Goal: Information Seeking & Learning: Check status

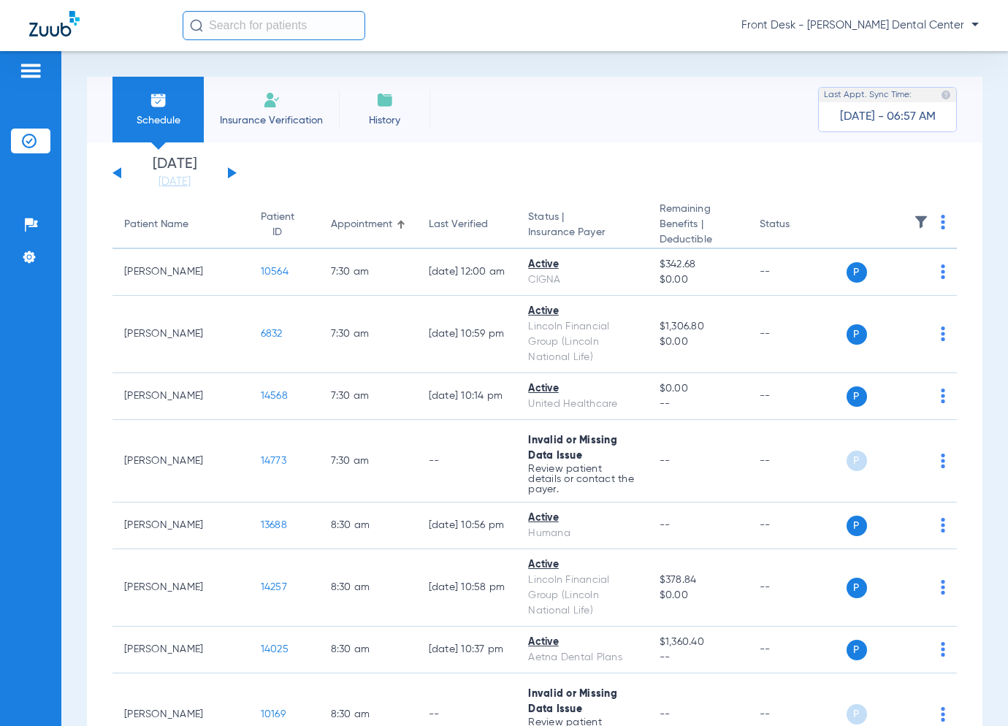
click at [232, 175] on button at bounding box center [232, 172] width 9 height 11
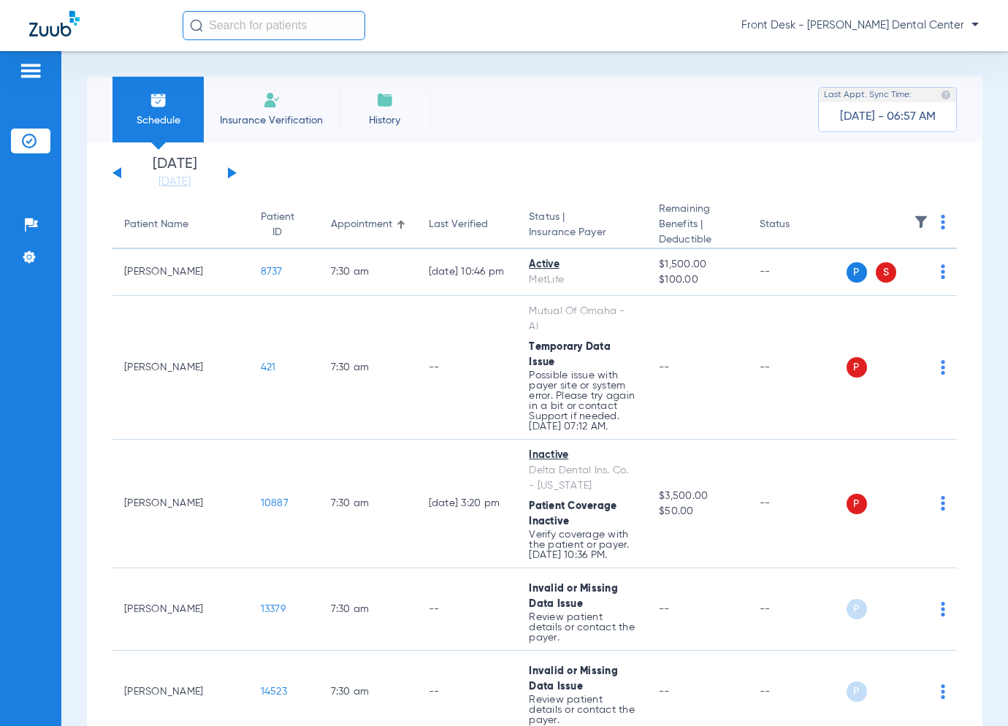
click at [228, 175] on button at bounding box center [232, 172] width 9 height 11
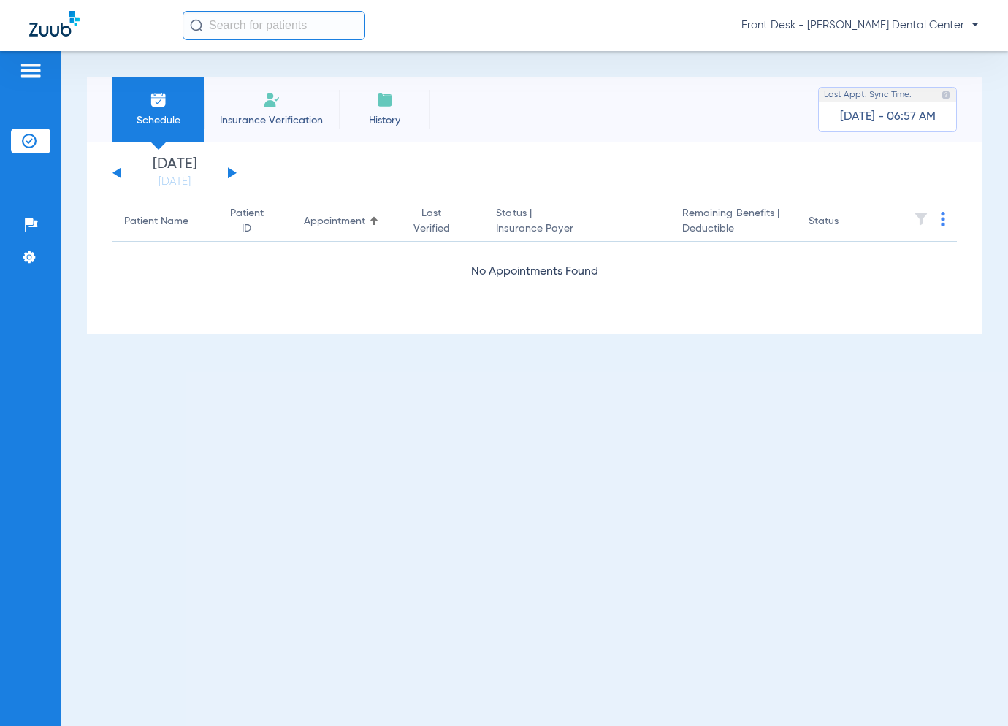
click at [230, 172] on button at bounding box center [232, 172] width 9 height 11
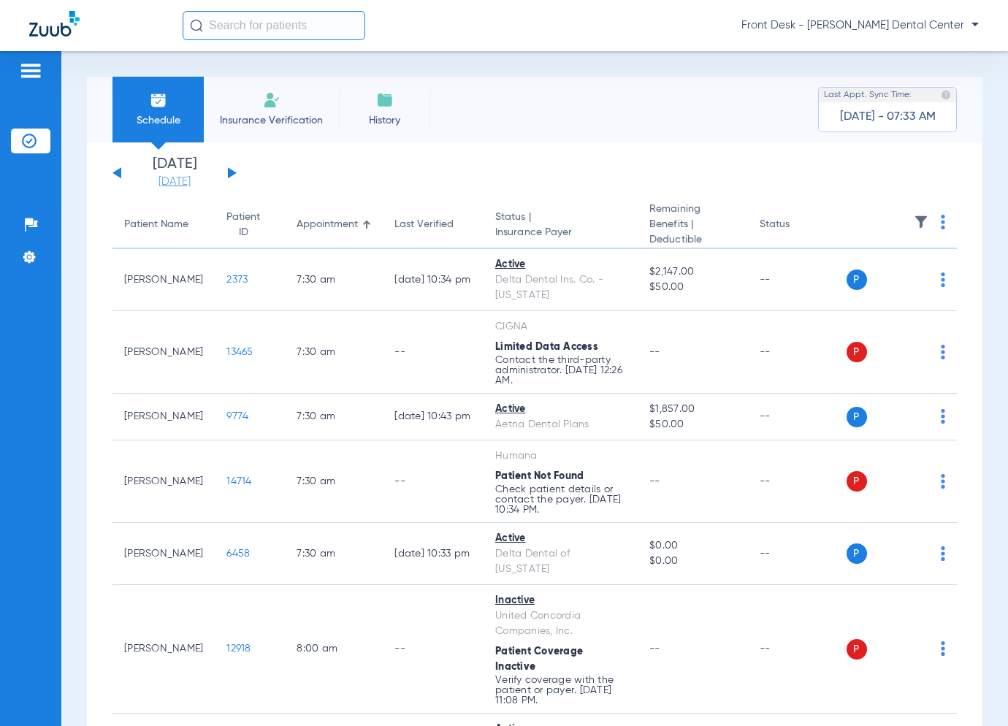
click at [165, 184] on link "[DATE]" at bounding box center [175, 182] width 88 height 15
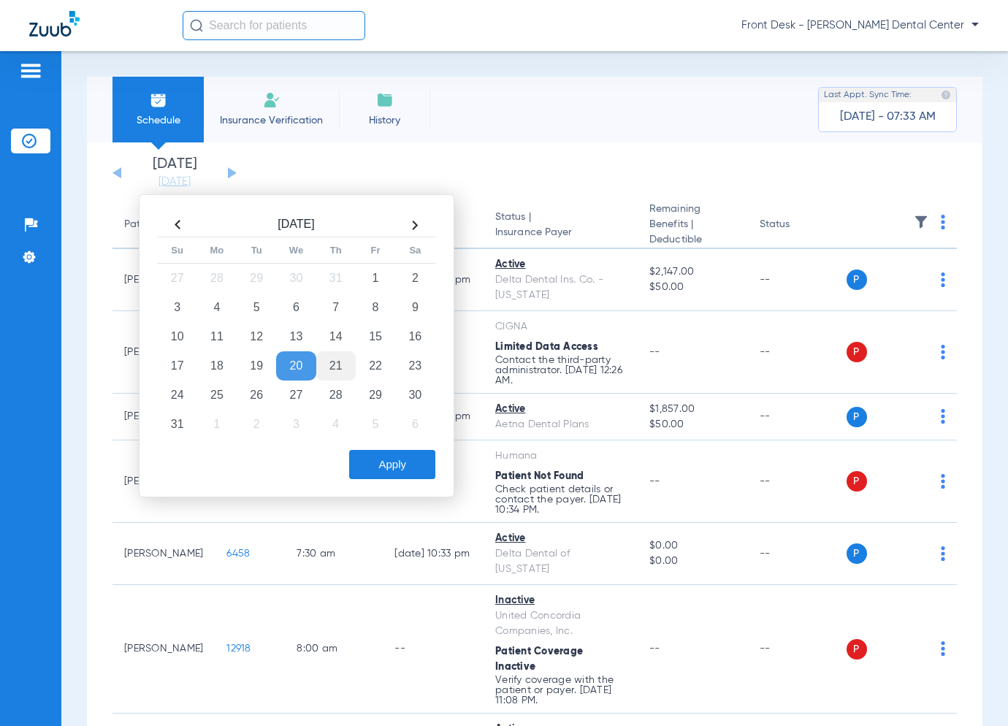
click at [345, 355] on td "21" at bounding box center [335, 365] width 39 height 29
click at [375, 452] on button "Apply" at bounding box center [392, 464] width 86 height 29
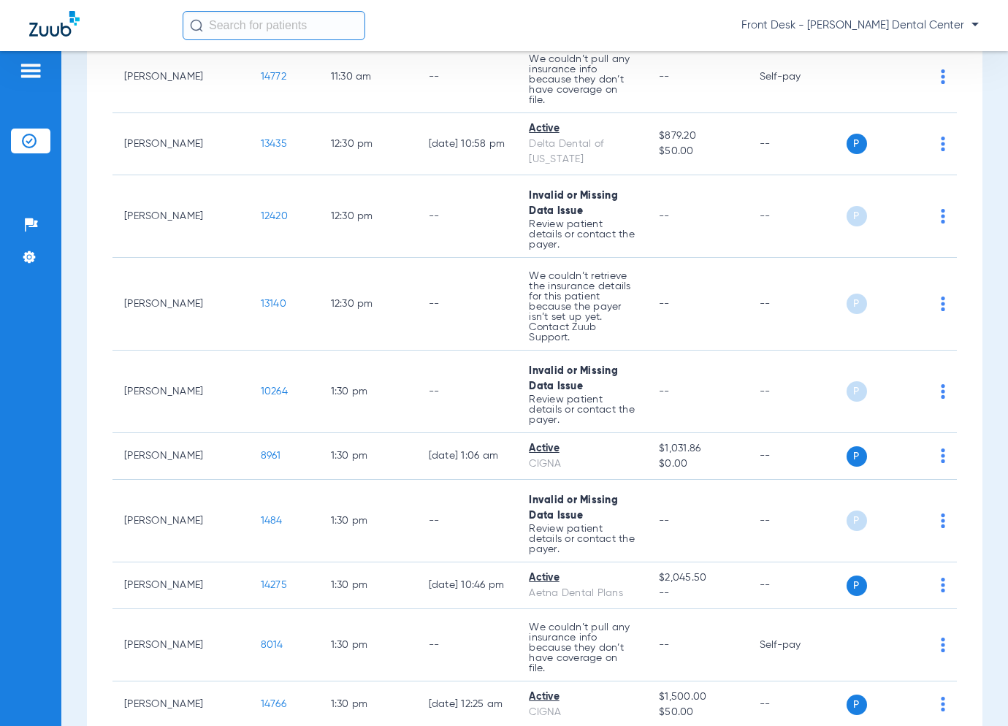
scroll to position [2191, 0]
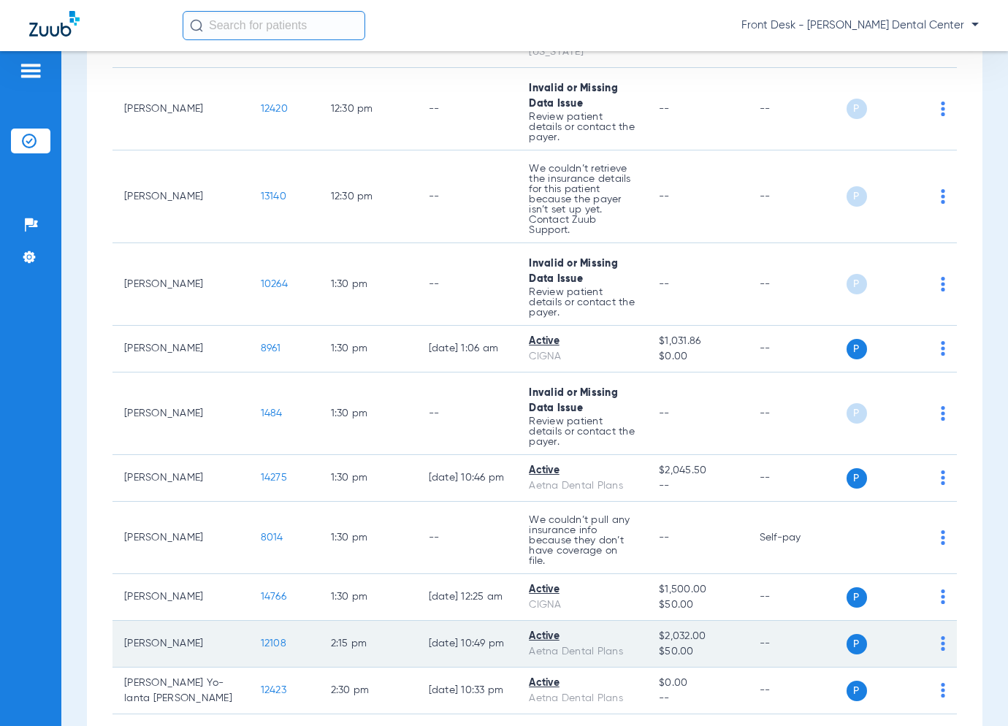
click at [261, 638] on span "12108" at bounding box center [274, 643] width 26 height 10
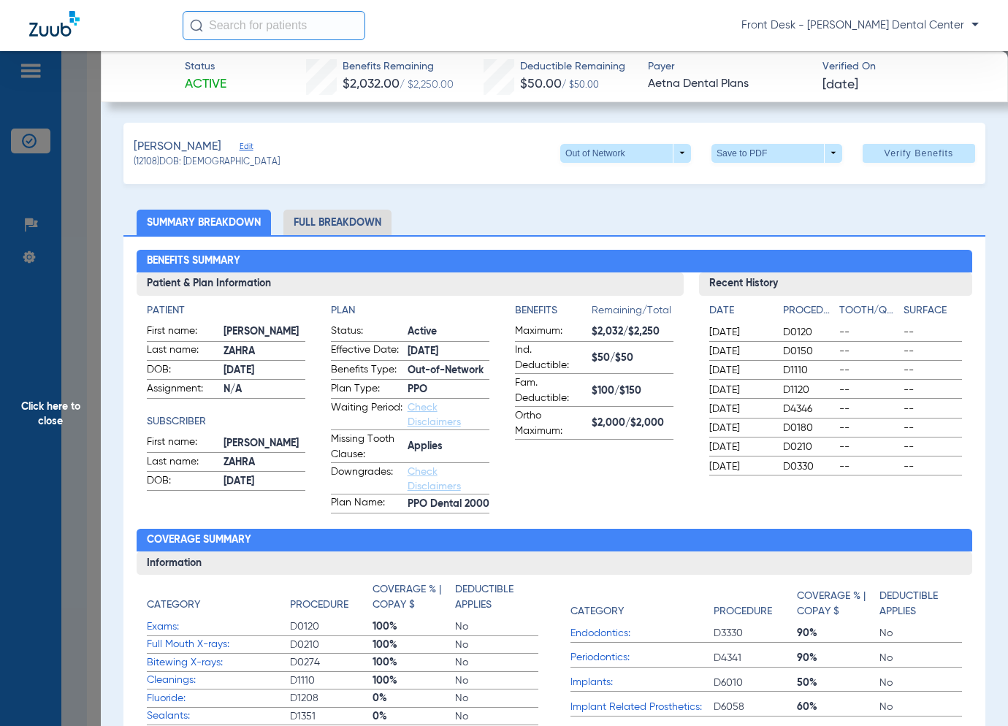
click at [49, 475] on span "Click here to close" at bounding box center [50, 414] width 101 height 726
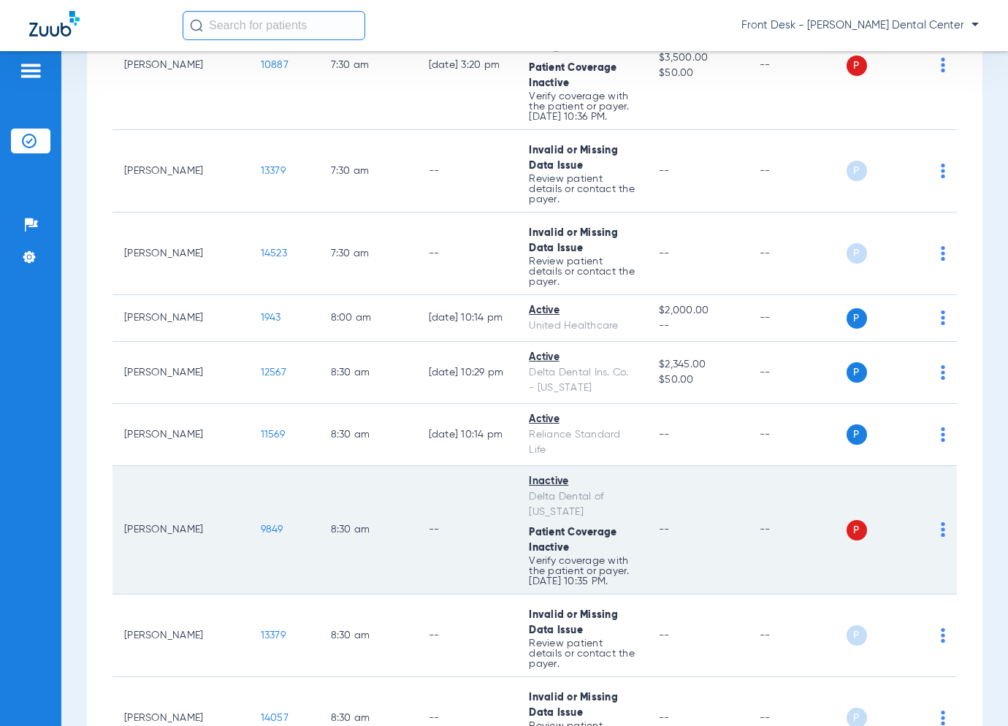
scroll to position [511, 0]
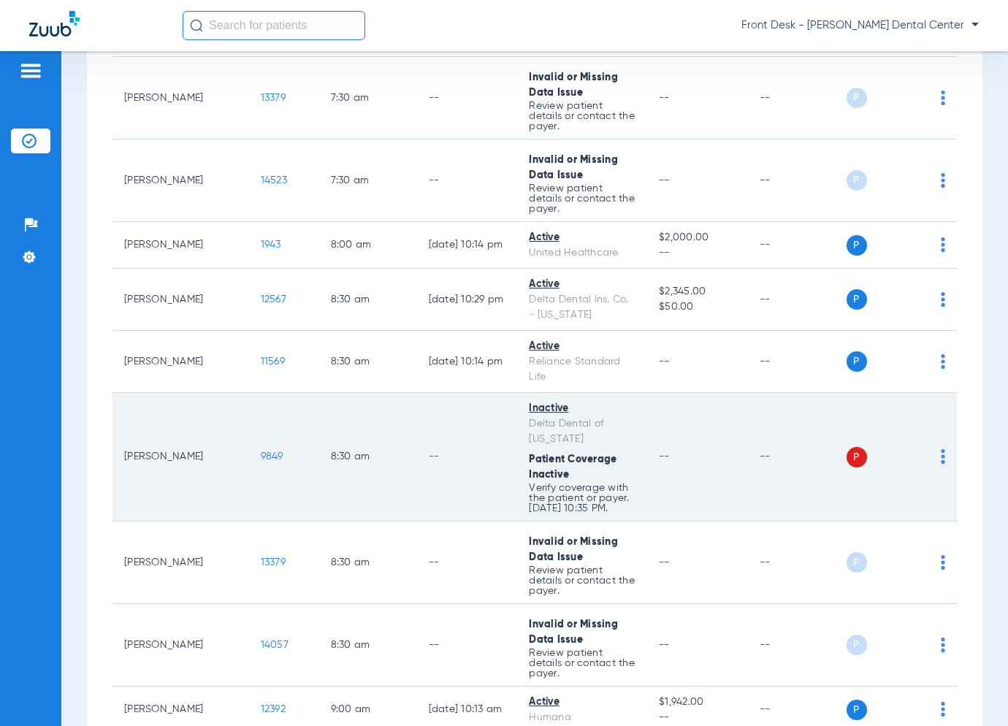
click at [261, 451] on span "9849" at bounding box center [272, 456] width 23 height 10
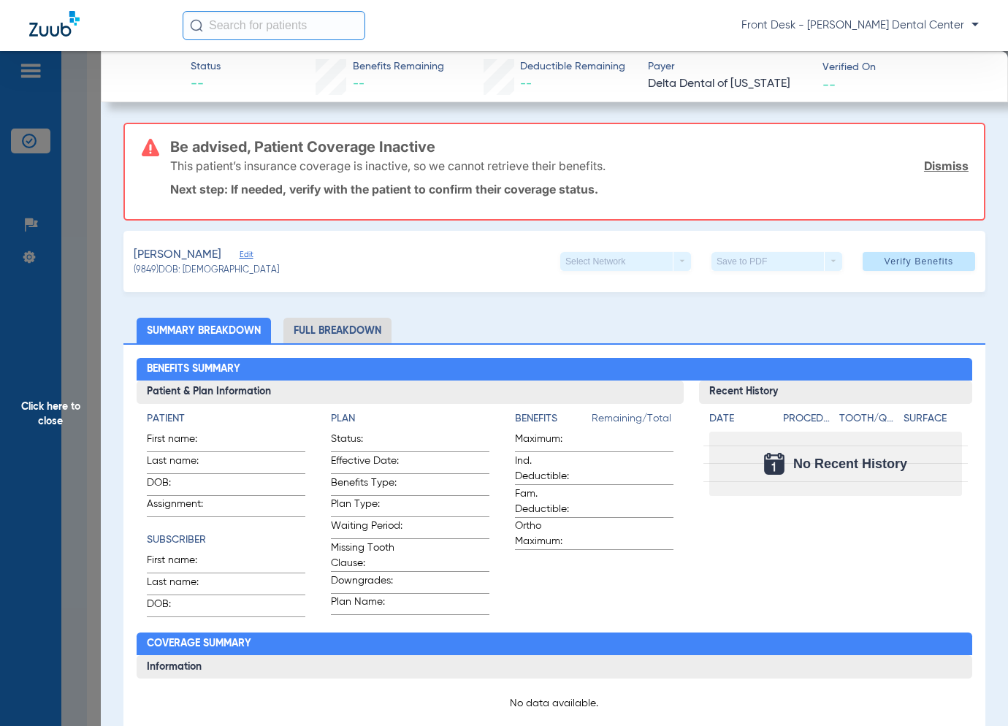
click at [74, 406] on span "Click here to close" at bounding box center [50, 414] width 101 height 726
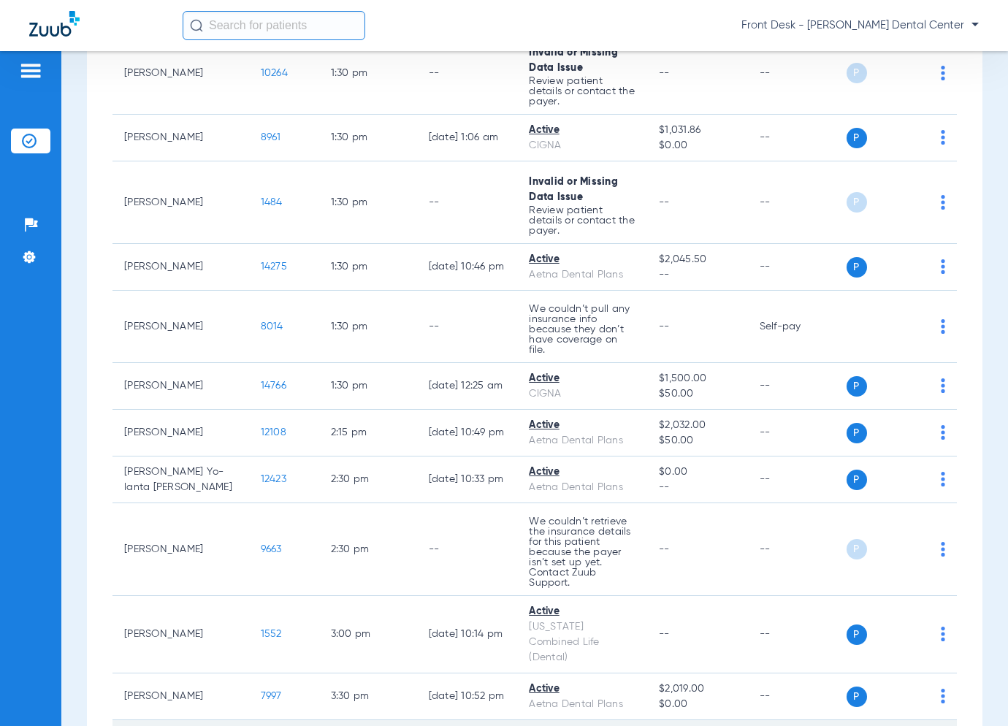
scroll to position [2329, 0]
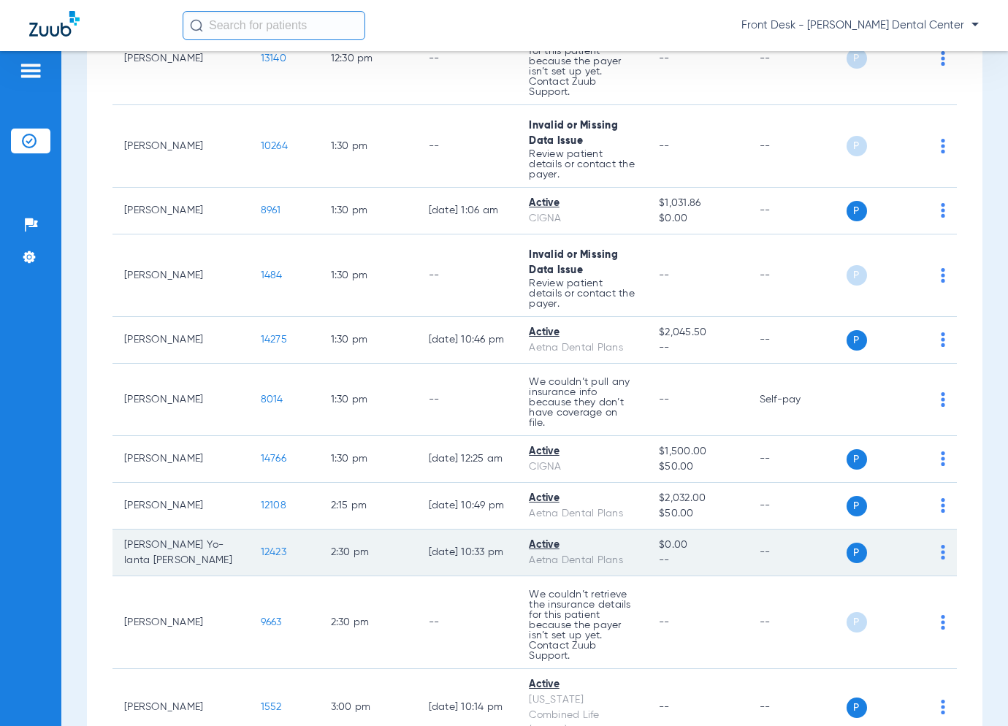
click at [261, 547] on span "12423" at bounding box center [274, 552] width 26 height 10
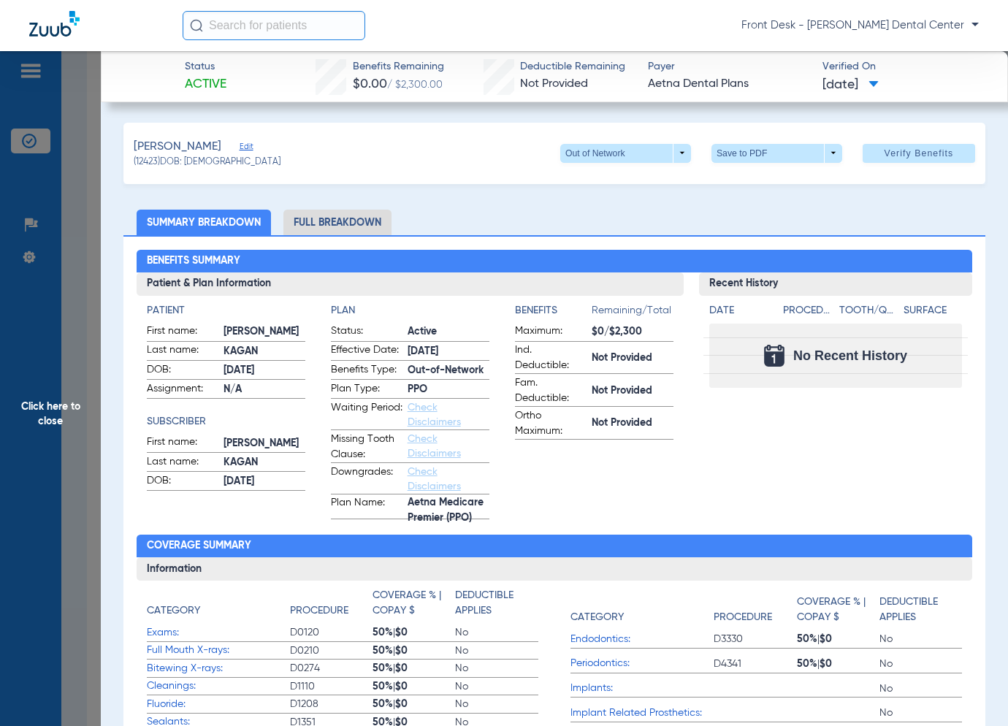
click at [73, 410] on span "Click here to close" at bounding box center [50, 414] width 101 height 726
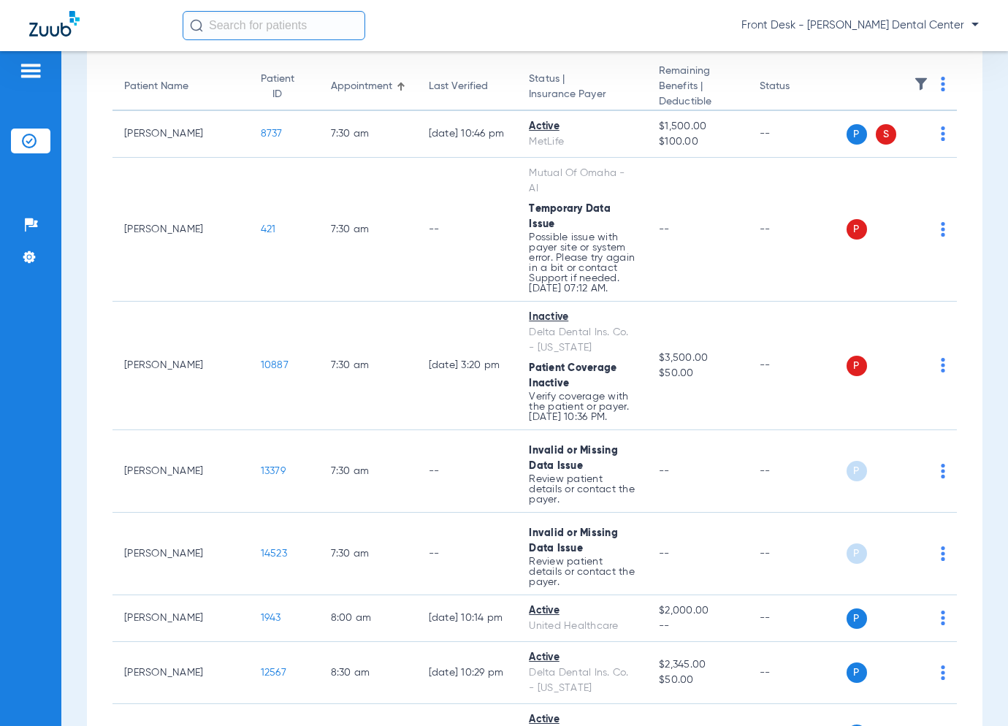
scroll to position [0, 0]
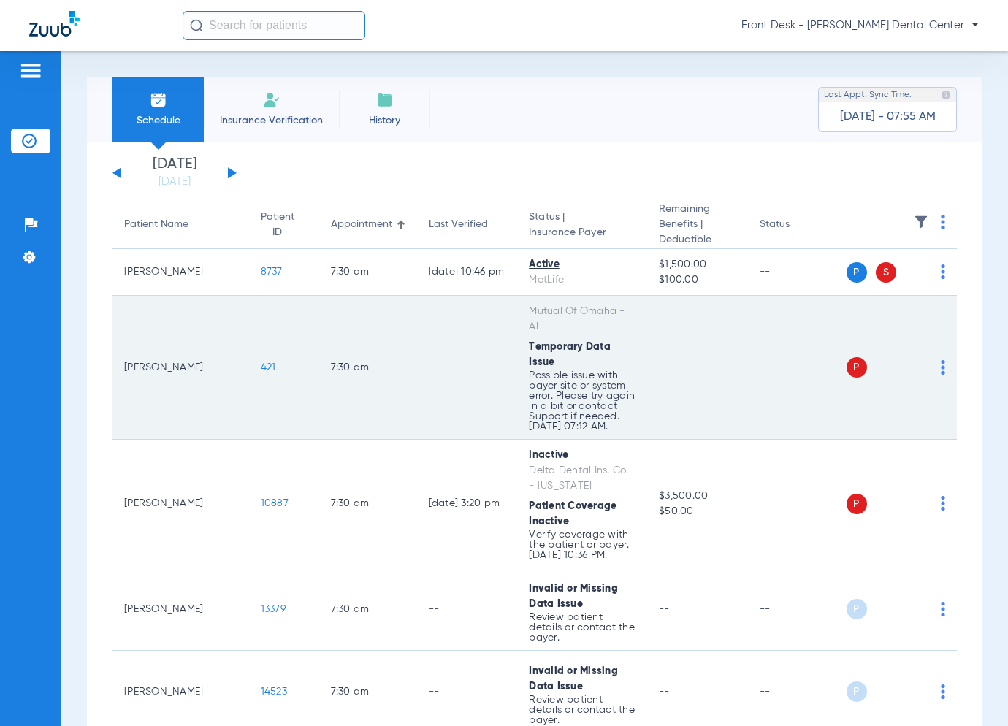
click at [261, 362] on span "421" at bounding box center [268, 367] width 15 height 10
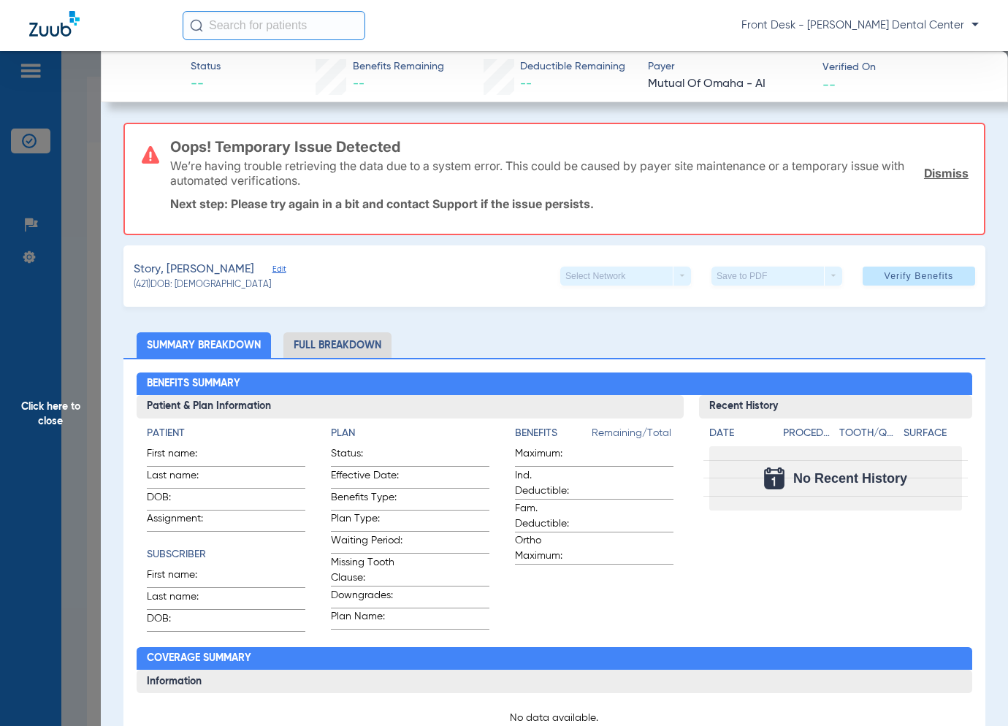
click at [44, 320] on span "Click here to close" at bounding box center [50, 414] width 101 height 726
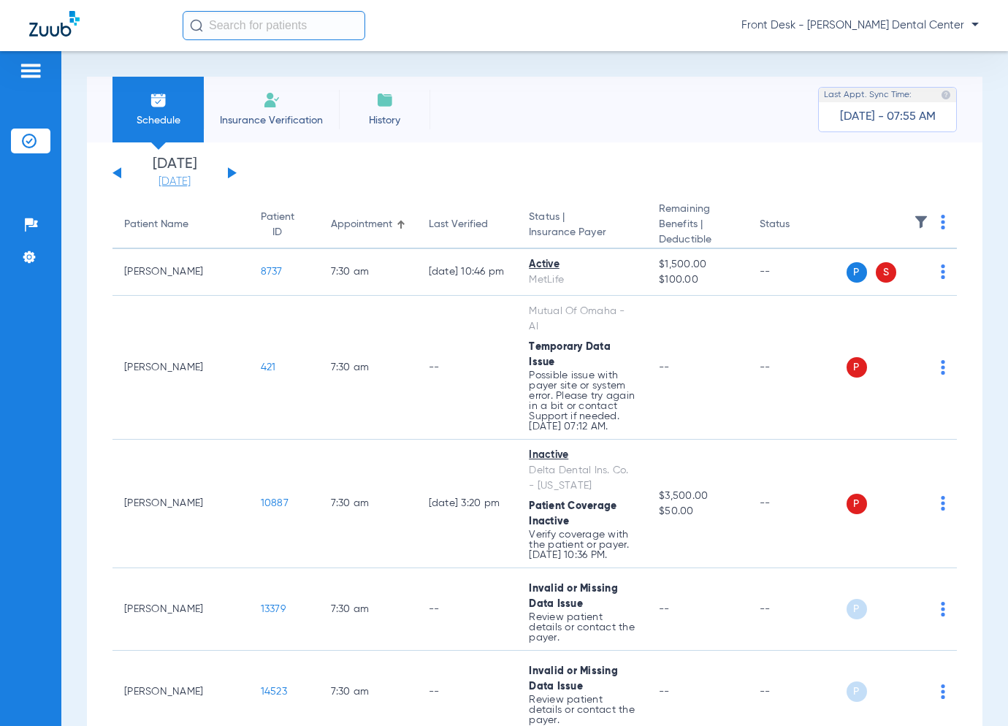
click at [189, 183] on link "[DATE]" at bounding box center [175, 182] width 88 height 15
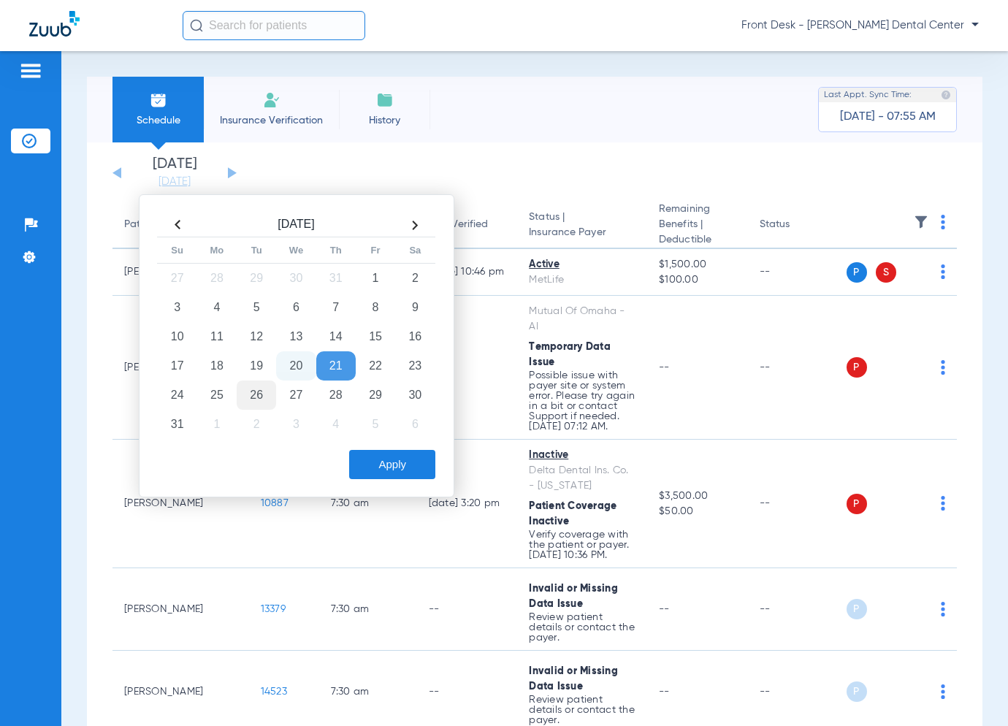
click at [253, 394] on td "26" at bounding box center [256, 395] width 39 height 29
click at [390, 459] on button "Apply" at bounding box center [392, 464] width 86 height 29
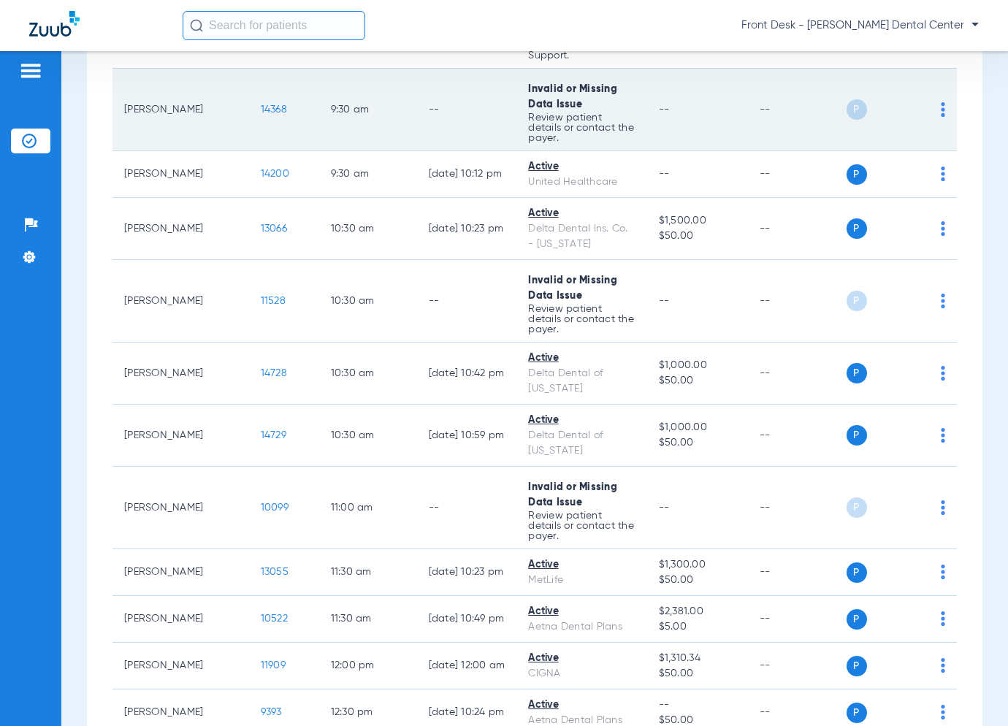
scroll to position [1242, 0]
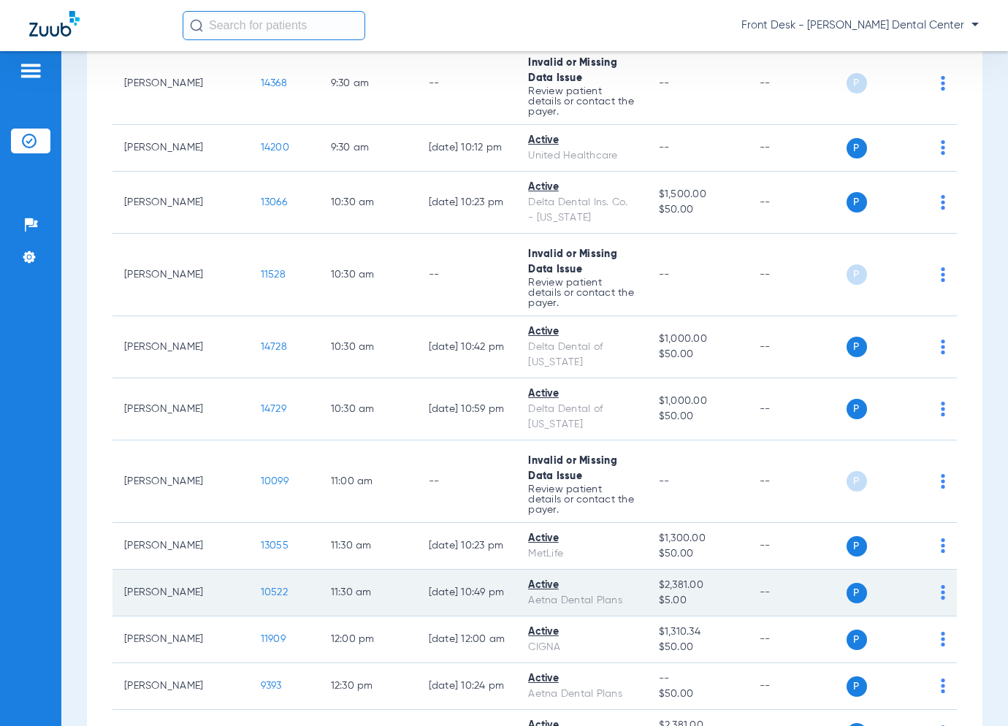
click at [261, 587] on span "10522" at bounding box center [274, 592] width 27 height 10
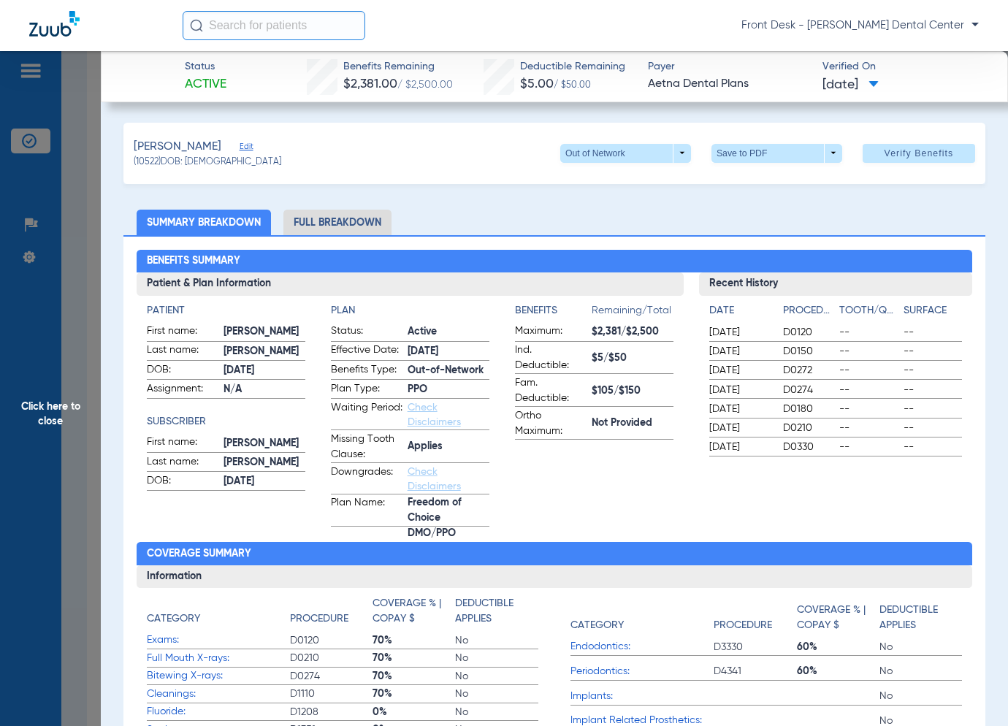
click at [76, 442] on span "Click here to close" at bounding box center [50, 414] width 101 height 726
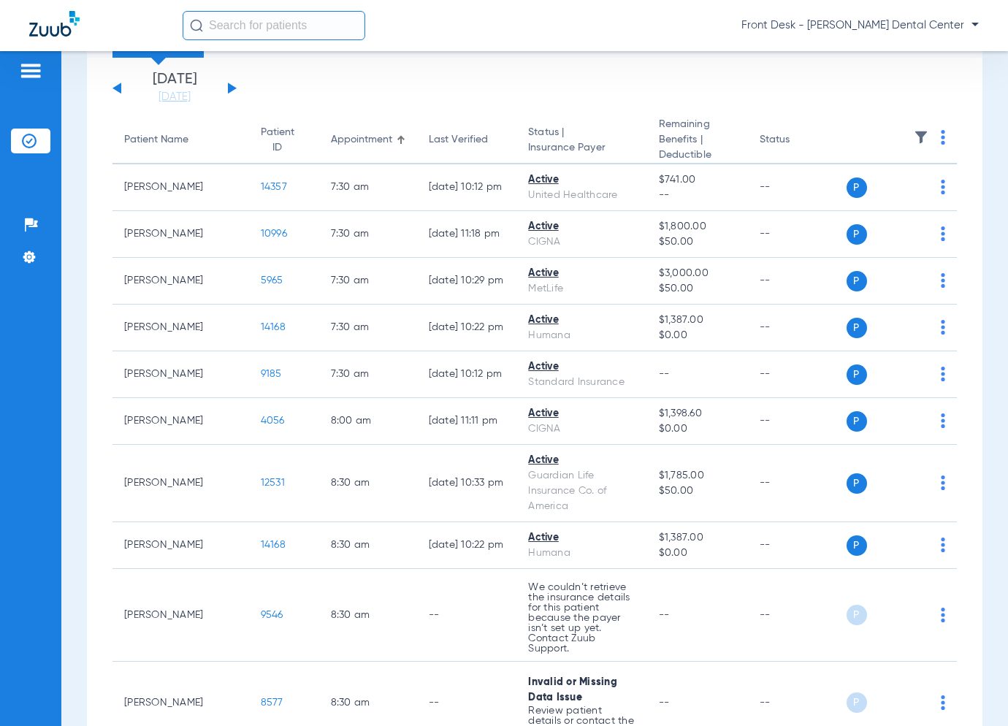
scroll to position [0, 0]
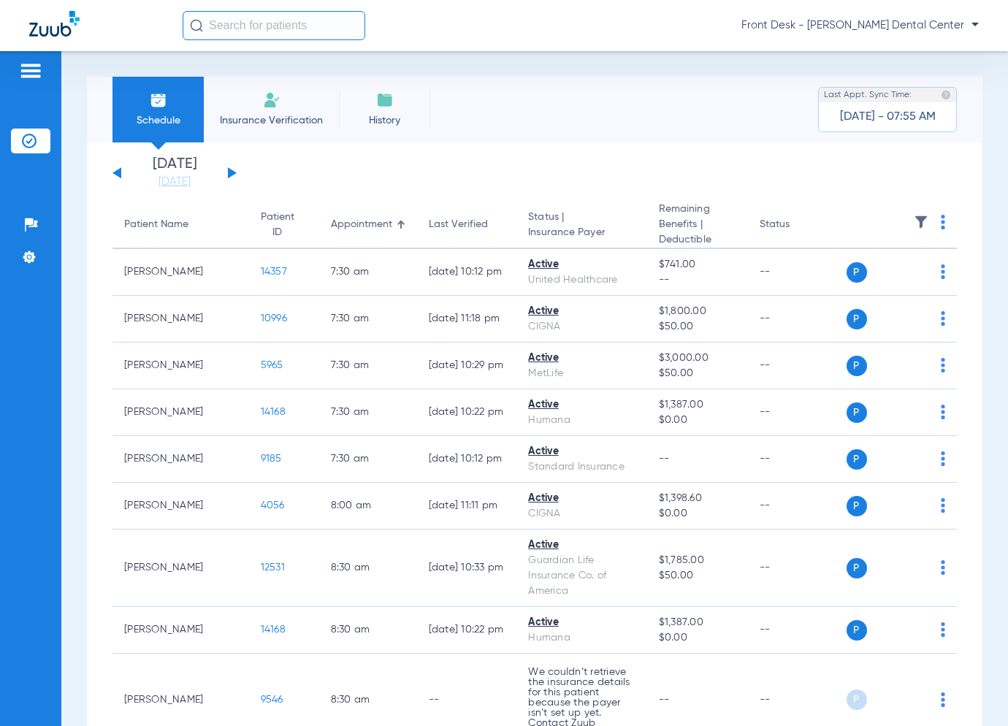
click at [117, 177] on div "[DATE] [DATE] [DATE] [DATE] [DATE] [DATE] [DATE] [DATE] [DATE] [DATE] [DATE] [D…" at bounding box center [174, 173] width 124 height 32
click at [117, 172] on button at bounding box center [116, 172] width 9 height 11
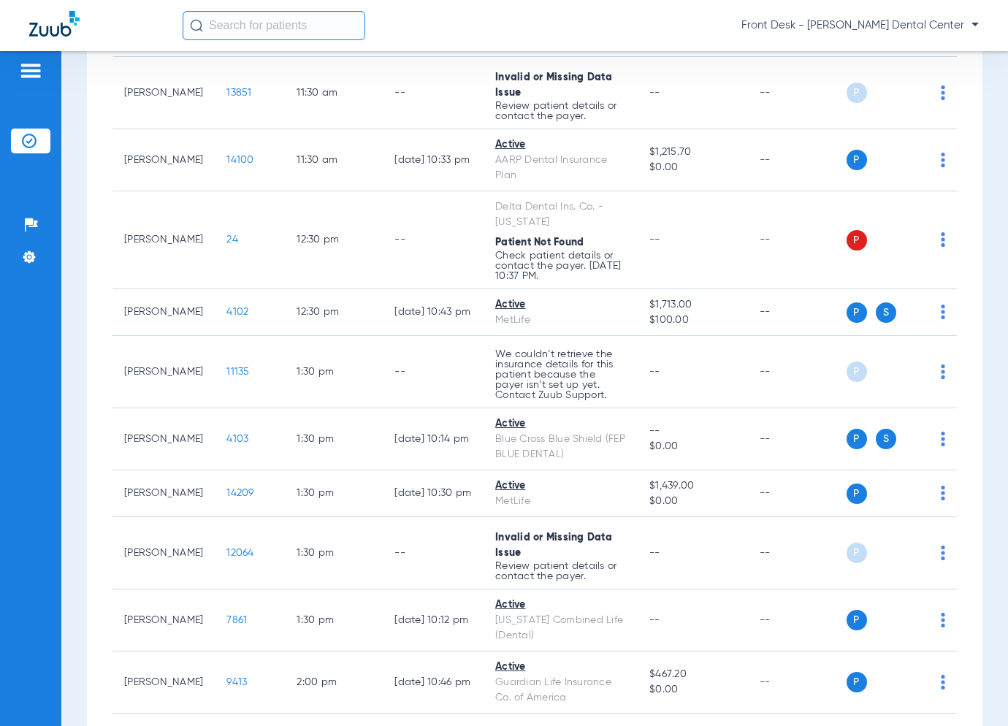
scroll to position [1753, 0]
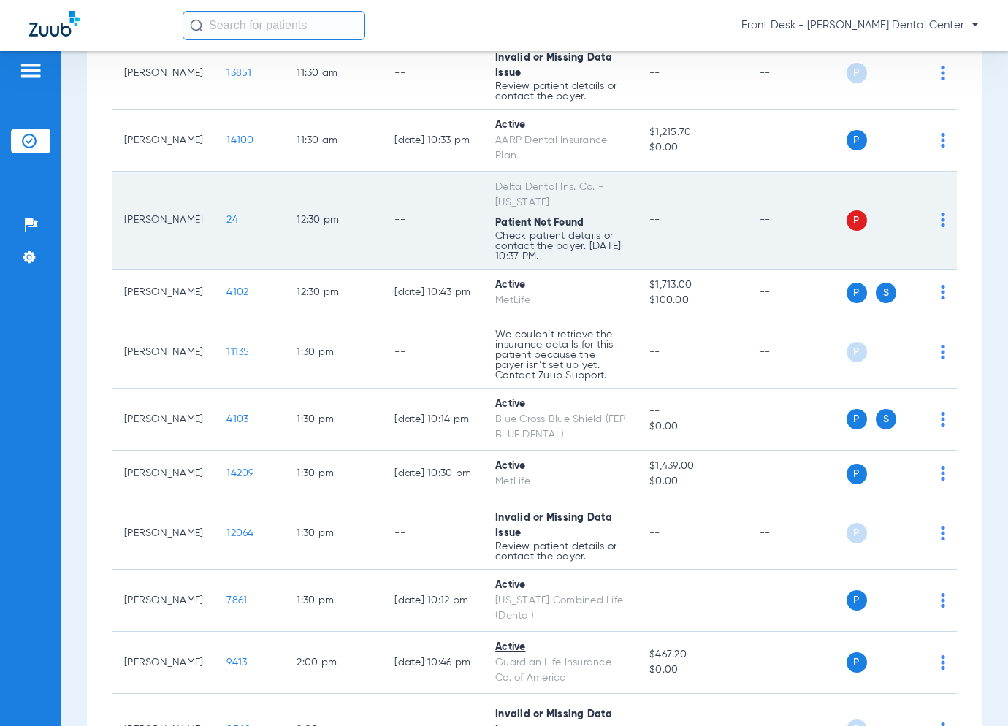
click at [226, 215] on span "24" at bounding box center [232, 220] width 12 height 10
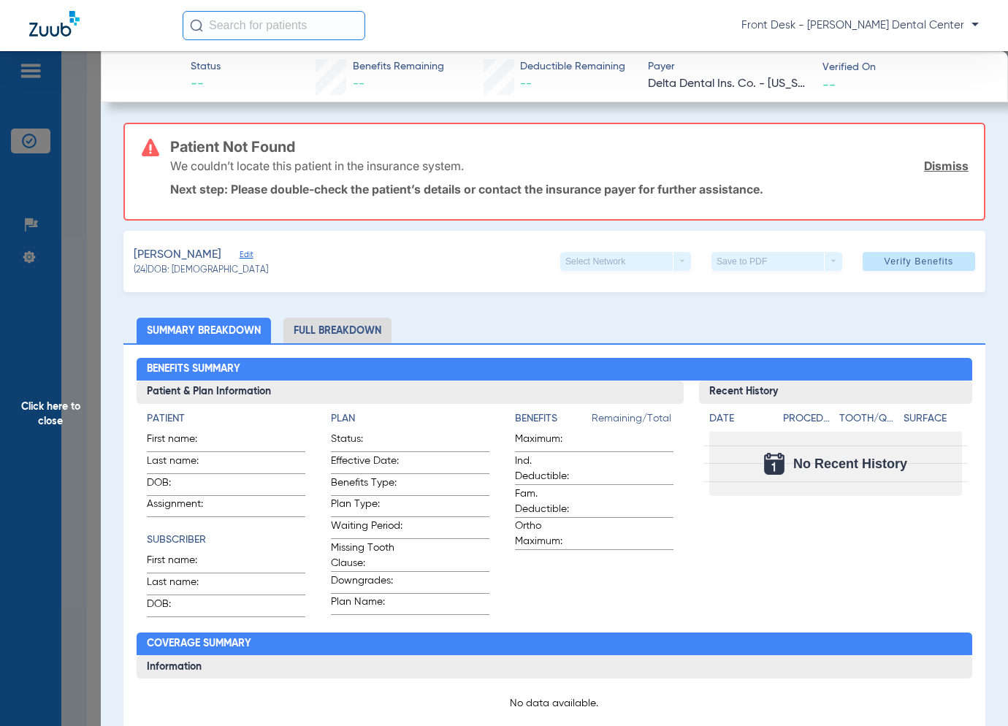
click at [61, 298] on span "Click here to close" at bounding box center [50, 414] width 101 height 726
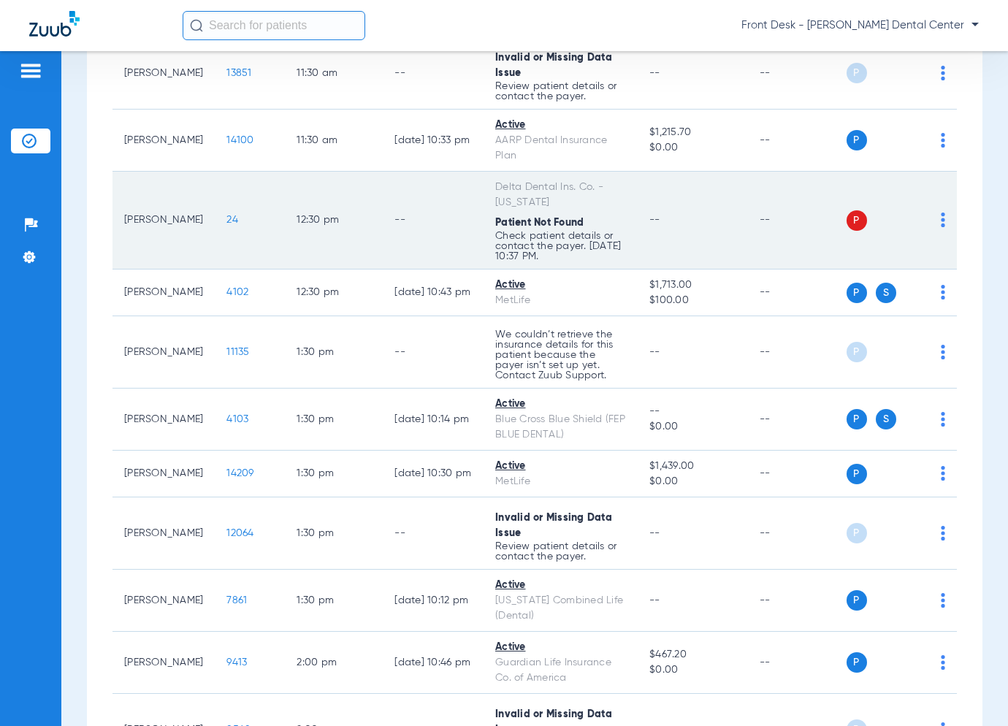
click at [226, 215] on span "24" at bounding box center [232, 220] width 12 height 10
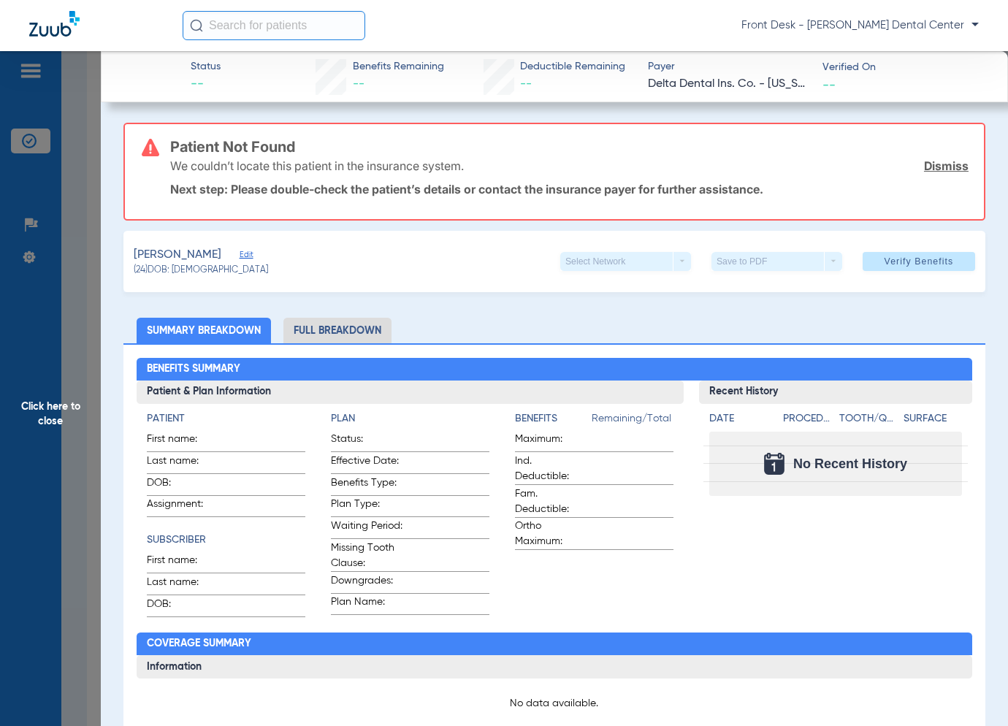
click at [59, 385] on span "Click here to close" at bounding box center [50, 414] width 101 height 726
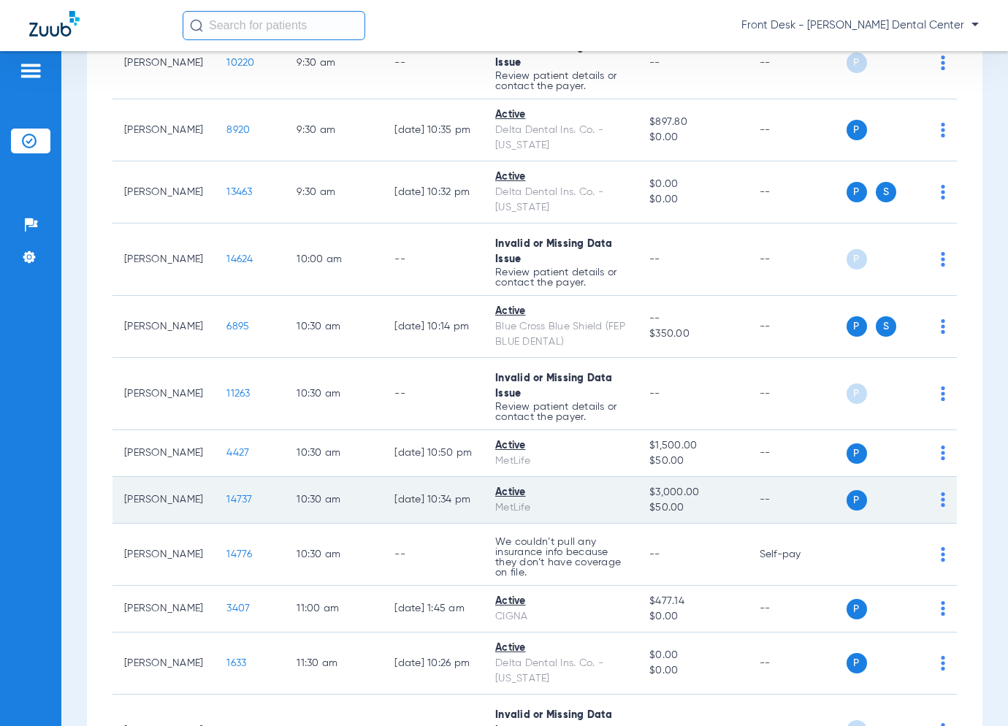
scroll to position [1388, 0]
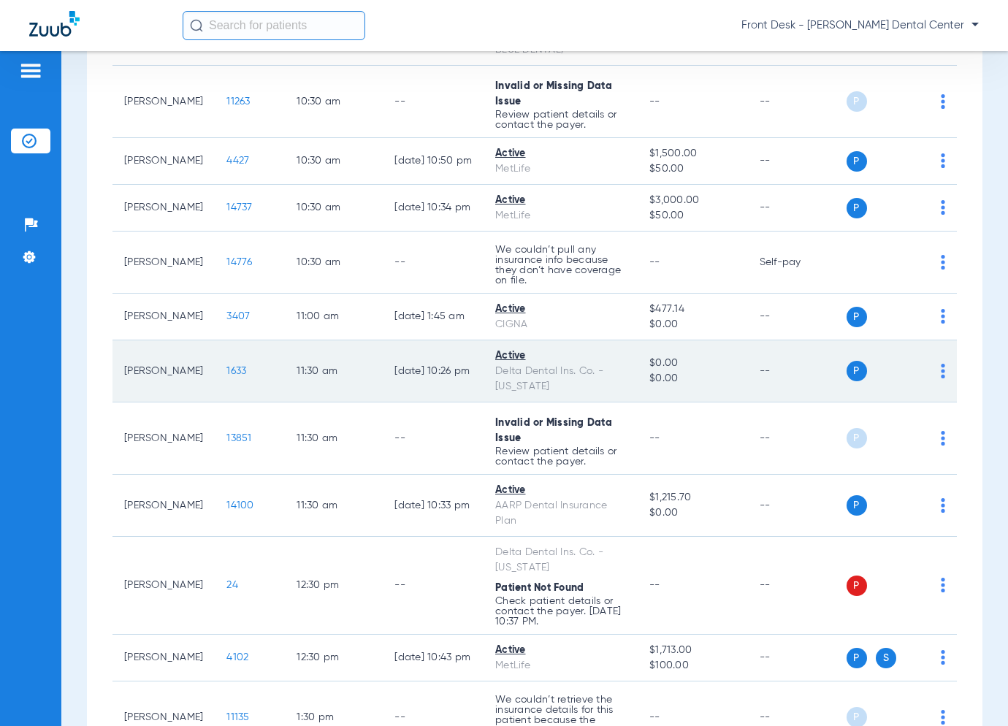
click at [226, 366] on span "1633" at bounding box center [236, 371] width 20 height 10
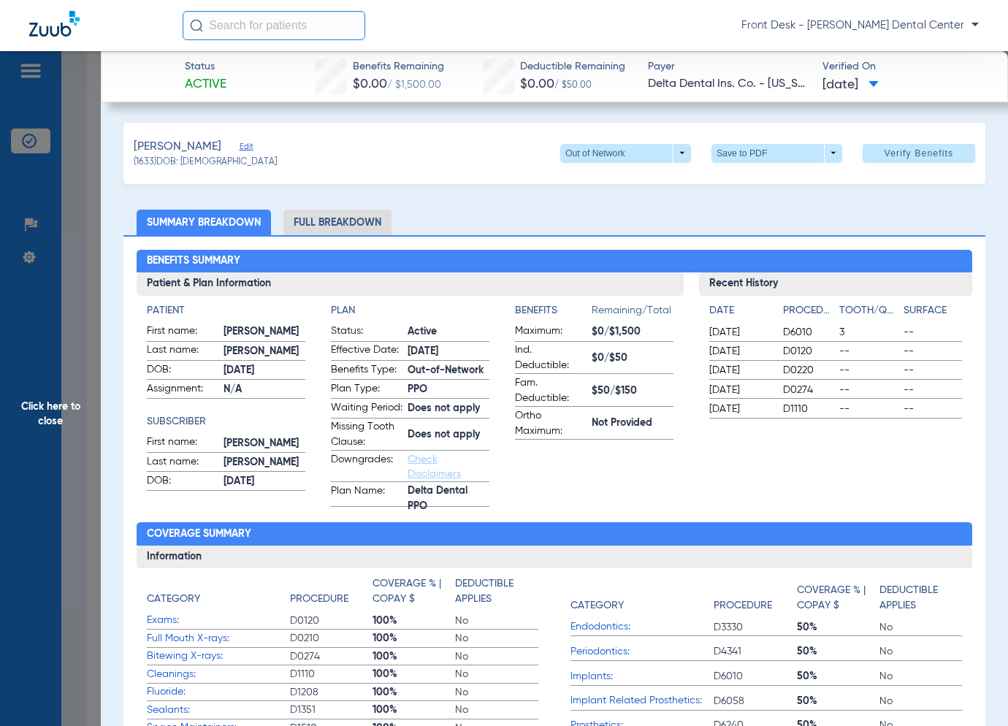
click at [50, 427] on span "Click here to close" at bounding box center [50, 414] width 101 height 726
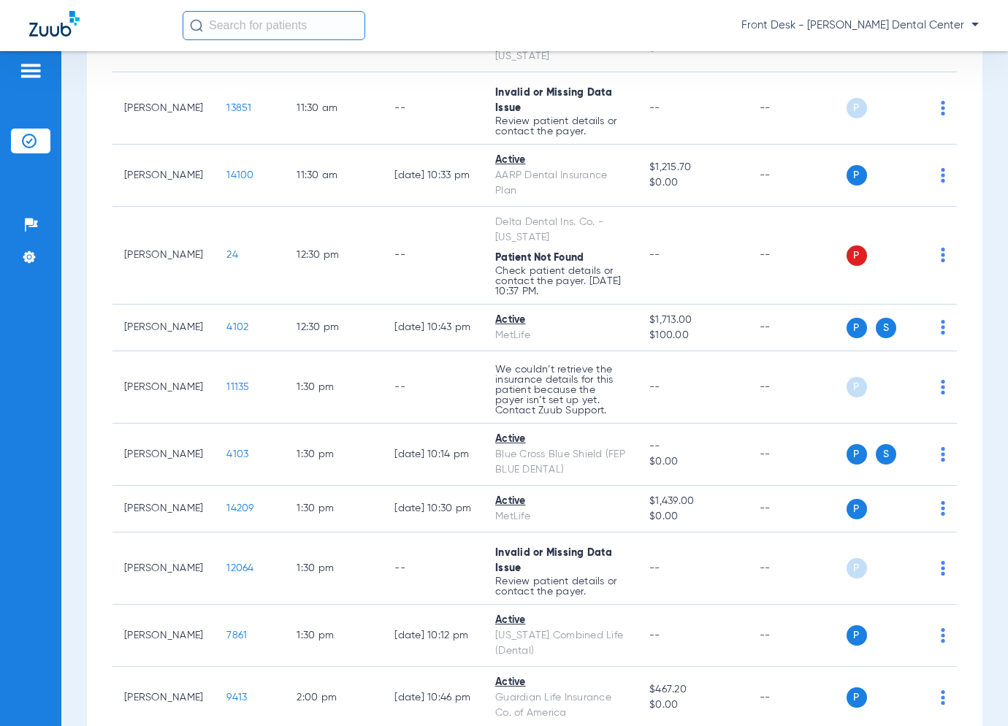
scroll to position [1839, 0]
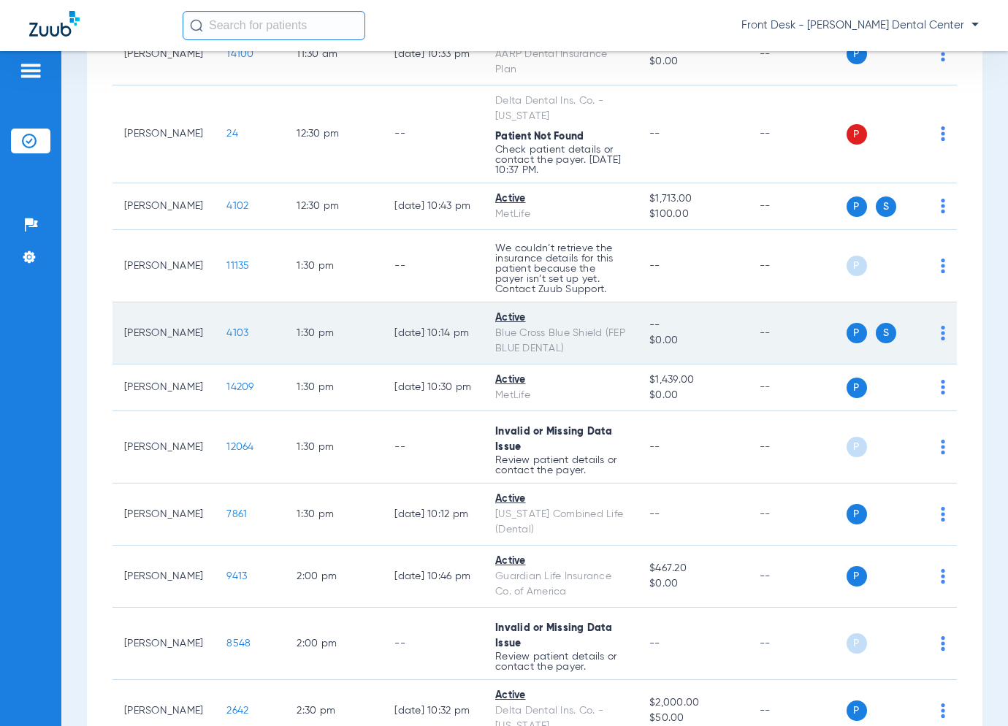
click at [226, 328] on span "4103" at bounding box center [237, 333] width 22 height 10
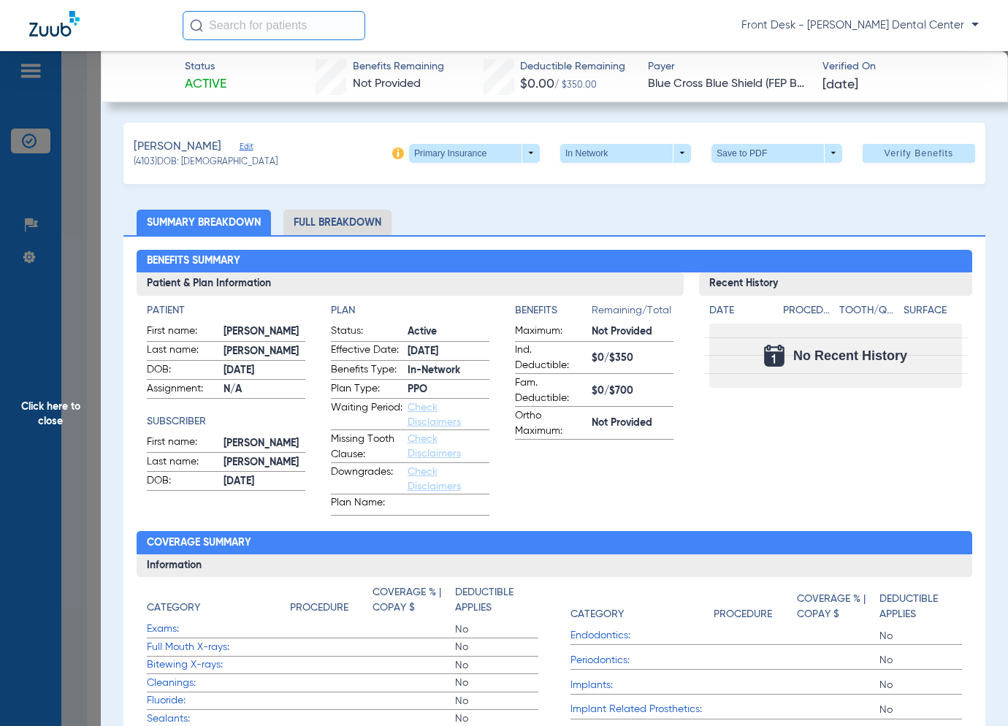
click at [48, 341] on span "Click here to close" at bounding box center [50, 414] width 101 height 726
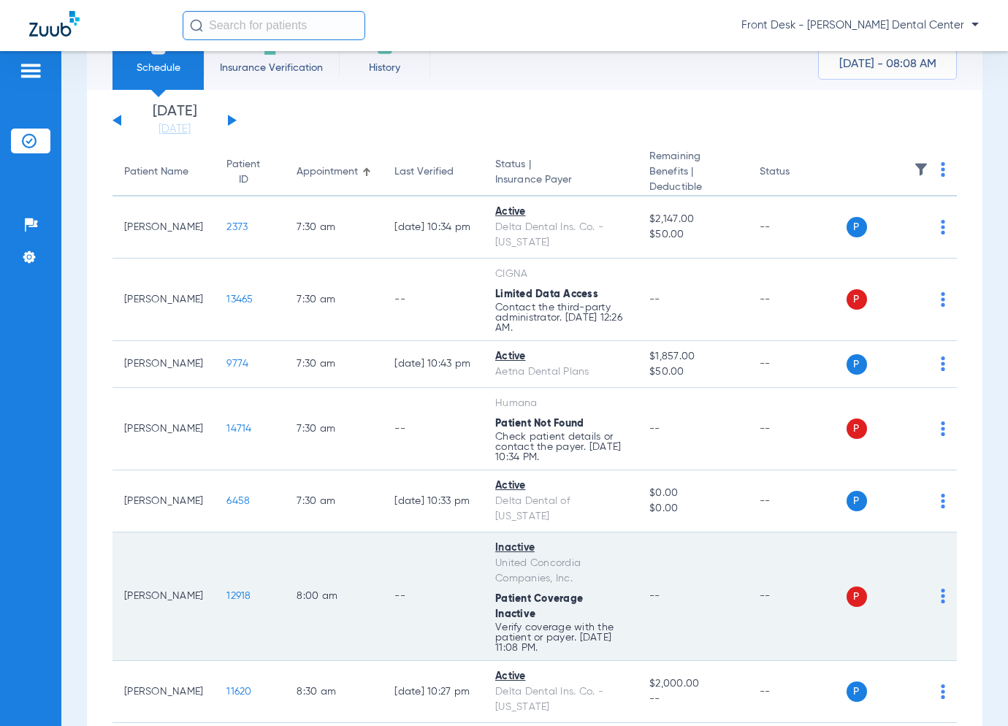
scroll to position [0, 0]
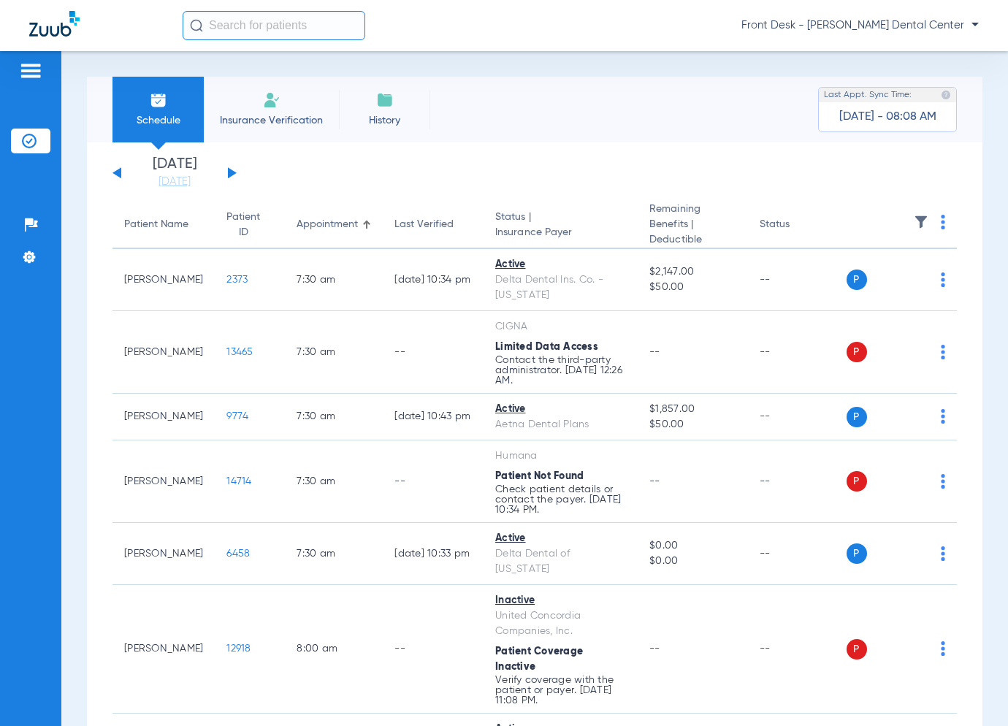
click at [232, 174] on button at bounding box center [232, 172] width 9 height 11
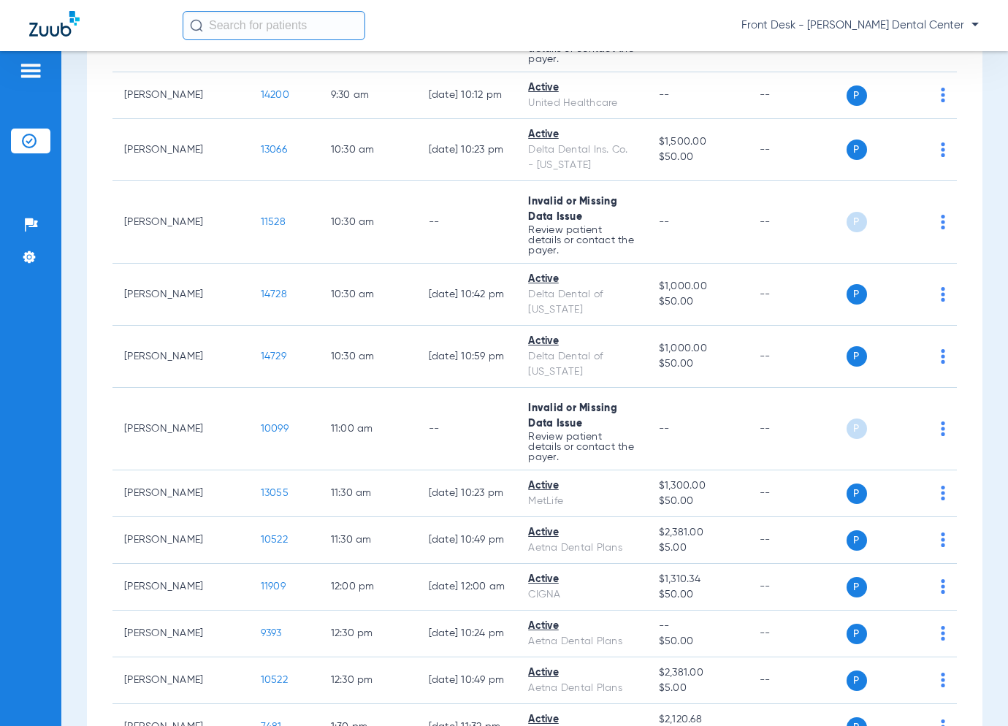
scroll to position [1294, 0]
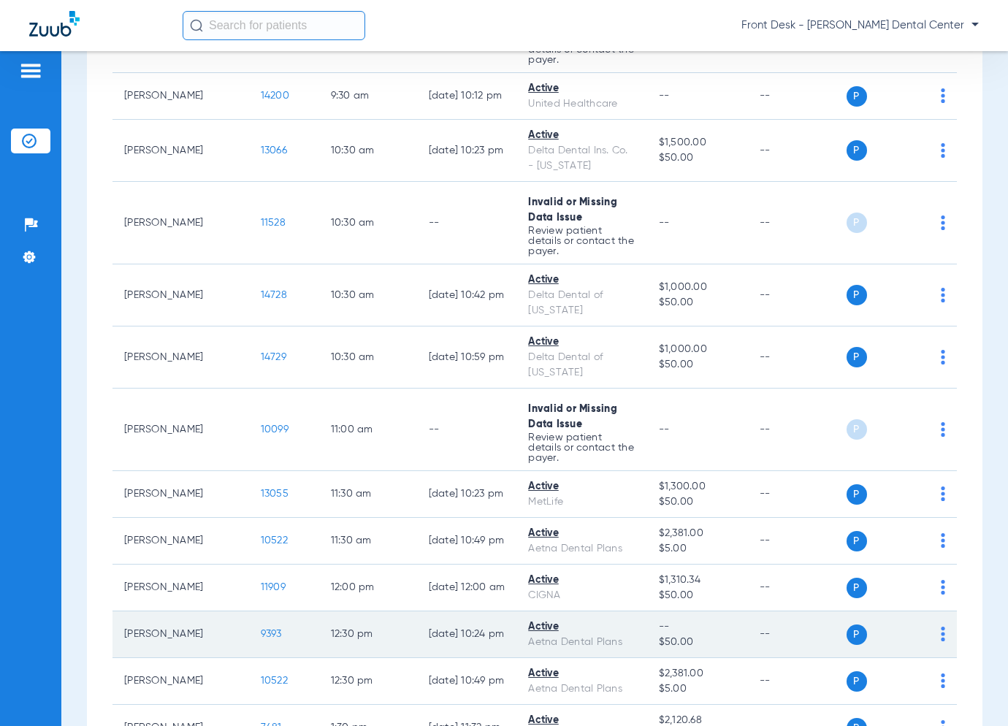
click at [261, 629] on span "9393" at bounding box center [271, 634] width 21 height 10
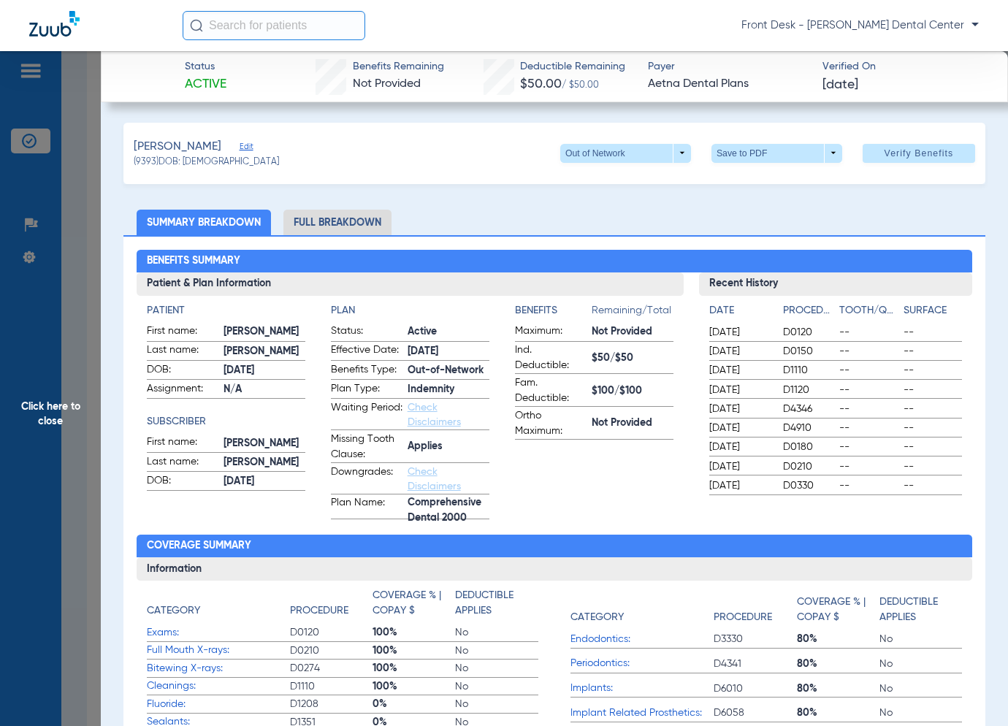
click at [58, 528] on span "Click here to close" at bounding box center [50, 414] width 101 height 726
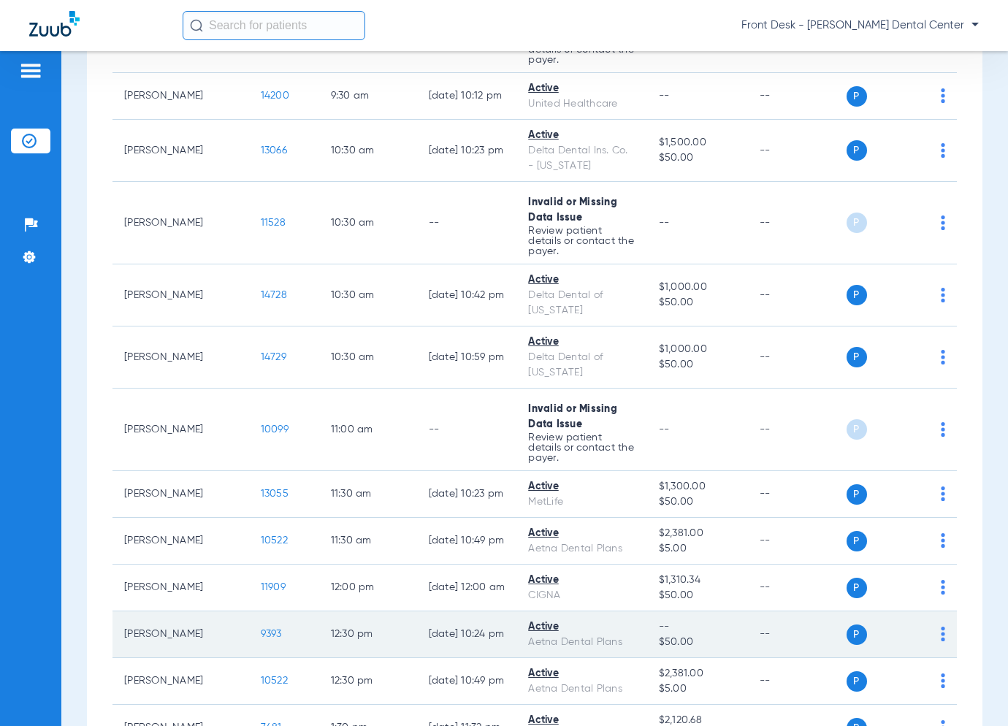
click at [148, 611] on td "[PERSON_NAME]" at bounding box center [180, 634] width 137 height 47
click at [261, 629] on span "9393" at bounding box center [271, 634] width 21 height 10
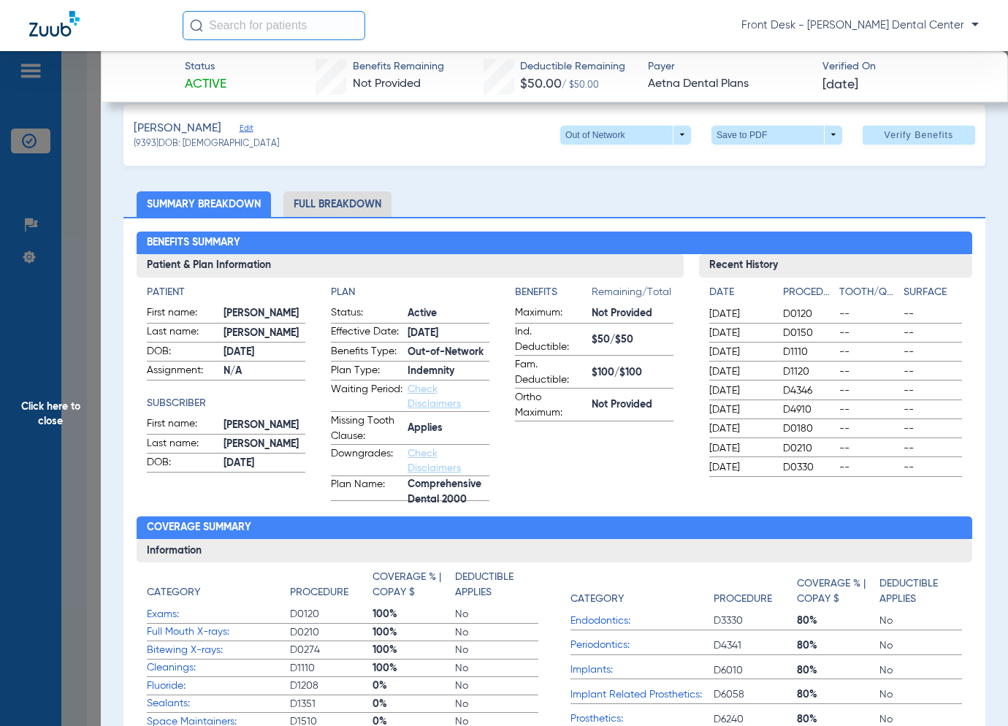
scroll to position [0, 0]
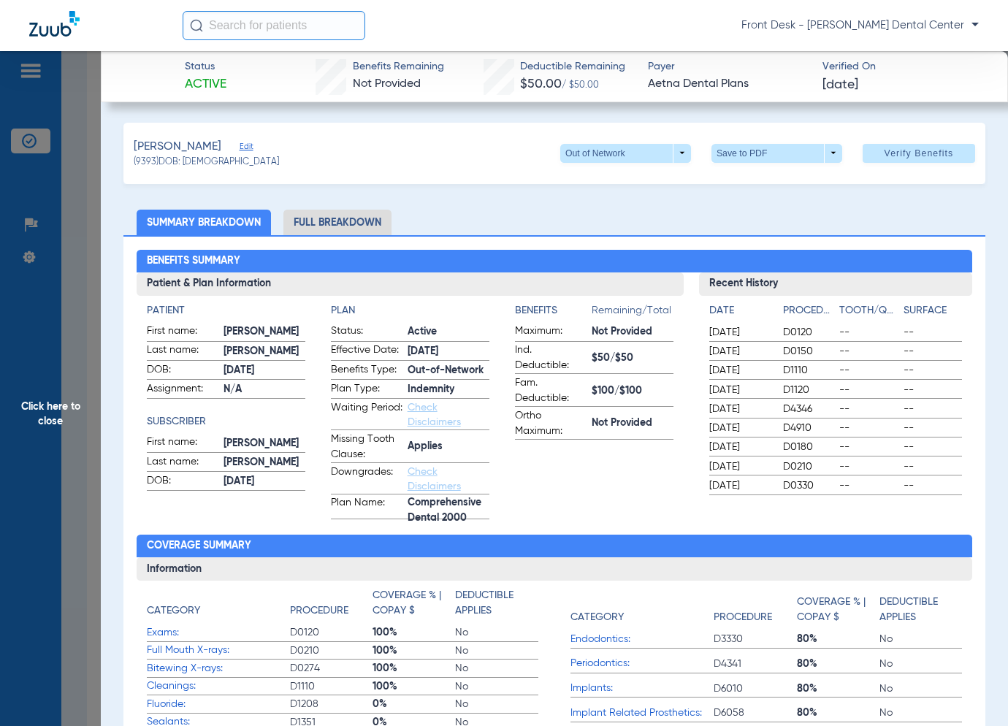
click at [64, 338] on span "Click here to close" at bounding box center [50, 414] width 101 height 726
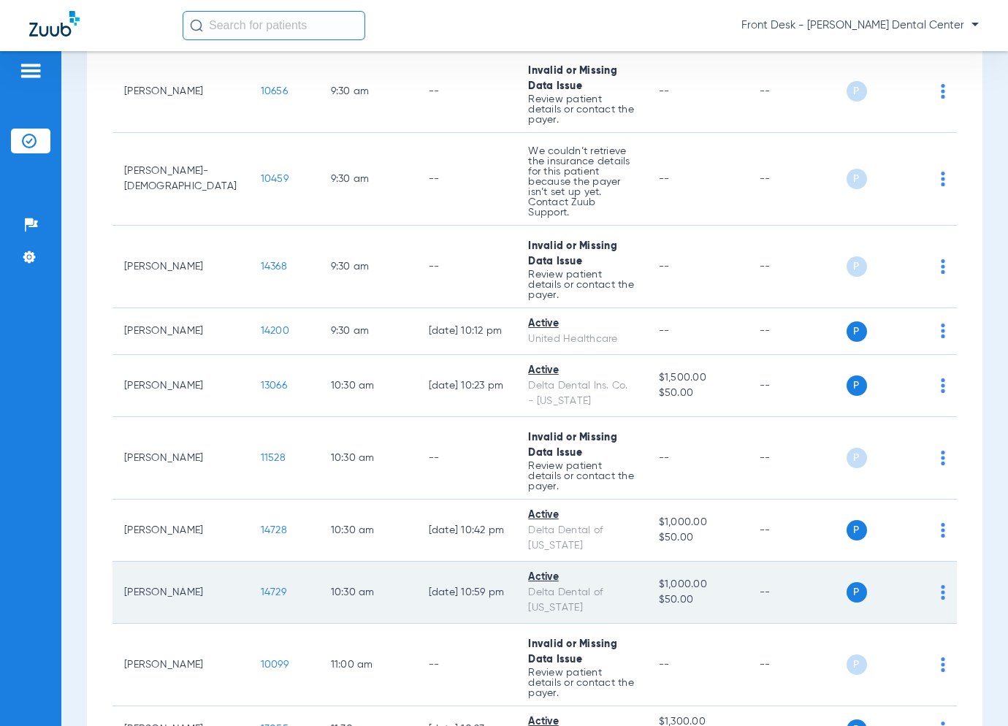
scroll to position [1074, 0]
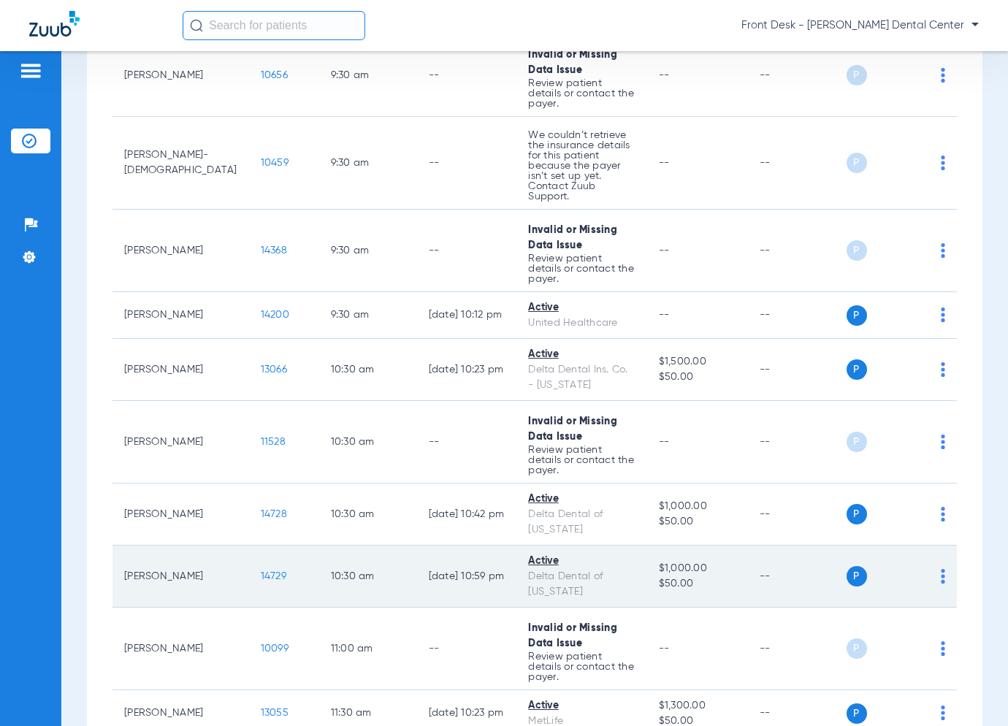
click at [261, 571] on span "14729" at bounding box center [274, 576] width 26 height 10
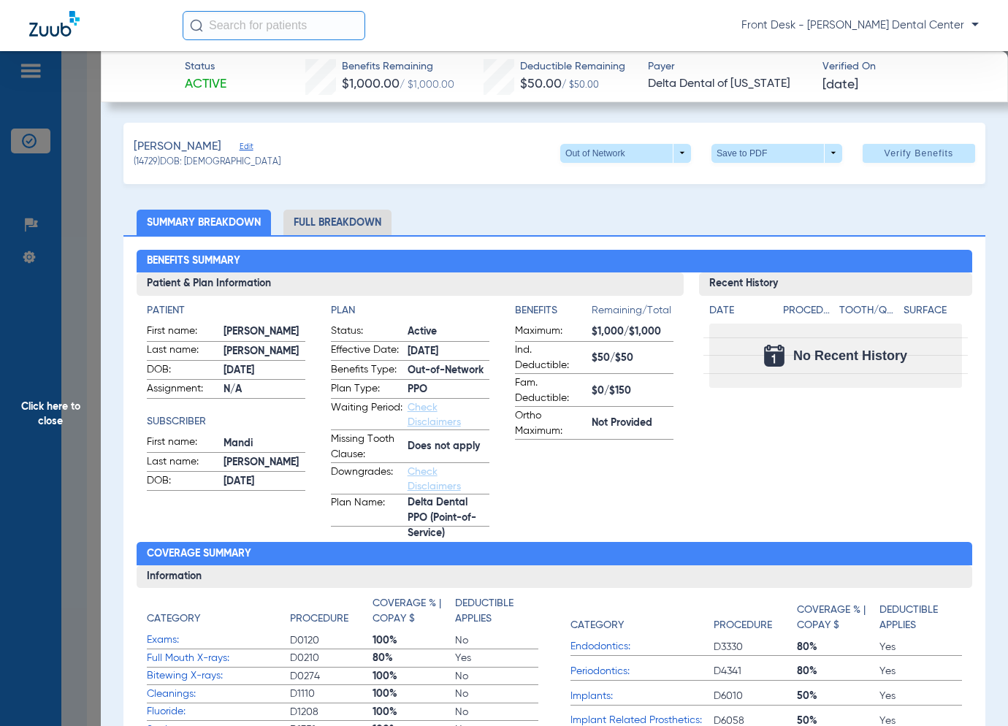
click at [41, 373] on span "Click here to close" at bounding box center [50, 414] width 101 height 726
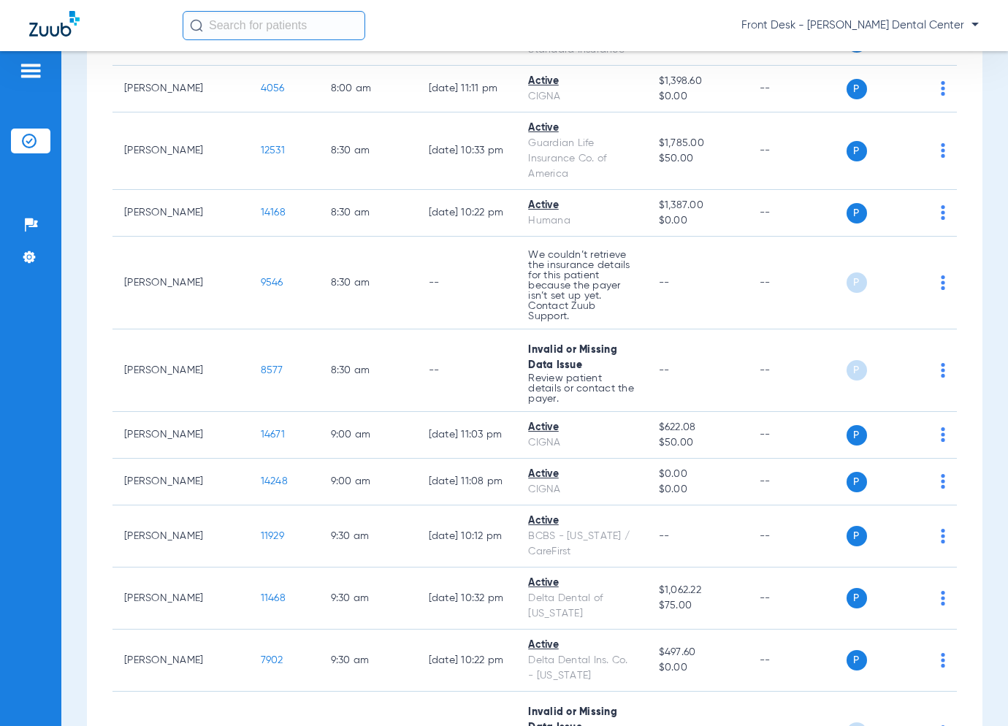
scroll to position [198, 0]
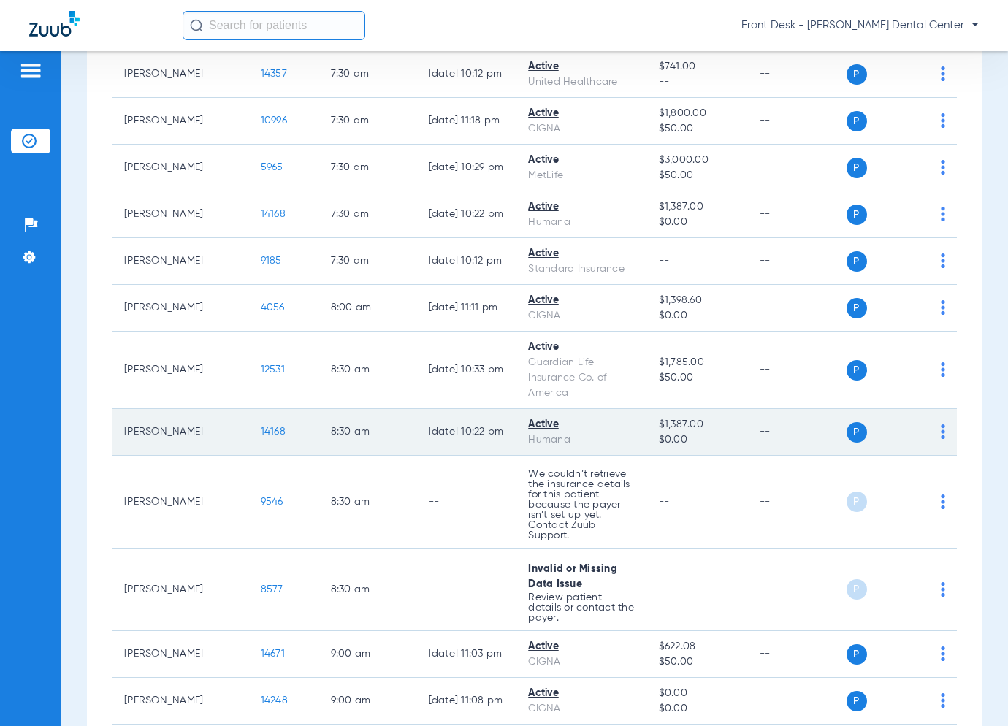
click at [261, 427] on span "14168" at bounding box center [273, 432] width 25 height 10
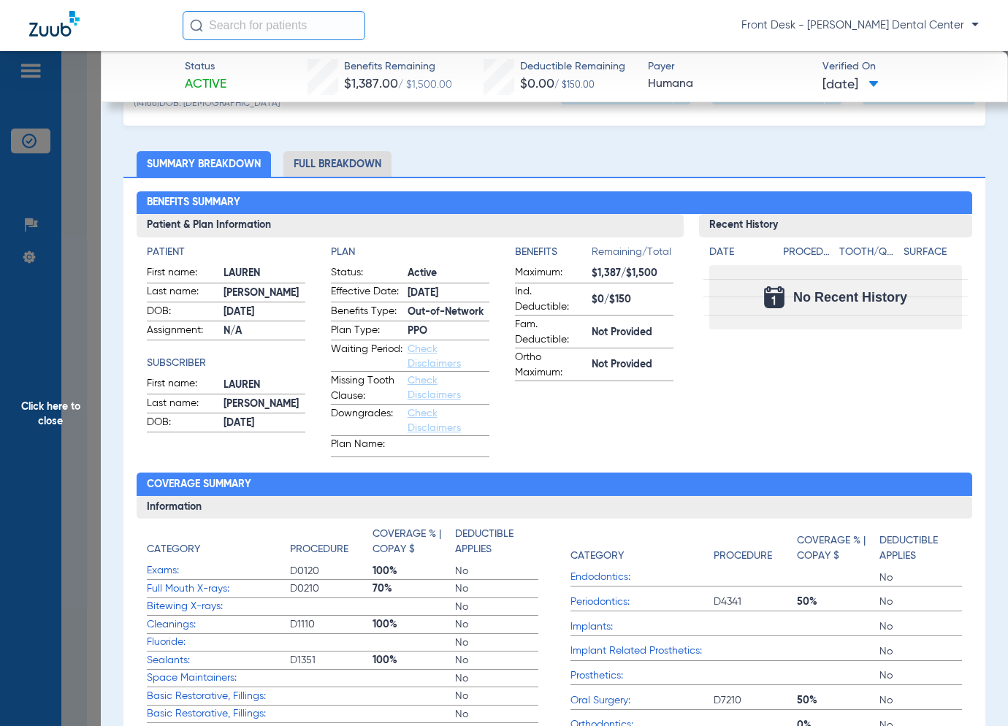
scroll to position [0, 0]
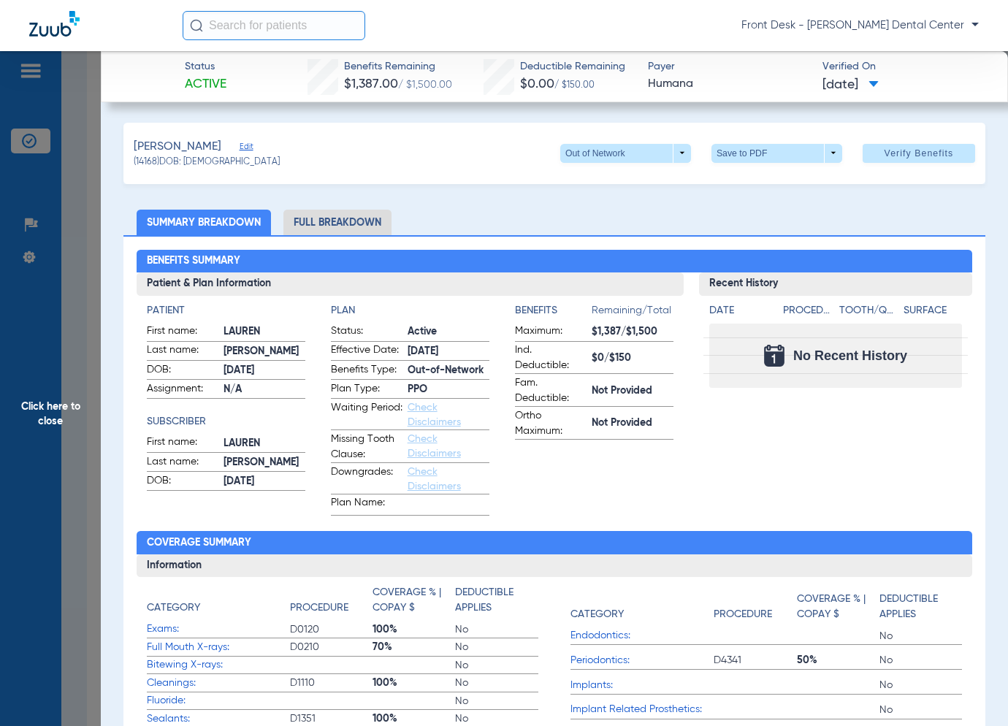
click at [82, 411] on span "Click here to close" at bounding box center [50, 414] width 101 height 726
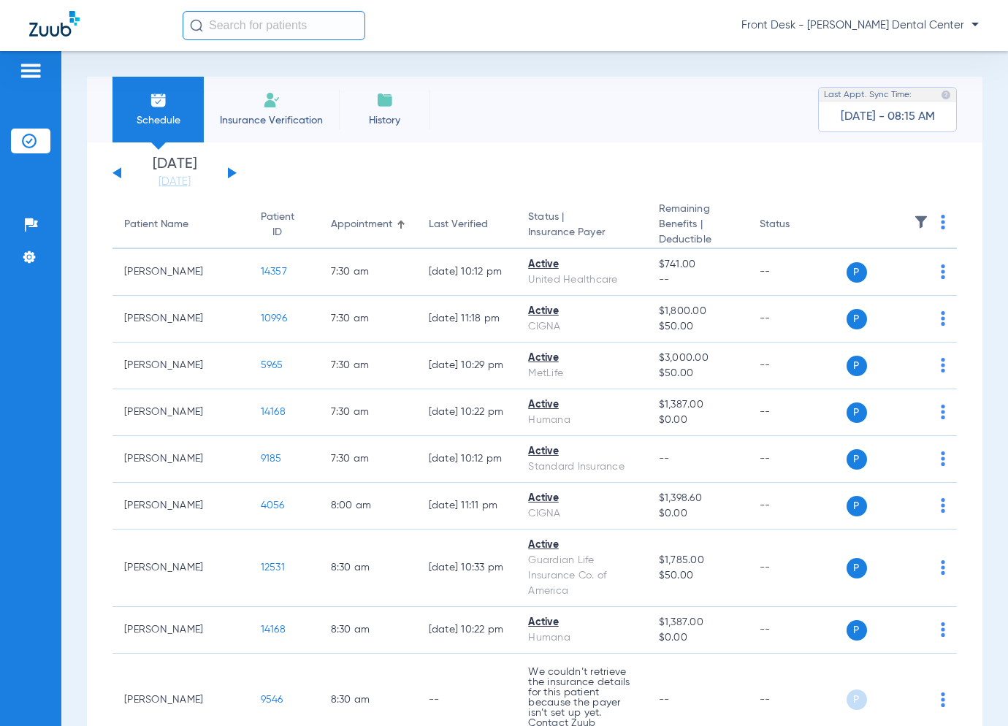
click at [230, 175] on button at bounding box center [232, 172] width 9 height 11
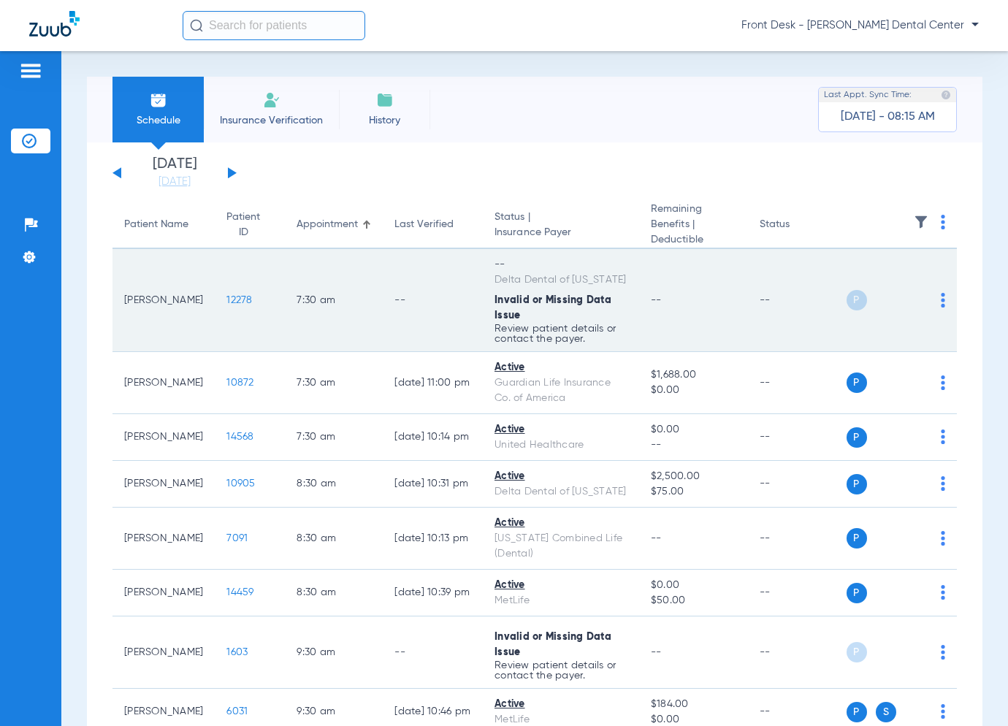
click at [245, 305] on span "12278" at bounding box center [239, 300] width 26 height 10
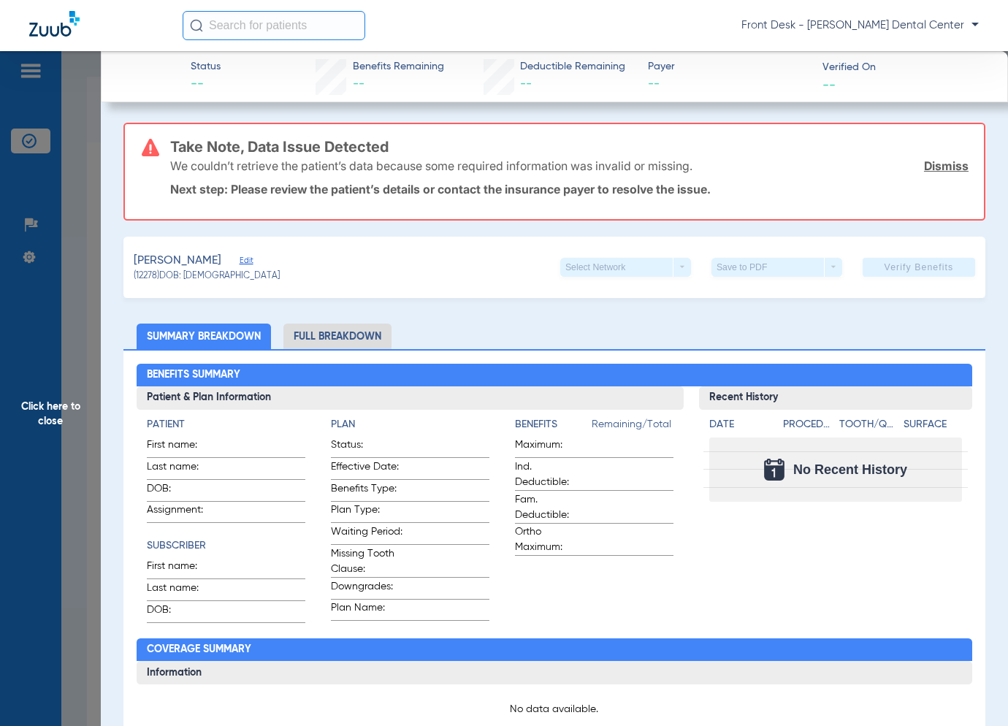
click at [55, 368] on span "Click here to close" at bounding box center [50, 414] width 101 height 726
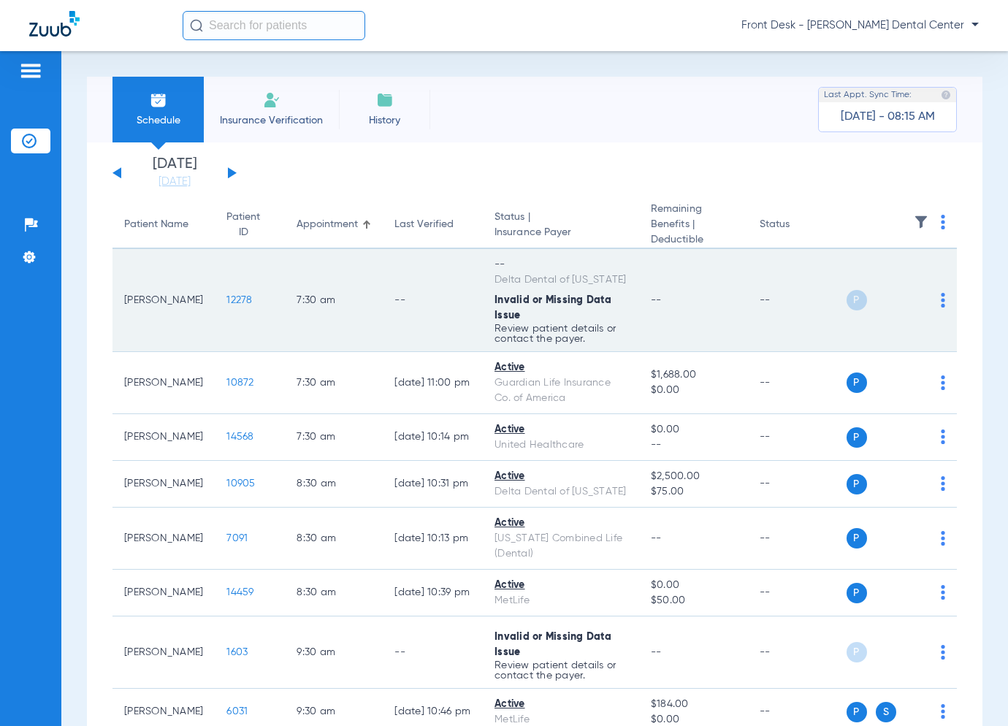
click at [245, 305] on span "12278" at bounding box center [239, 300] width 26 height 10
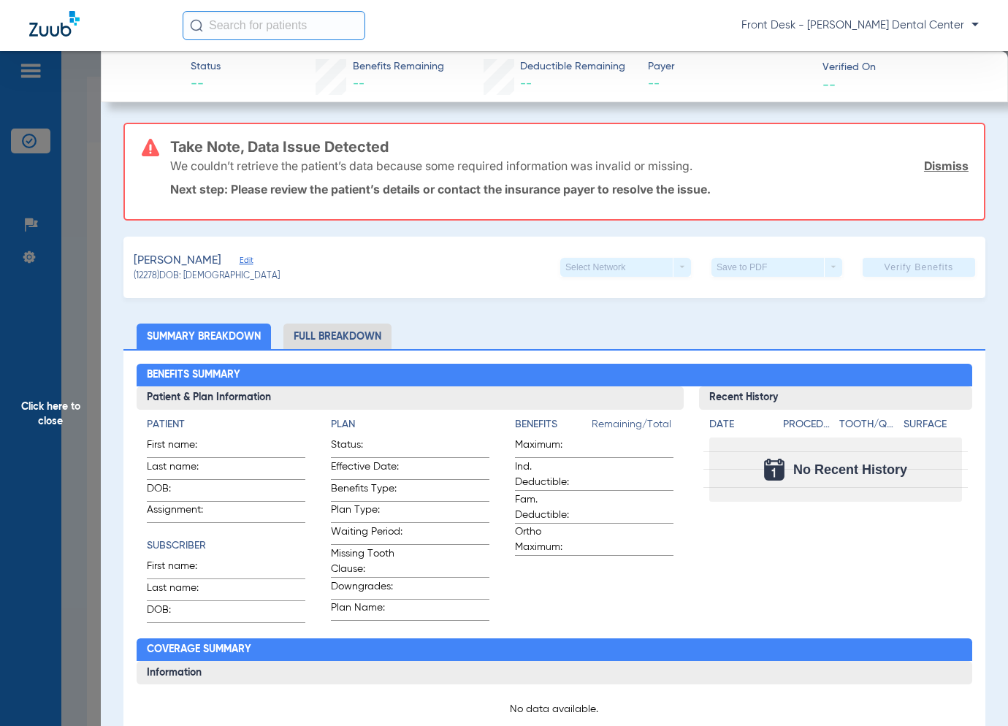
click at [82, 438] on span "Click here to close" at bounding box center [50, 414] width 101 height 726
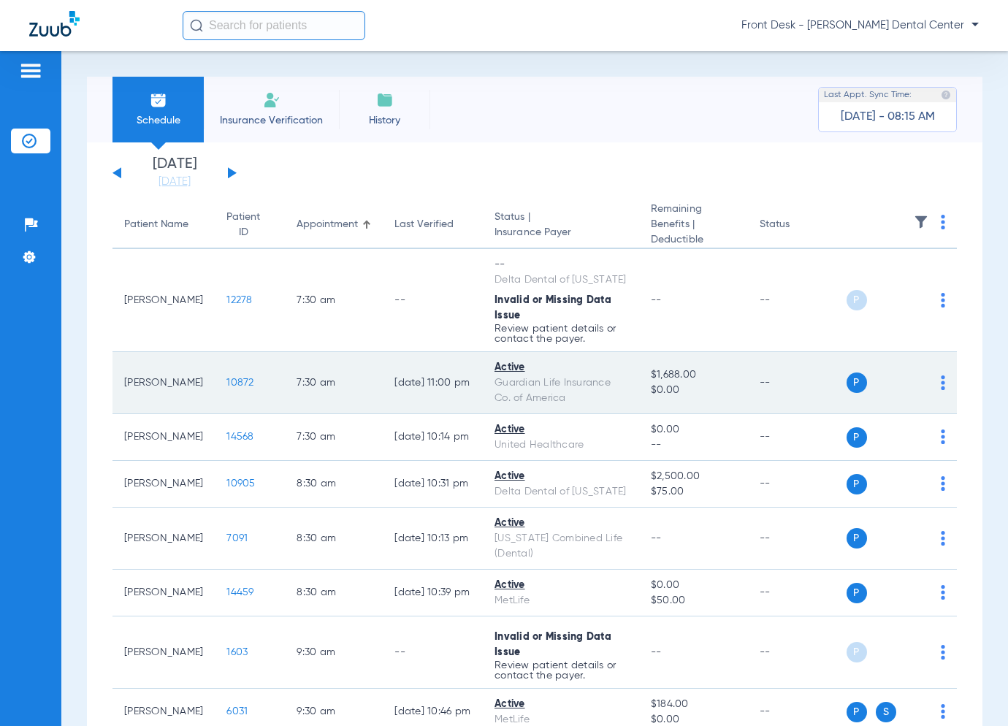
click at [245, 388] on span "10872" at bounding box center [239, 383] width 27 height 10
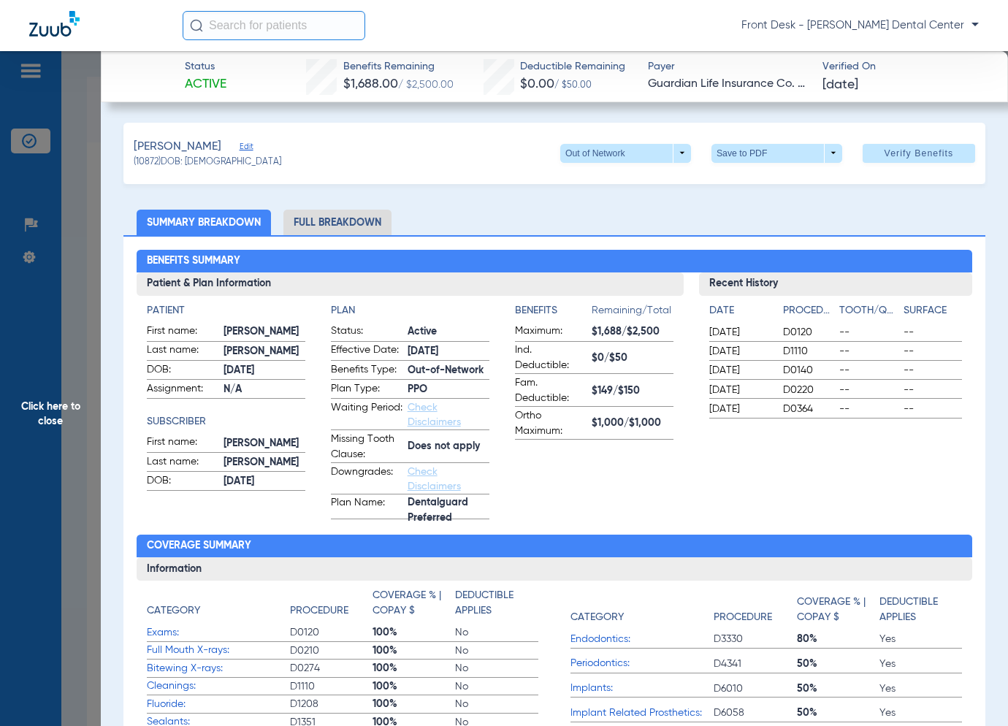
click at [63, 402] on span "Click here to close" at bounding box center [50, 414] width 101 height 726
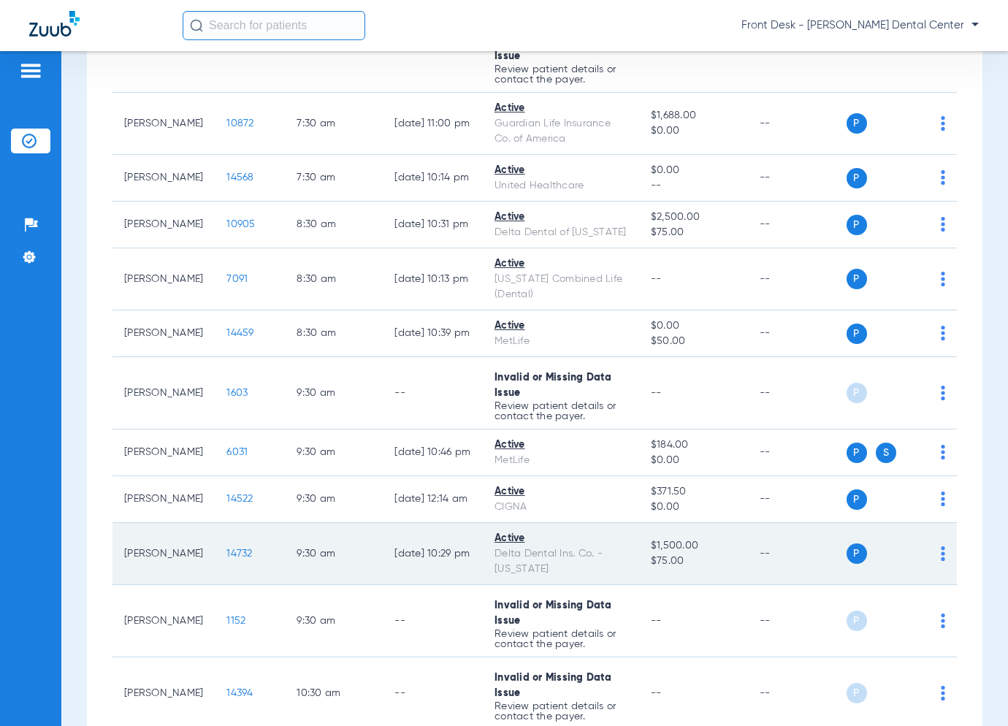
scroll to position [40, 0]
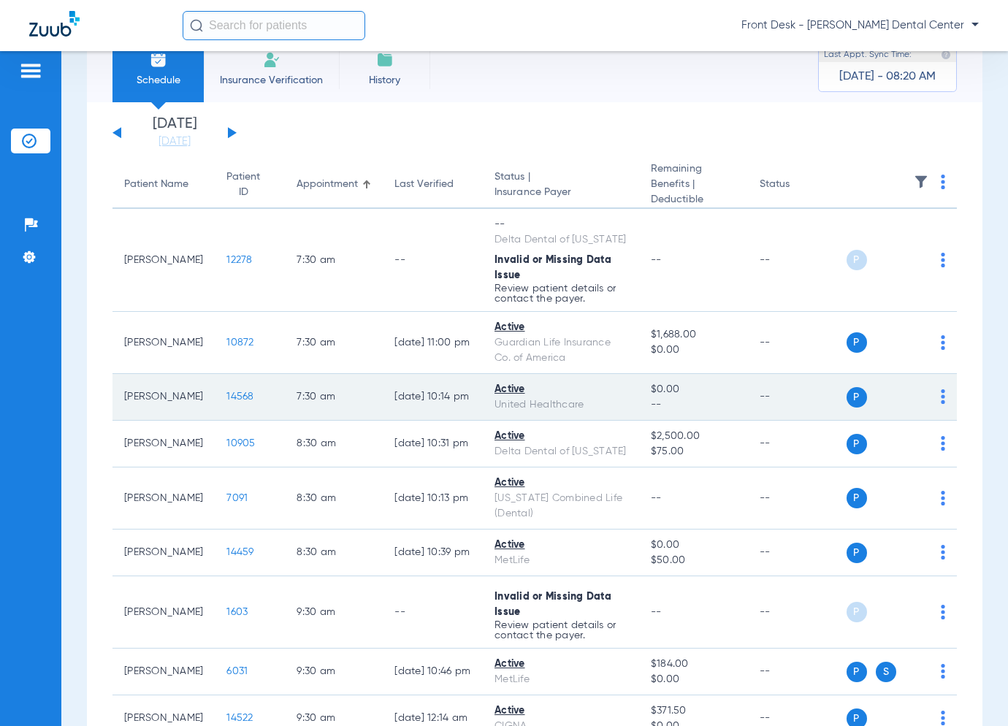
click at [245, 402] on span "14568" at bounding box center [239, 396] width 27 height 10
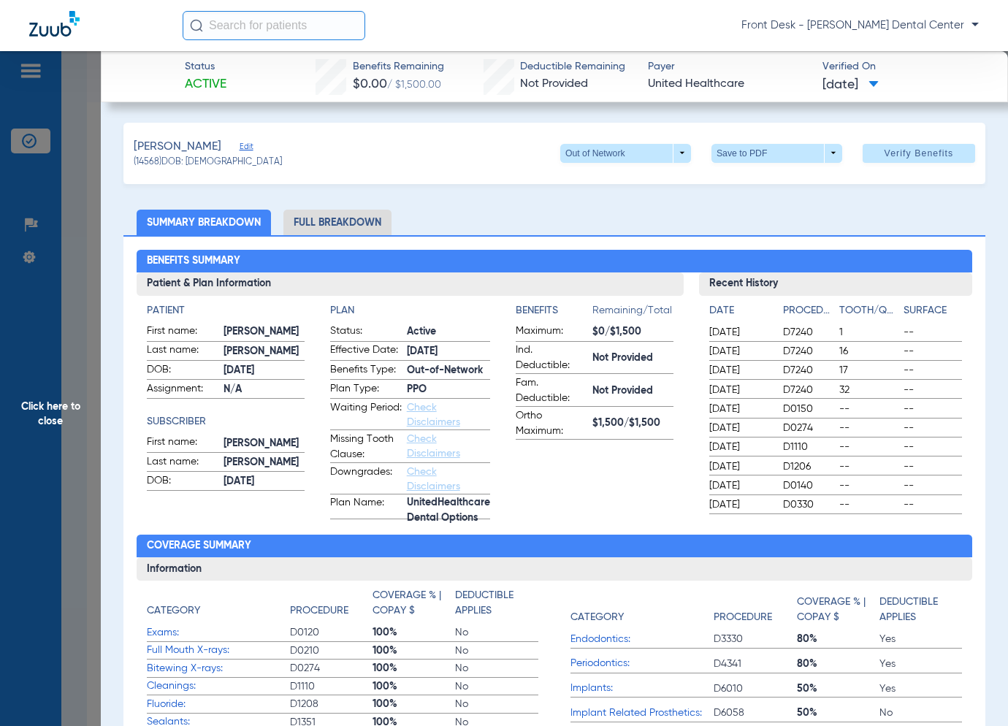
click at [126, 375] on div "Benefits Summary Patient & Plan Information Patient First name: [PERSON_NAME] L…" at bounding box center [554, 525] width 862 height 581
click at [93, 386] on span "Click here to close" at bounding box center [50, 414] width 101 height 726
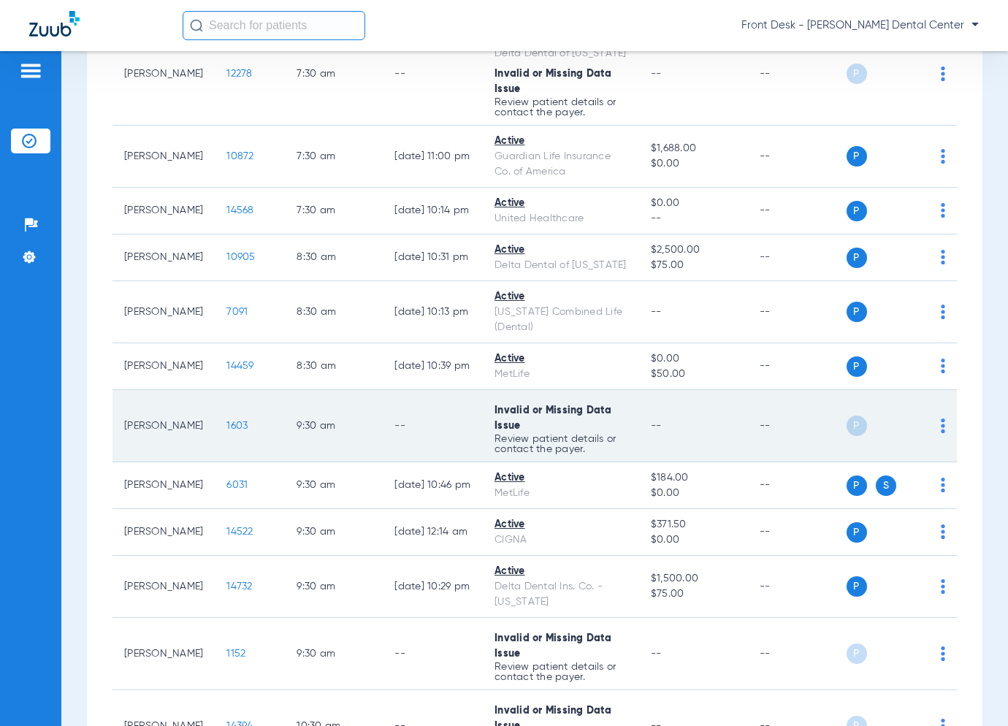
scroll to position [259, 0]
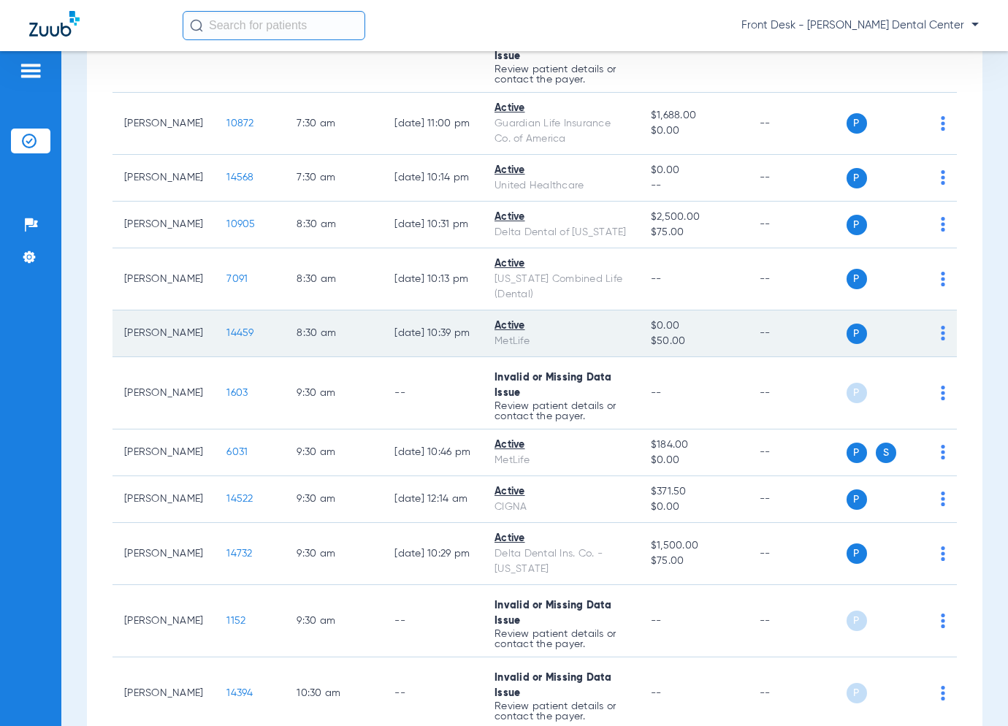
click at [243, 338] on span "14459" at bounding box center [239, 333] width 27 height 10
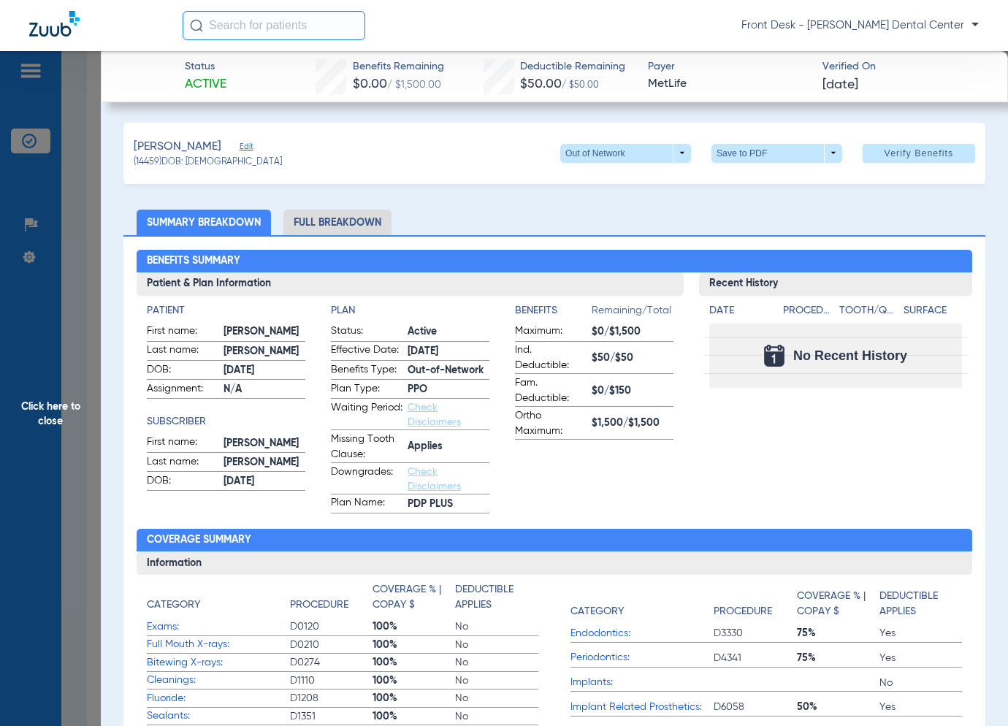
click at [58, 386] on span "Click here to close" at bounding box center [50, 414] width 101 height 726
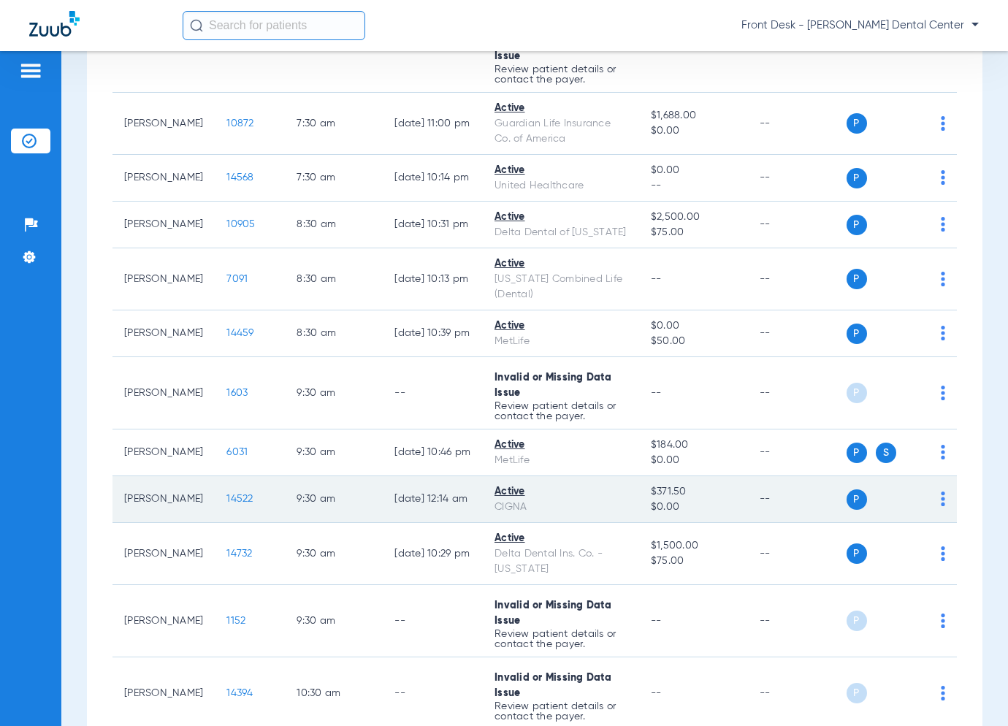
click at [242, 504] on span "14522" at bounding box center [239, 499] width 26 height 10
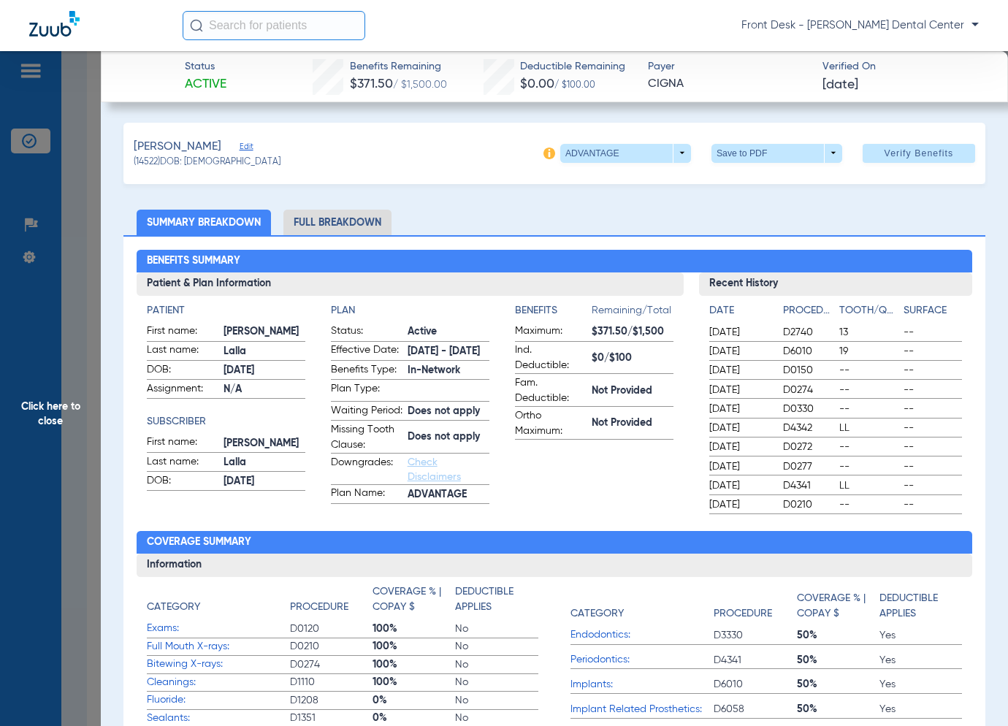
click at [69, 420] on span "Click here to close" at bounding box center [50, 414] width 101 height 726
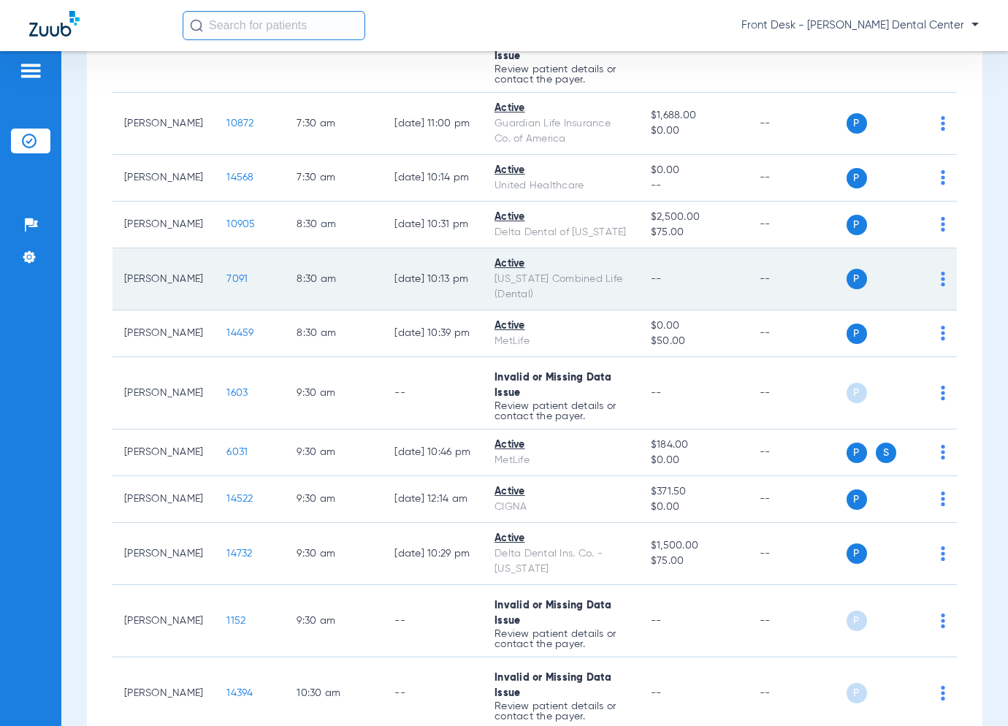
click at [242, 284] on span "7091" at bounding box center [236, 279] width 21 height 10
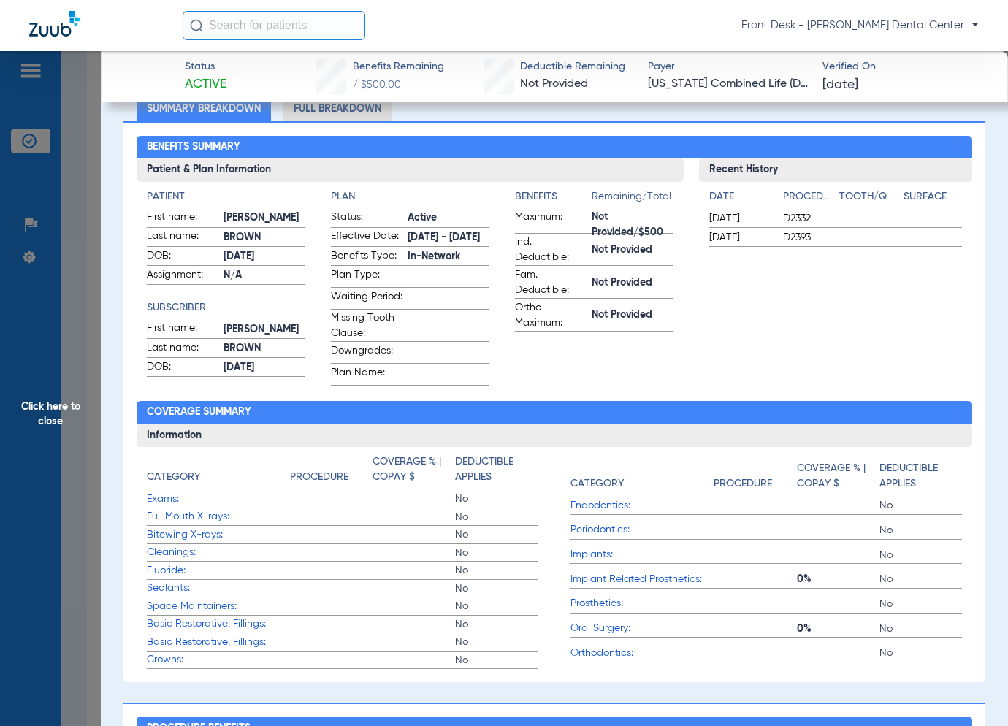
scroll to position [0, 0]
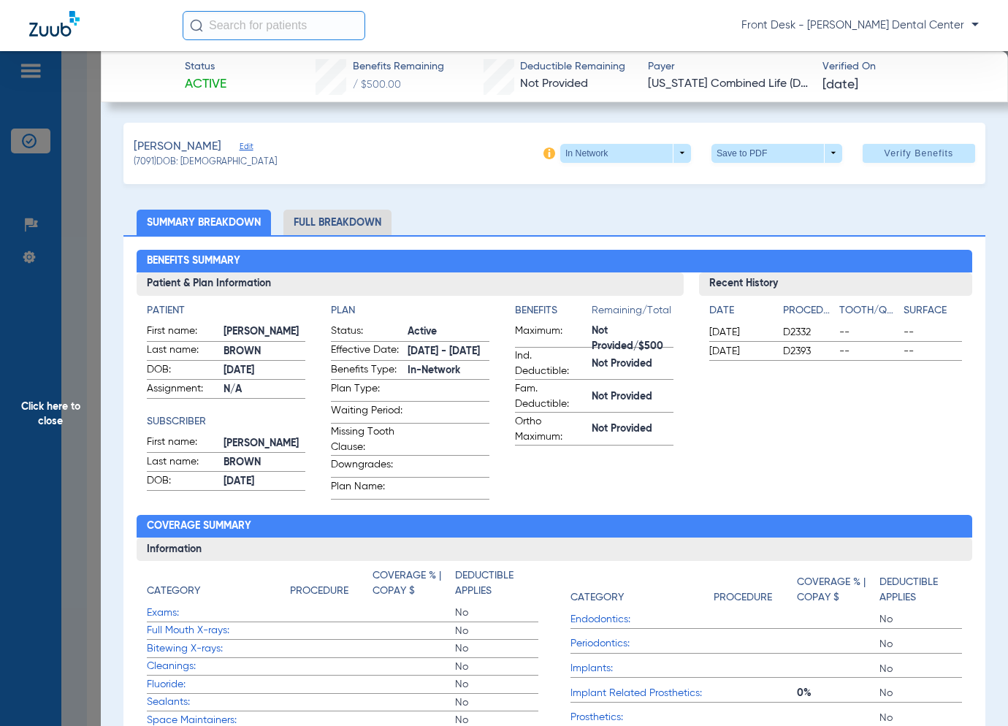
click at [69, 389] on span "Click here to close" at bounding box center [50, 414] width 101 height 726
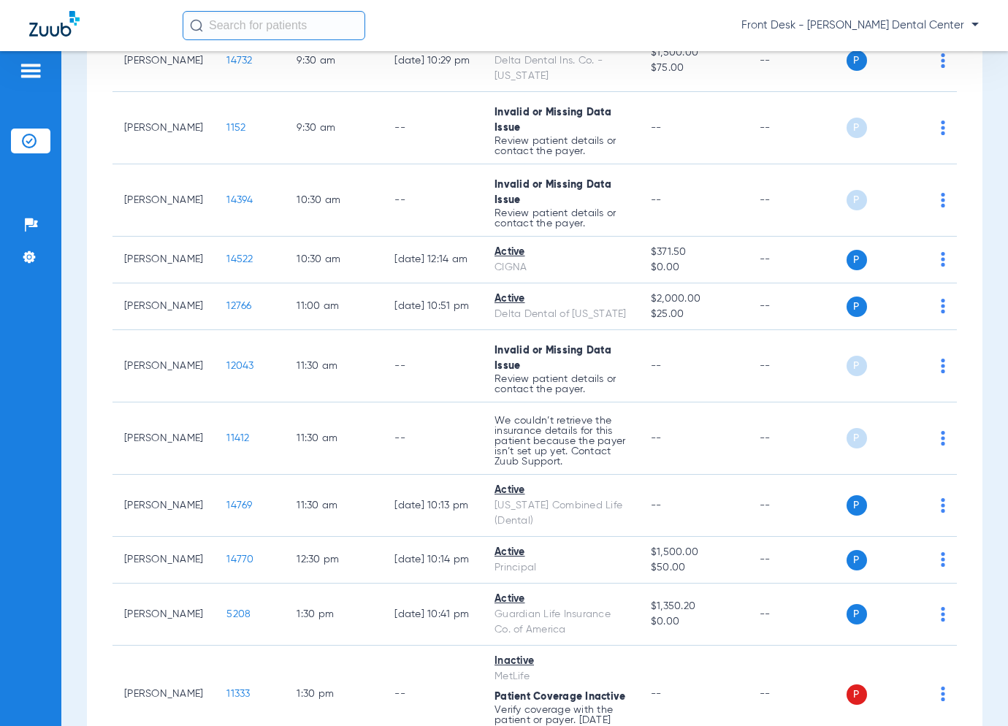
scroll to position [771, 0]
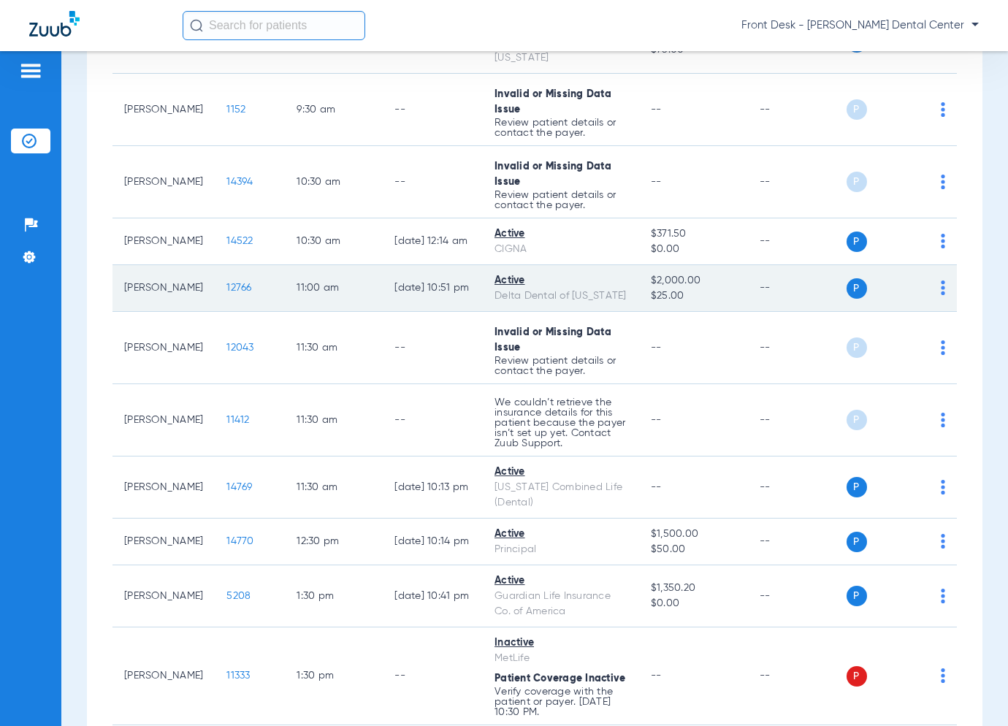
click at [245, 293] on span "12766" at bounding box center [238, 288] width 25 height 10
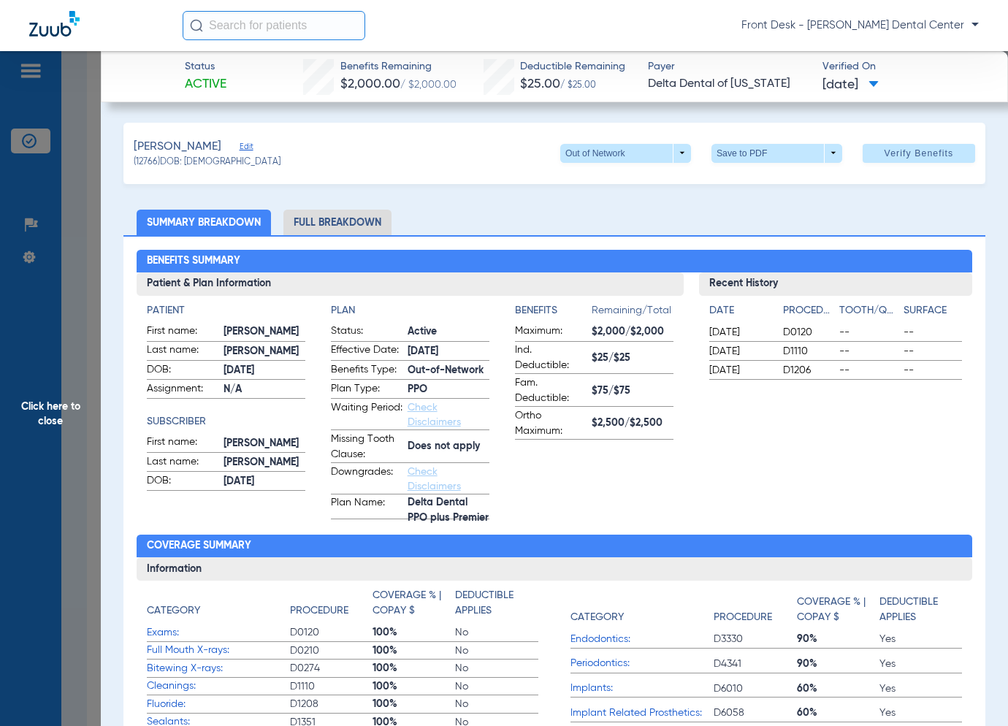
click at [61, 388] on span "Click here to close" at bounding box center [50, 414] width 101 height 726
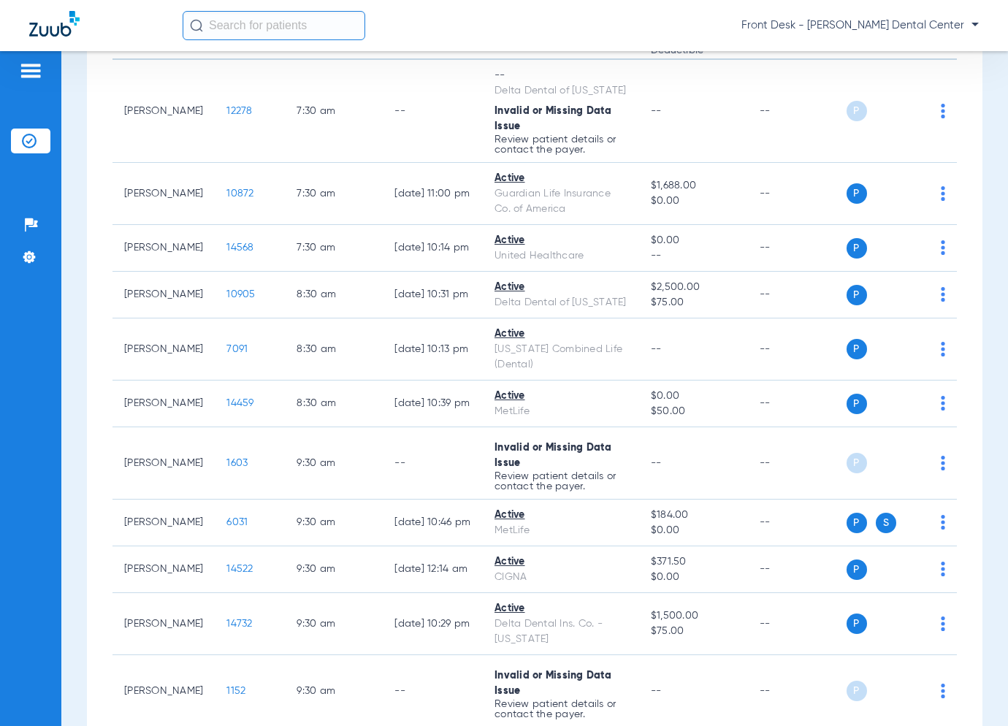
scroll to position [186, 0]
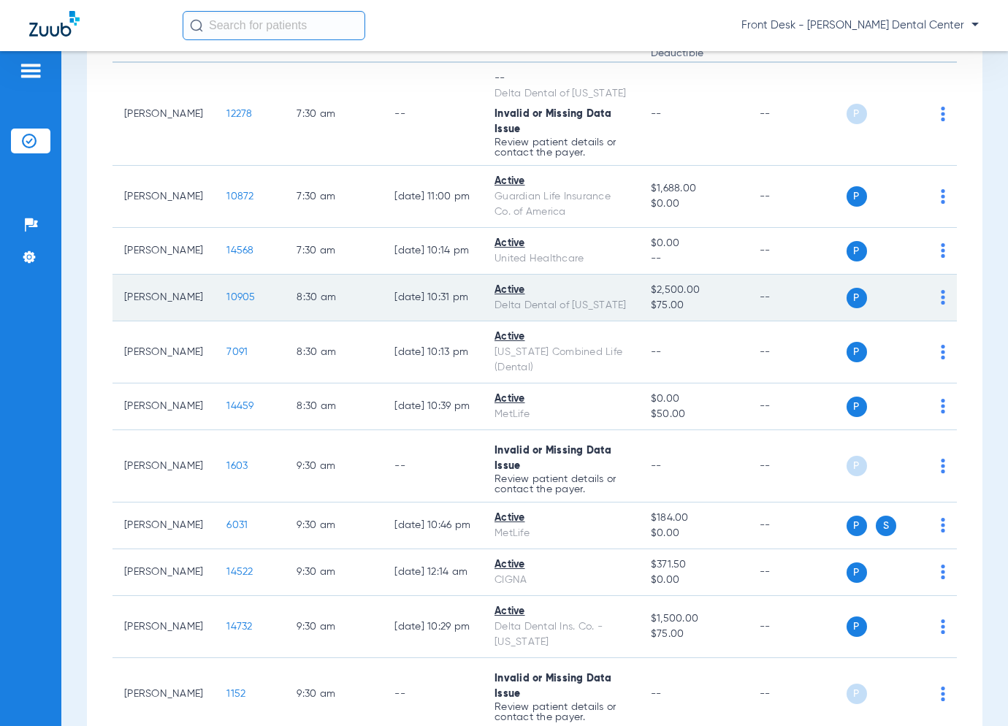
click at [240, 302] on span "10905" at bounding box center [240, 297] width 28 height 10
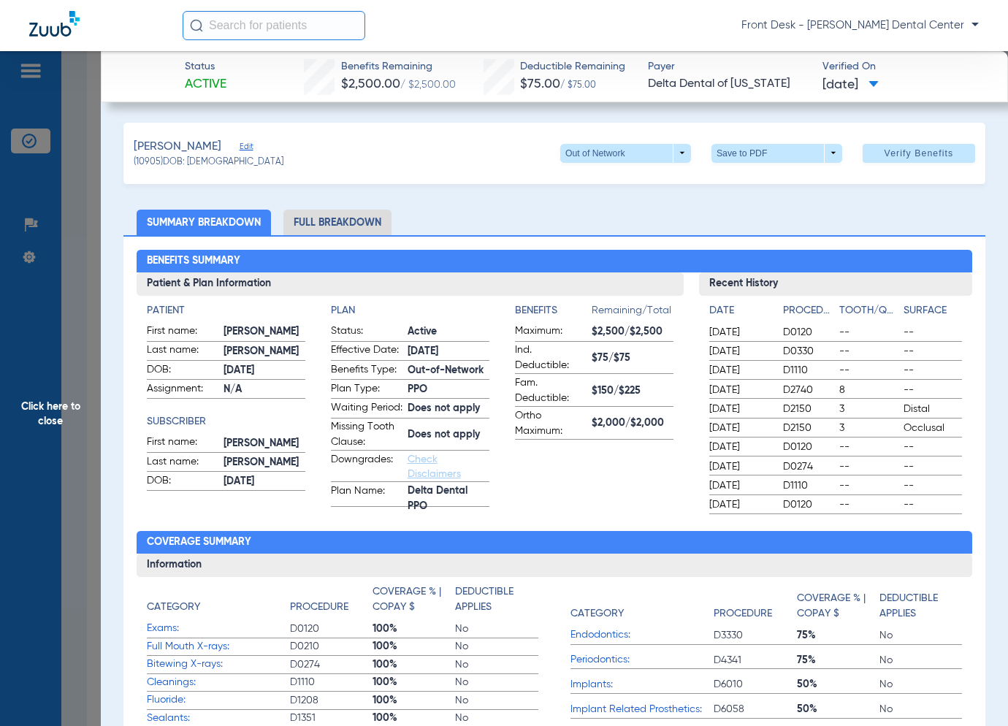
click at [69, 405] on span "Click here to close" at bounding box center [50, 414] width 101 height 726
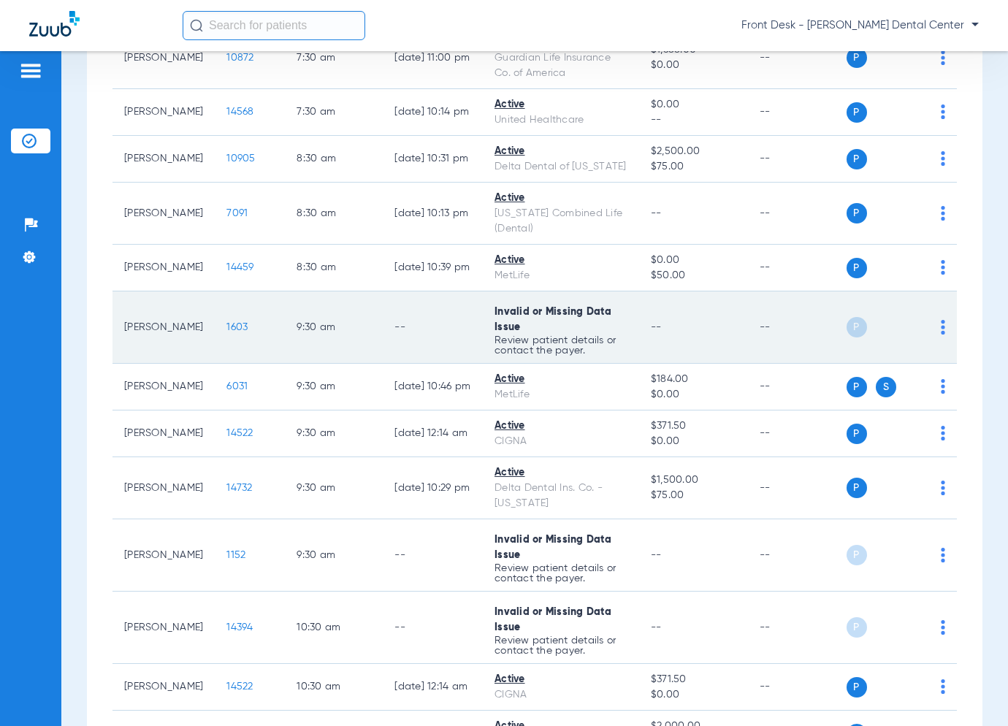
scroll to position [332, 0]
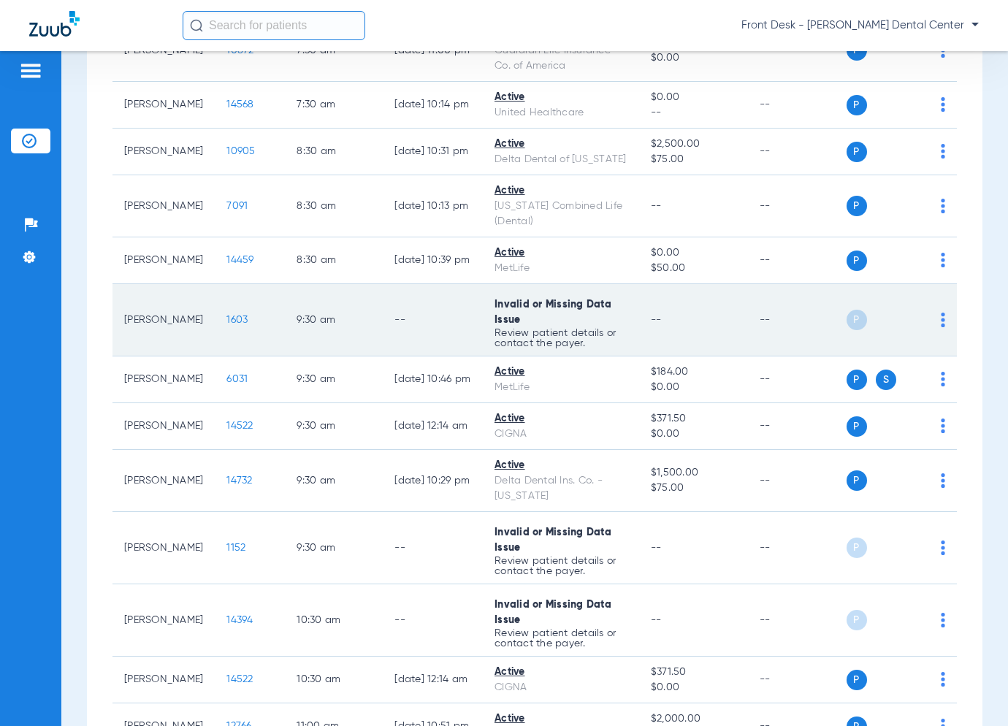
click at [239, 325] on span "1603" at bounding box center [236, 320] width 21 height 10
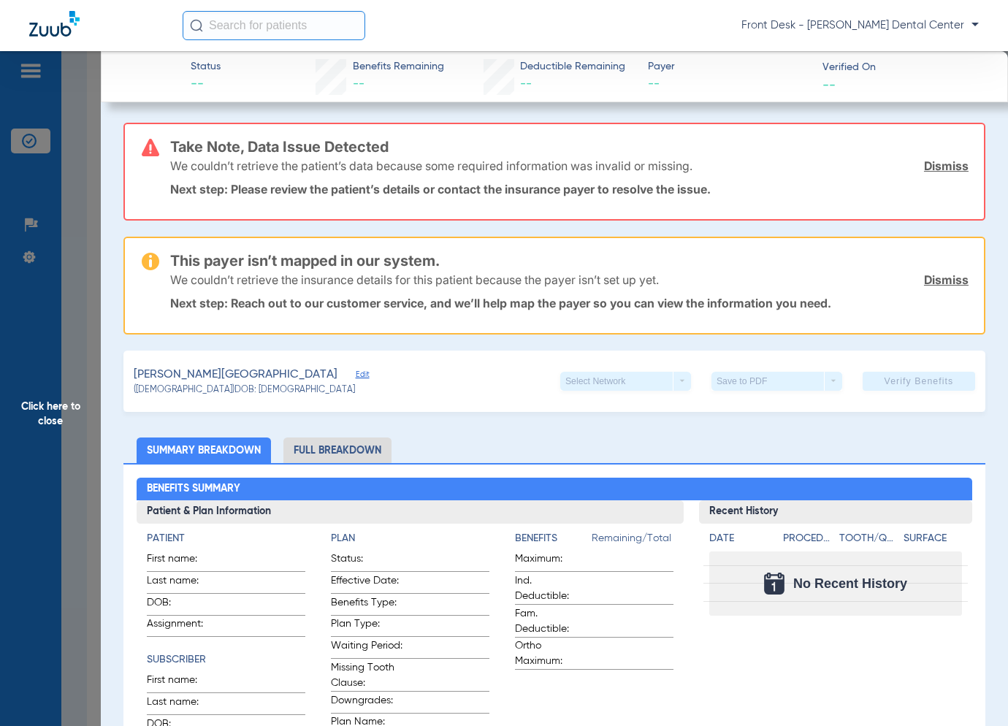
click at [96, 429] on span "Click here to close" at bounding box center [50, 414] width 101 height 726
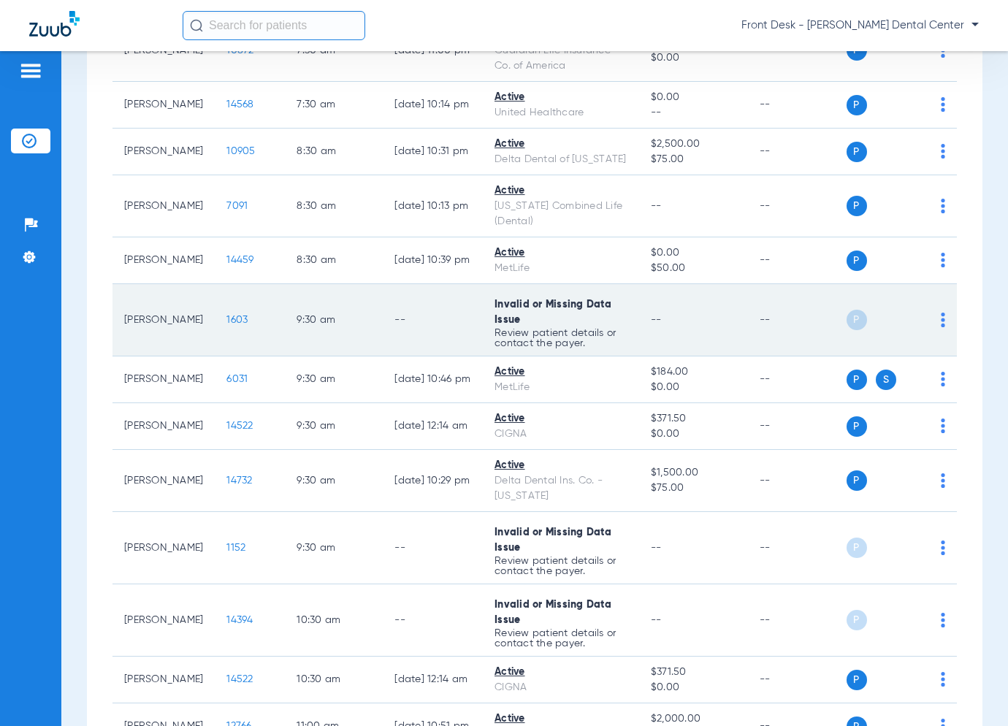
click at [240, 325] on span "1603" at bounding box center [236, 320] width 21 height 10
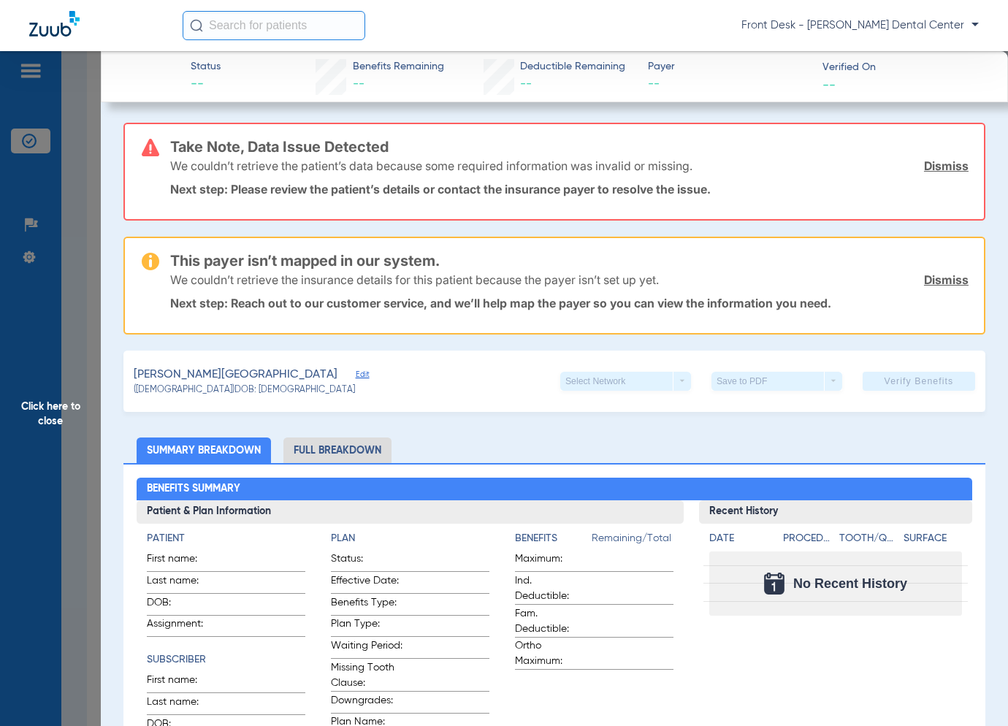
click at [96, 410] on span "Click here to close" at bounding box center [50, 414] width 101 height 726
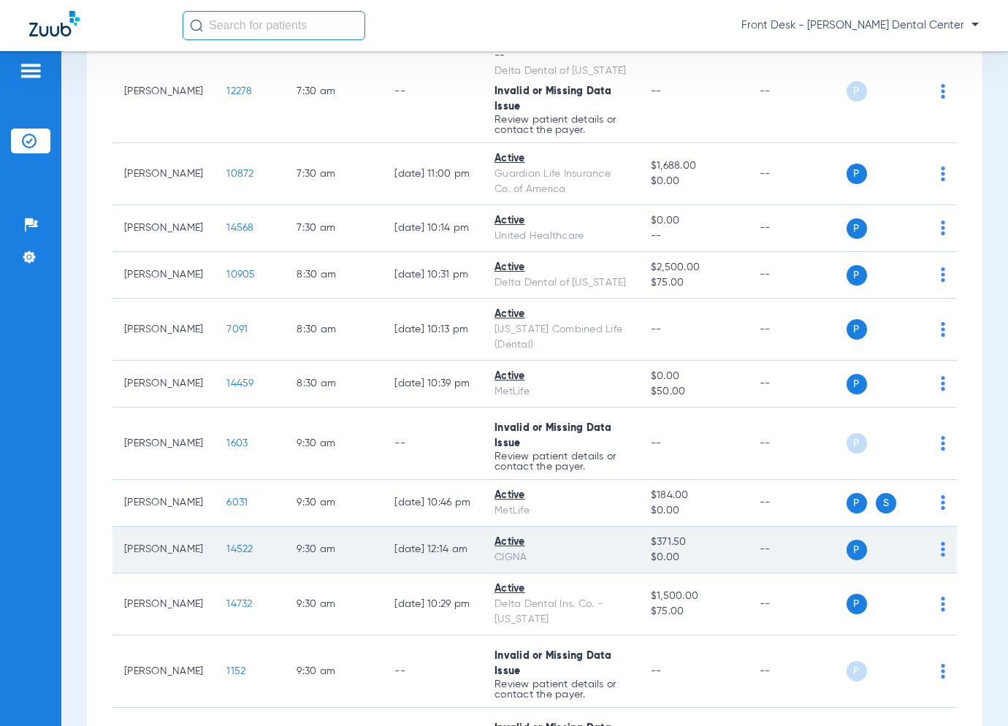
scroll to position [292, 0]
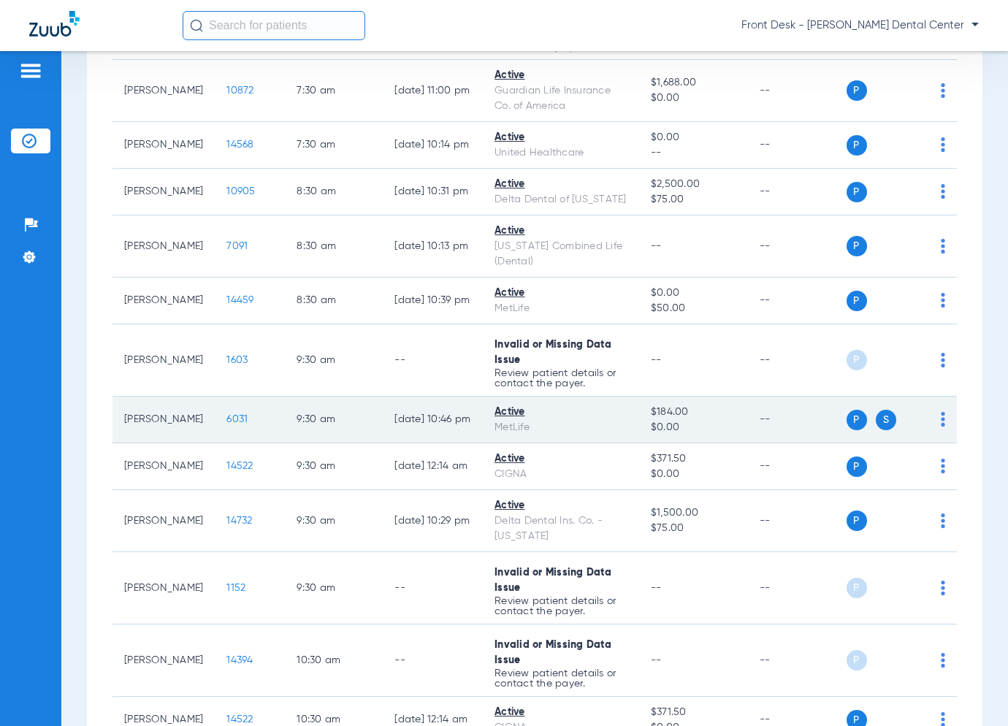
click at [241, 424] on span "6031" at bounding box center [236, 419] width 21 height 10
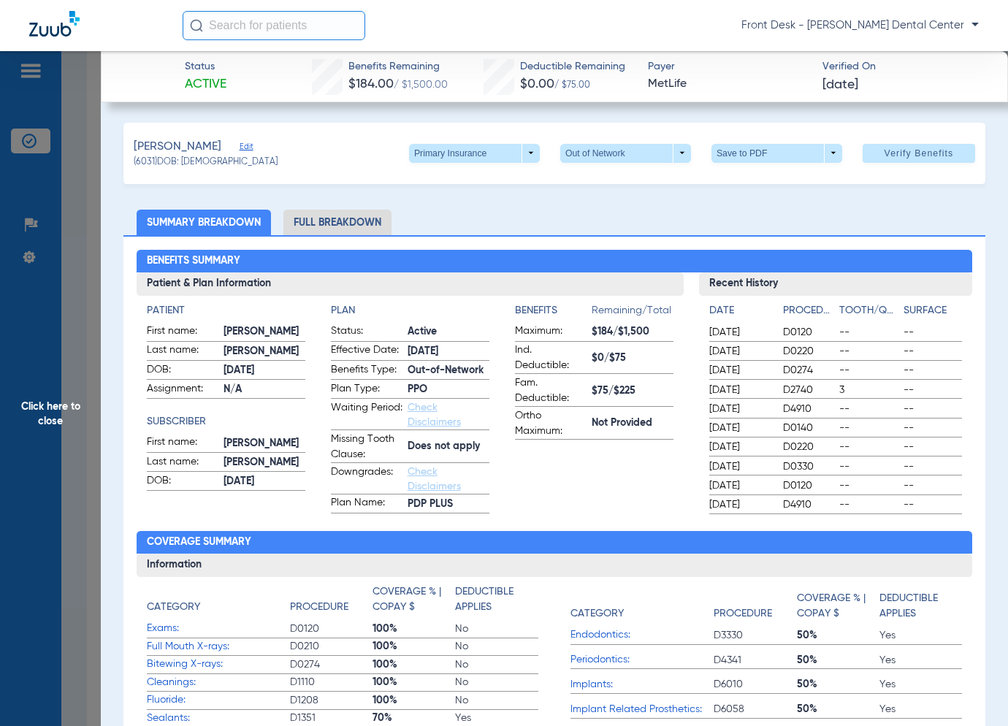
click at [82, 382] on span "Click here to close" at bounding box center [50, 414] width 101 height 726
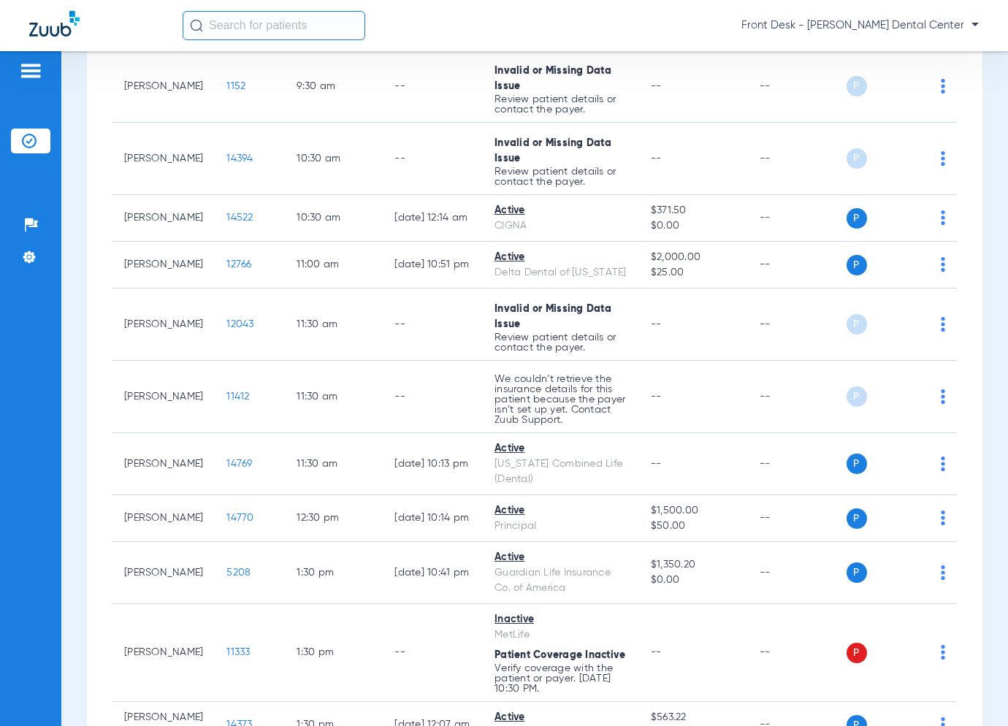
scroll to position [771, 0]
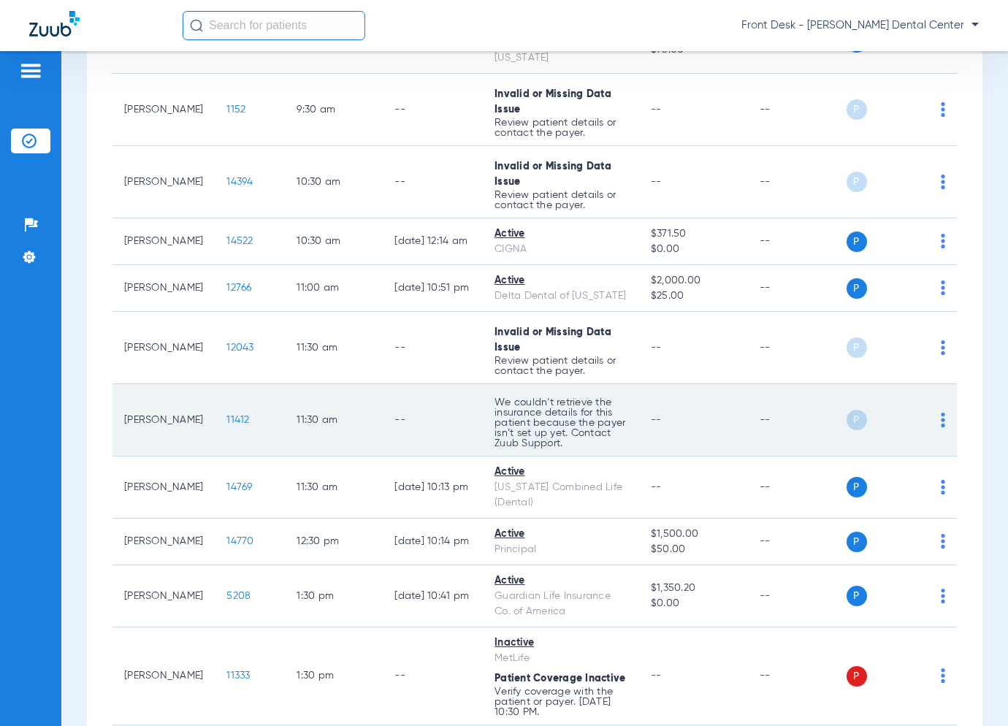
click at [242, 425] on span "11412" at bounding box center [237, 420] width 23 height 10
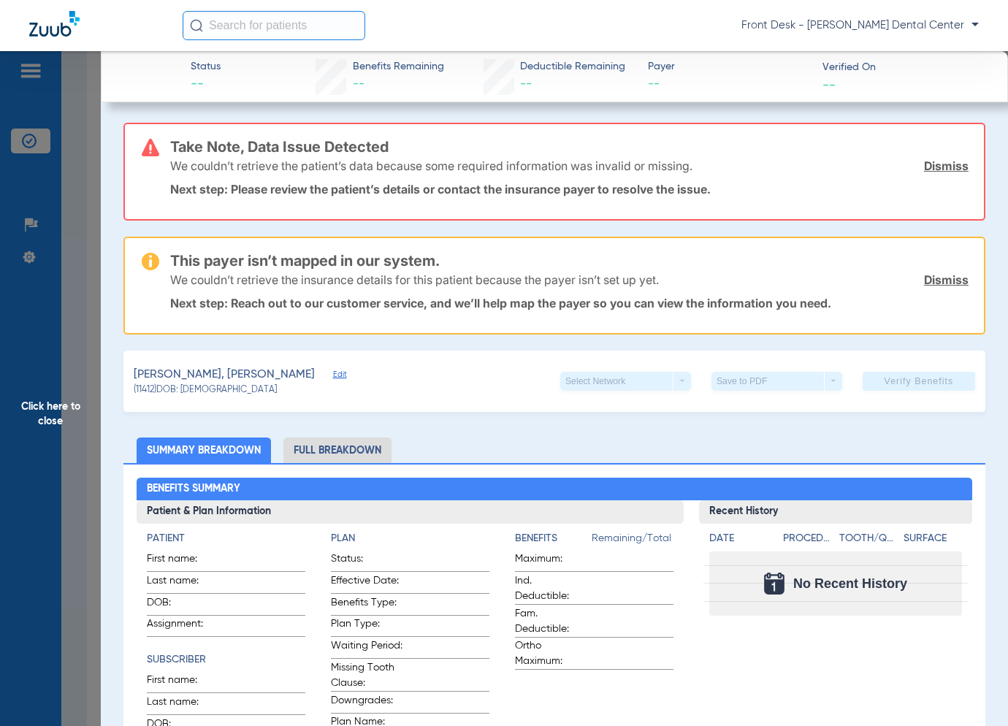
click at [62, 435] on span "Click here to close" at bounding box center [50, 414] width 101 height 726
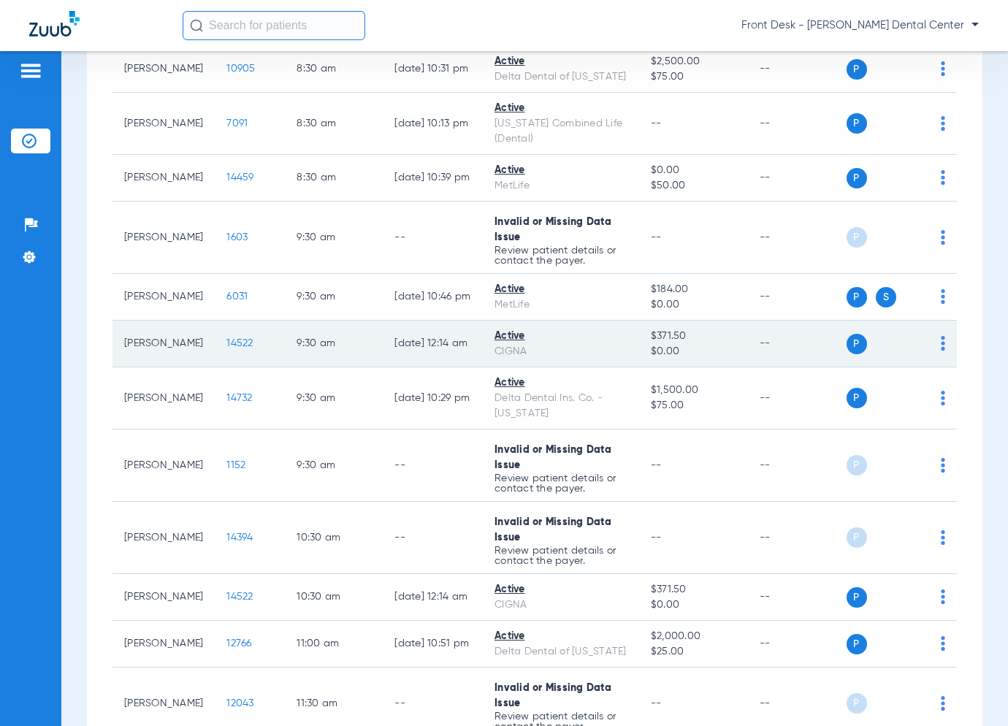
scroll to position [438, 0]
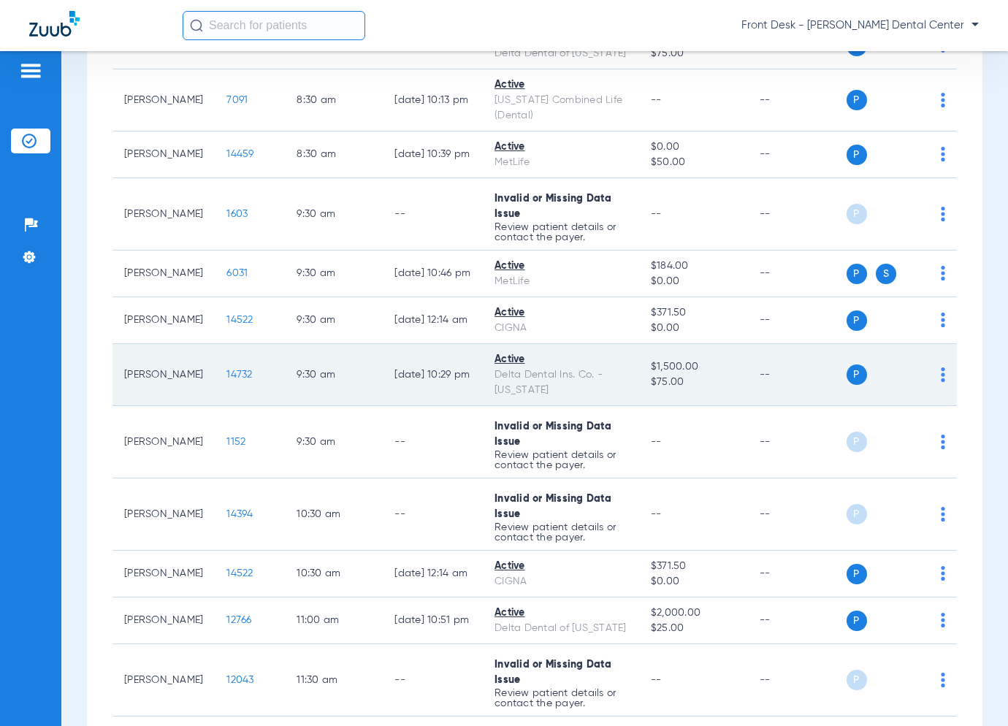
click at [234, 380] on span "14732" at bounding box center [239, 375] width 26 height 10
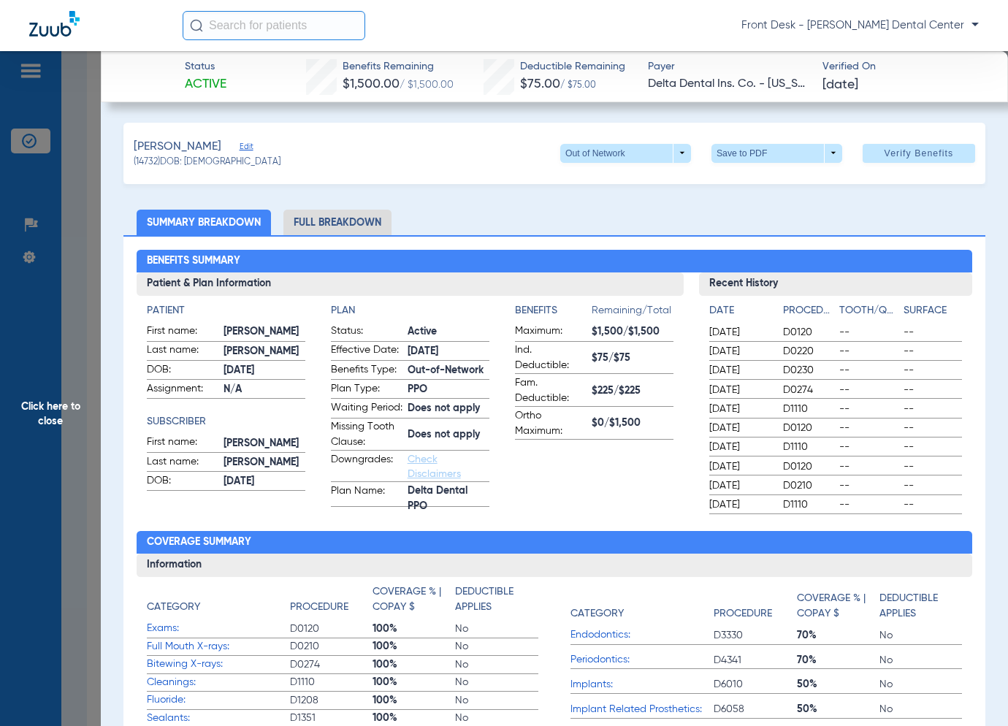
click at [66, 382] on span "Click here to close" at bounding box center [50, 414] width 101 height 726
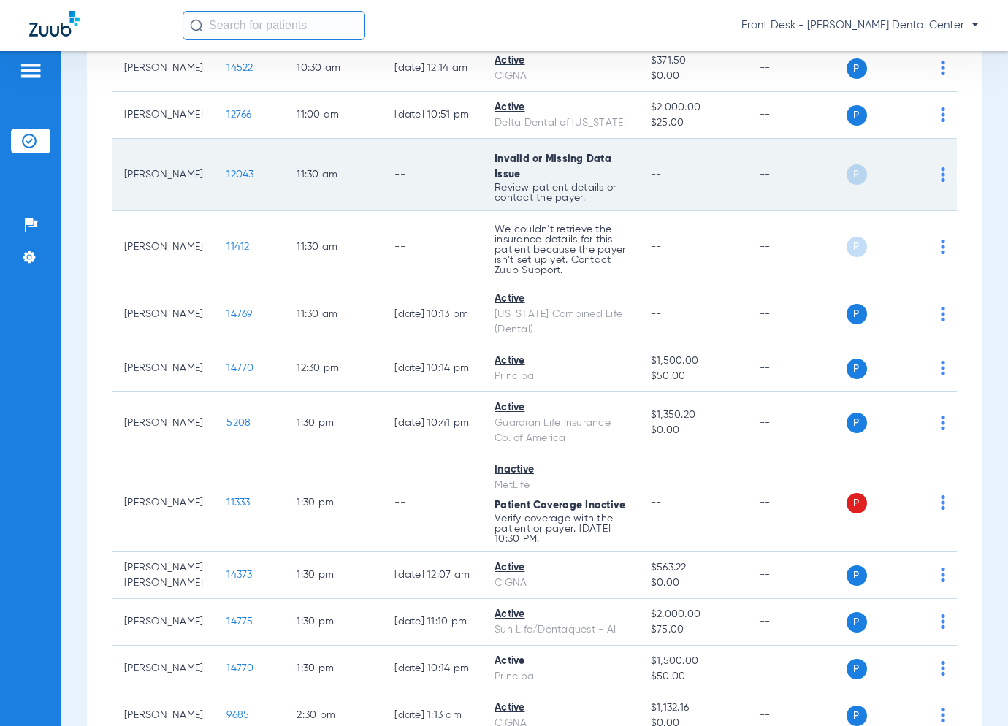
scroll to position [950, 0]
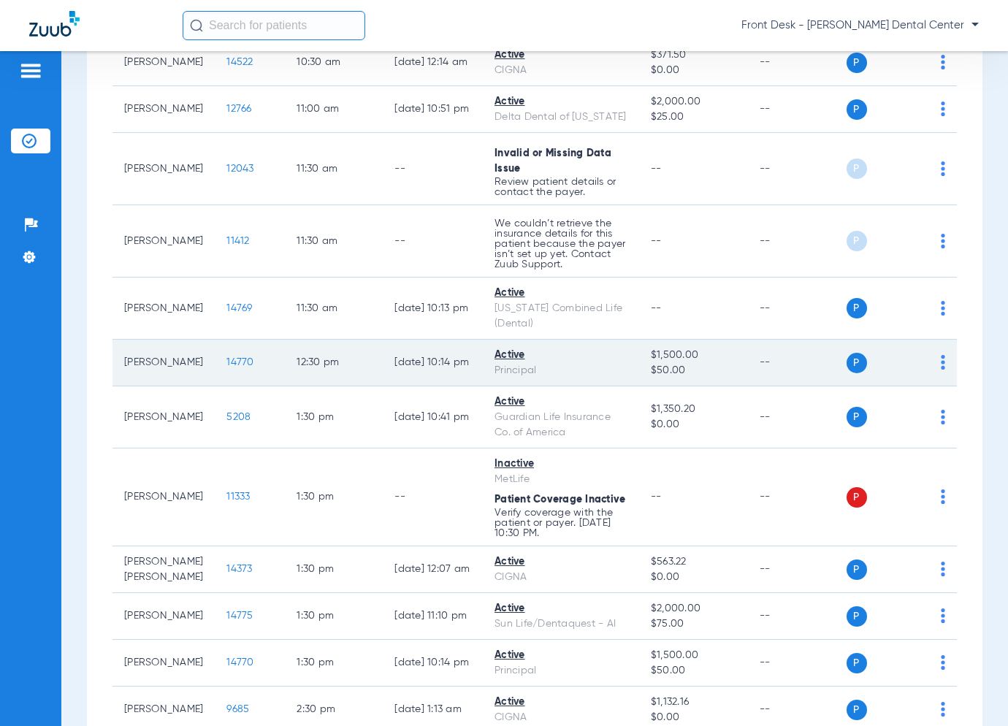
click at [244, 367] on span "14770" at bounding box center [239, 362] width 27 height 10
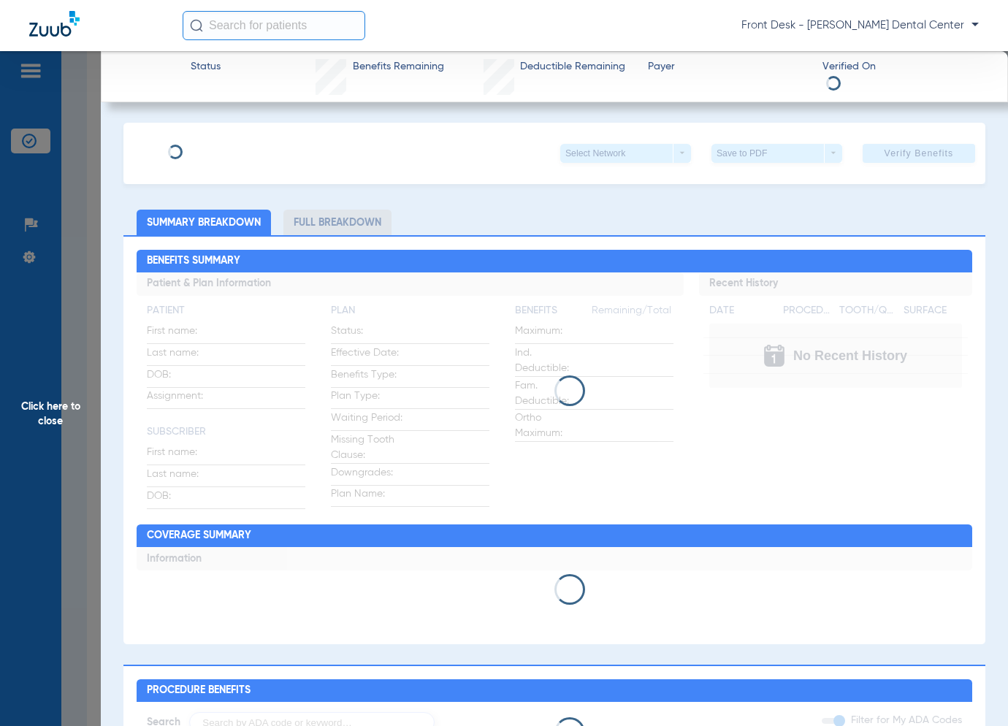
click at [244, 400] on div at bounding box center [555, 390] width 836 height 31
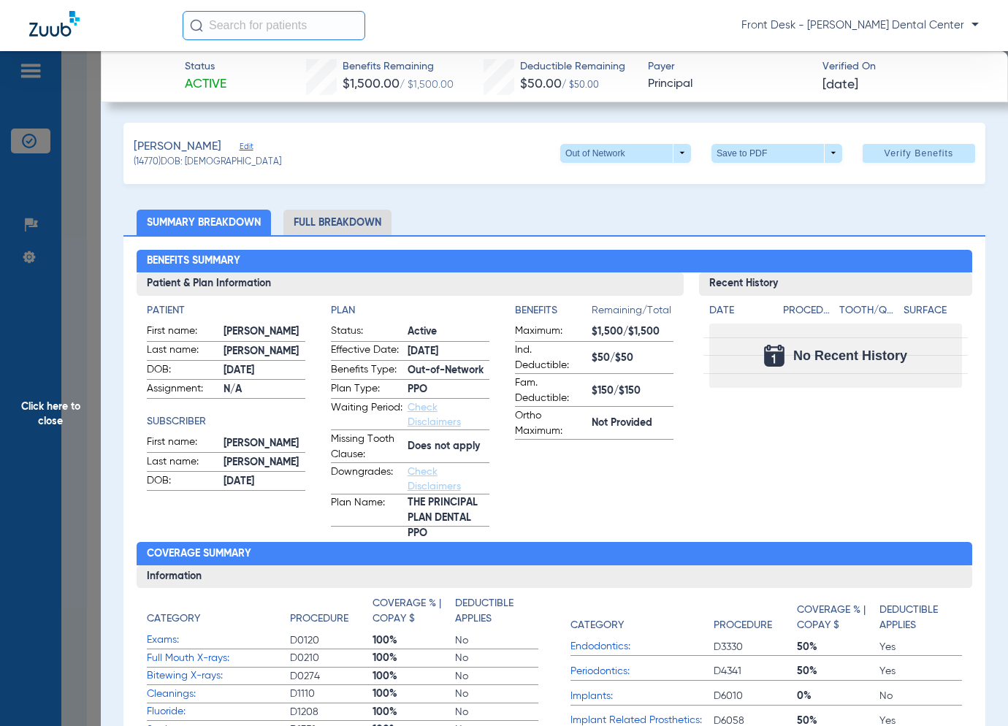
click at [58, 430] on span "Click here to close" at bounding box center [50, 414] width 101 height 726
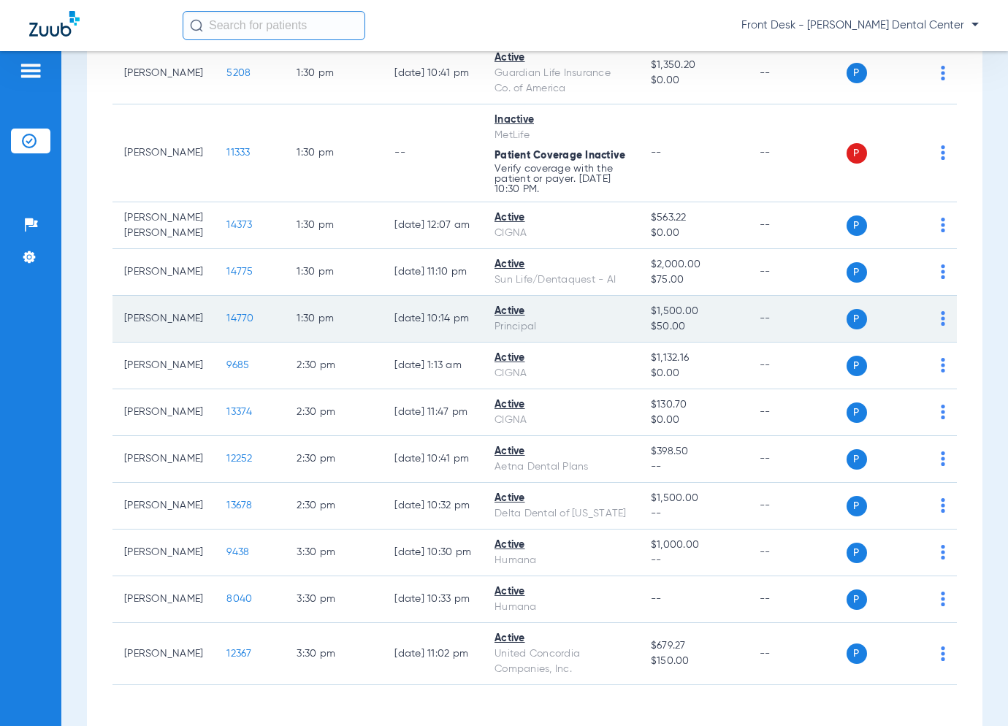
scroll to position [1388, 0]
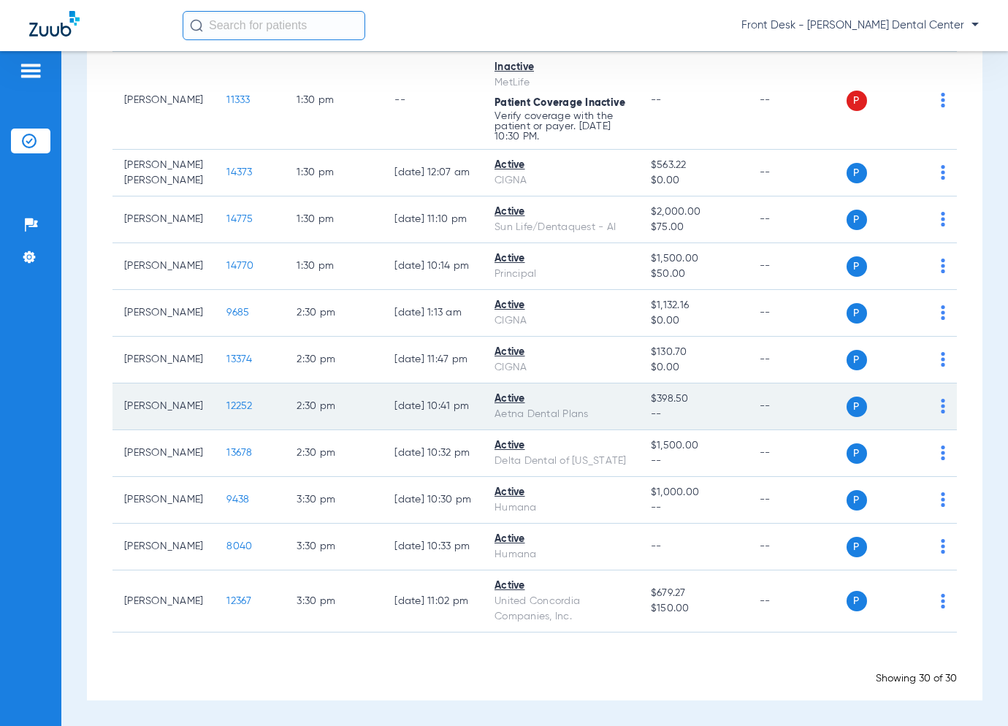
click at [245, 411] on span "12252" at bounding box center [239, 406] width 26 height 10
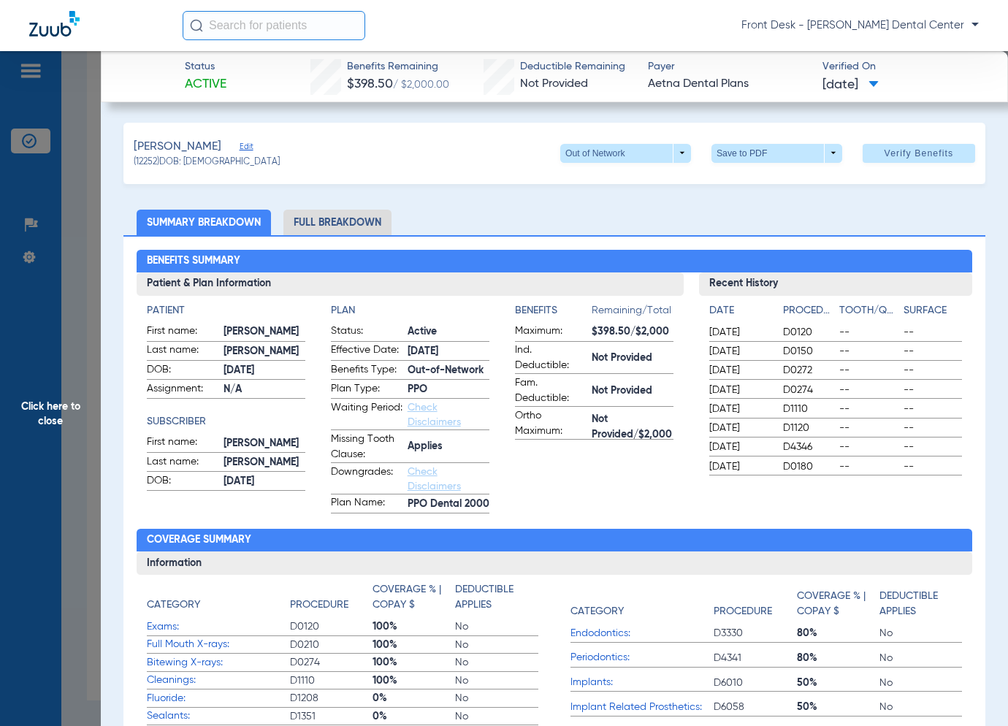
click at [66, 507] on span "Click here to close" at bounding box center [50, 414] width 101 height 726
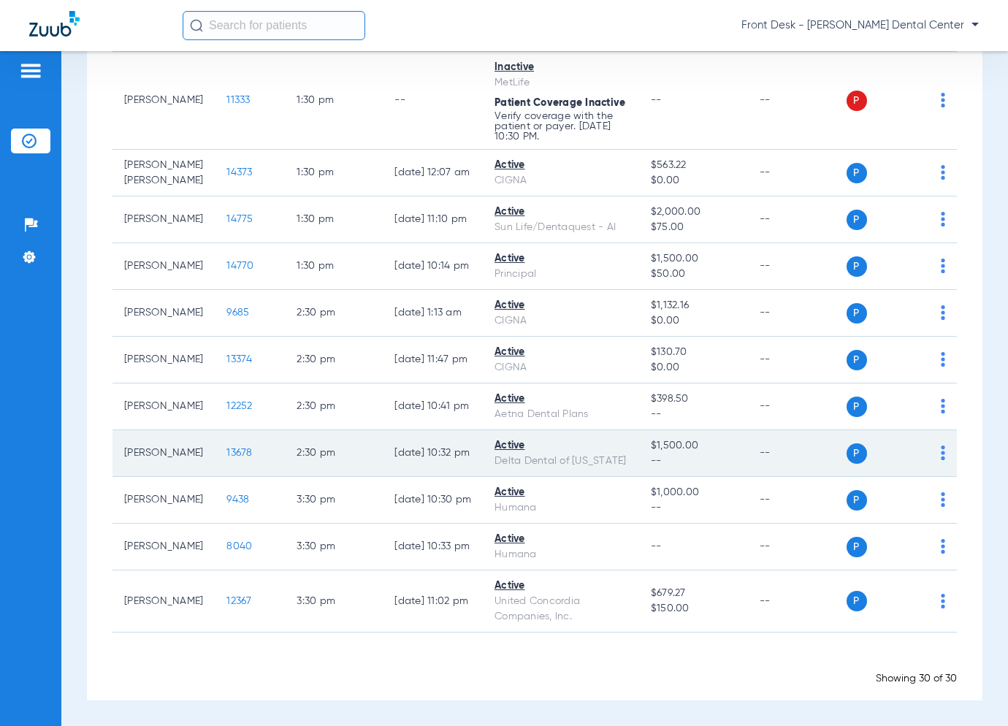
click at [248, 458] on span "13678" at bounding box center [239, 453] width 26 height 10
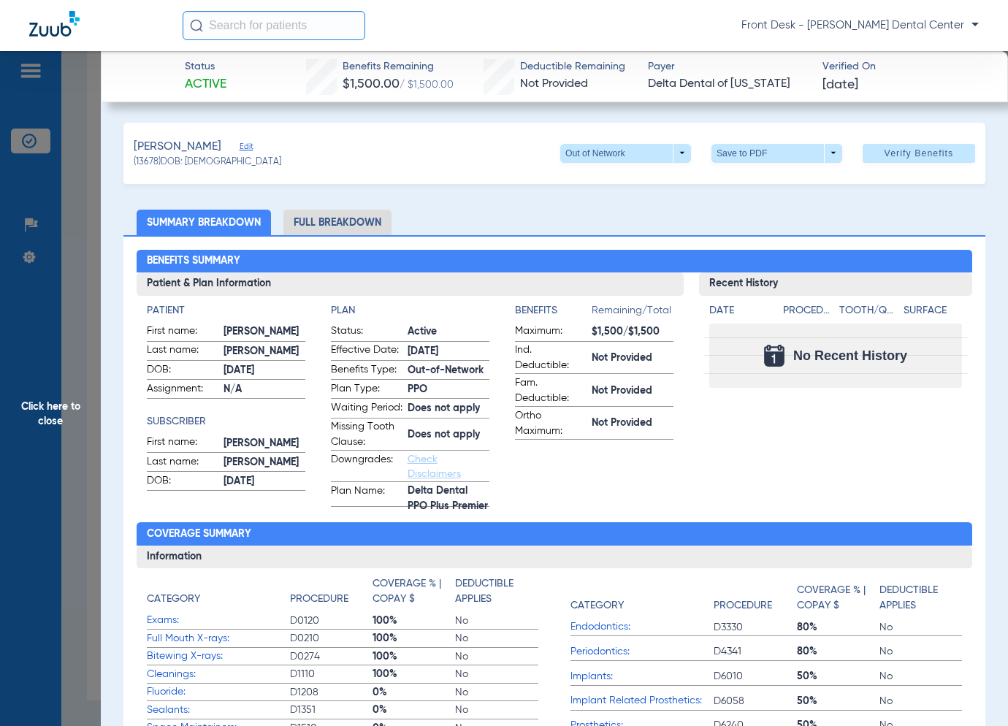
click at [88, 419] on span "Click here to close" at bounding box center [50, 414] width 101 height 726
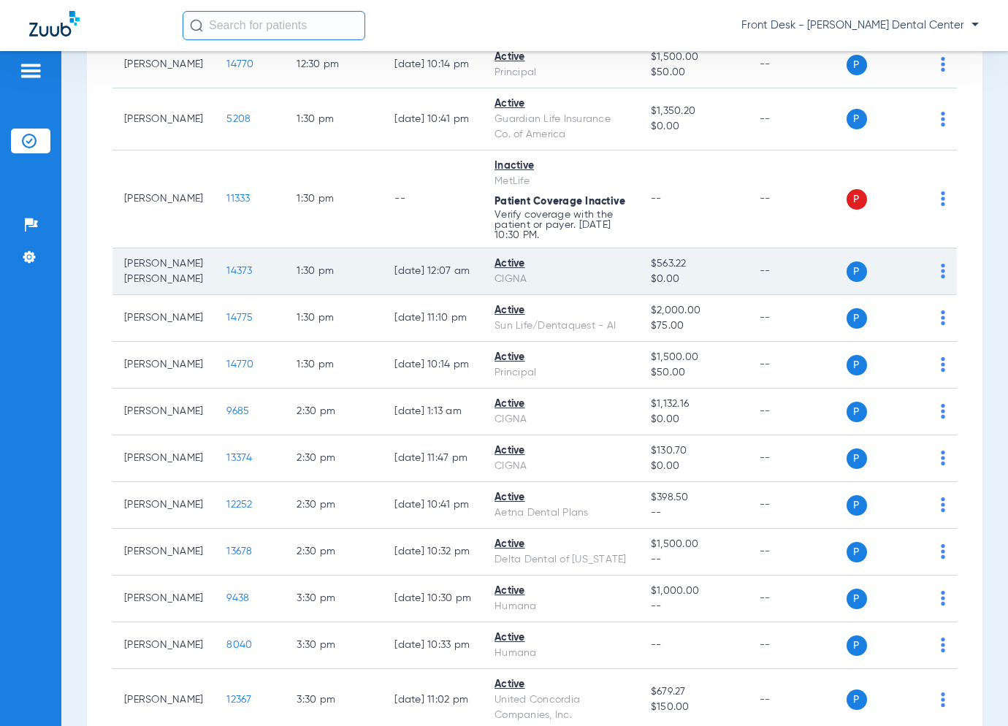
scroll to position [1242, 0]
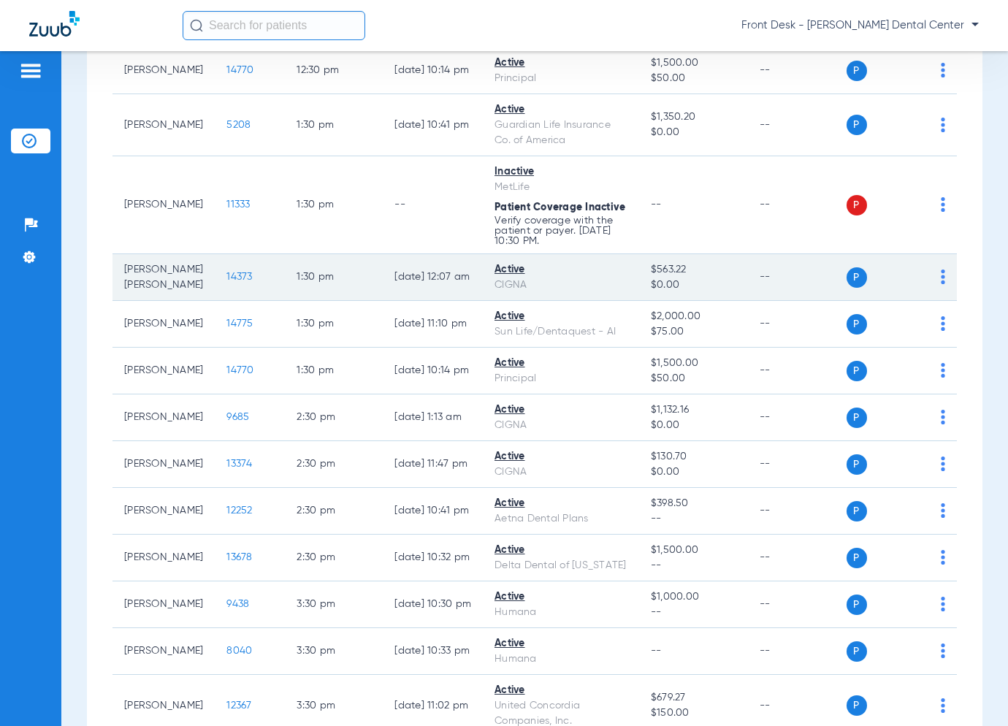
click at [242, 282] on span "14373" at bounding box center [239, 277] width 26 height 10
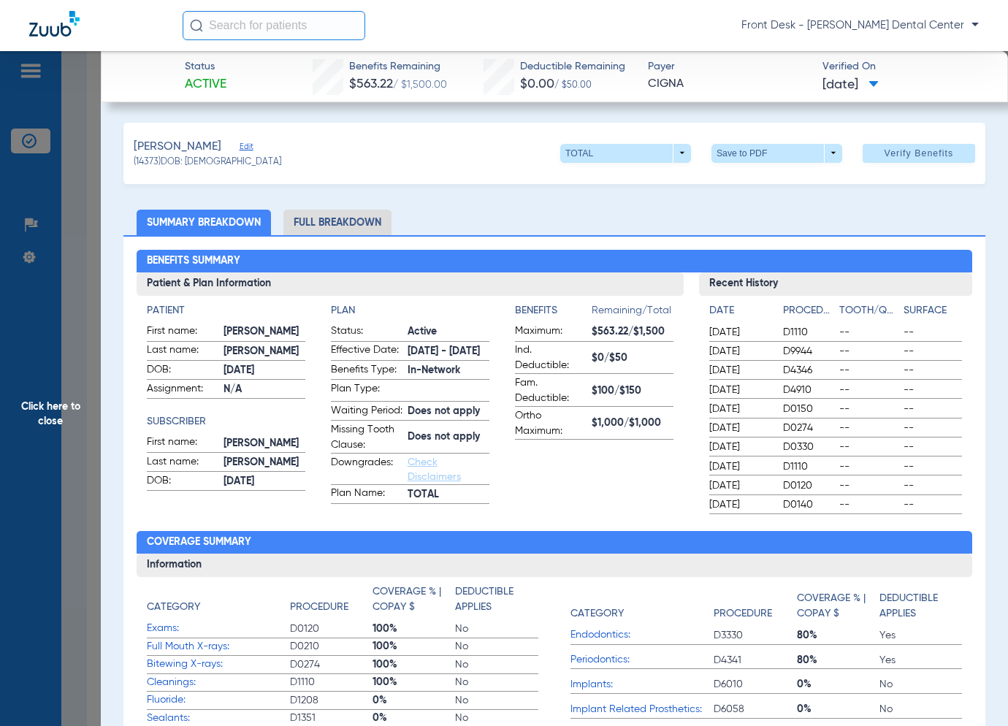
click at [70, 397] on span "Click here to close" at bounding box center [50, 414] width 101 height 726
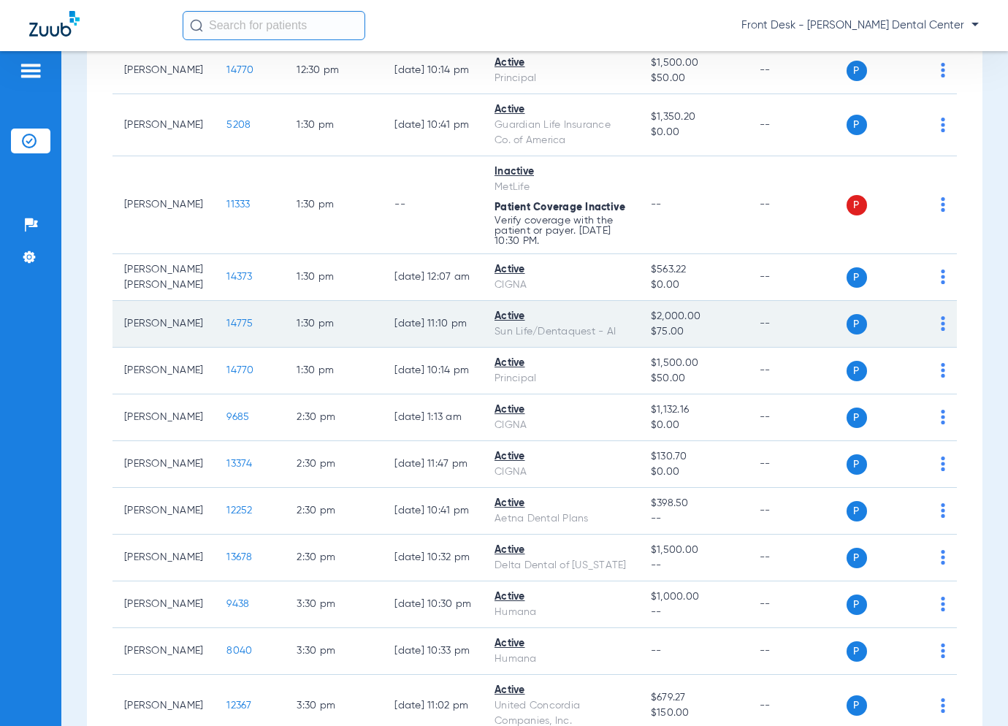
click at [234, 329] on span "14775" at bounding box center [239, 323] width 26 height 10
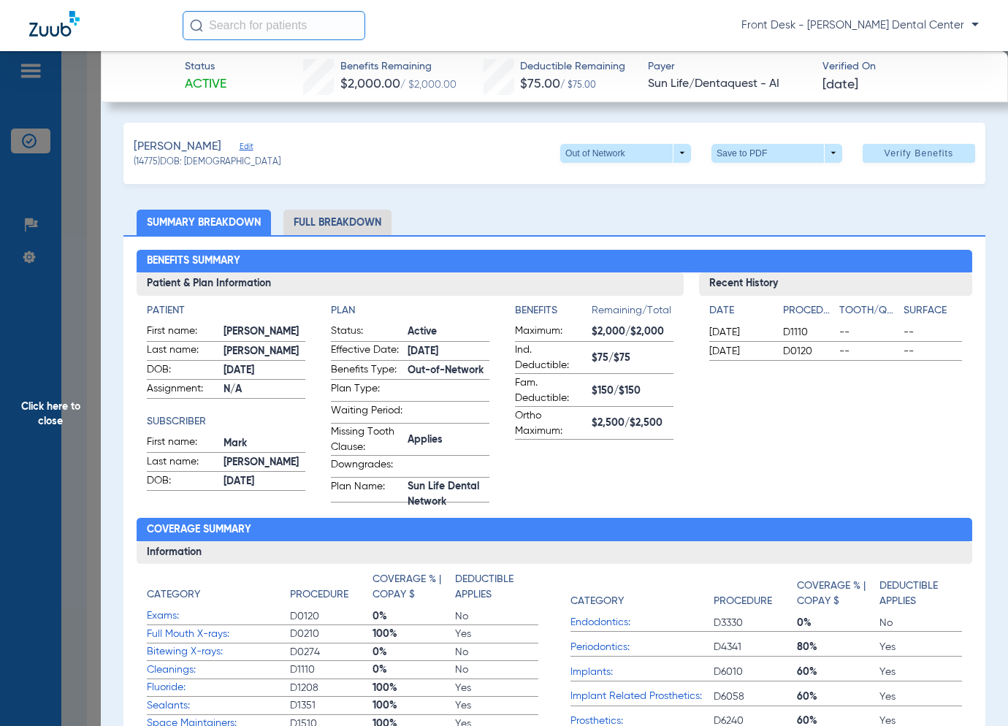
click at [79, 467] on span "Click here to close" at bounding box center [50, 414] width 101 height 726
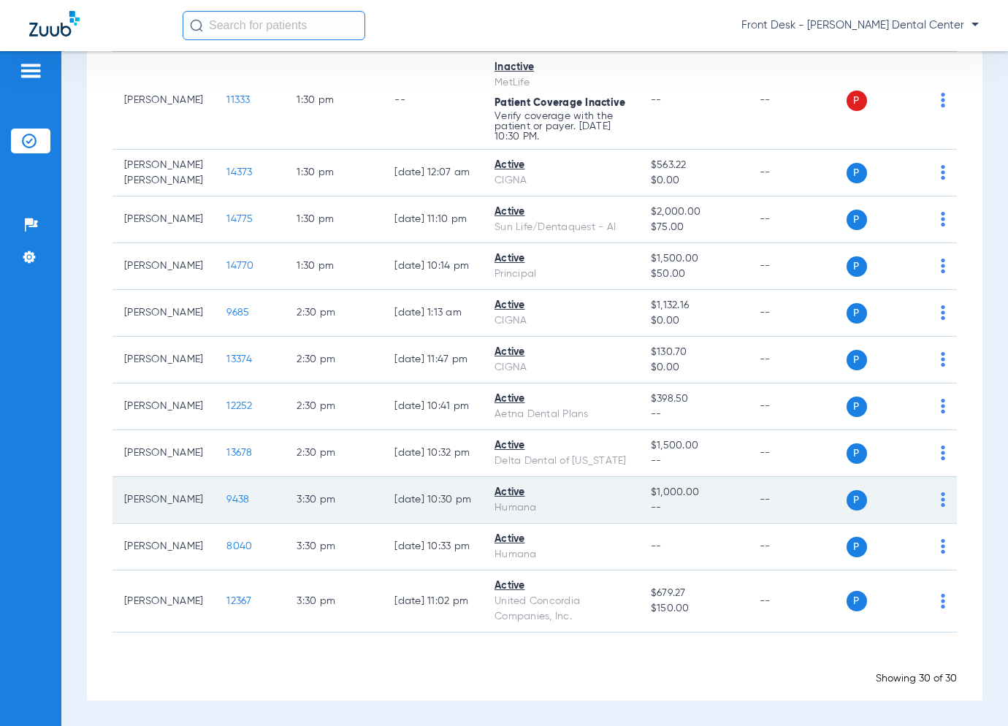
scroll to position [1428, 0]
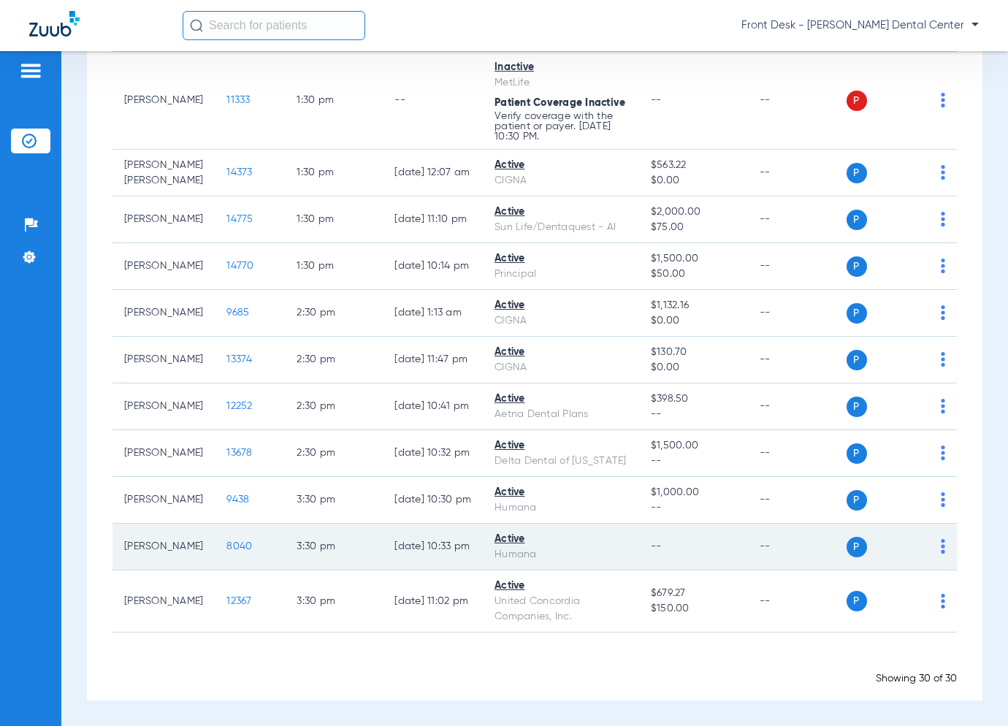
click at [234, 544] on span "8040" at bounding box center [239, 546] width 26 height 10
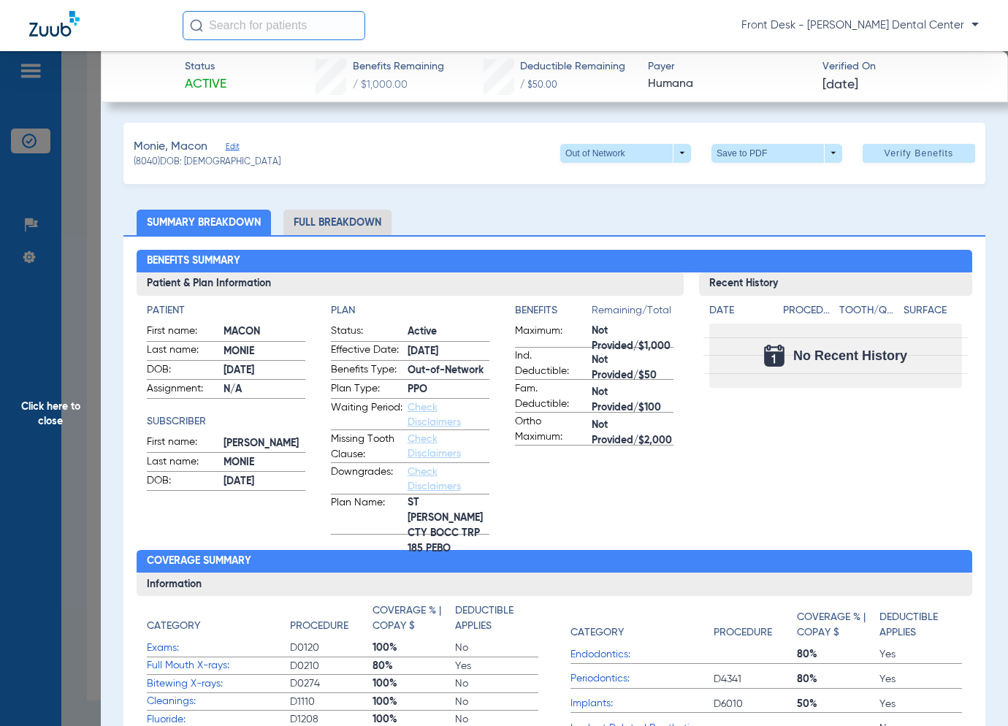
click at [72, 425] on span "Click here to close" at bounding box center [50, 414] width 101 height 726
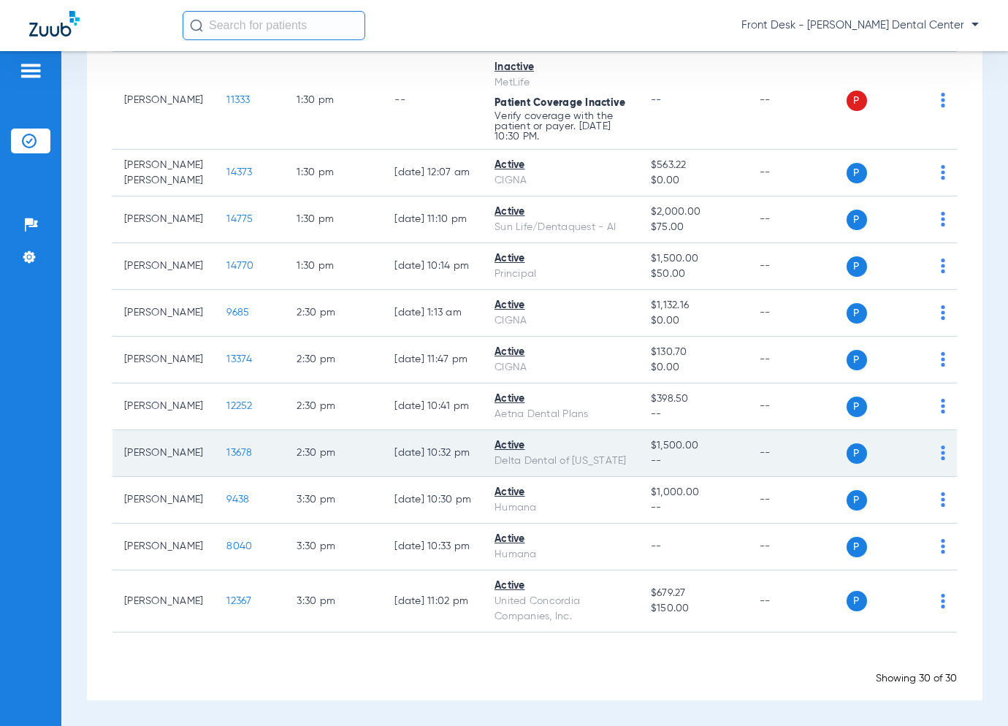
scroll to position [1136, 0]
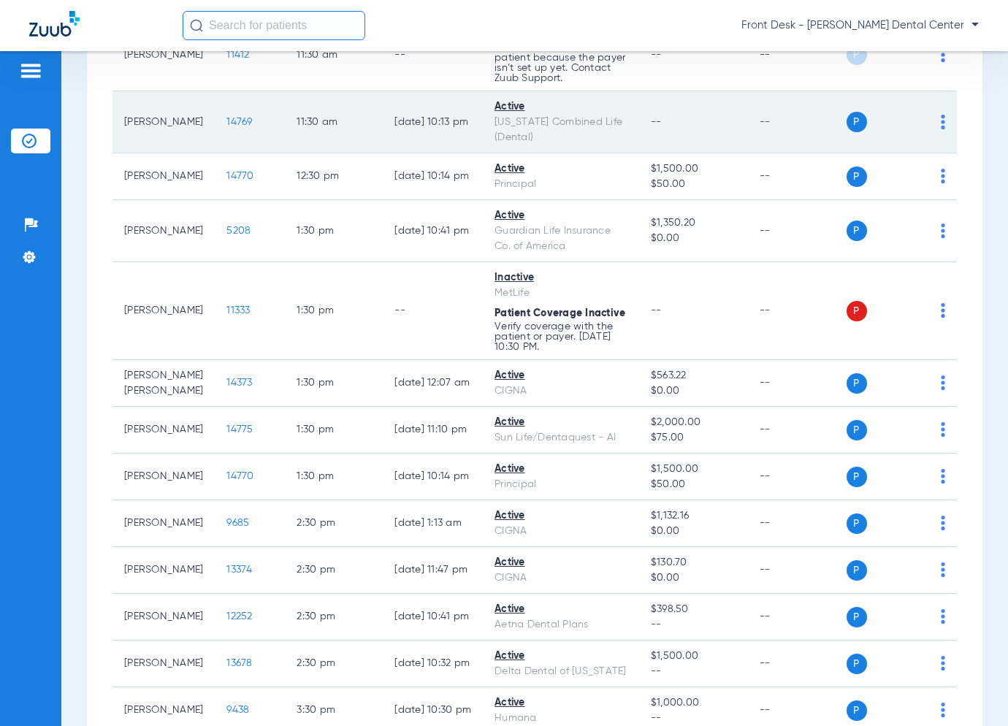
click at [240, 127] on span "14769" at bounding box center [239, 122] width 26 height 10
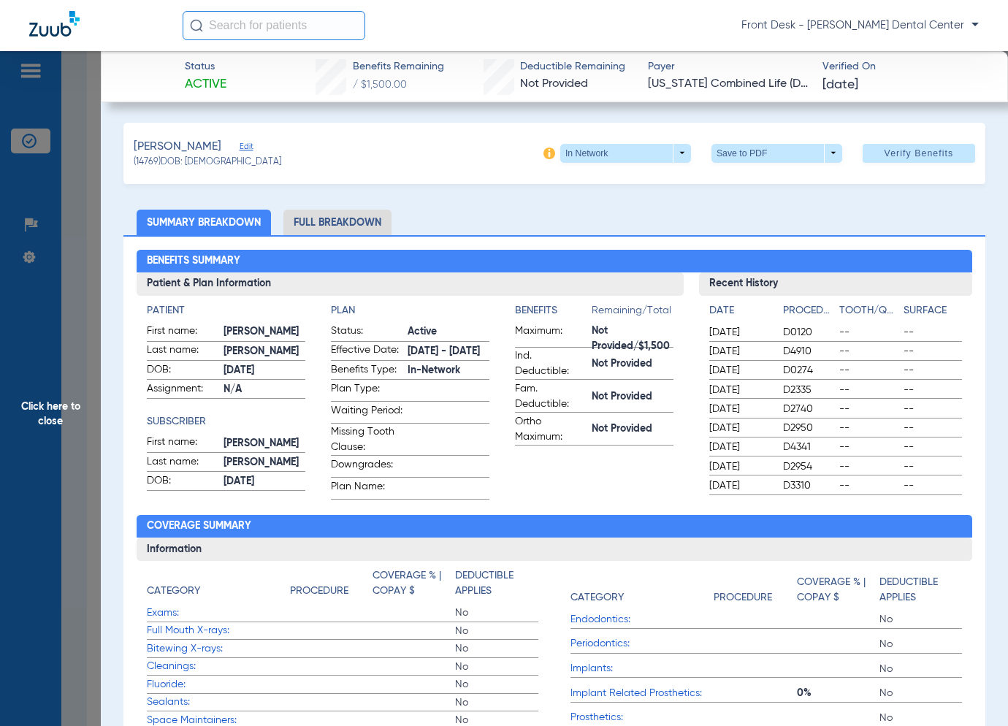
click at [35, 425] on span "Click here to close" at bounding box center [50, 414] width 101 height 726
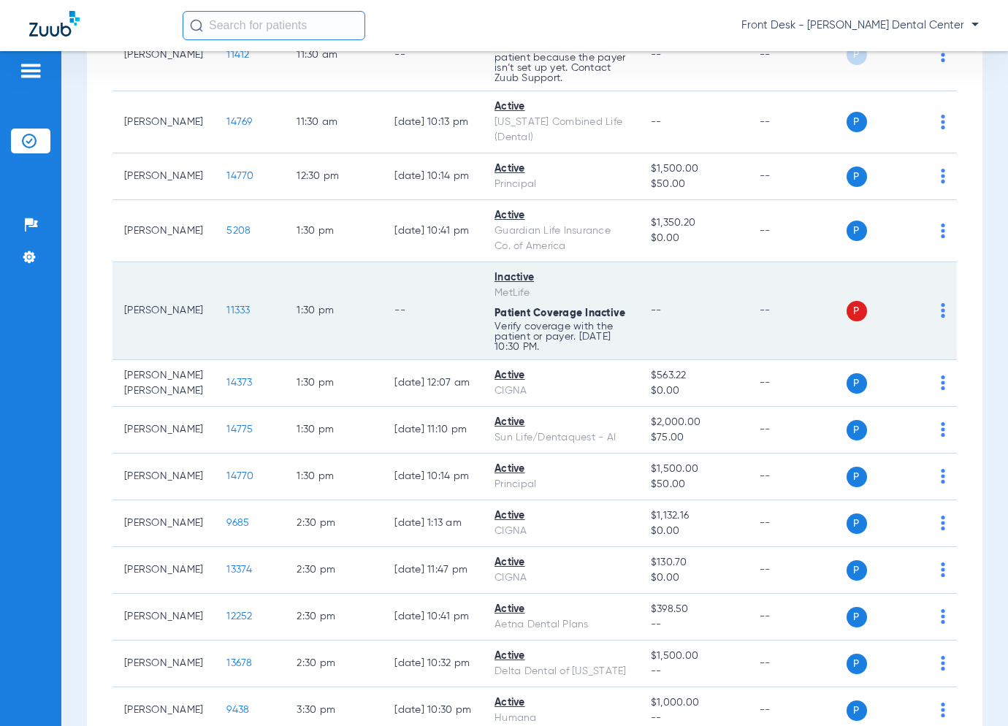
click at [245, 316] on span "11333" at bounding box center [237, 310] width 23 height 10
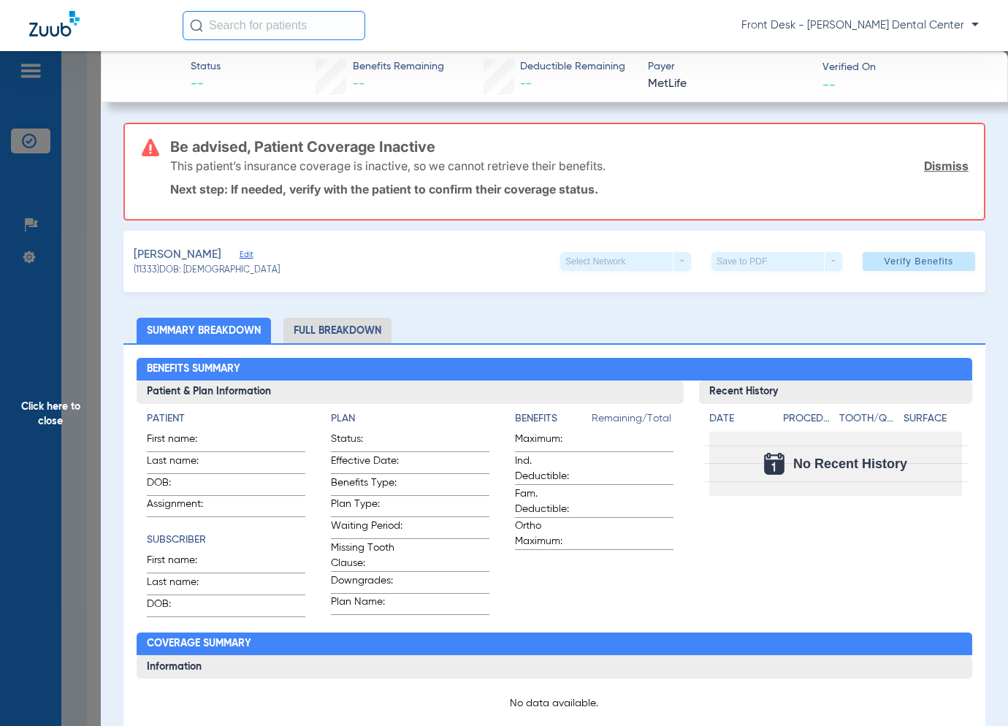
click at [107, 410] on app-member-insurance-verification-view "Status -- Benefits Remaining -- Deductible Remaining -- Payer MetLife Verified …" at bounding box center [554, 698] width 907 height 1294
click at [53, 418] on span "Click here to close" at bounding box center [50, 414] width 101 height 726
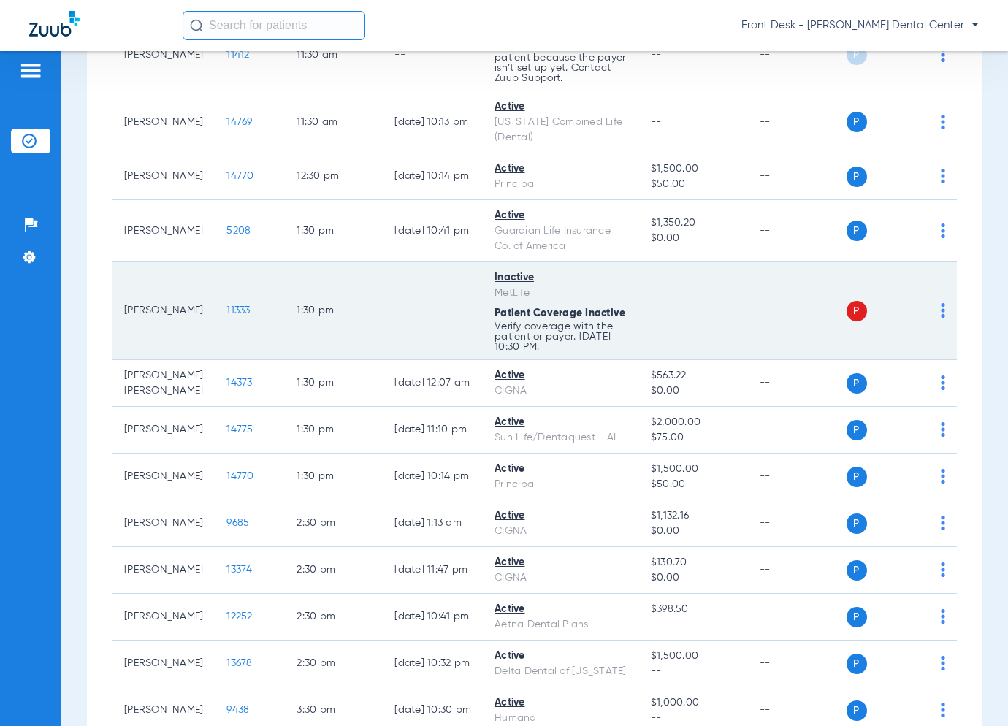
click at [245, 316] on span "11333" at bounding box center [237, 310] width 23 height 10
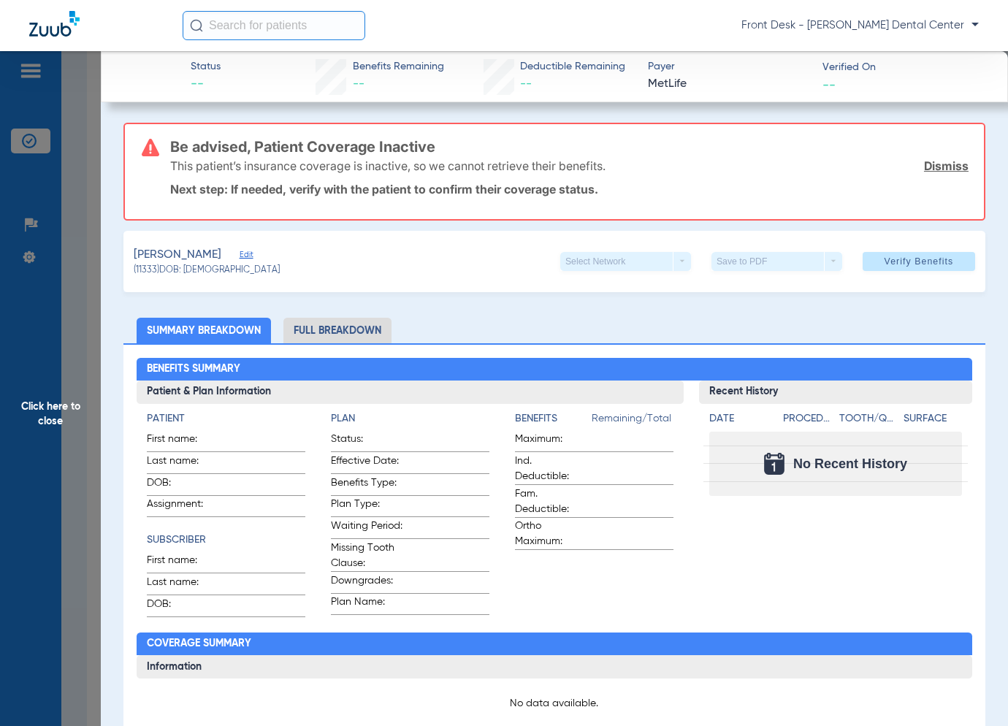
click at [55, 383] on span "Click here to close" at bounding box center [50, 414] width 101 height 726
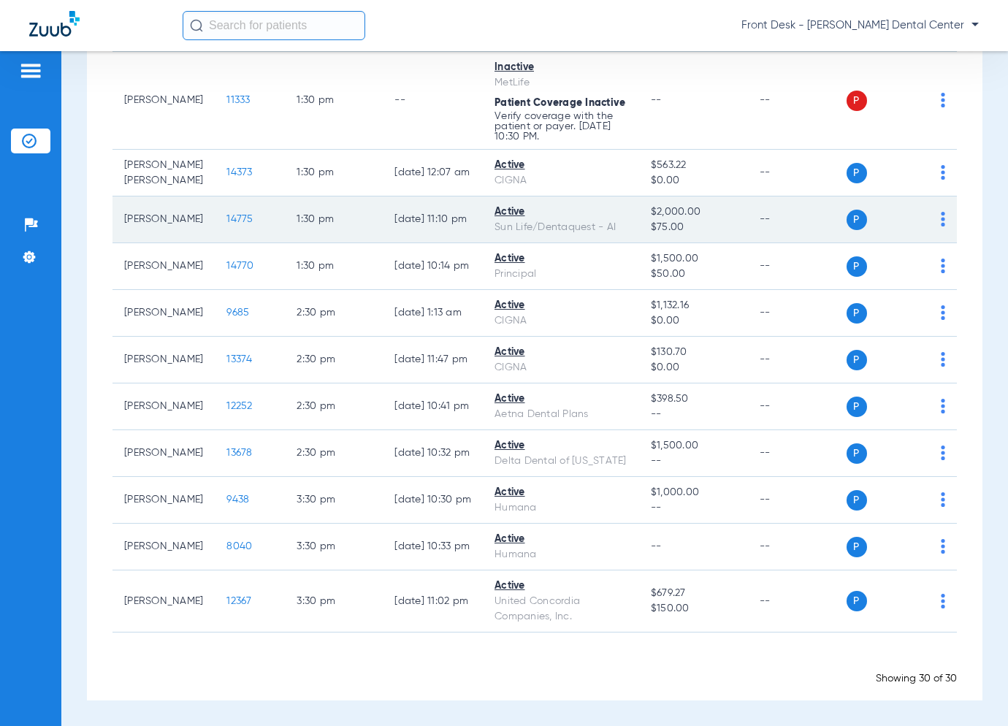
scroll to position [1355, 0]
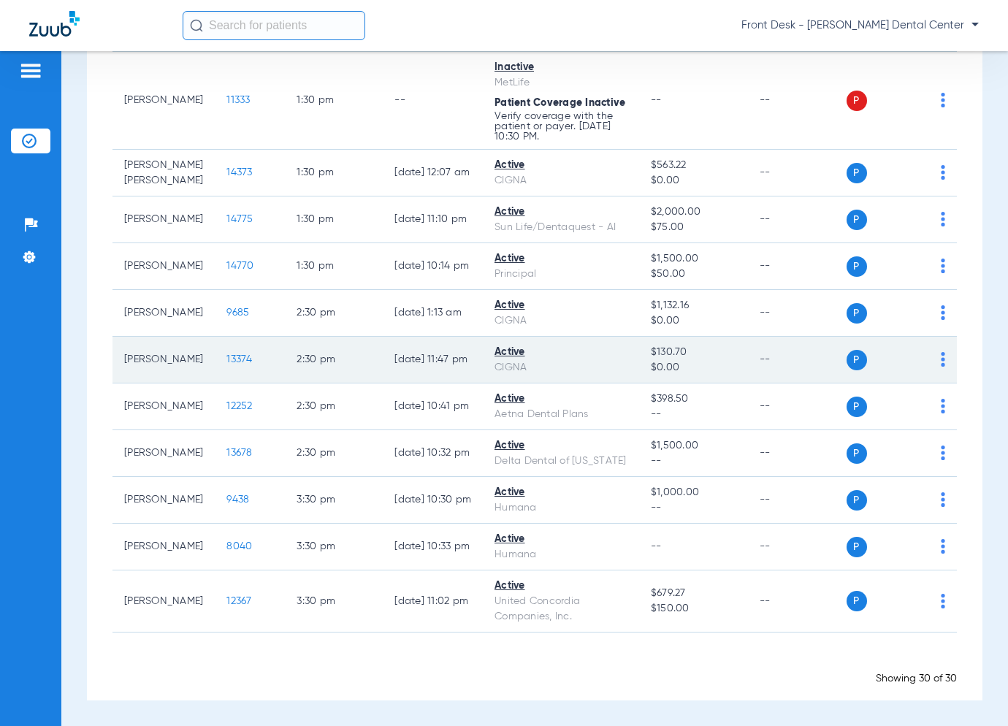
click at [243, 364] on span "13374" at bounding box center [239, 359] width 26 height 10
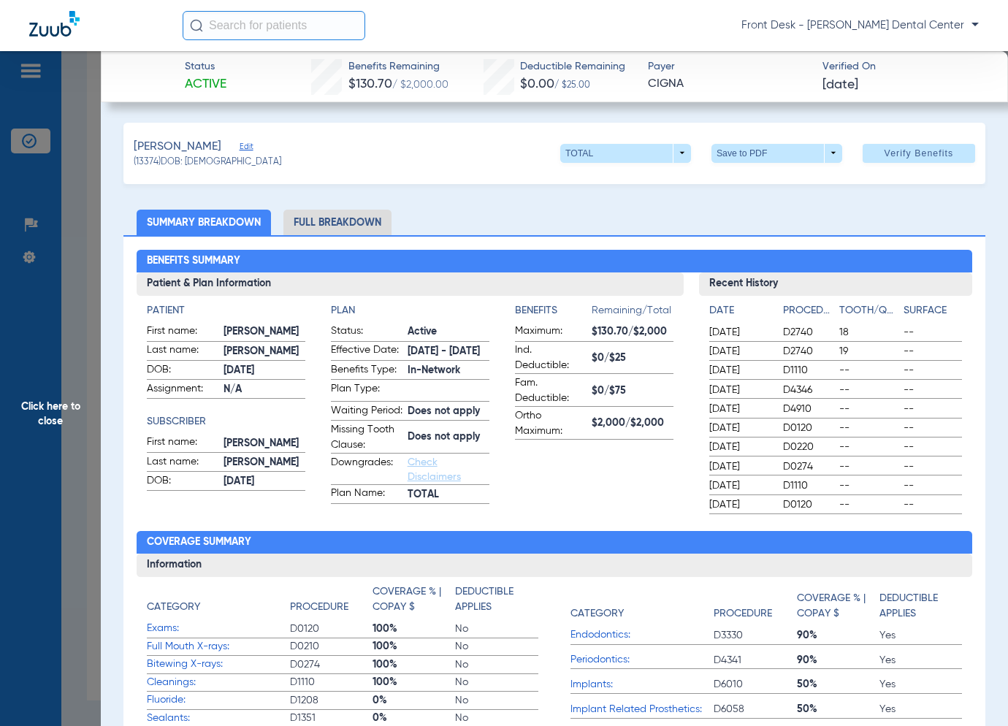
click at [74, 469] on span "Click here to close" at bounding box center [50, 414] width 101 height 726
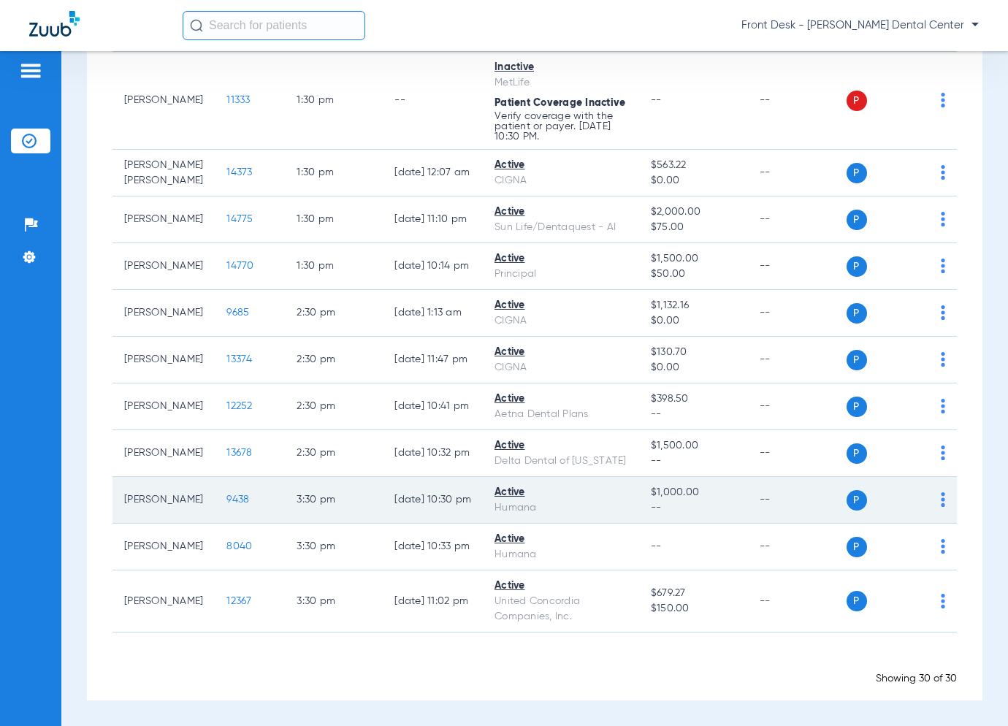
click at [237, 505] on span "9438" at bounding box center [237, 499] width 23 height 10
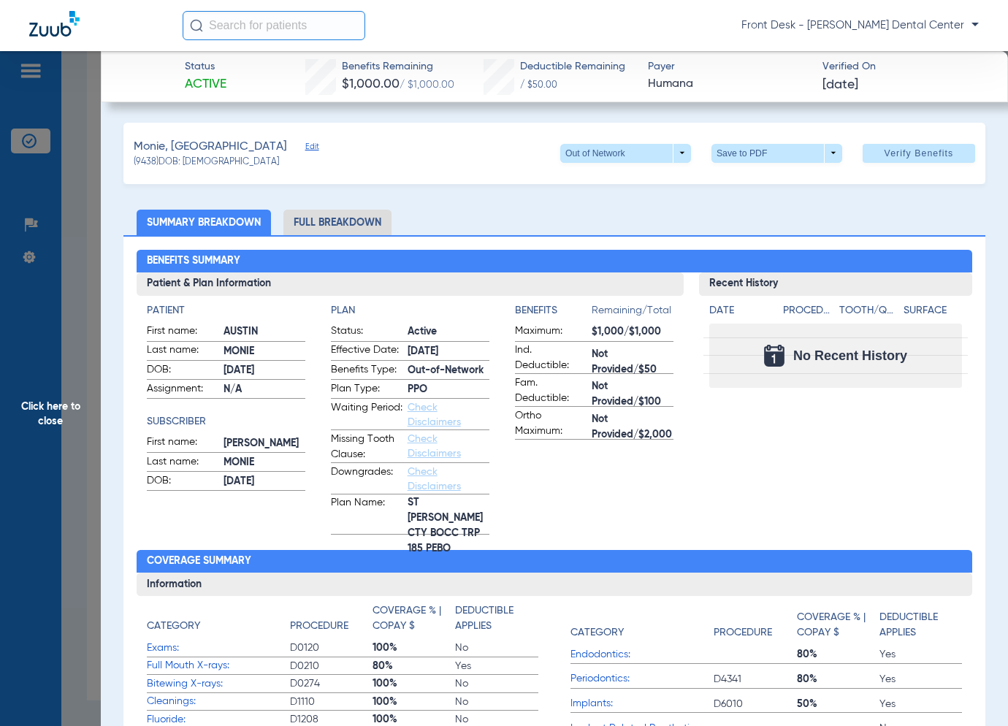
click at [67, 392] on span "Click here to close" at bounding box center [50, 414] width 101 height 726
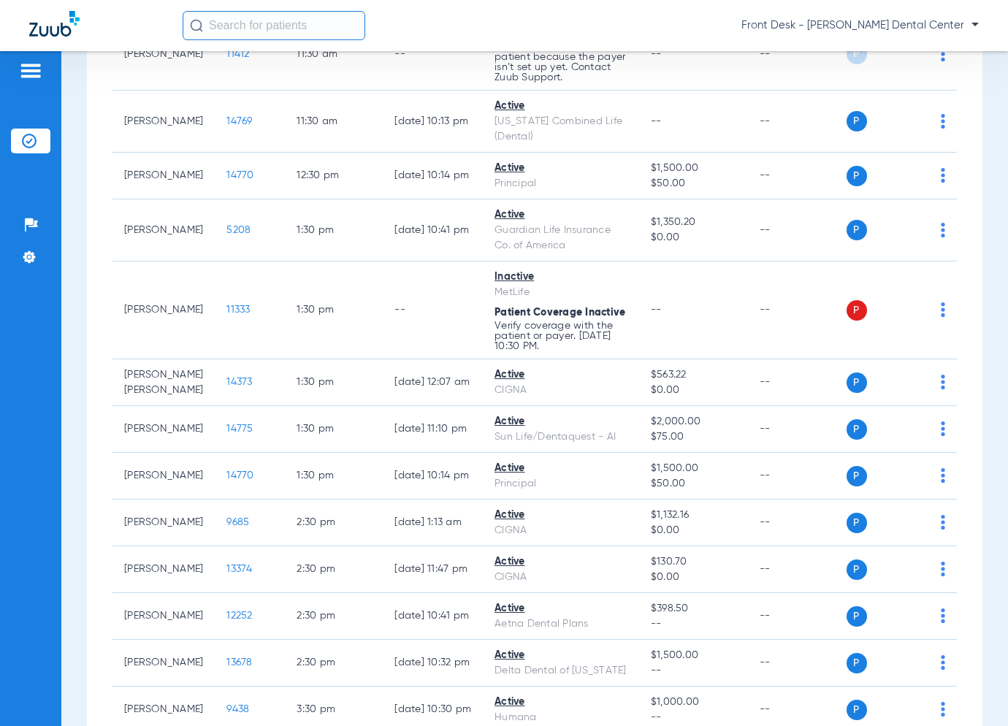
scroll to position [1136, 0]
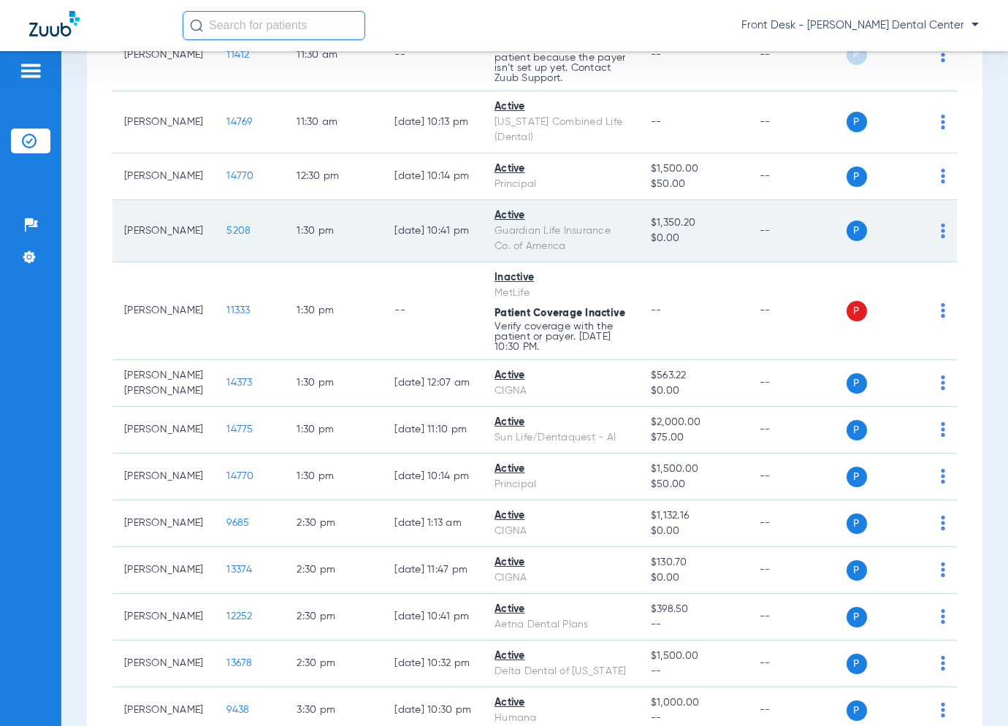
click at [231, 236] on span "5208" at bounding box center [238, 231] width 24 height 10
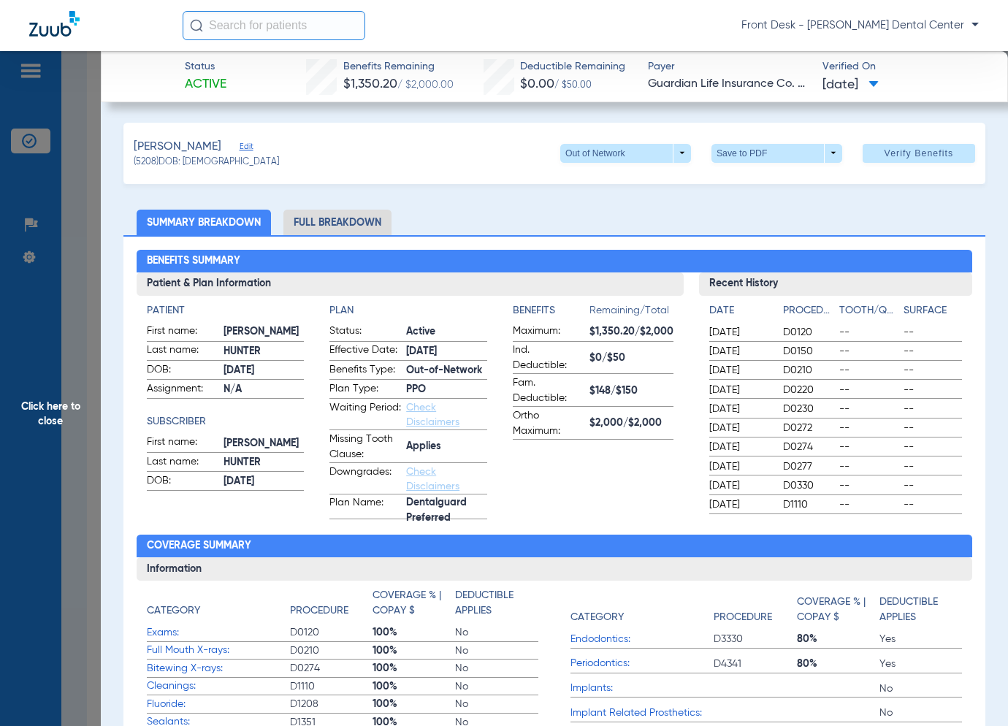
click at [63, 426] on span "Click here to close" at bounding box center [50, 414] width 101 height 726
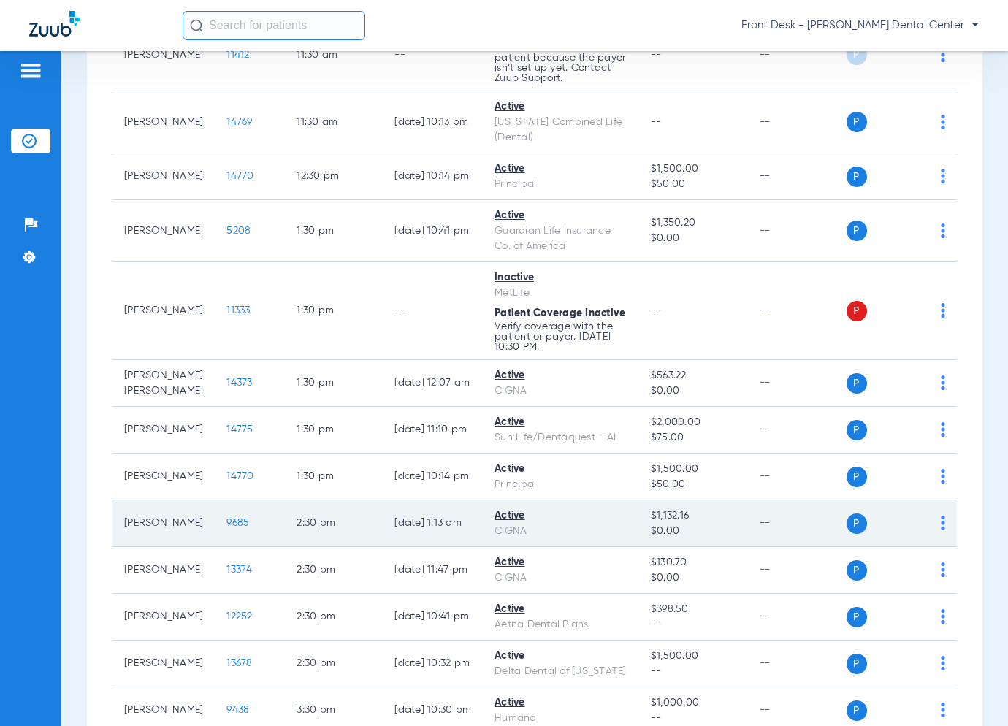
click at [244, 528] on span "9685" at bounding box center [237, 523] width 23 height 10
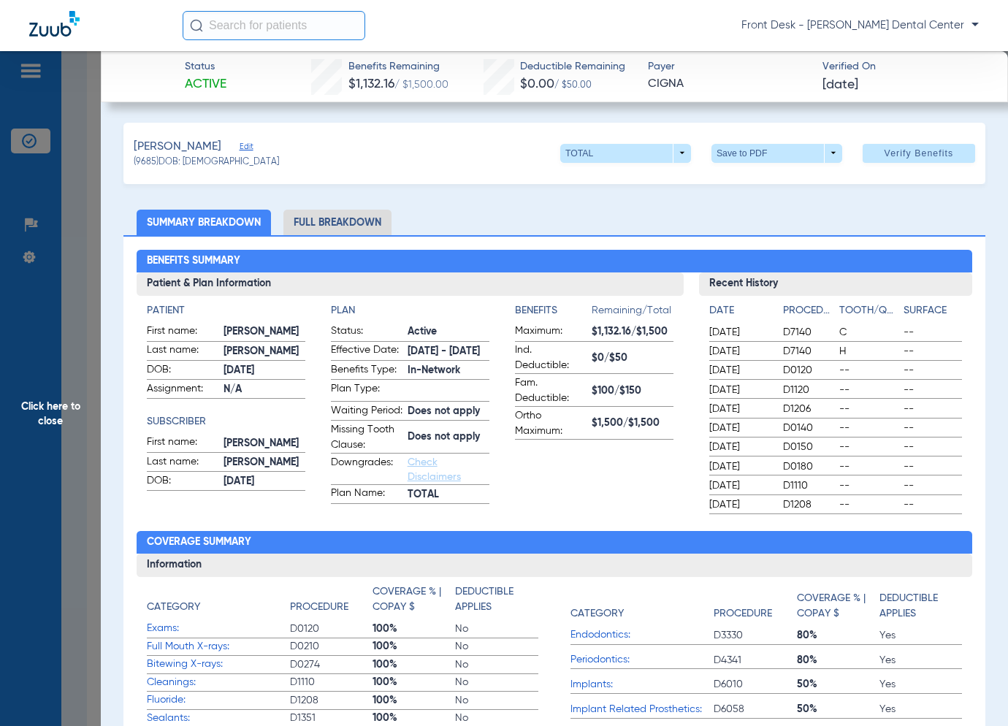
click at [49, 429] on span "Click here to close" at bounding box center [50, 414] width 101 height 726
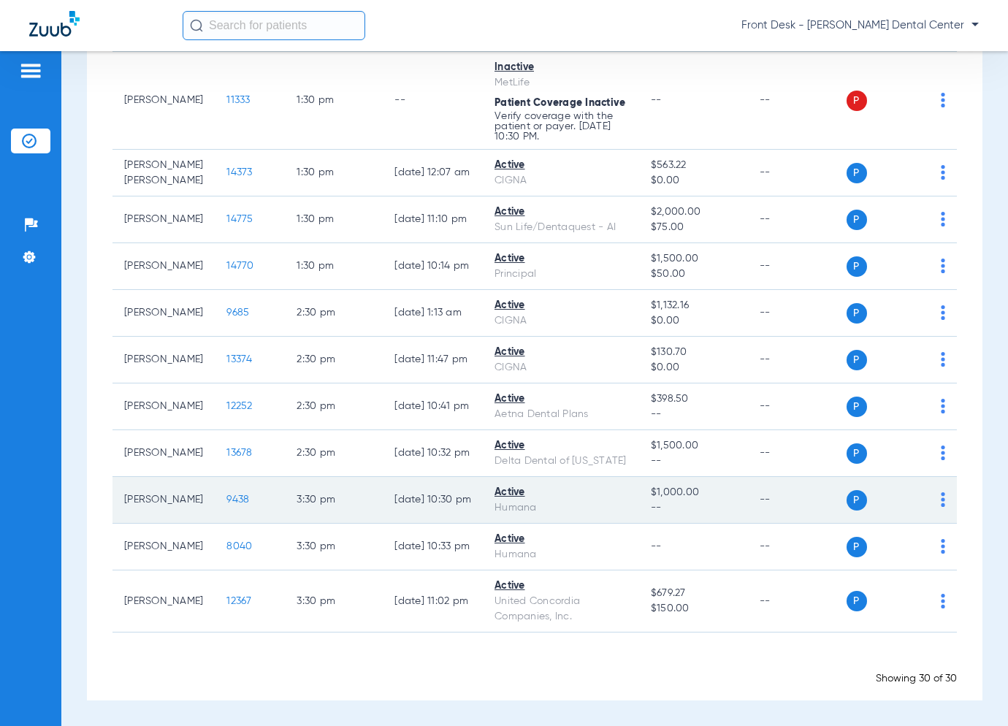
scroll to position [1428, 0]
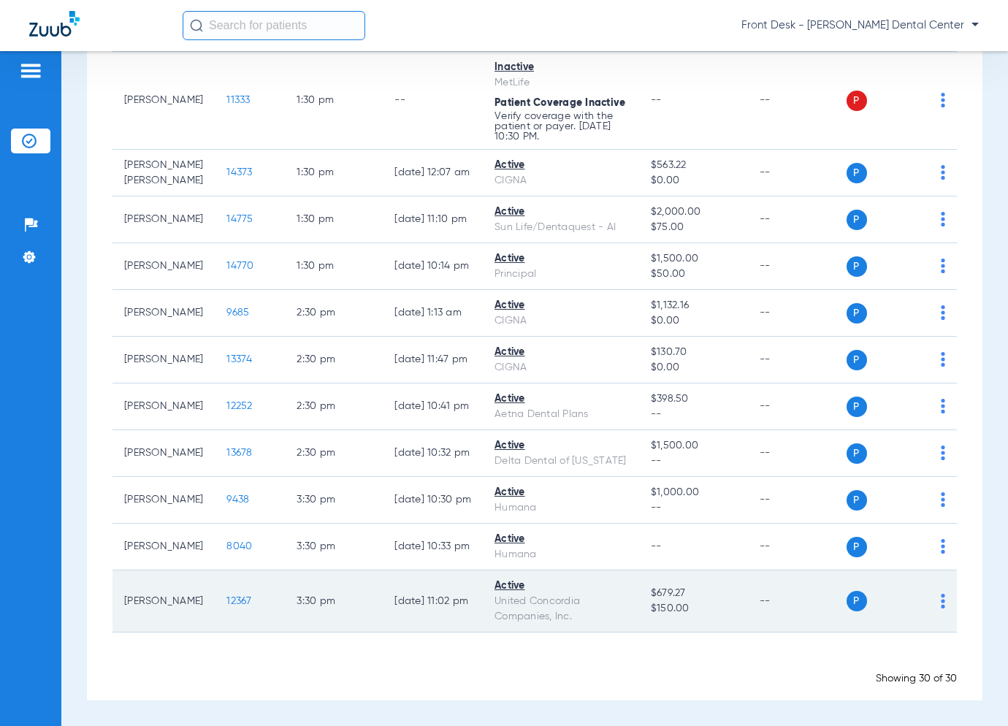
click at [236, 600] on span "12367" at bounding box center [238, 601] width 25 height 10
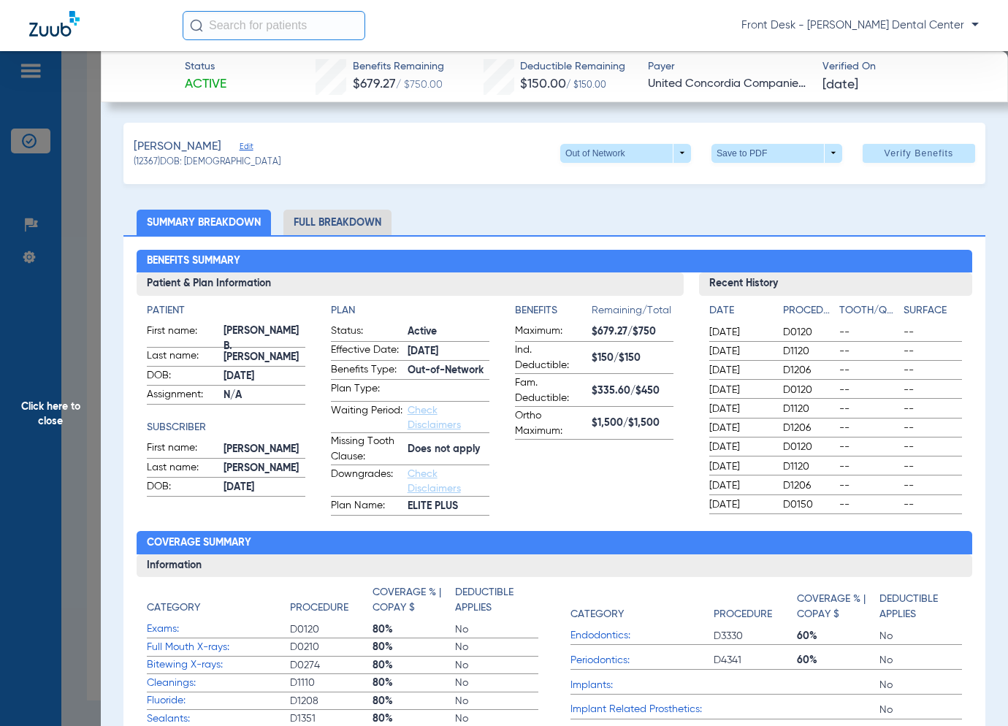
click at [91, 433] on span "Click here to close" at bounding box center [50, 414] width 101 height 726
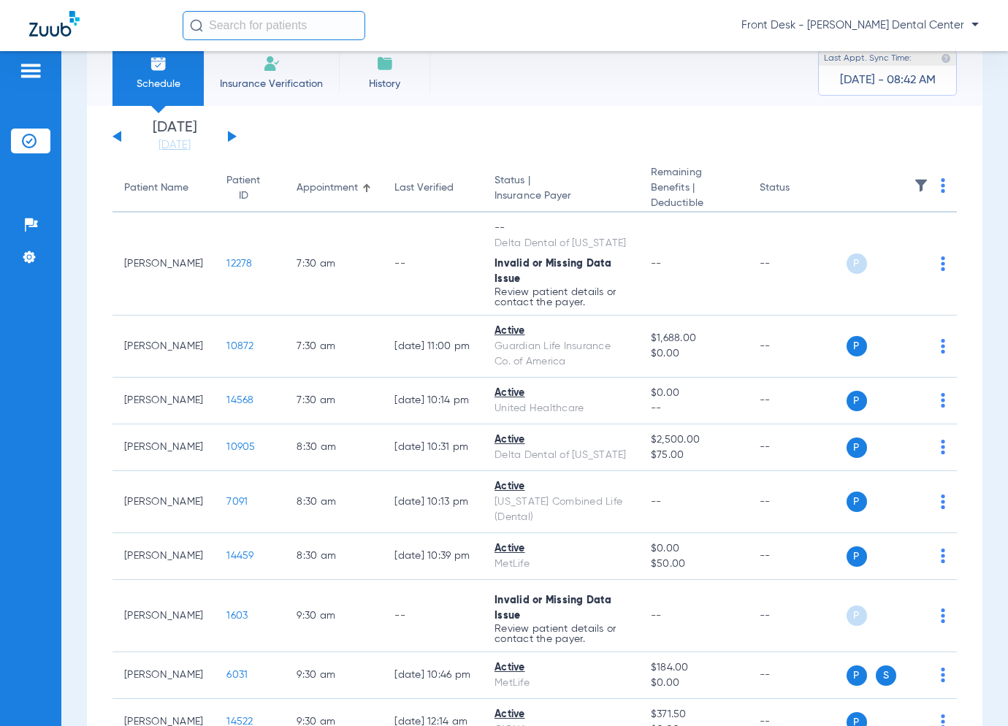
scroll to position [0, 0]
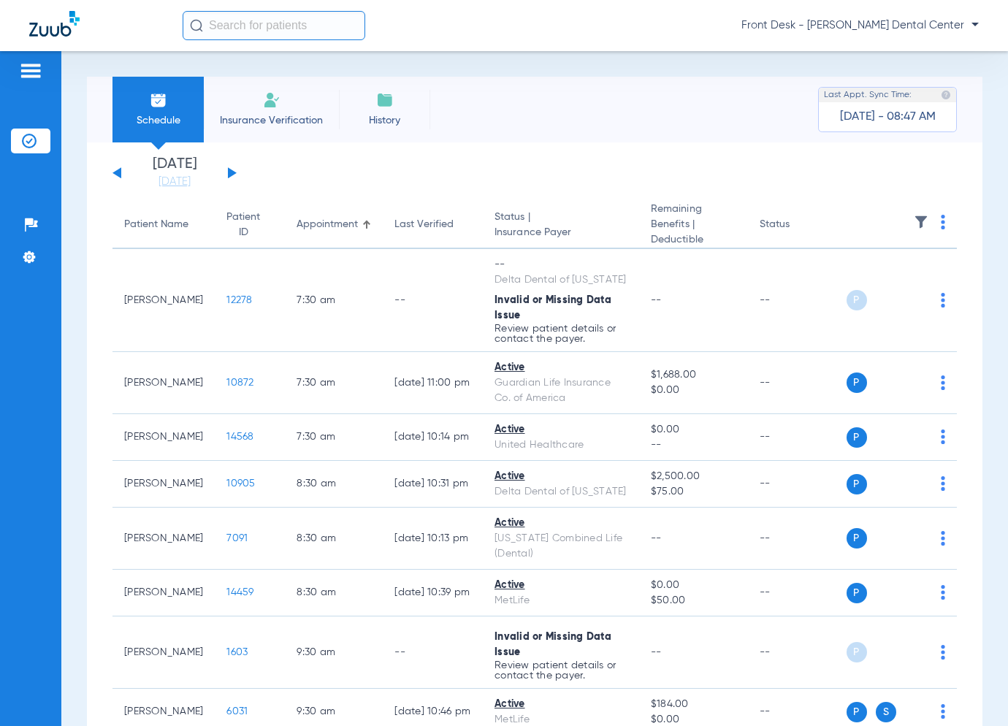
click at [232, 172] on button at bounding box center [232, 172] width 9 height 11
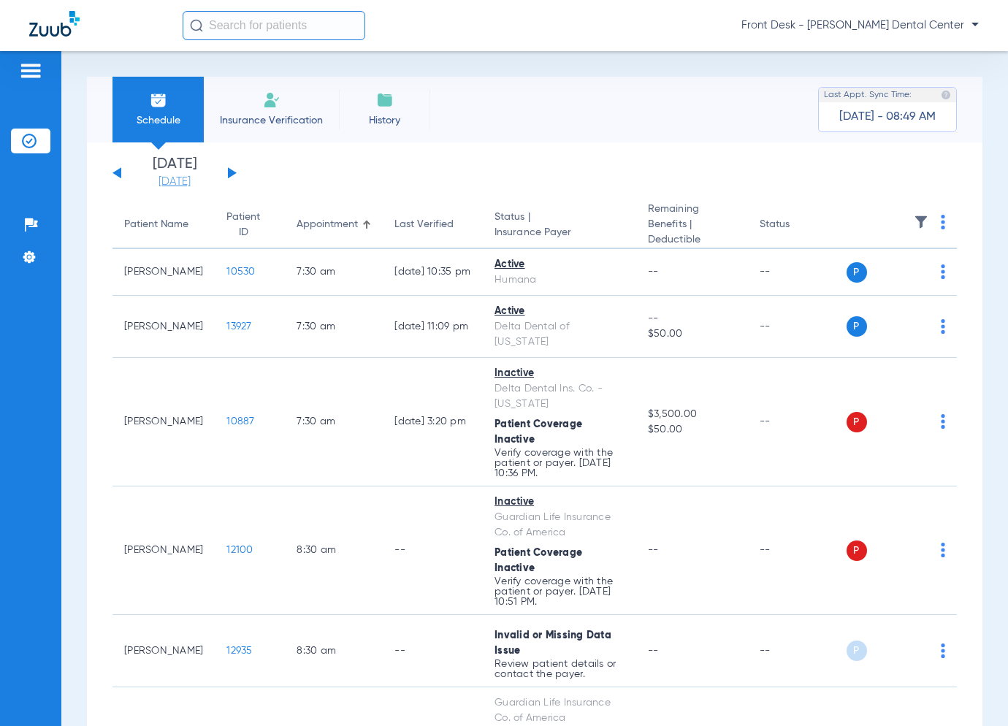
click at [187, 182] on link "[DATE]" at bounding box center [175, 182] width 88 height 15
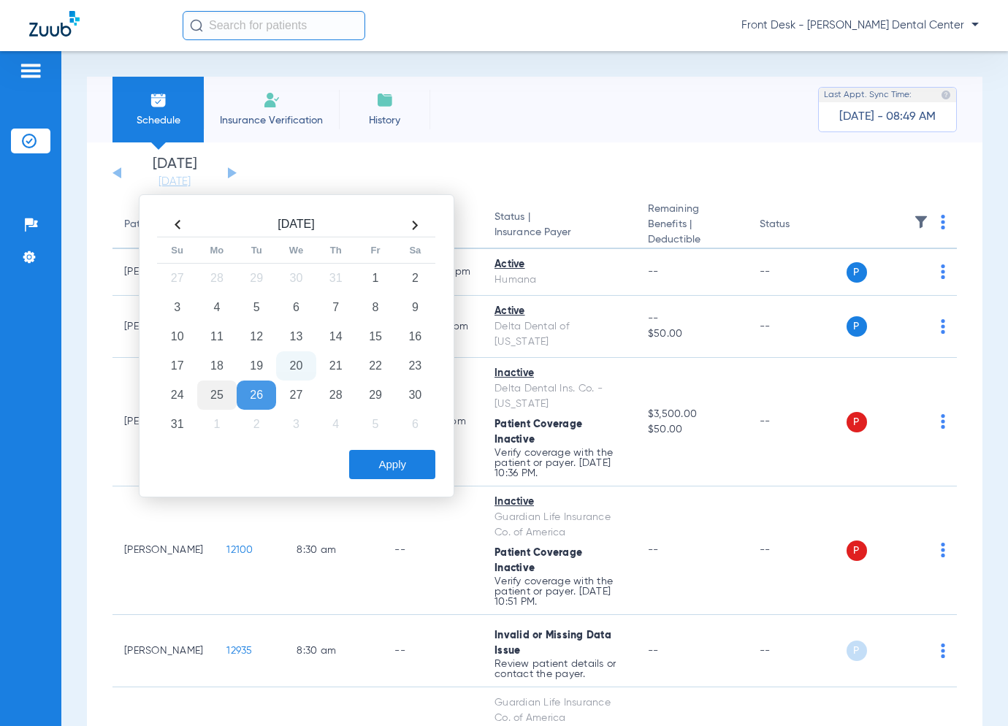
click at [219, 396] on td "25" at bounding box center [216, 395] width 39 height 29
click at [377, 455] on button "Apply" at bounding box center [392, 464] width 86 height 29
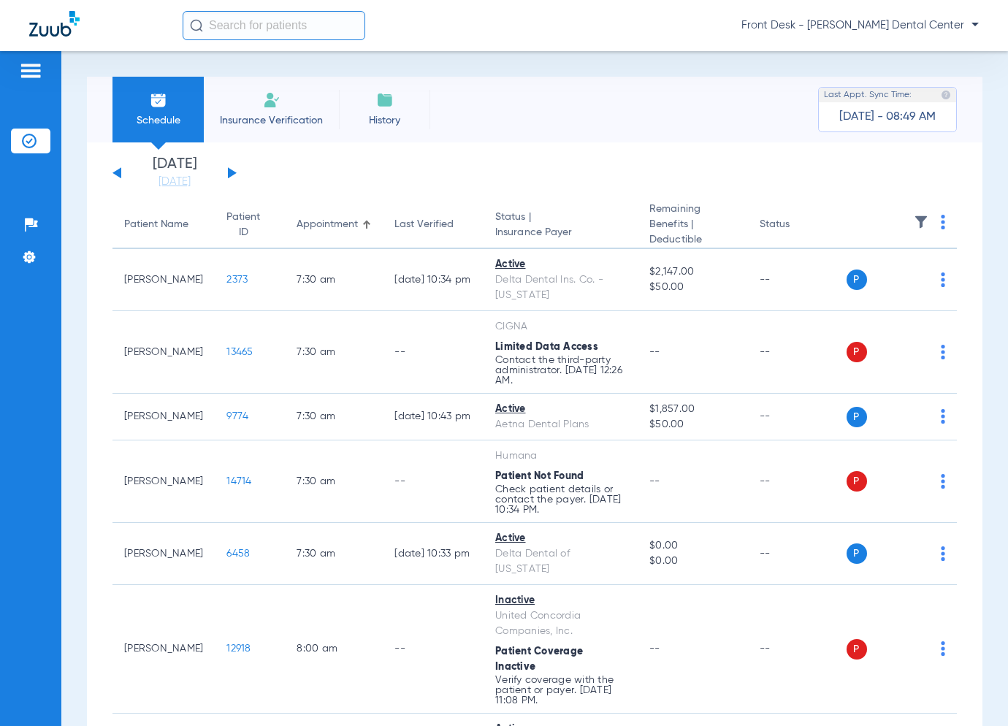
click at [231, 176] on button at bounding box center [232, 172] width 9 height 11
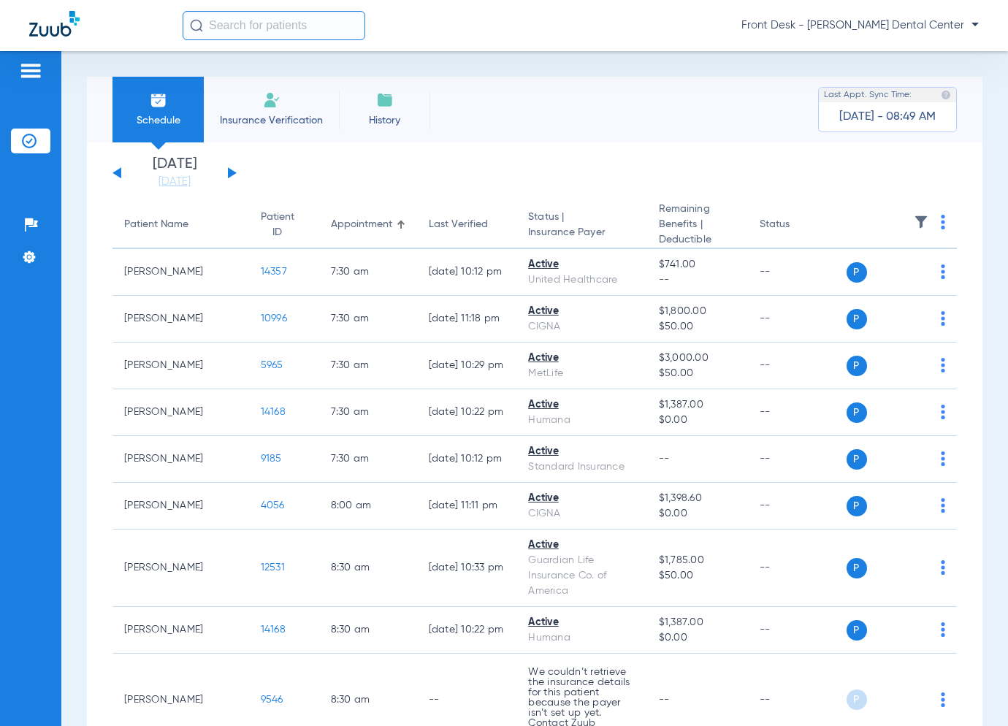
click at [229, 172] on button at bounding box center [232, 172] width 9 height 11
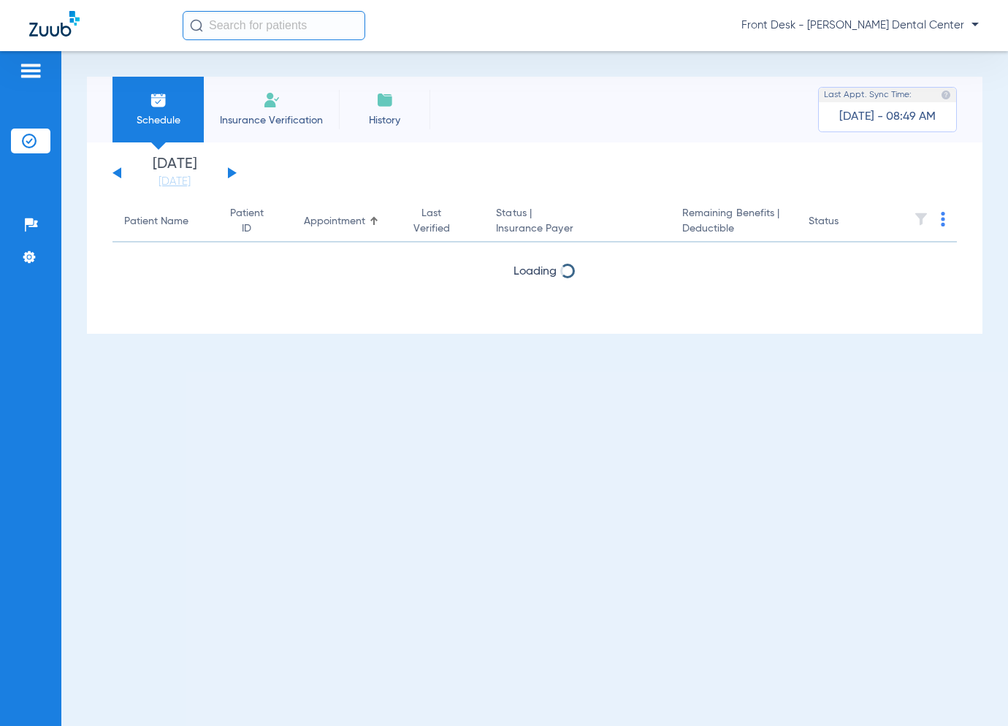
click at [229, 172] on button at bounding box center [232, 172] width 9 height 11
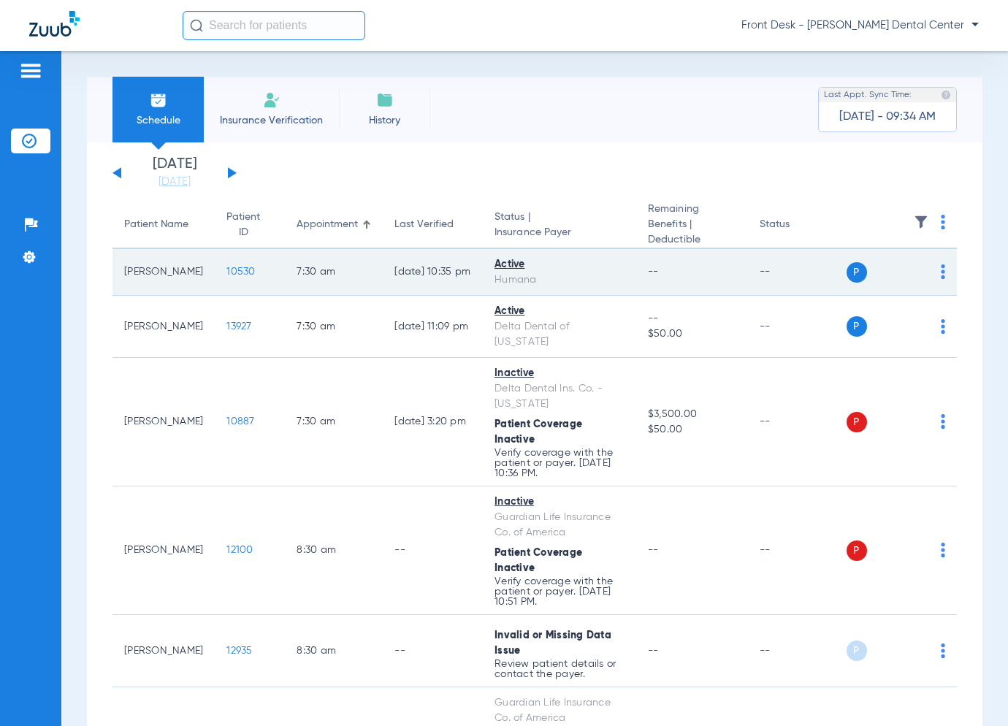
click at [226, 274] on span "10530" at bounding box center [240, 272] width 28 height 10
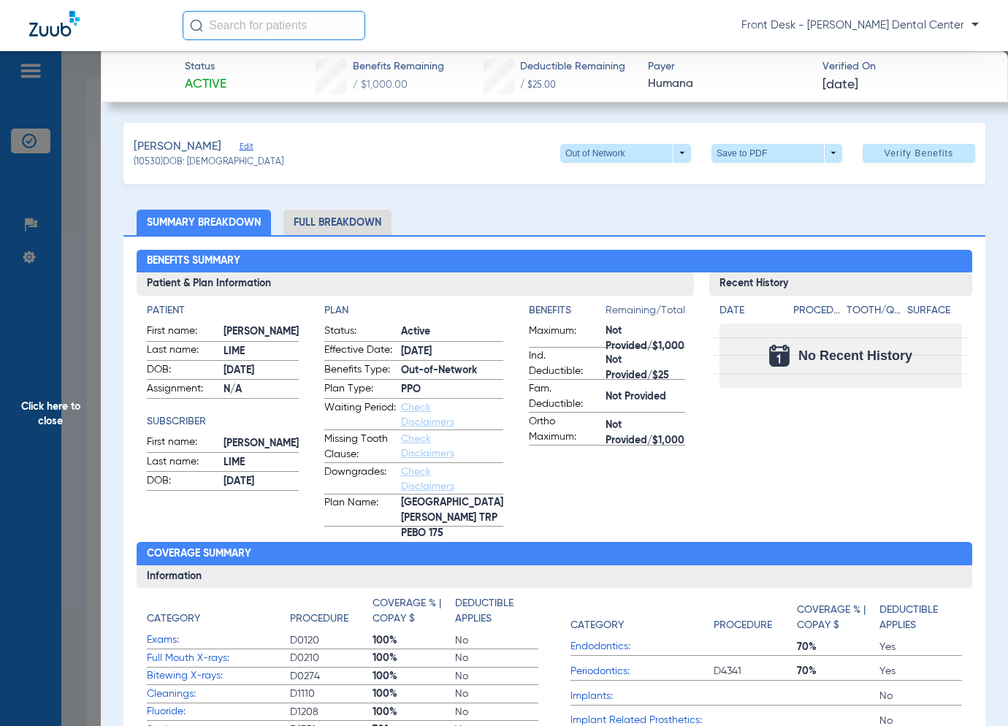
click at [80, 499] on span "Click here to close" at bounding box center [50, 414] width 101 height 726
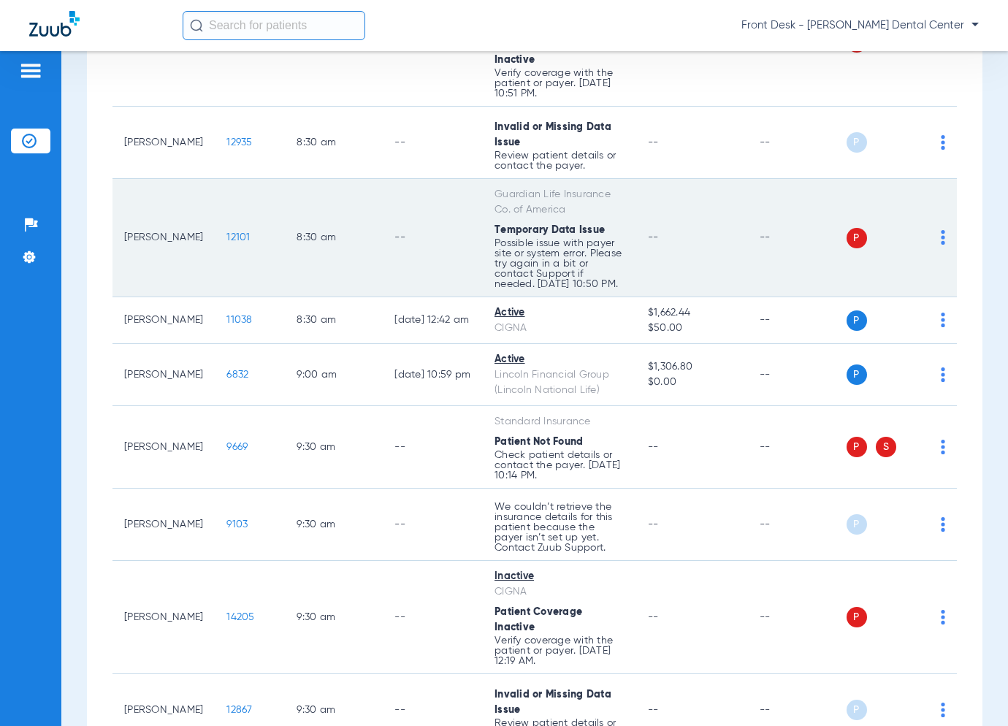
scroll to position [511, 0]
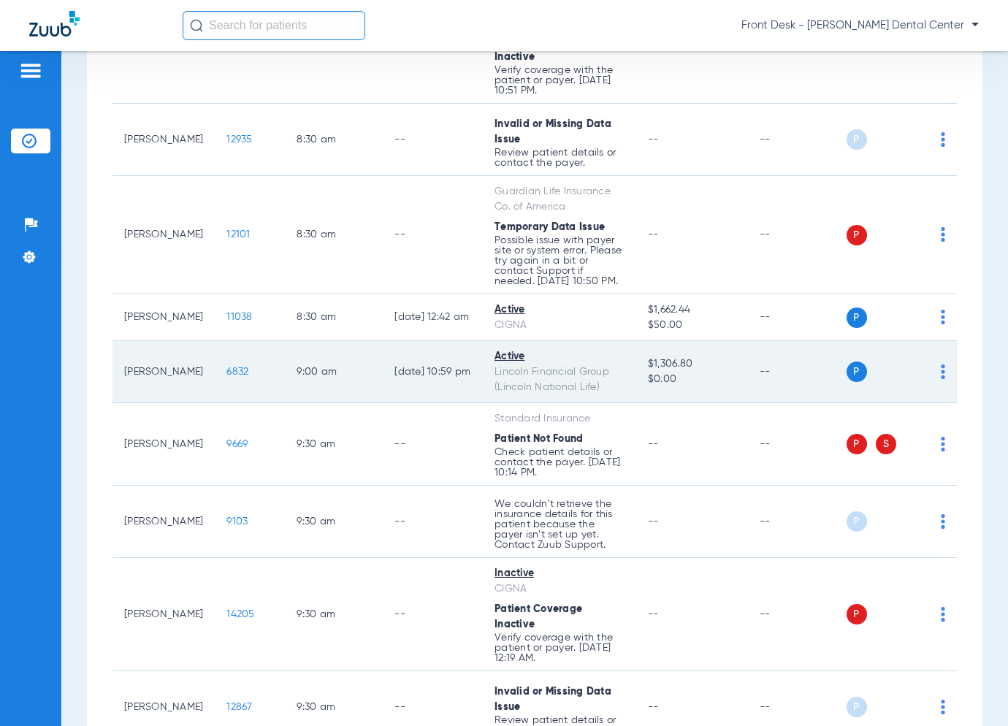
click at [226, 377] on span "6832" at bounding box center [237, 372] width 22 height 10
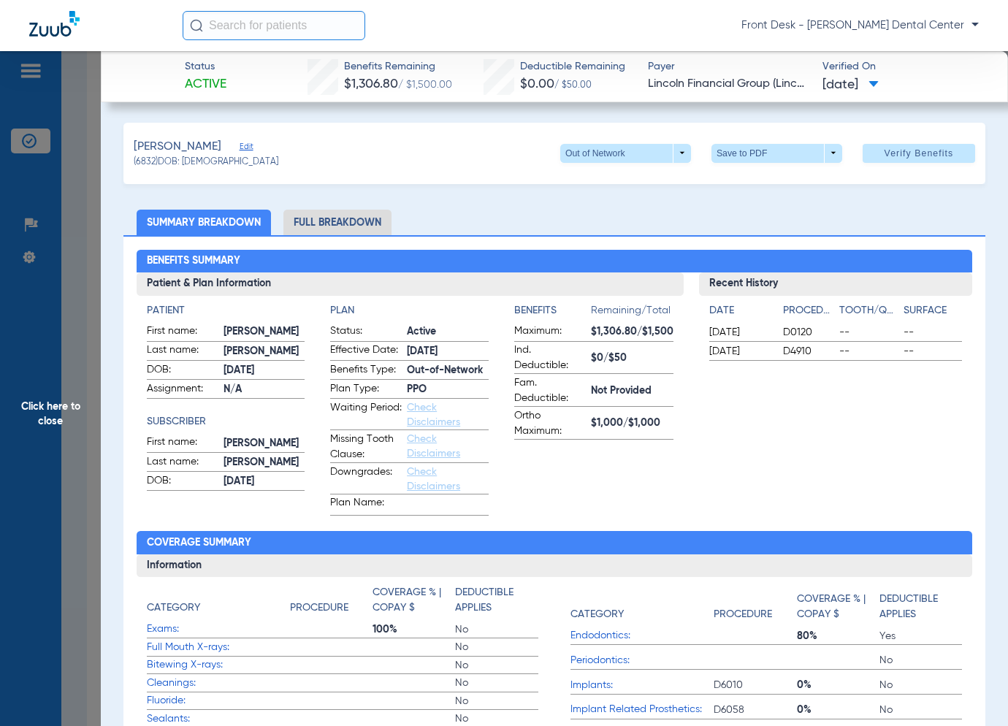
click at [58, 504] on span "Click here to close" at bounding box center [50, 414] width 101 height 726
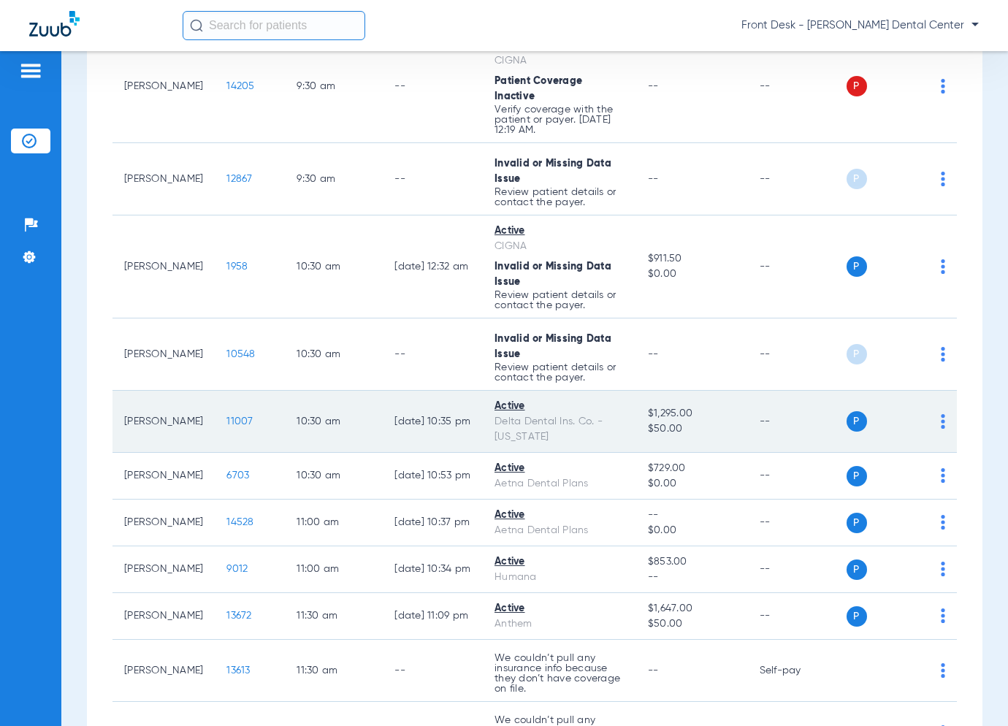
scroll to position [1096, 0]
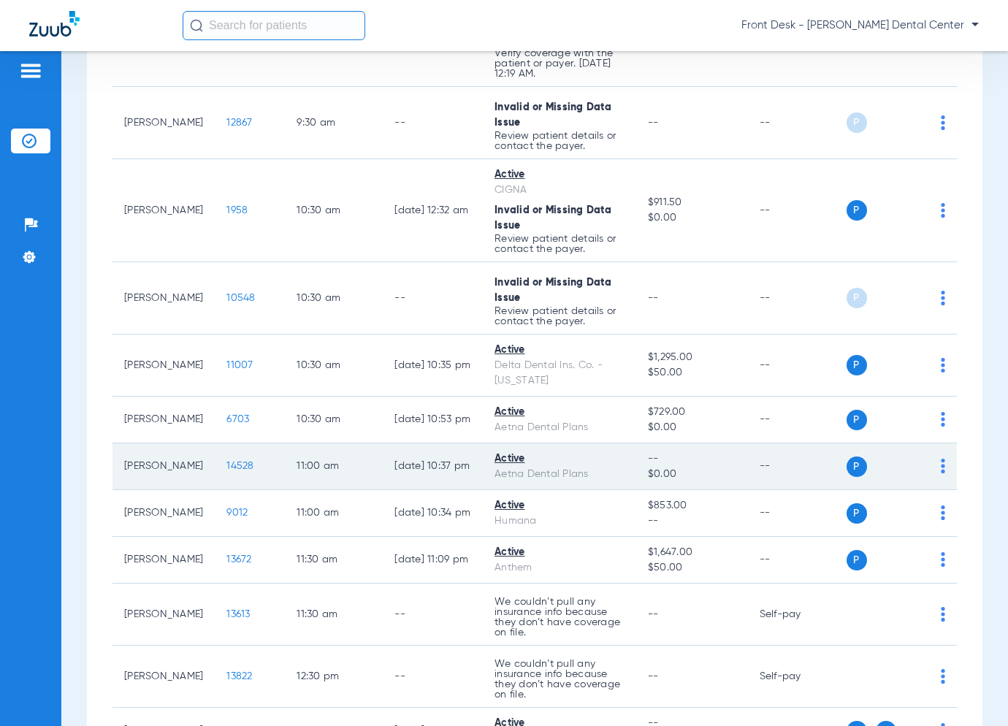
click at [233, 471] on span "14528" at bounding box center [239, 466] width 27 height 10
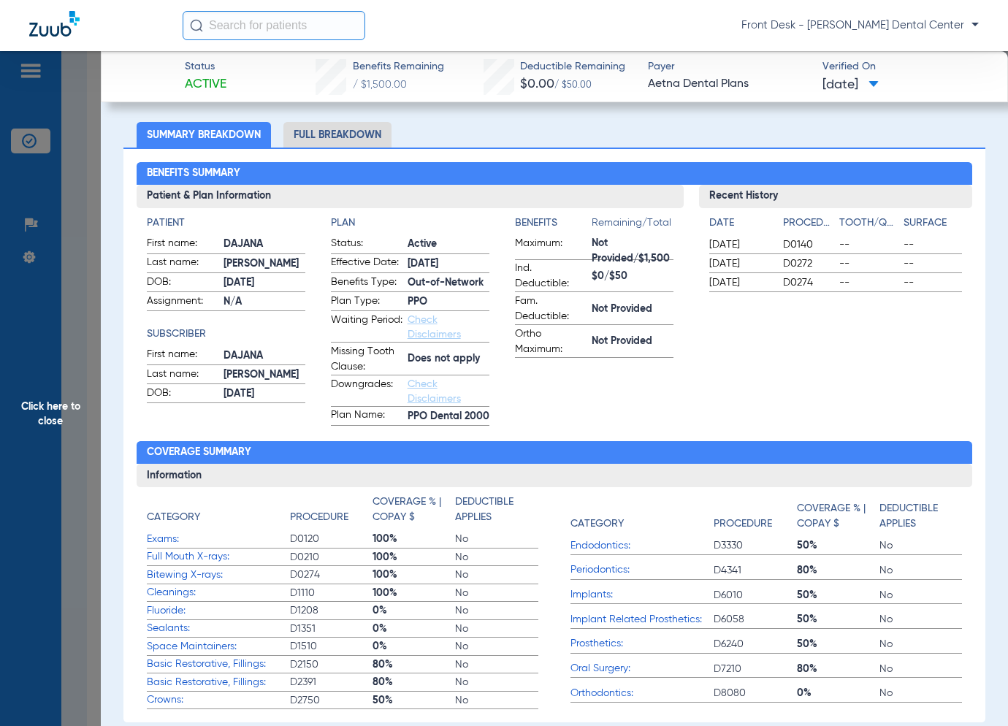
scroll to position [0, 0]
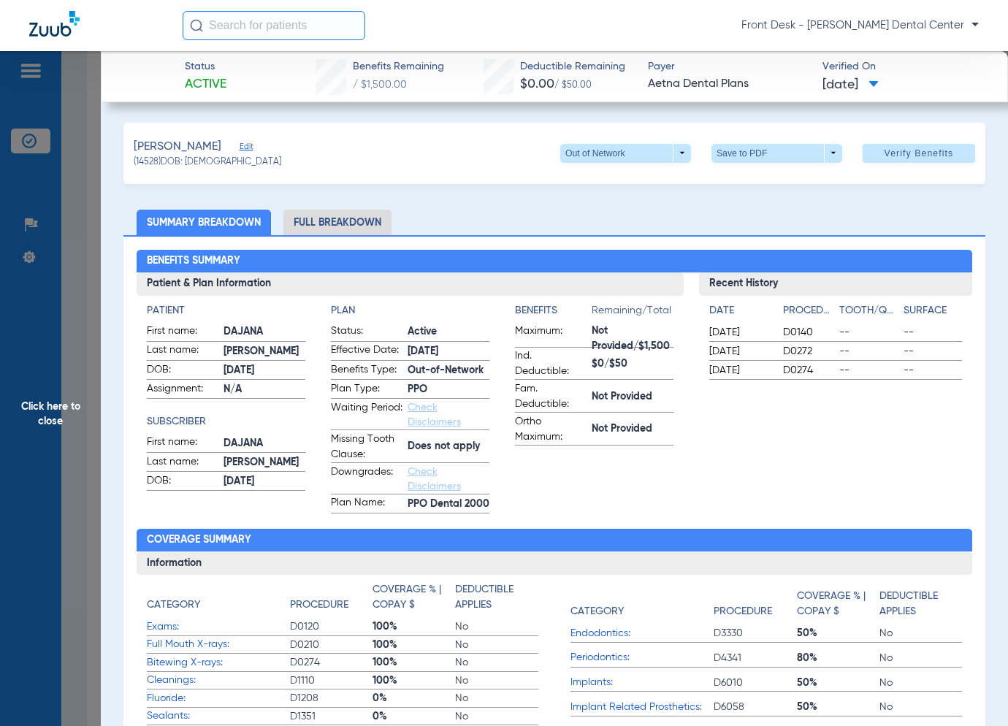
click at [80, 397] on span "Click here to close" at bounding box center [50, 414] width 101 height 726
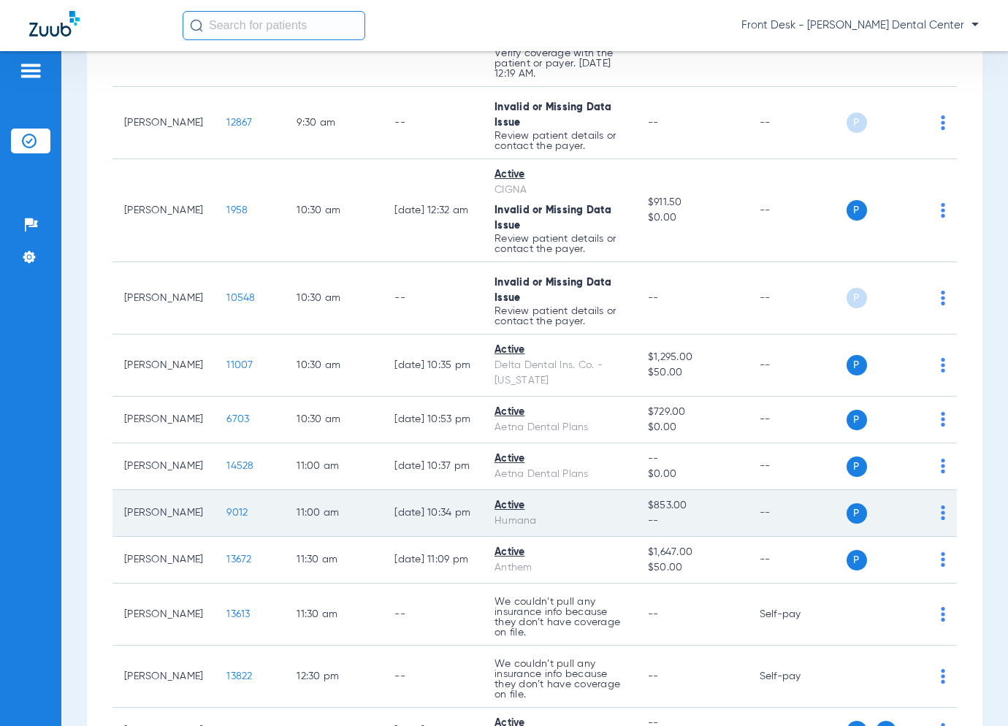
click at [226, 518] on span "9012" at bounding box center [236, 513] width 21 height 10
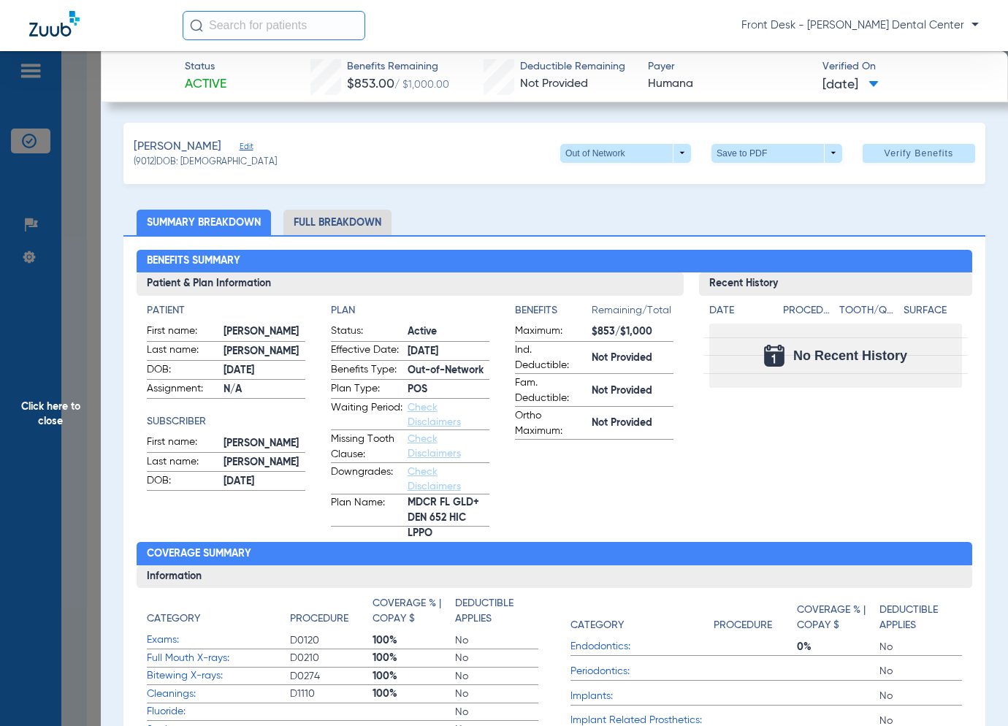
click at [45, 463] on span "Click here to close" at bounding box center [50, 414] width 101 height 726
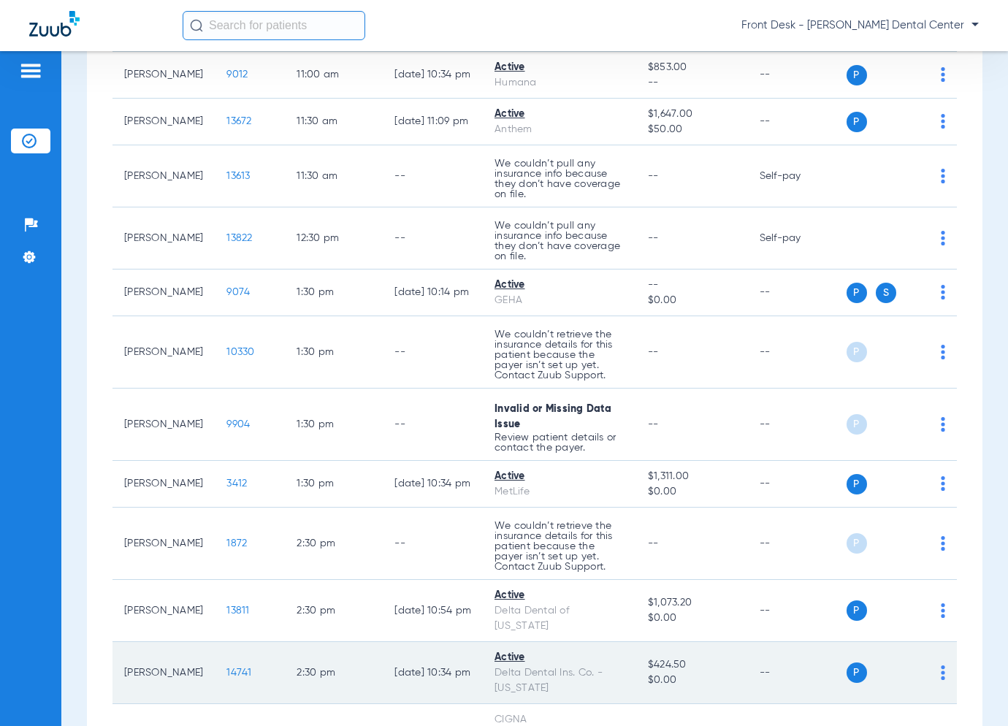
scroll to position [1753, 0]
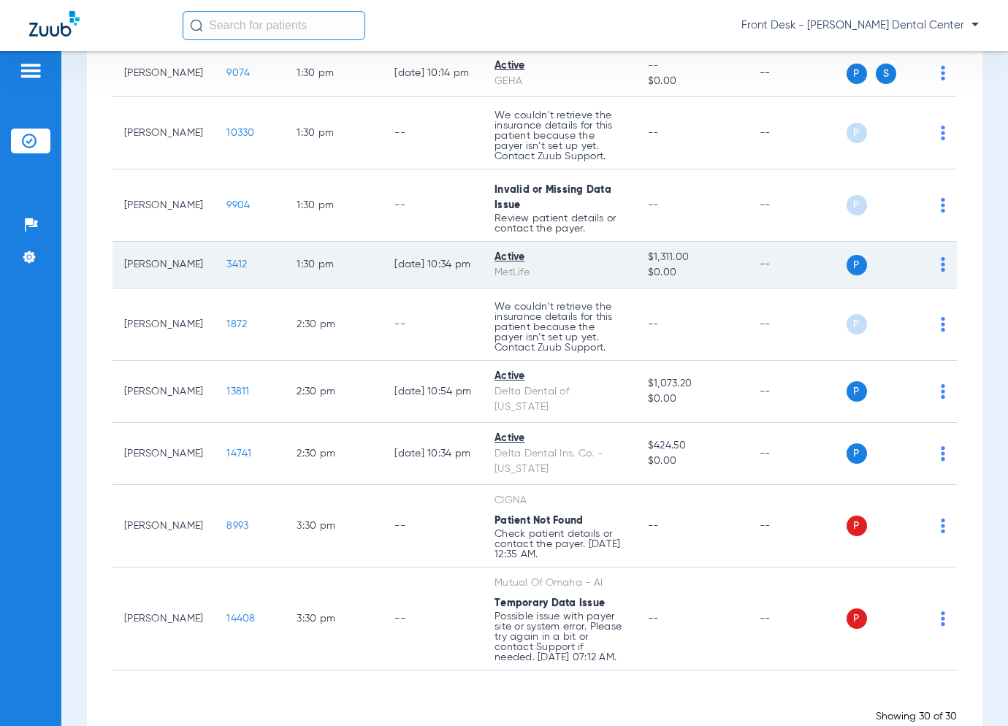
click at [229, 270] on span "3412" at bounding box center [236, 264] width 20 height 10
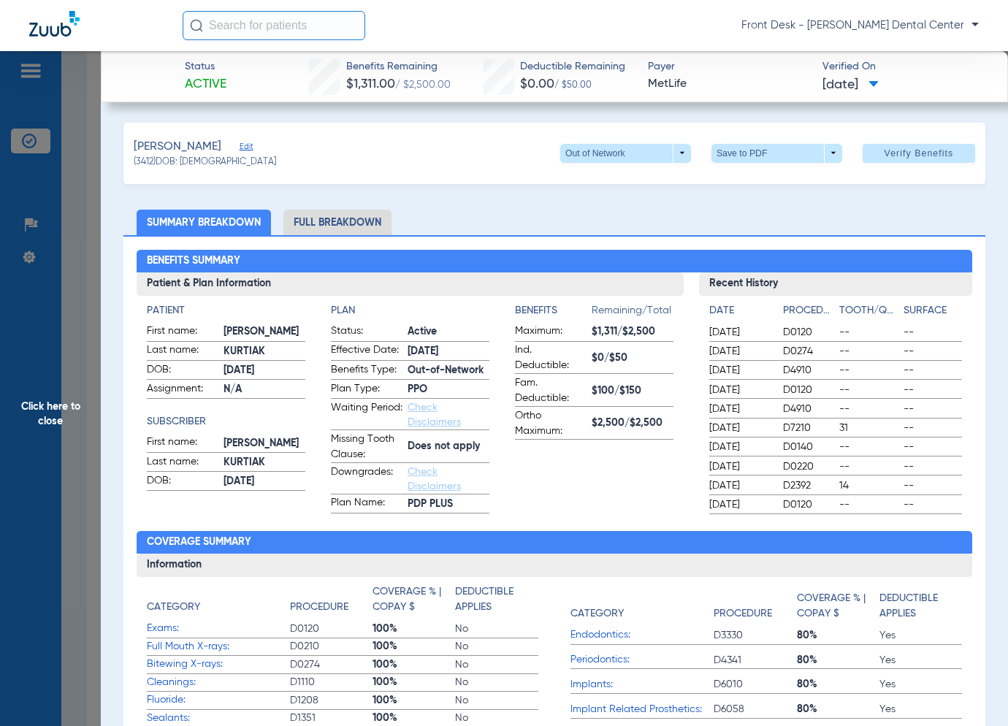
click at [80, 332] on span "Click here to close" at bounding box center [50, 414] width 101 height 726
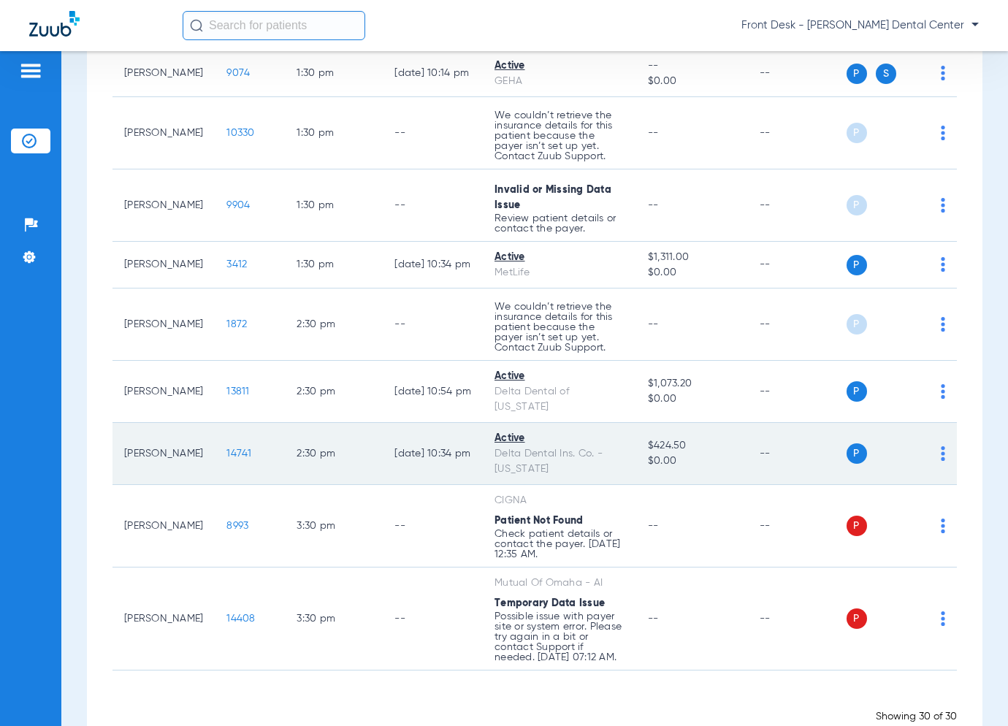
scroll to position [1806, 0]
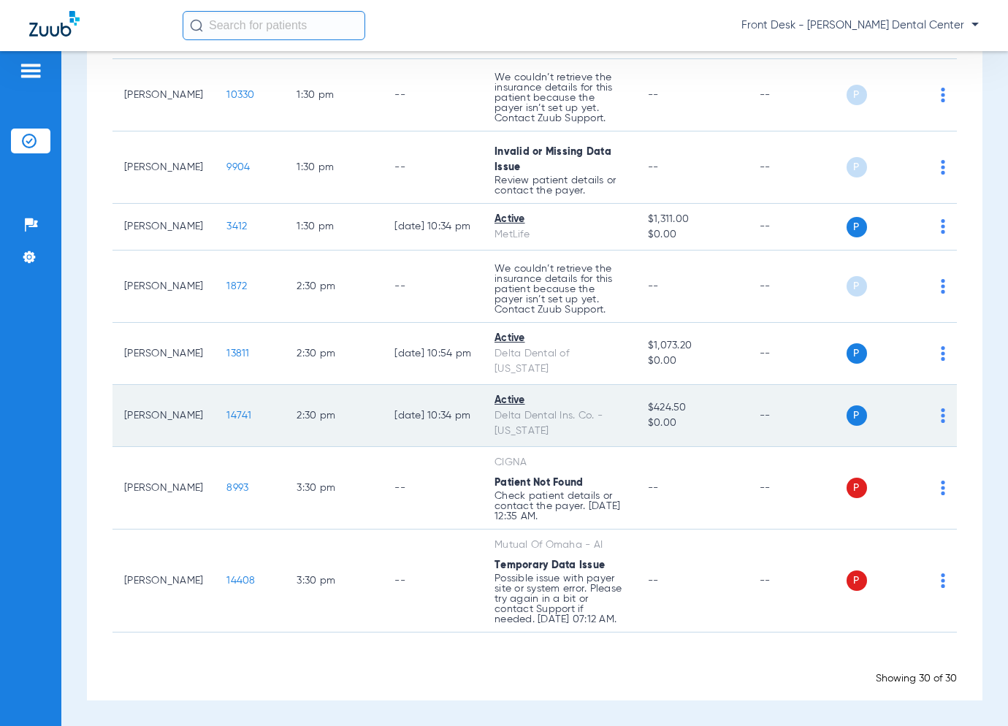
click at [226, 410] on span "14741" at bounding box center [238, 415] width 25 height 10
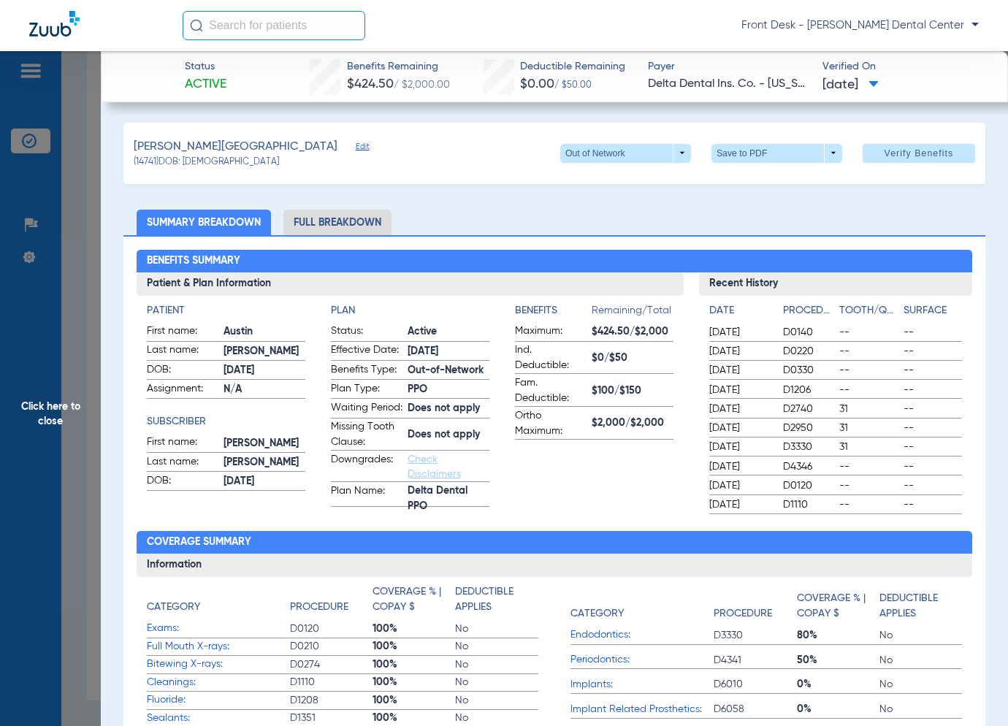
click at [52, 375] on span "Click here to close" at bounding box center [50, 414] width 101 height 726
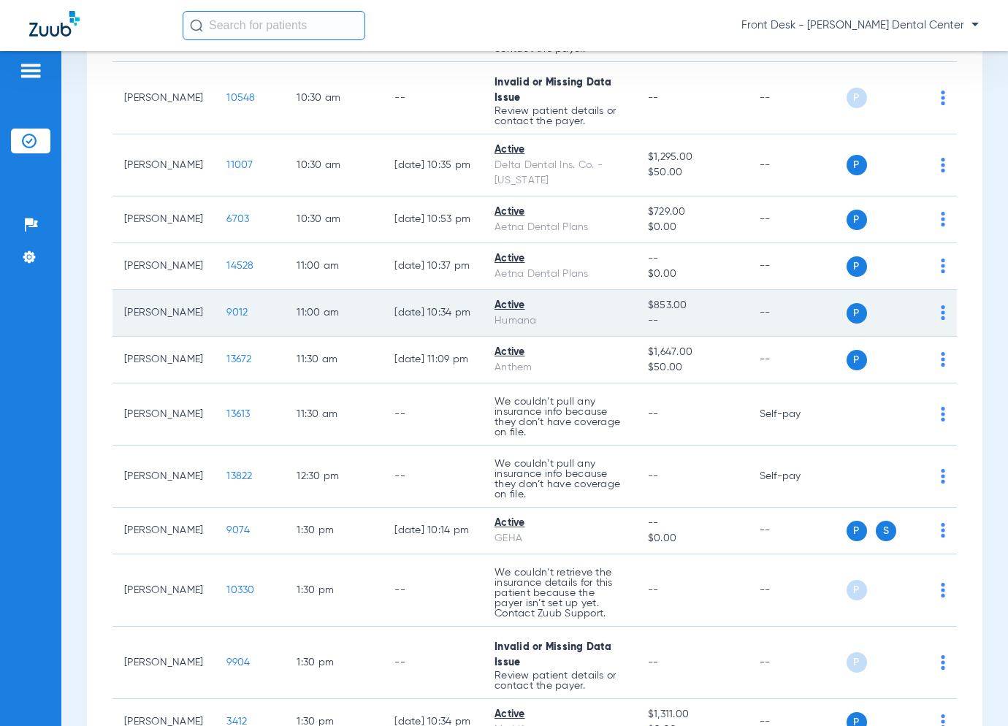
scroll to position [1294, 0]
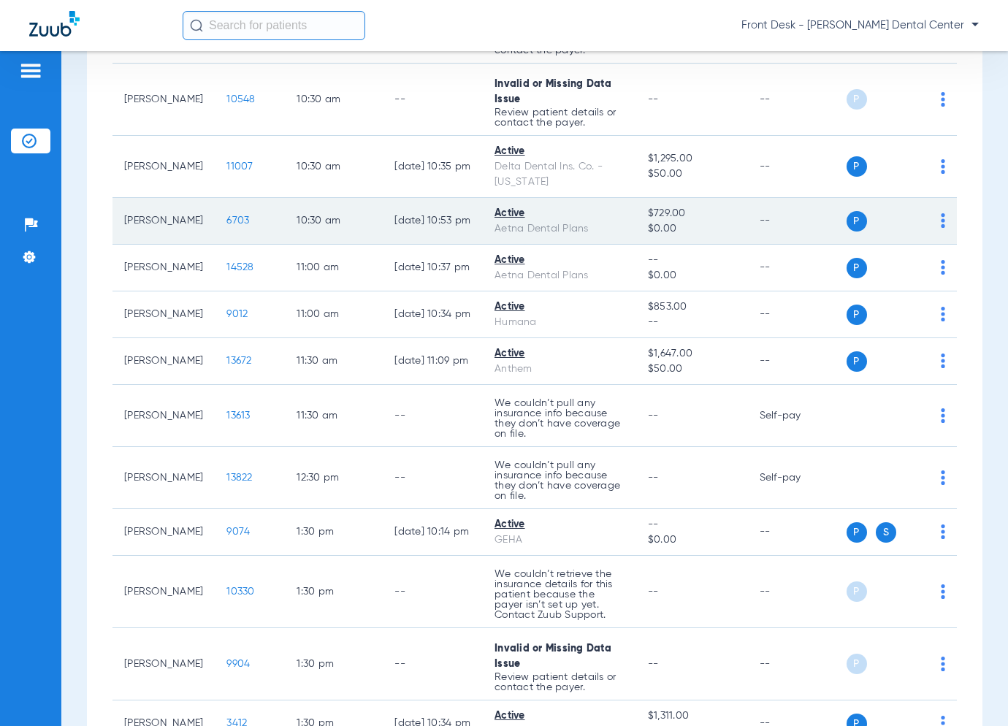
click at [229, 226] on span "6703" at bounding box center [237, 220] width 23 height 10
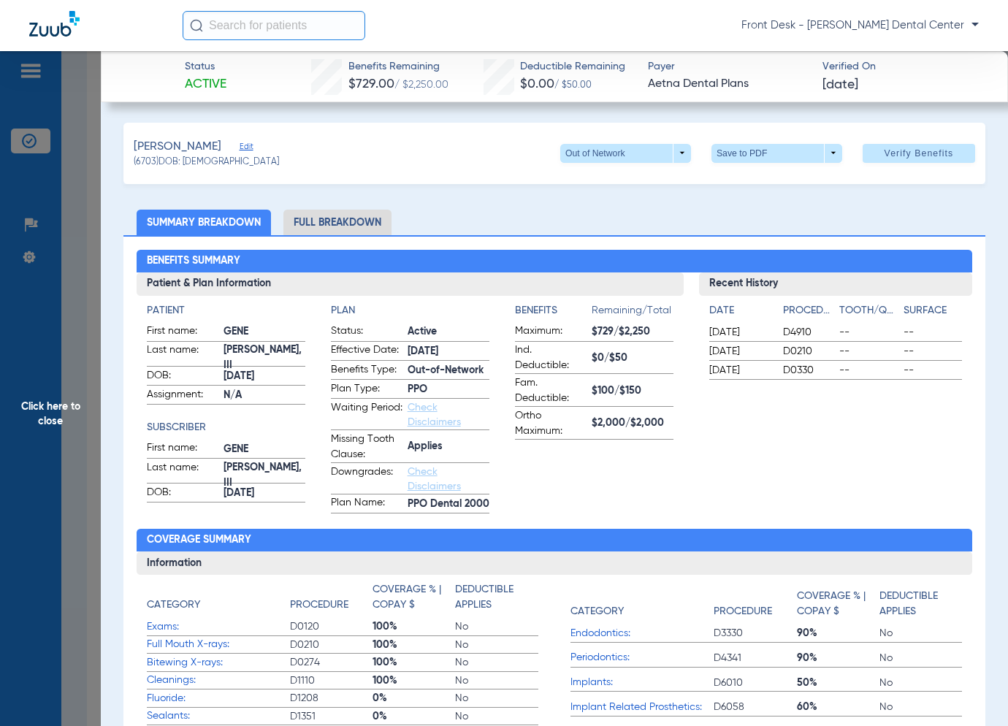
click at [70, 415] on span "Click here to close" at bounding box center [50, 414] width 101 height 726
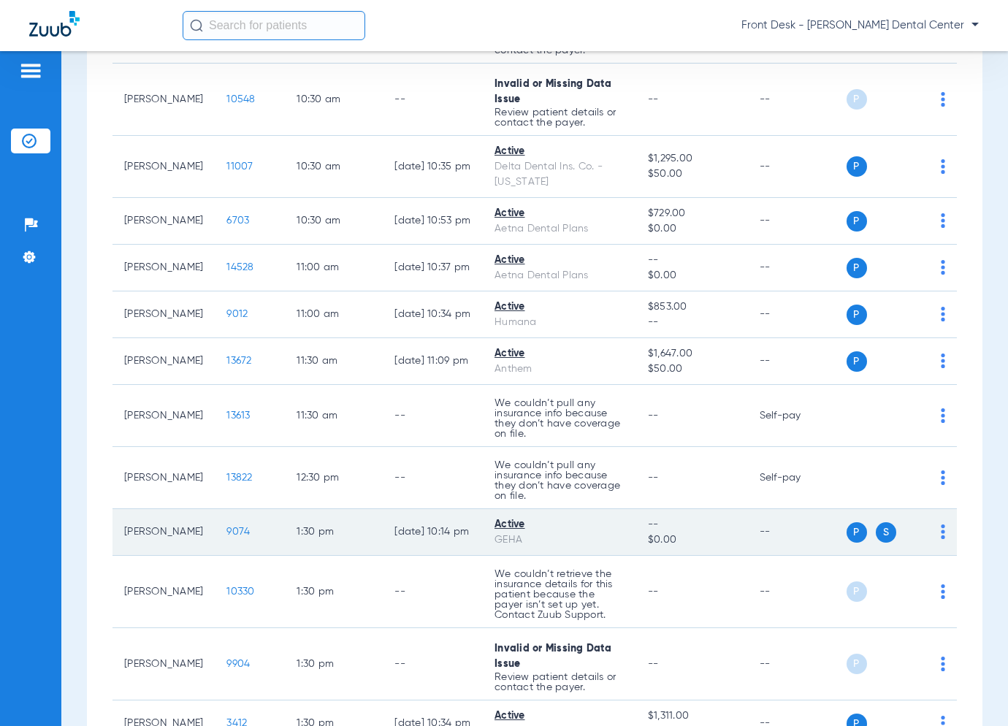
click at [226, 537] on span "9074" at bounding box center [237, 532] width 23 height 10
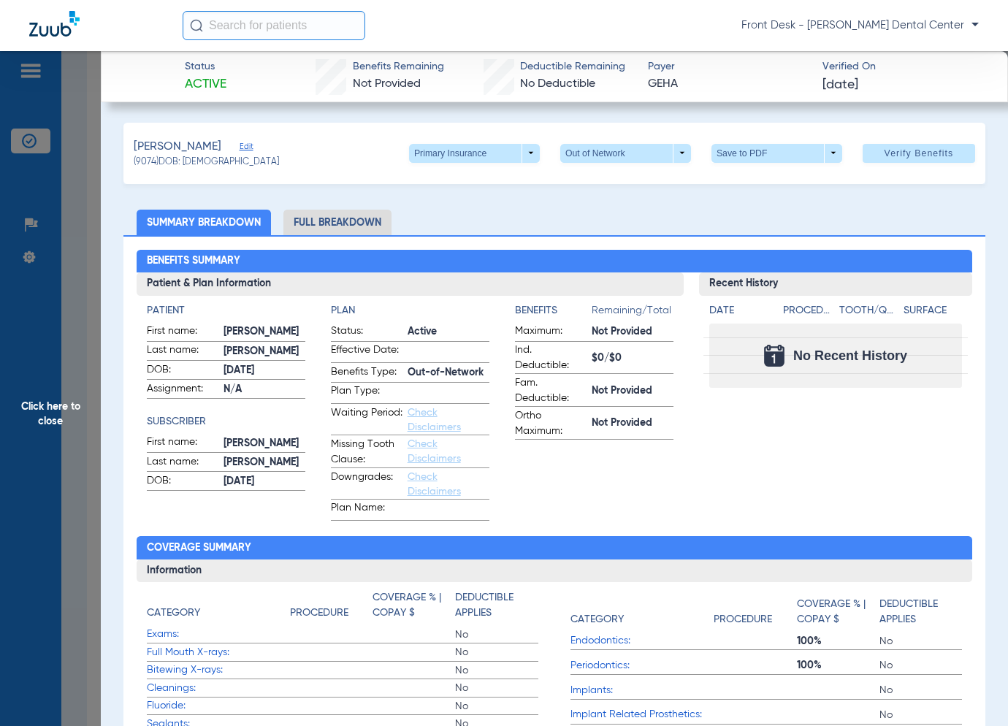
click at [149, 382] on span "Assignment:" at bounding box center [183, 390] width 72 height 18
click at [30, 419] on span "Click here to close" at bounding box center [50, 414] width 101 height 726
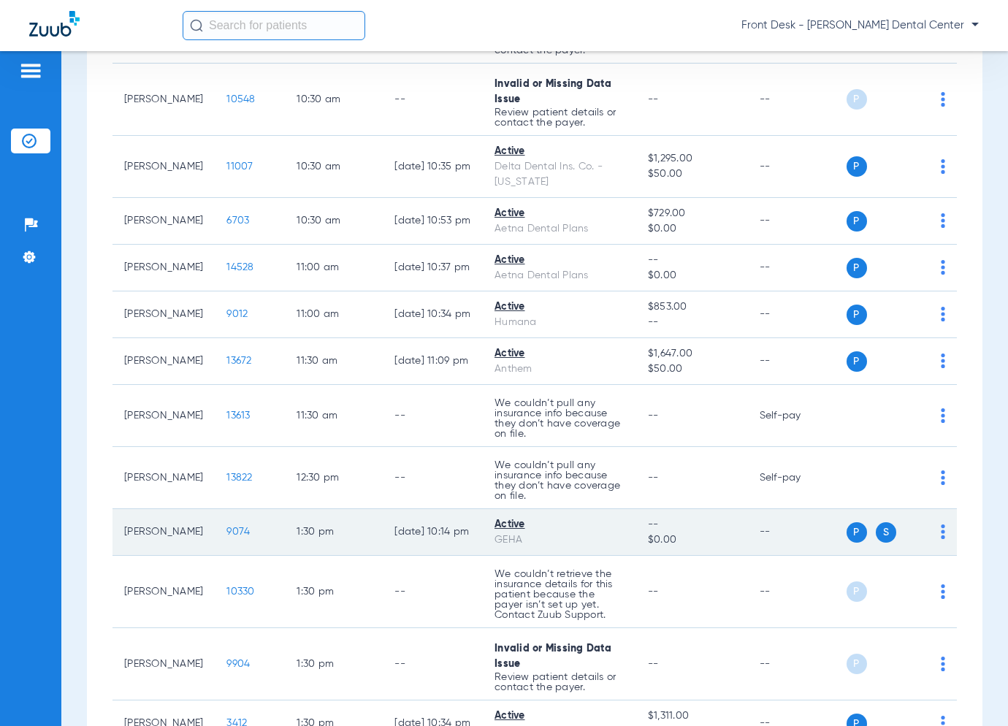
click at [231, 537] on span "9074" at bounding box center [237, 532] width 23 height 10
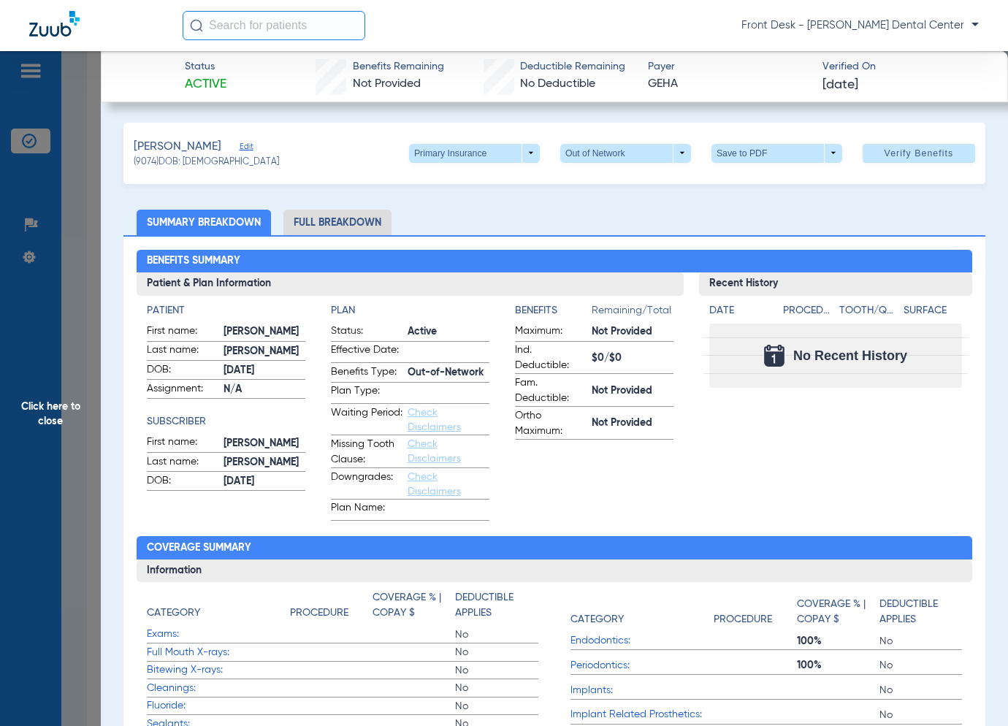
click at [44, 451] on span "Click here to close" at bounding box center [50, 414] width 101 height 726
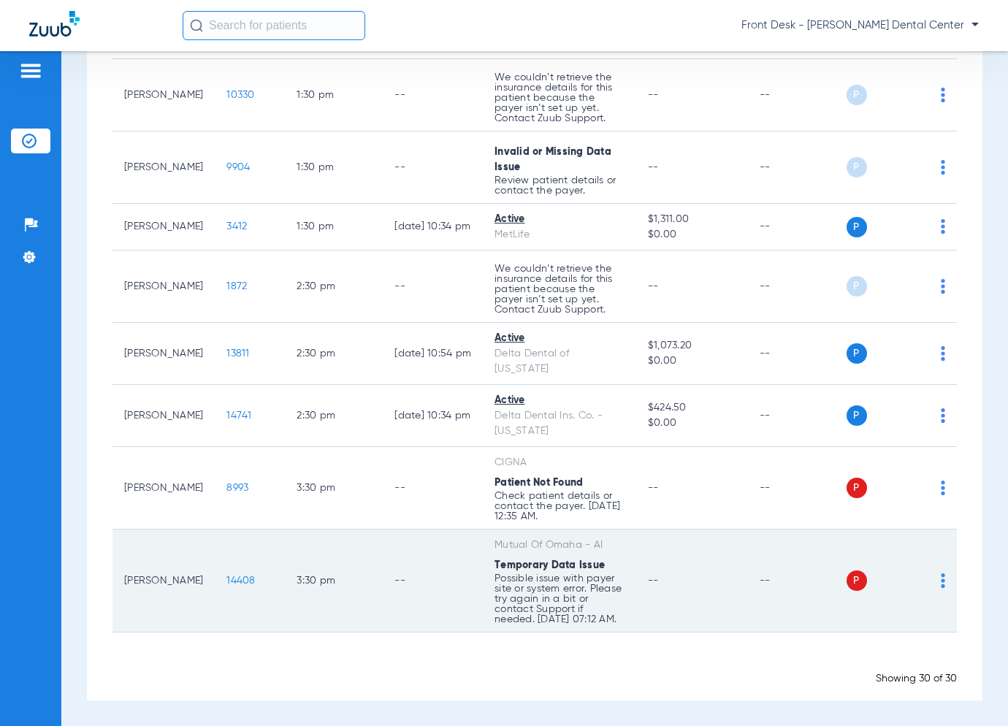
scroll to position [1806, 0]
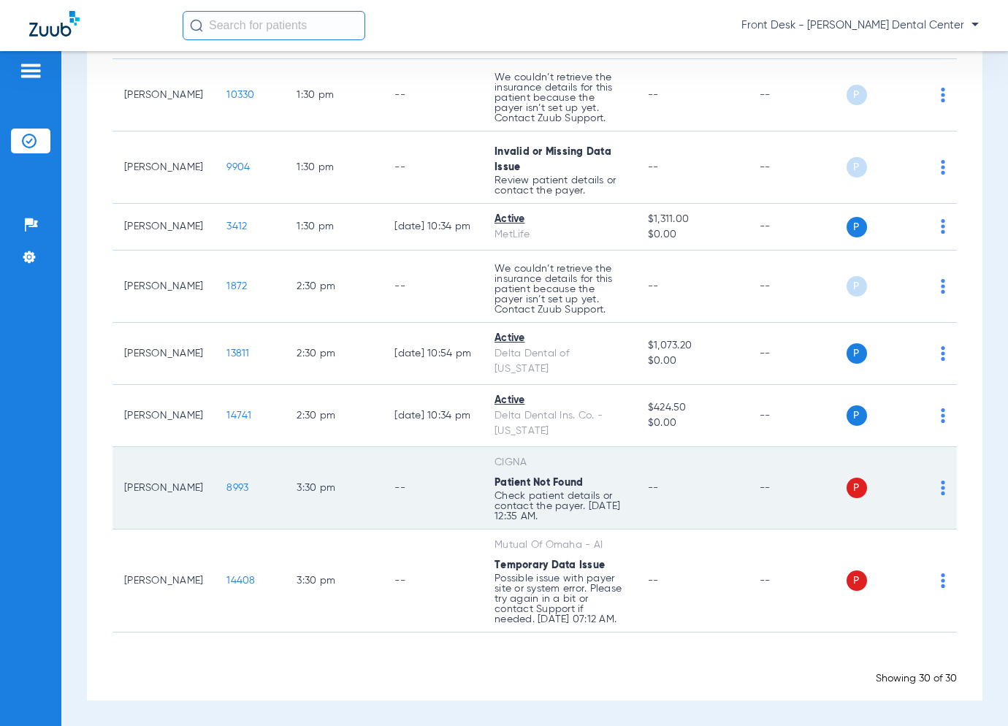
click at [226, 483] on span "8993" at bounding box center [237, 488] width 22 height 10
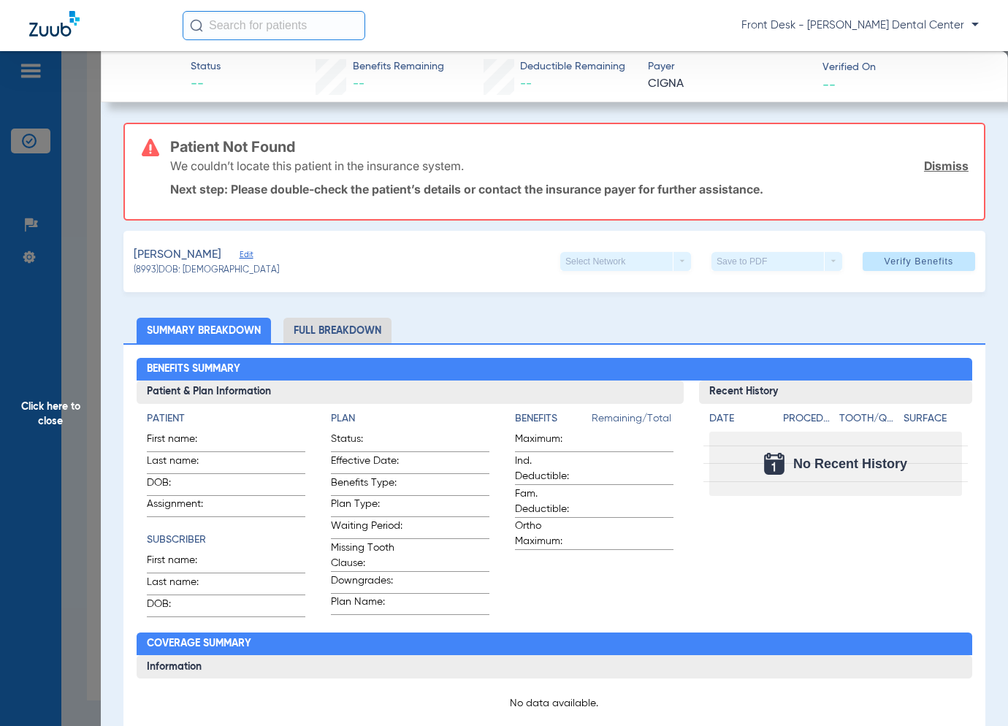
click at [50, 409] on span "Click here to close" at bounding box center [50, 414] width 101 height 726
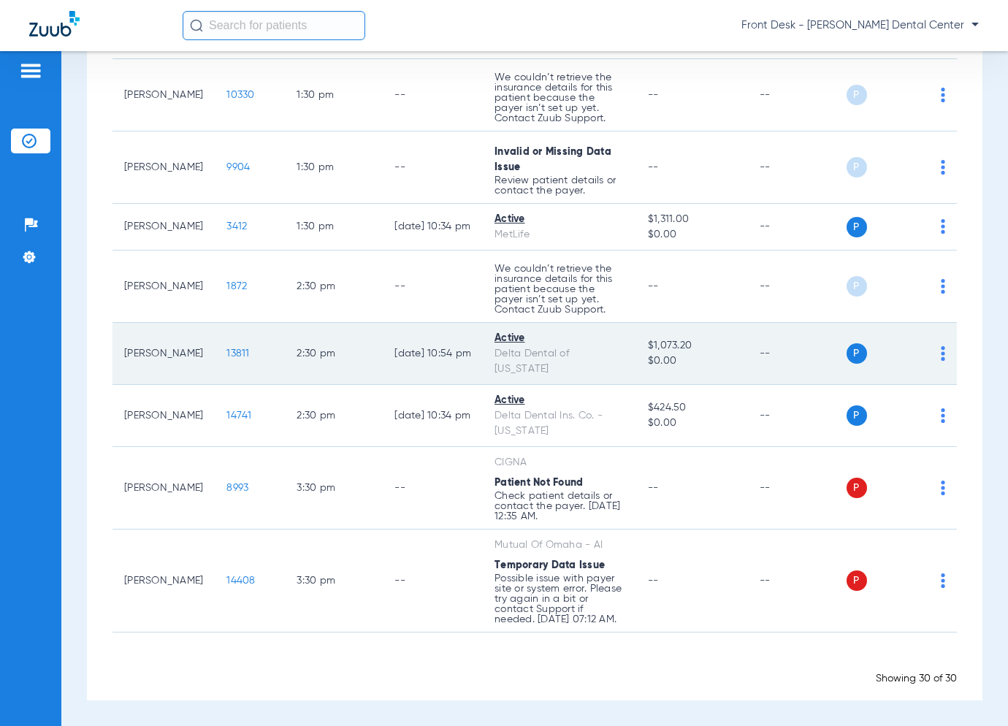
click at [226, 348] on span "13811" at bounding box center [237, 353] width 23 height 10
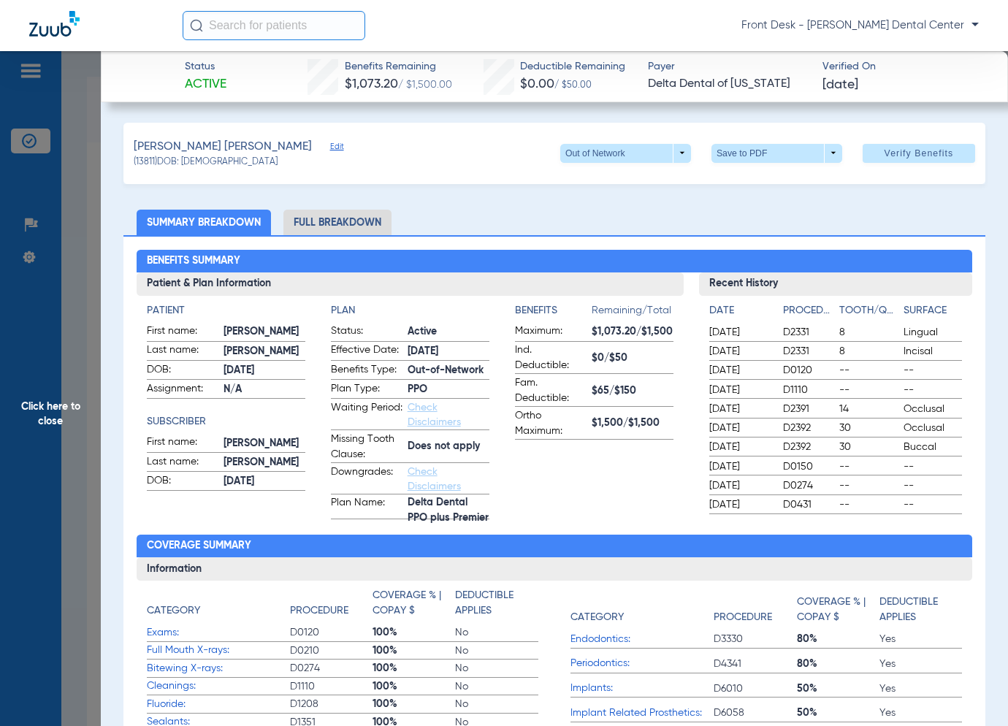
scroll to position [1806, 0]
click at [82, 438] on span "Click here to close" at bounding box center [50, 414] width 101 height 726
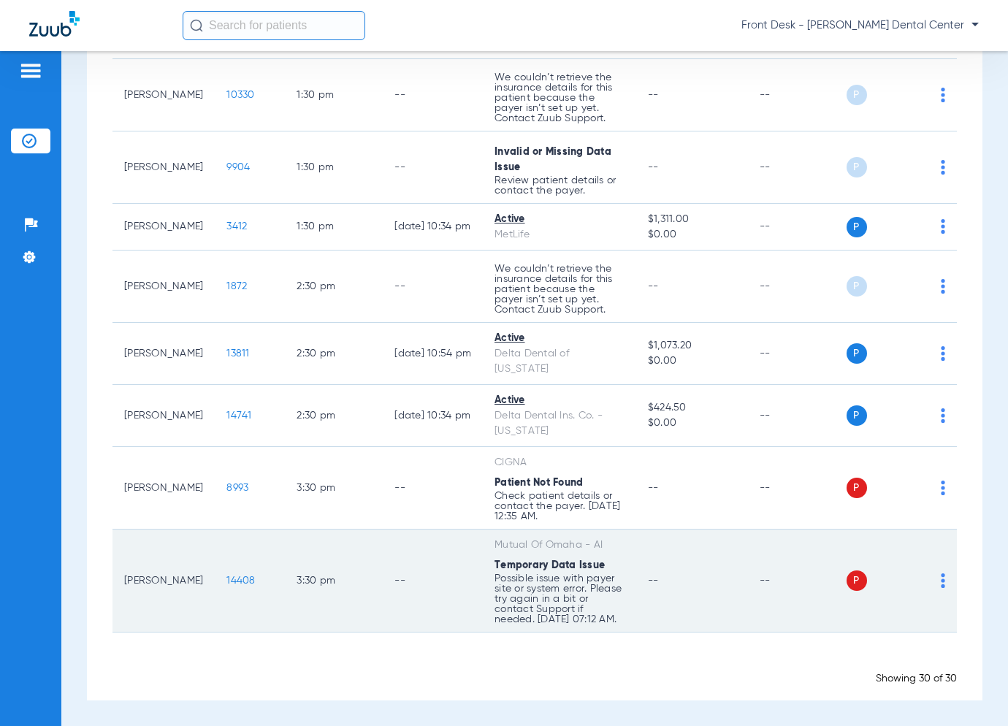
click at [226, 576] on span "14408" at bounding box center [240, 581] width 28 height 10
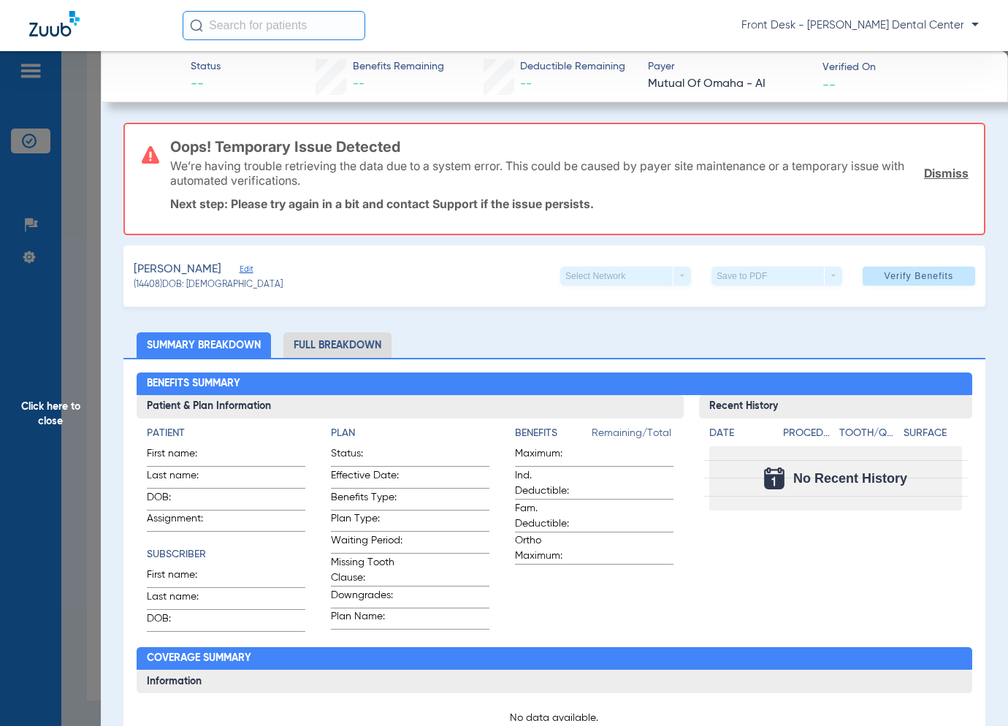
click at [85, 354] on span "Click here to close" at bounding box center [50, 414] width 101 height 726
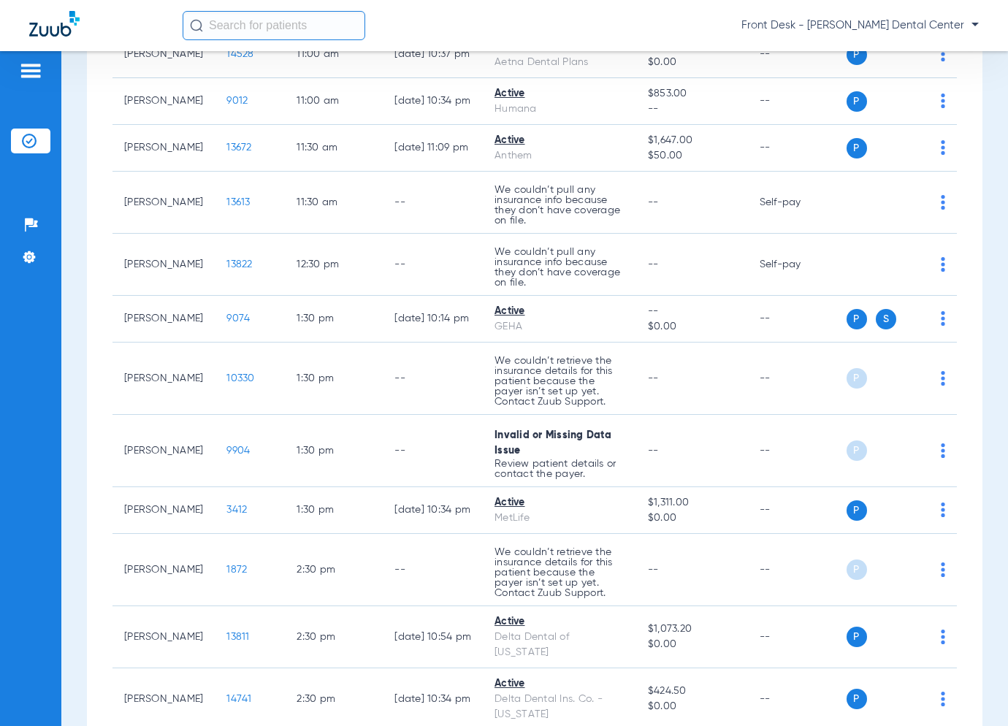
scroll to position [1607, 0]
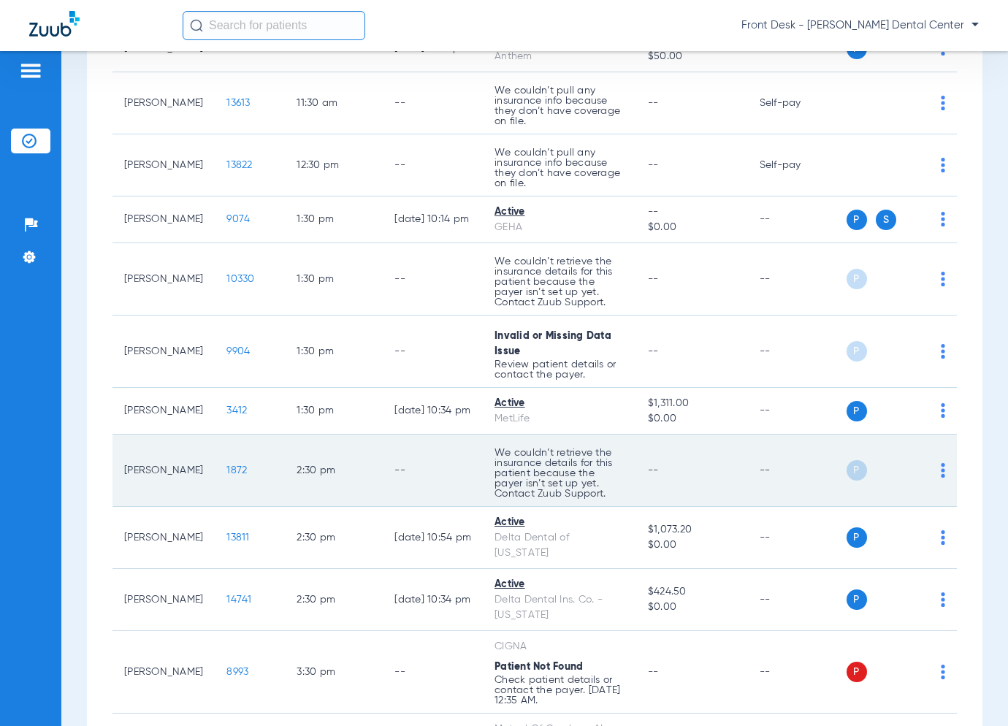
click at [226, 475] on span "1872" at bounding box center [236, 470] width 20 height 10
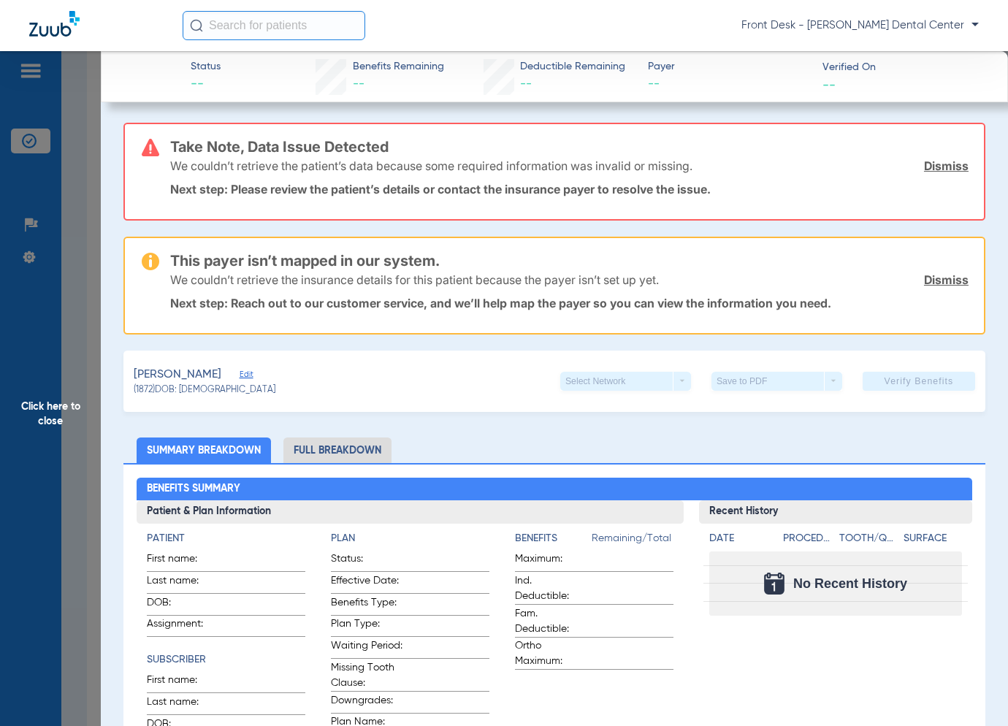
click at [75, 371] on span "Click here to close" at bounding box center [50, 414] width 101 height 726
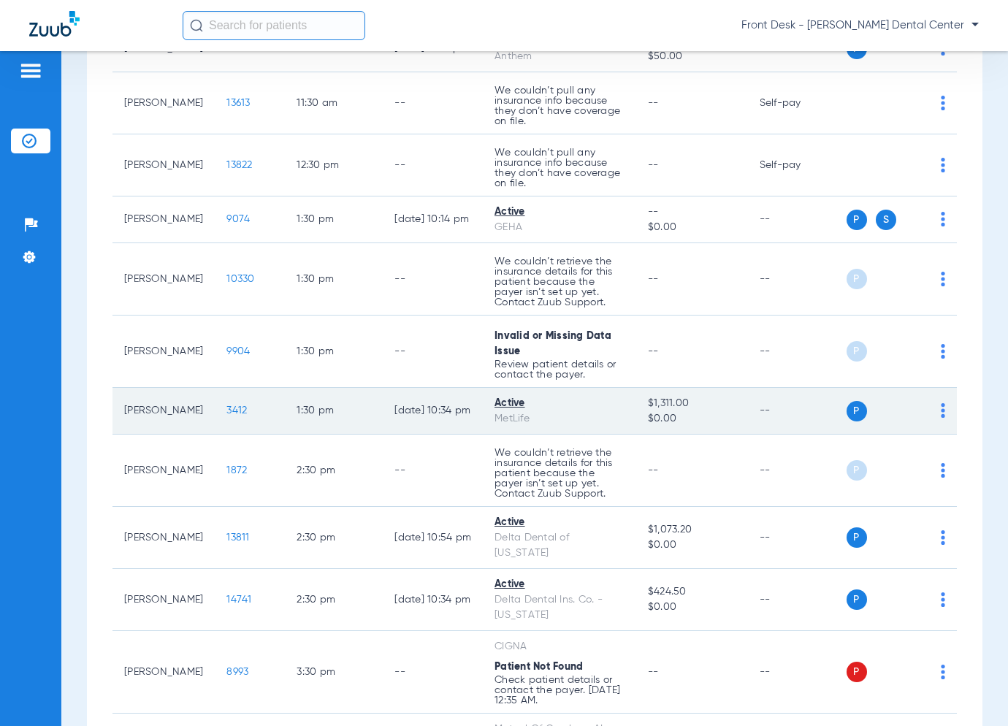
scroll to position [1461, 0]
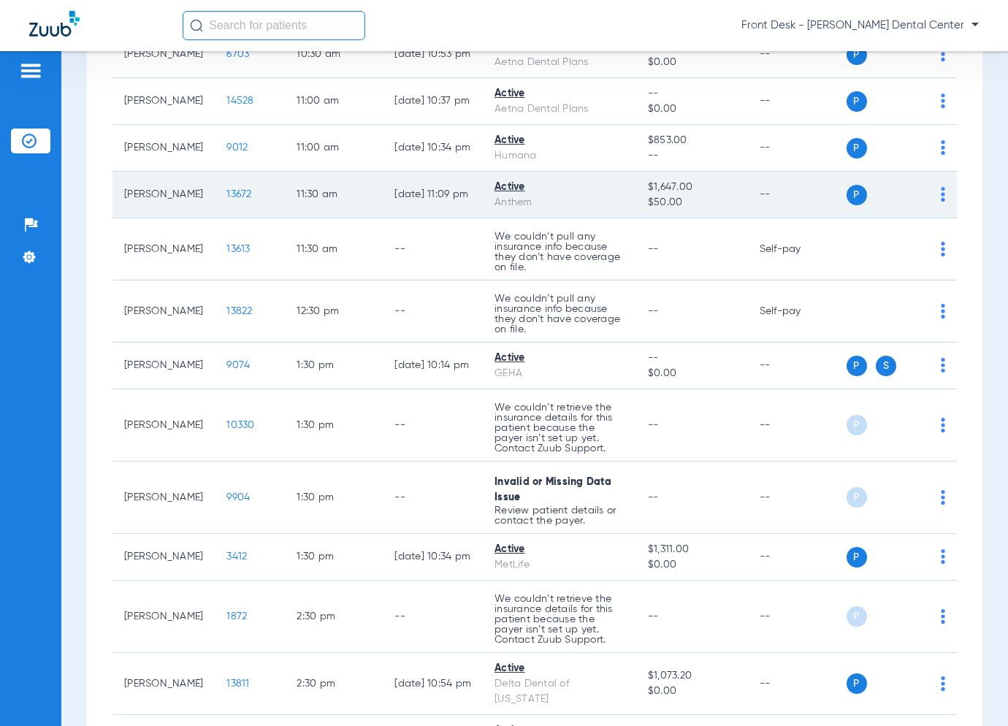
click at [228, 199] on span "13672" at bounding box center [238, 194] width 25 height 10
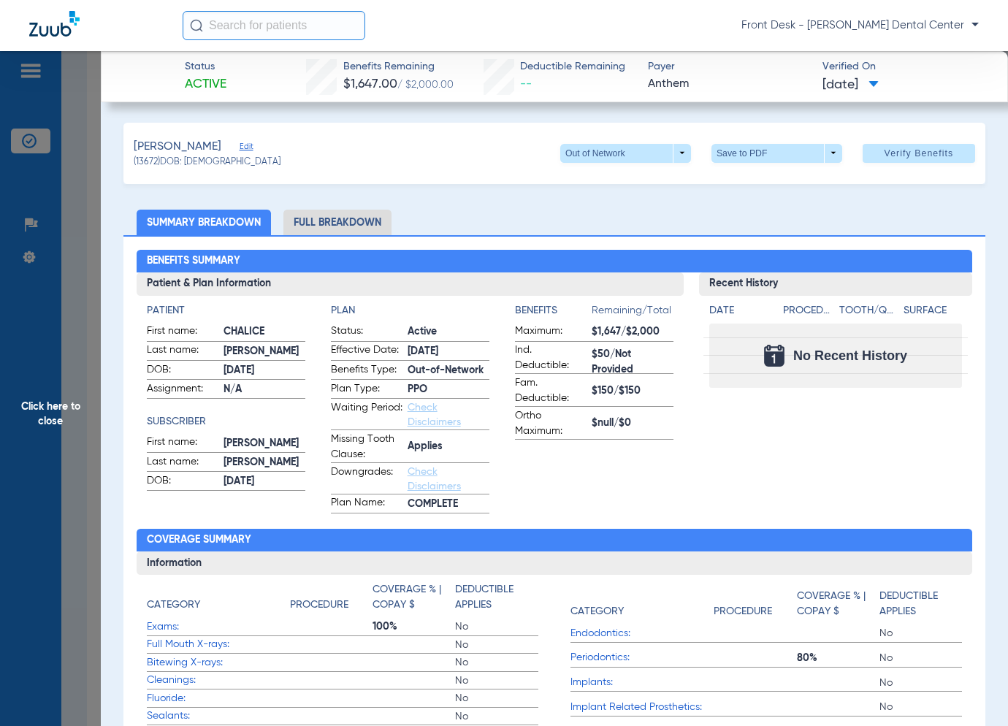
click at [61, 351] on span "Click here to close" at bounding box center [50, 414] width 101 height 726
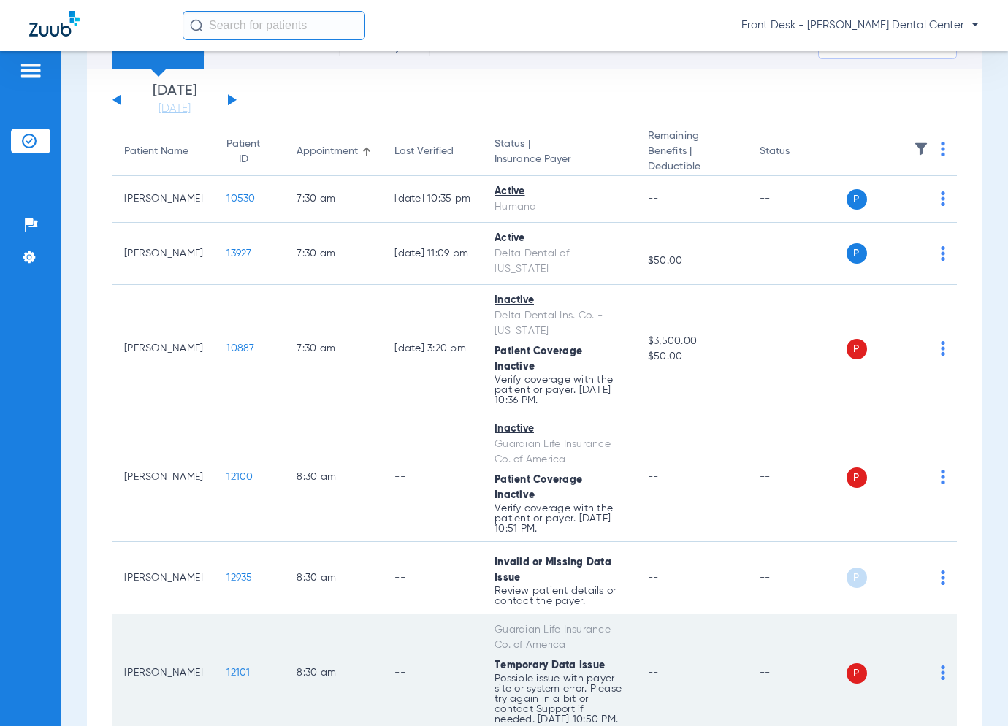
scroll to position [0, 0]
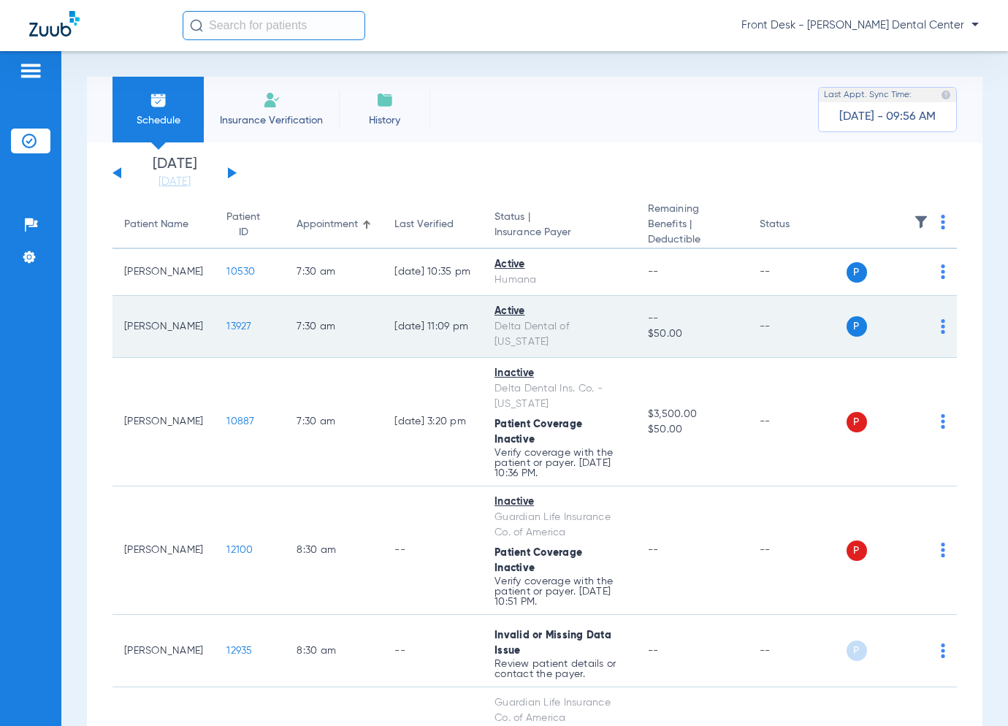
click at [227, 324] on span "13927" at bounding box center [238, 326] width 25 height 10
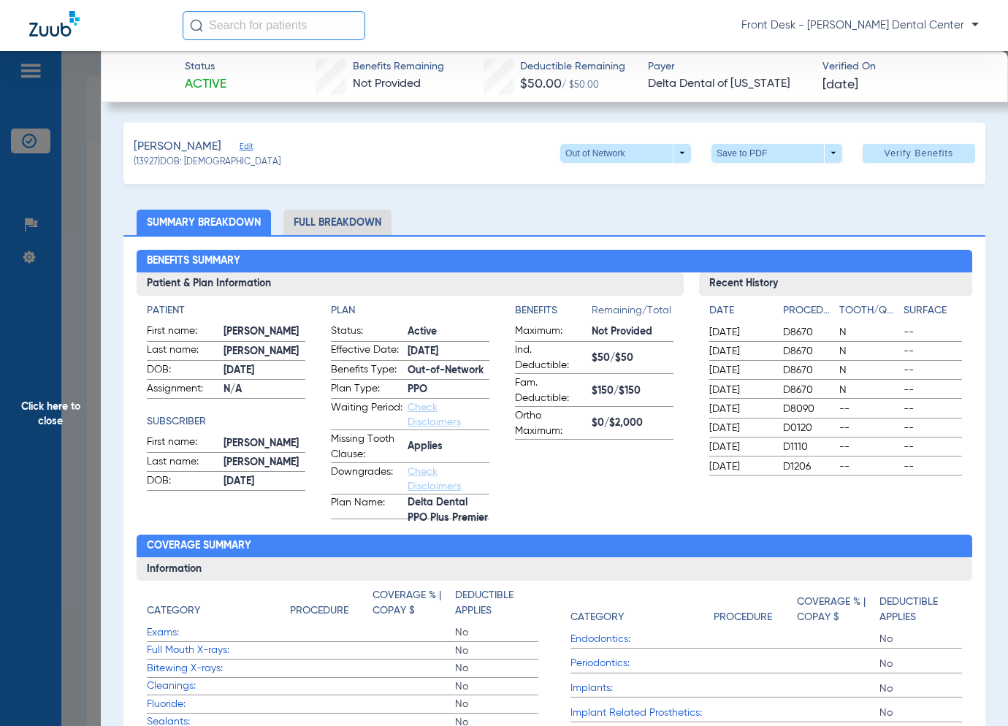
click at [88, 399] on span "Click here to close" at bounding box center [50, 414] width 101 height 726
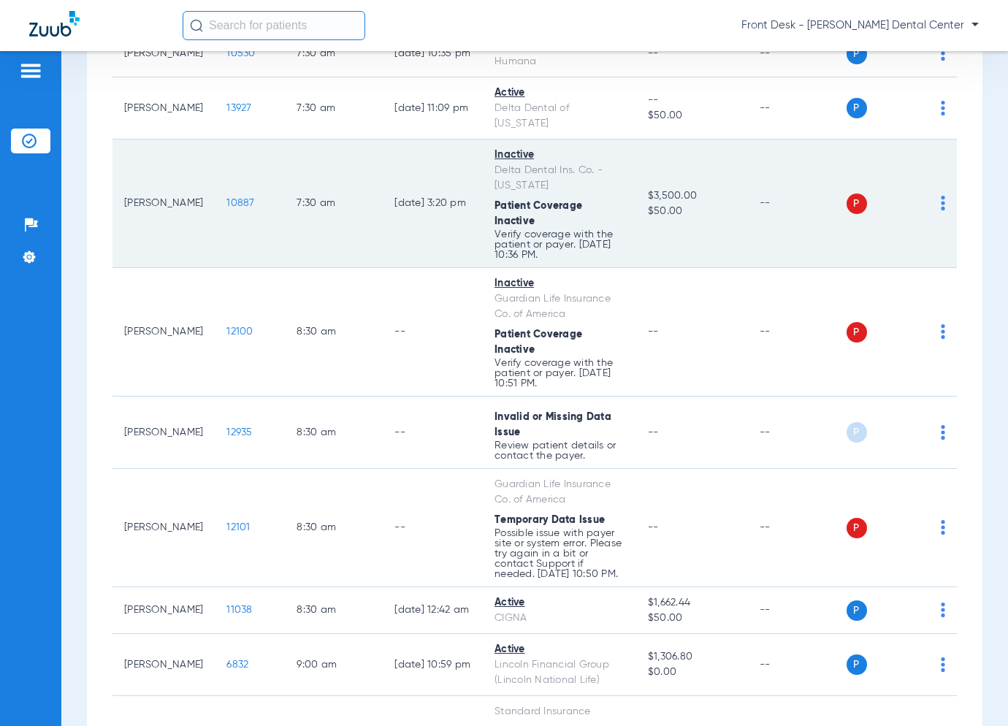
scroll to position [219, 0]
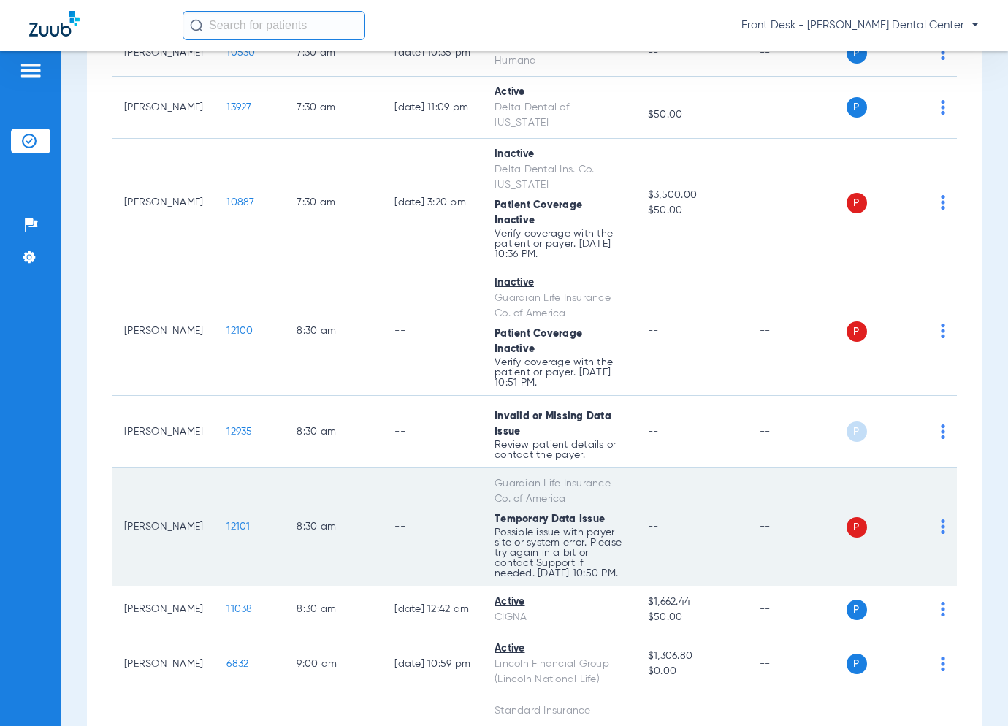
click at [229, 529] on span "12101" at bounding box center [237, 527] width 23 height 10
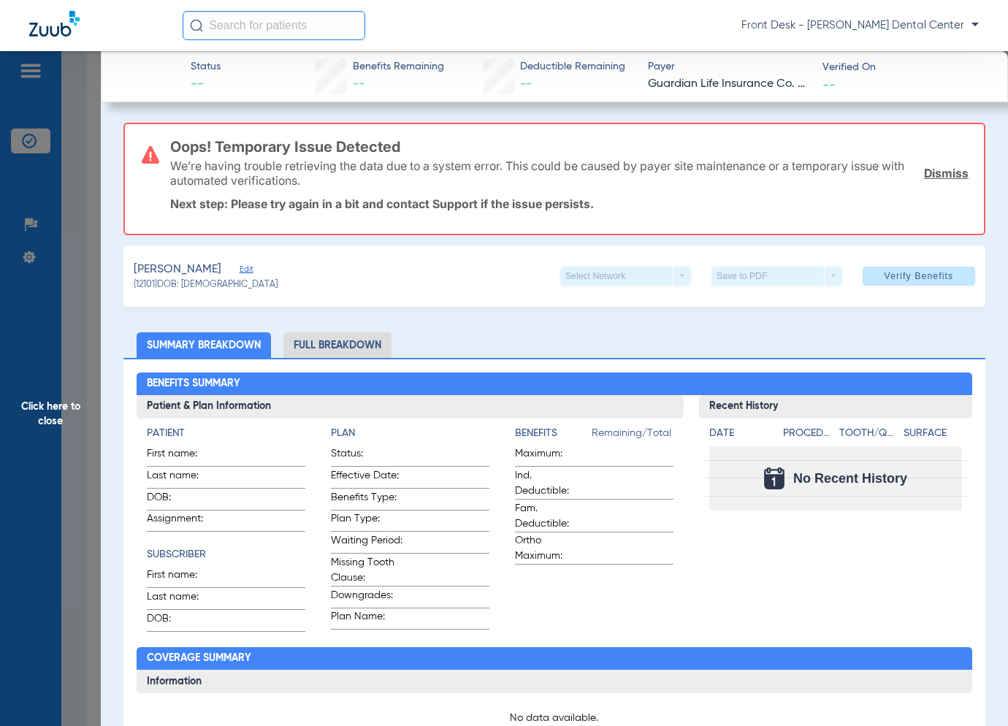
click at [56, 443] on span "Click here to close" at bounding box center [50, 414] width 101 height 726
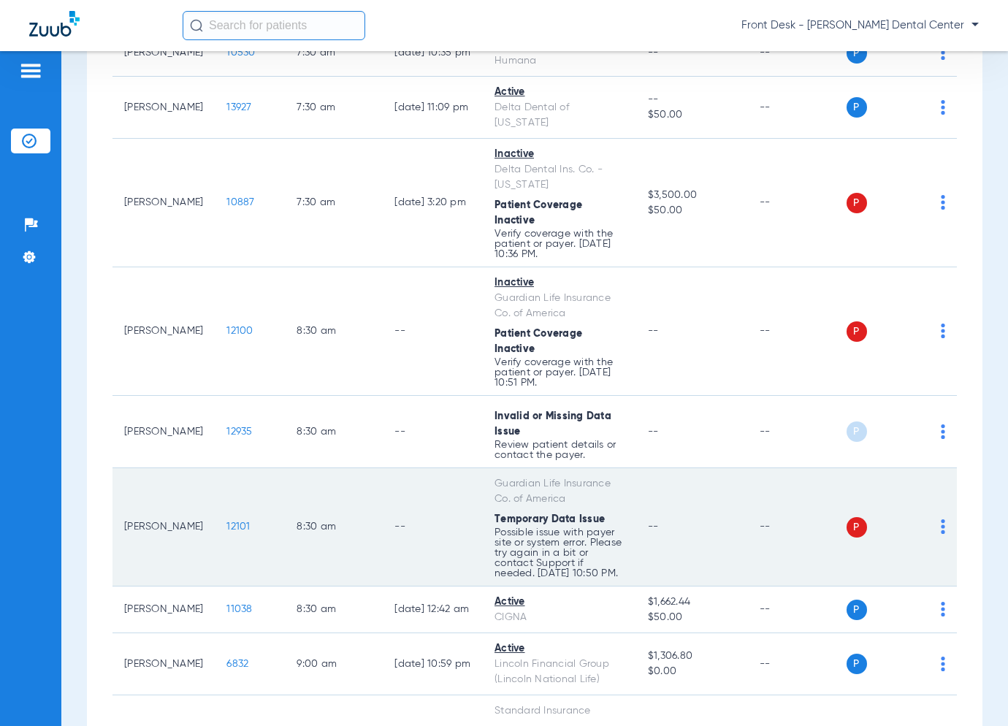
click at [226, 532] on span "12101" at bounding box center [237, 527] width 23 height 10
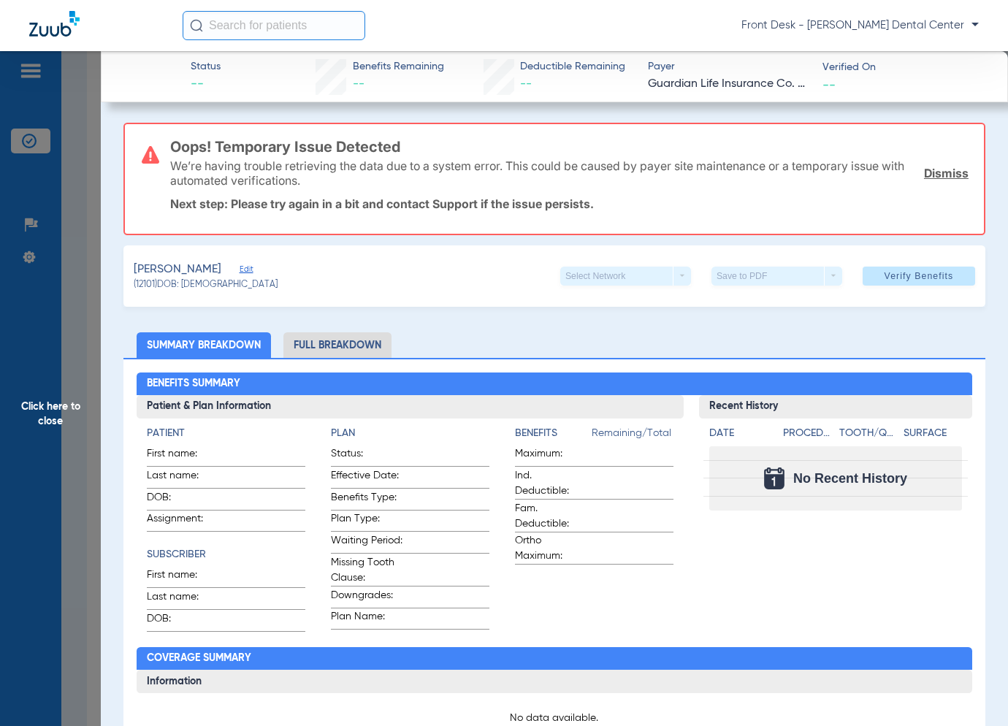
click at [32, 359] on span "Click here to close" at bounding box center [50, 414] width 101 height 726
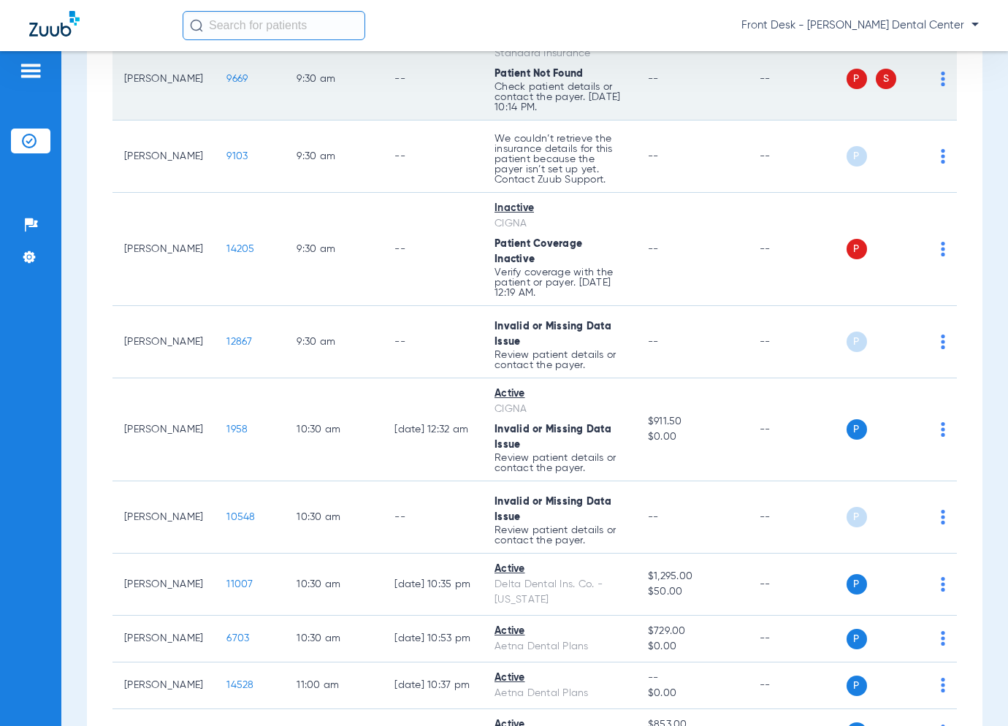
scroll to position [1096, 0]
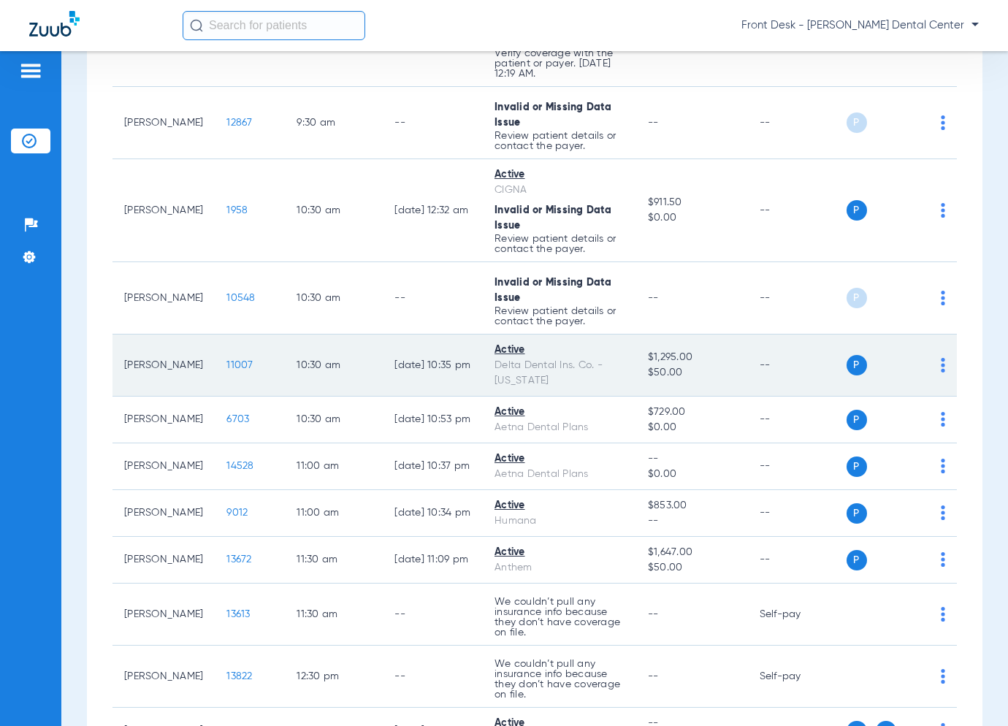
click at [231, 370] on span "11007" at bounding box center [239, 365] width 26 height 10
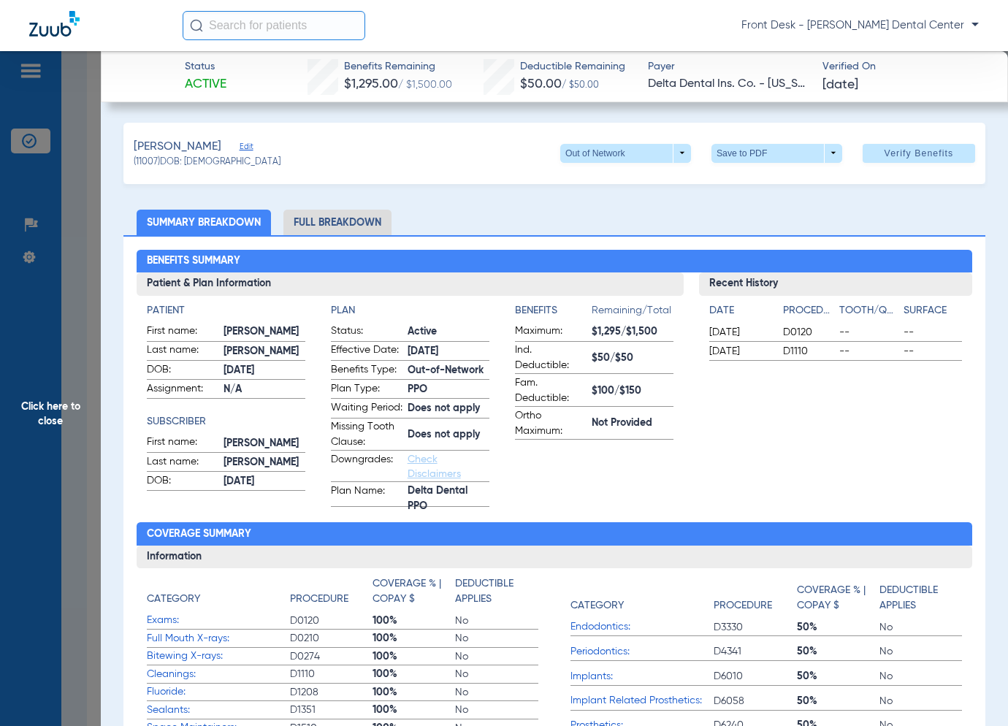
click at [56, 416] on span "Click here to close" at bounding box center [50, 414] width 101 height 726
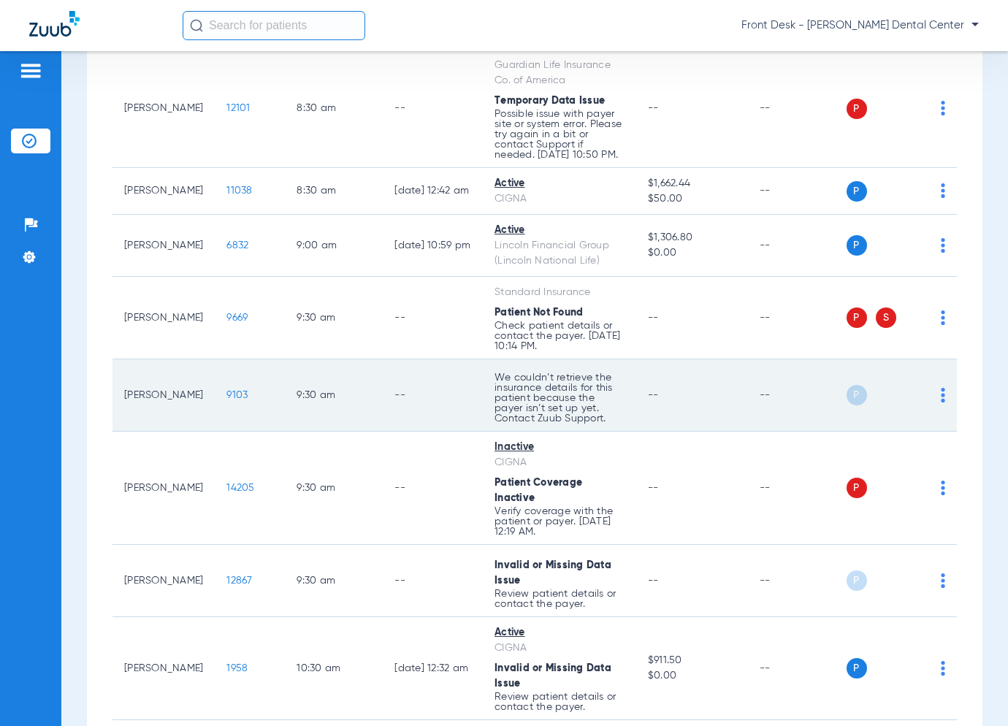
scroll to position [637, 0]
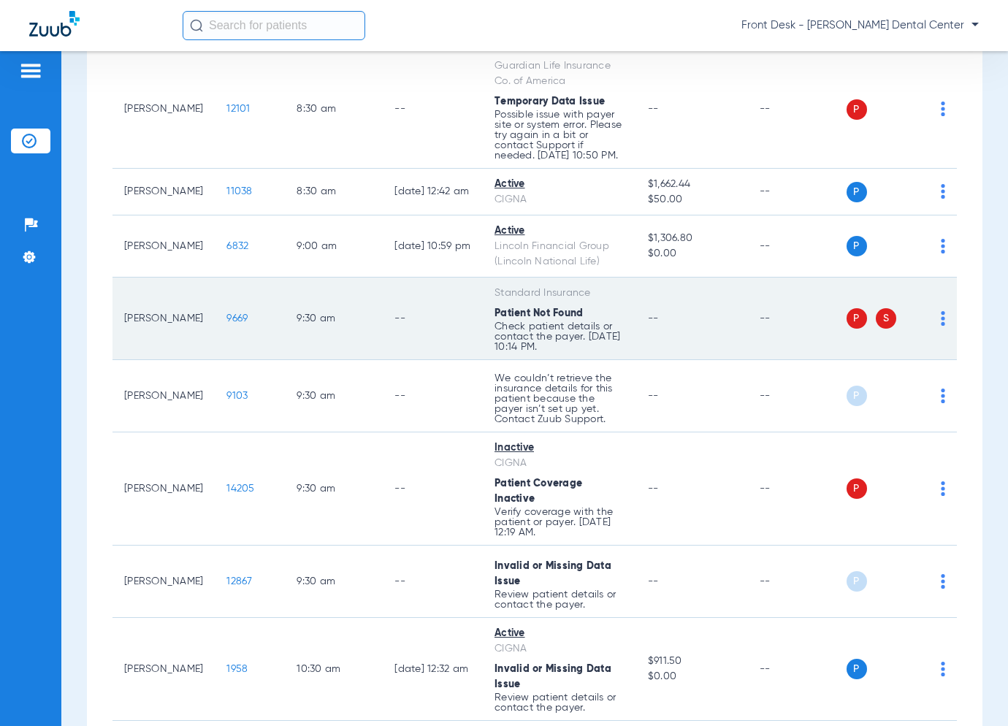
click at [226, 324] on span "9669" at bounding box center [236, 318] width 21 height 10
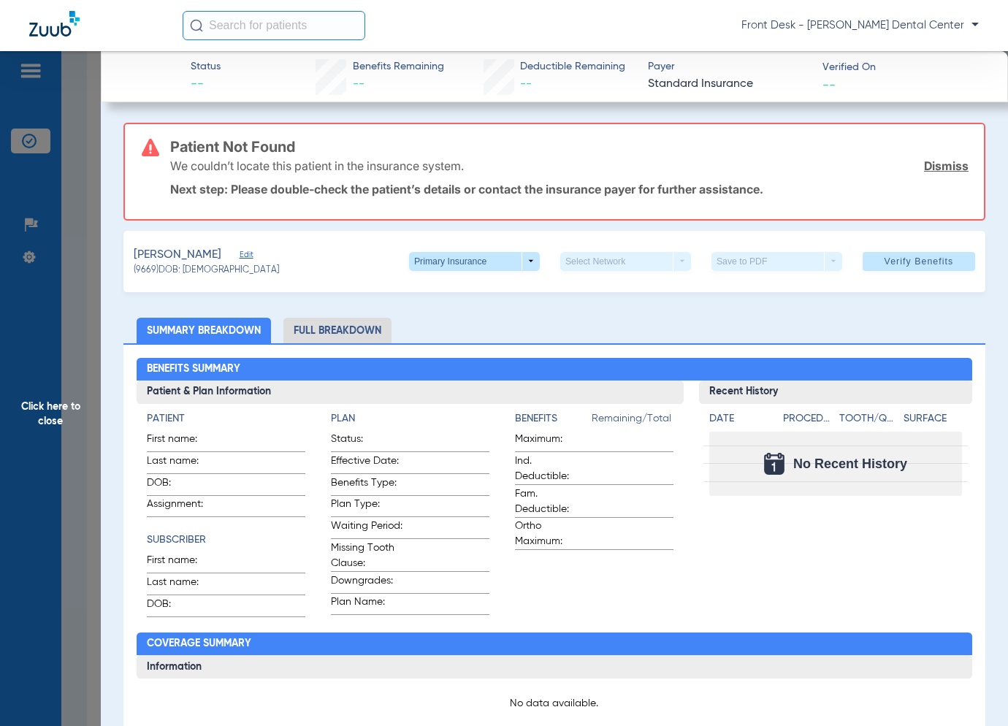
click at [82, 341] on span "Click here to close" at bounding box center [50, 414] width 101 height 726
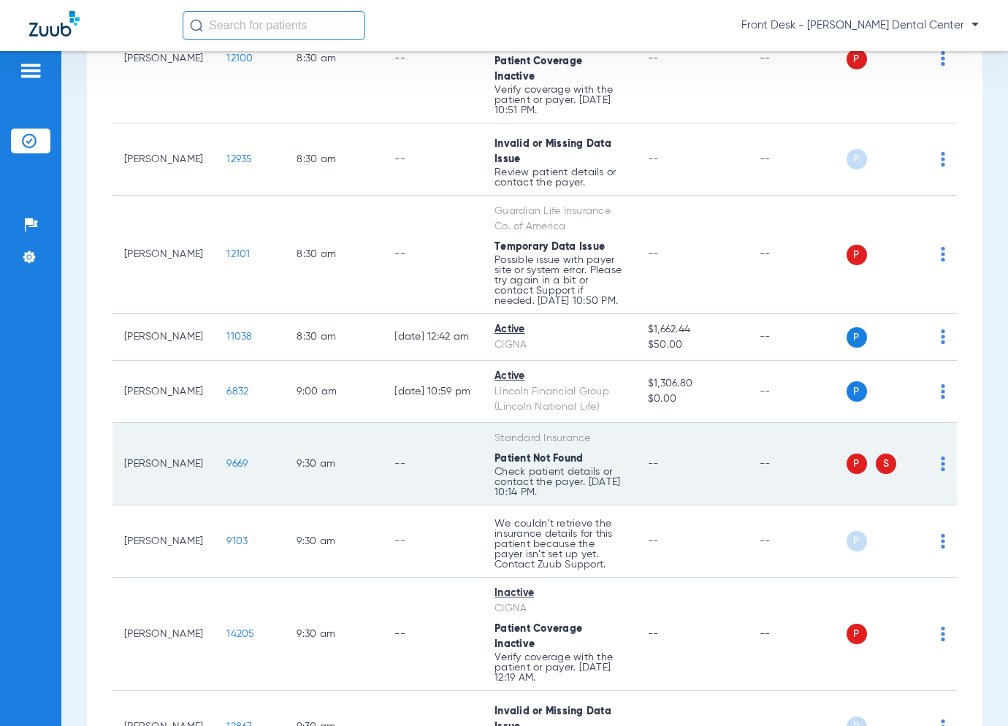
scroll to position [491, 0]
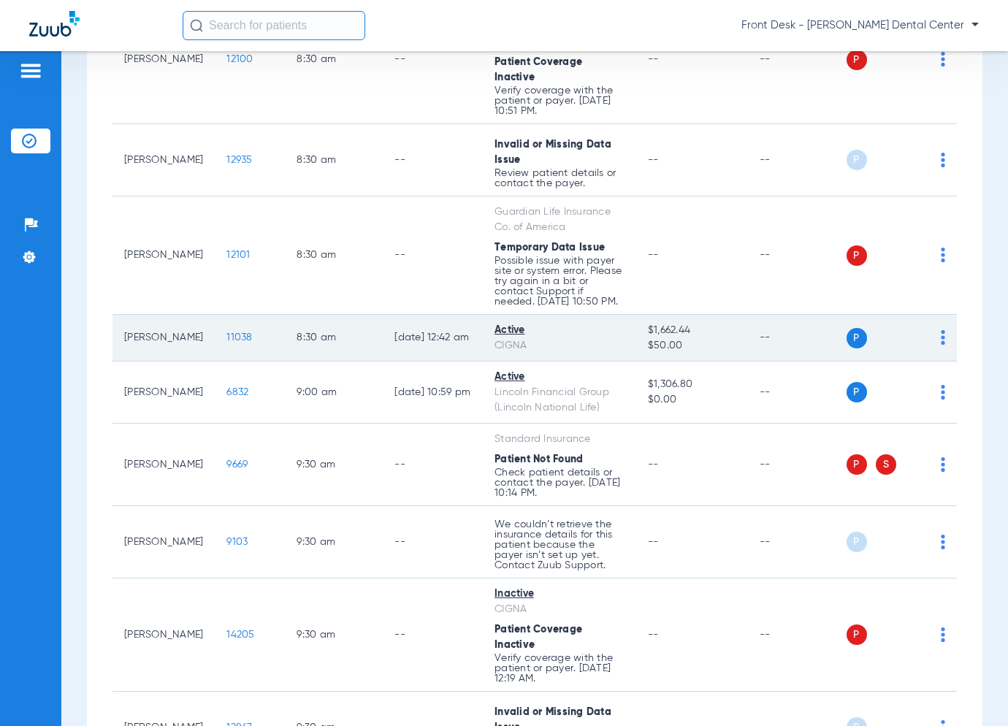
click at [226, 342] on span "11038" at bounding box center [239, 337] width 26 height 10
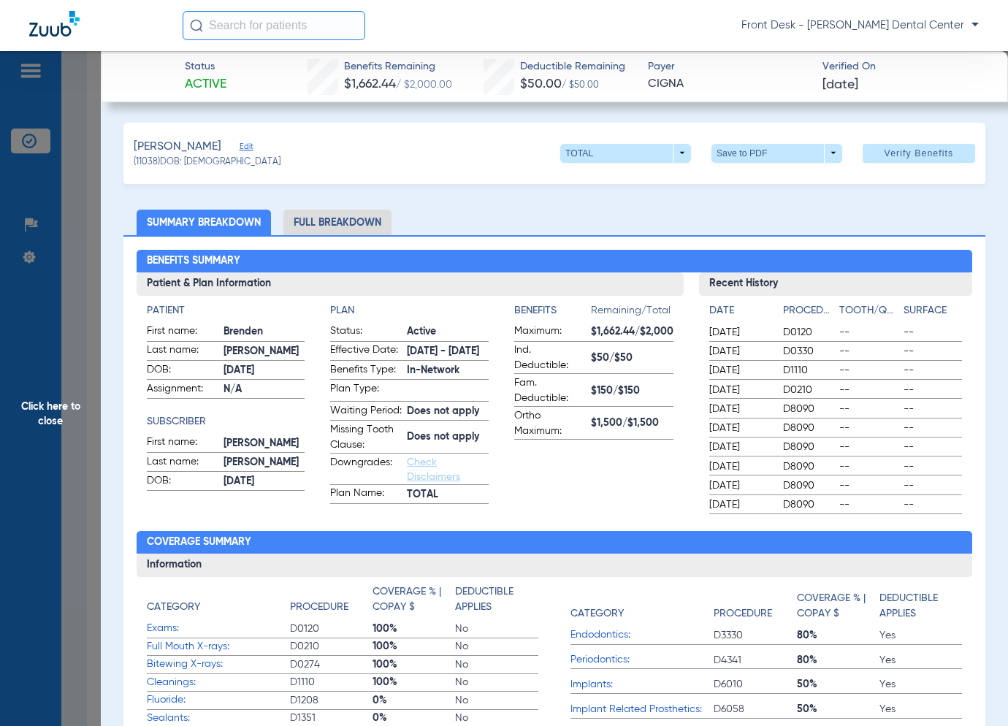
click at [76, 427] on span "Click here to close" at bounding box center [50, 414] width 101 height 726
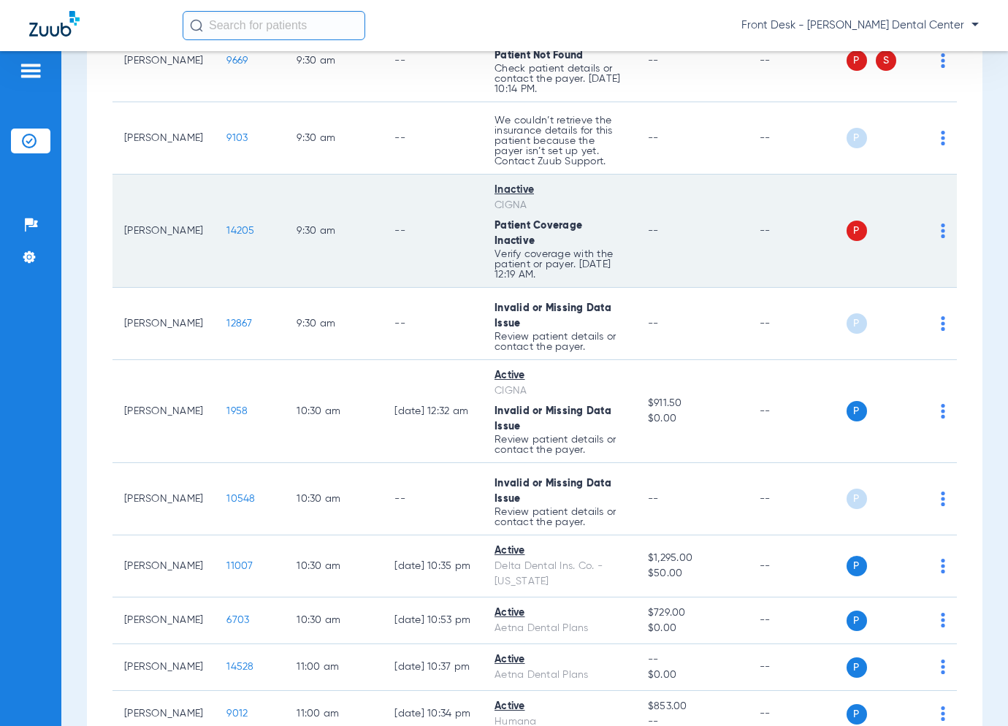
scroll to position [1002, 0]
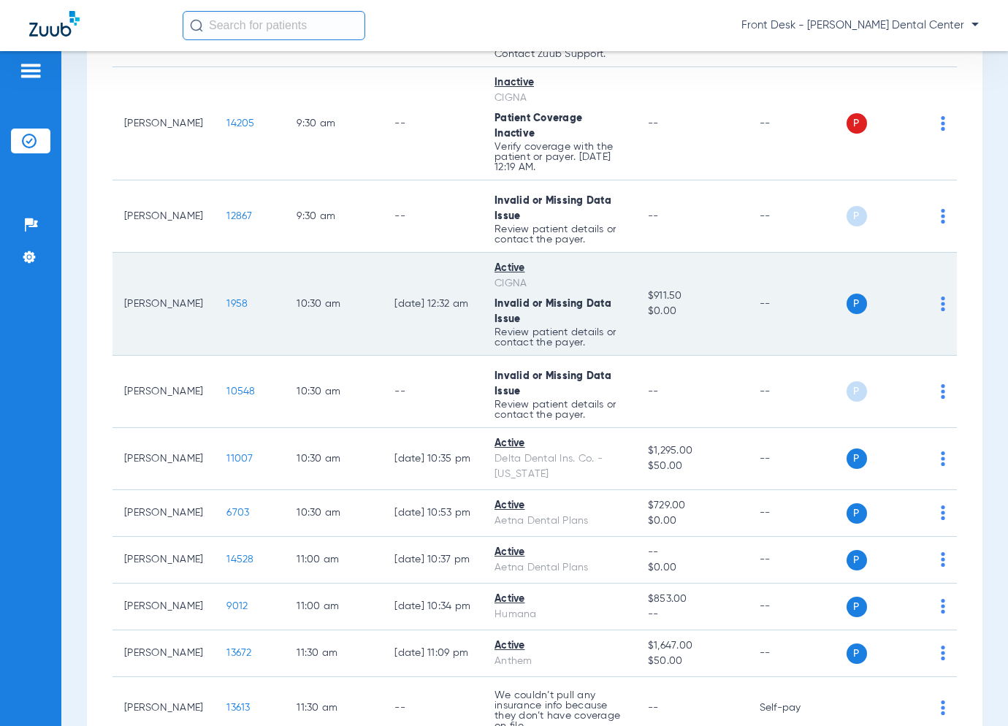
click at [226, 309] on span "1958" at bounding box center [236, 304] width 21 height 10
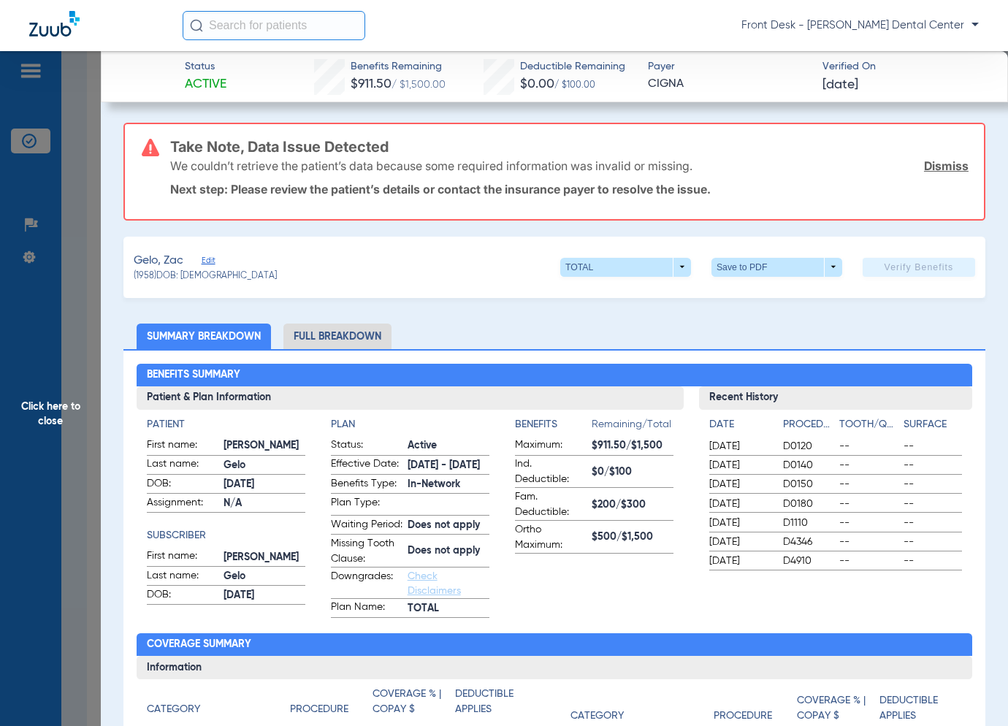
click at [83, 299] on span "Click here to close" at bounding box center [50, 414] width 101 height 726
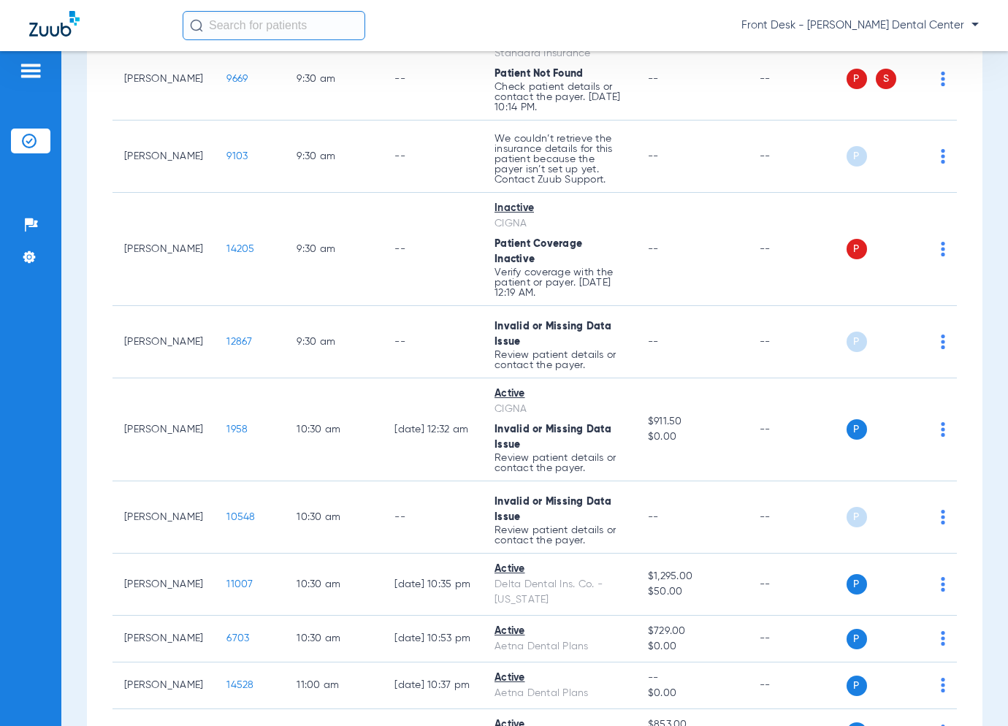
scroll to position [1096, 0]
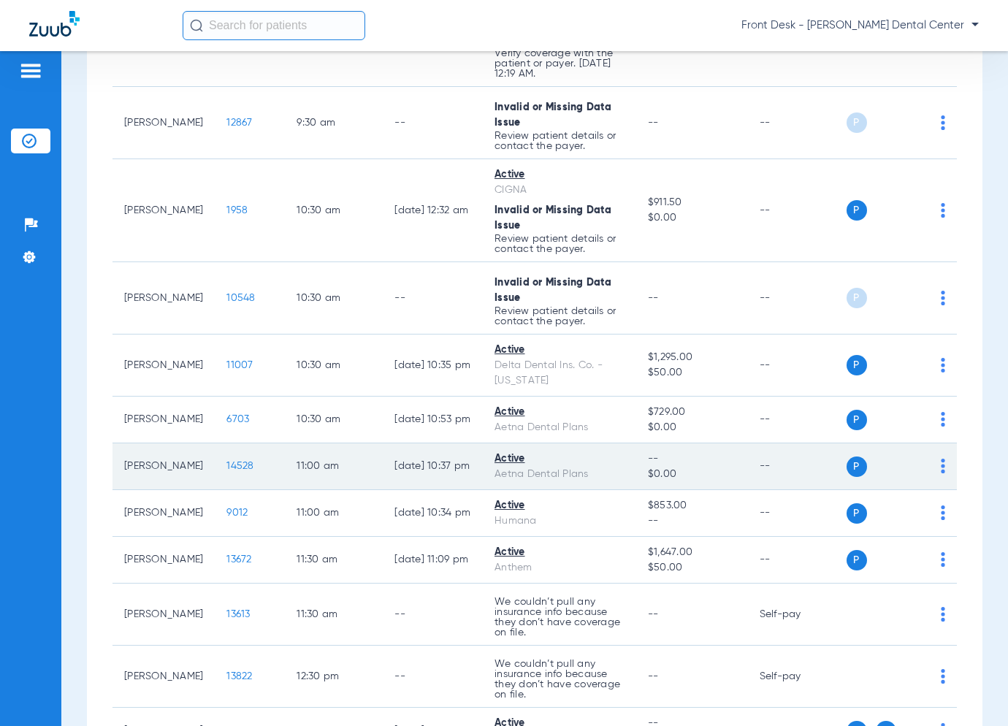
click at [226, 471] on span "14528" at bounding box center [239, 466] width 27 height 10
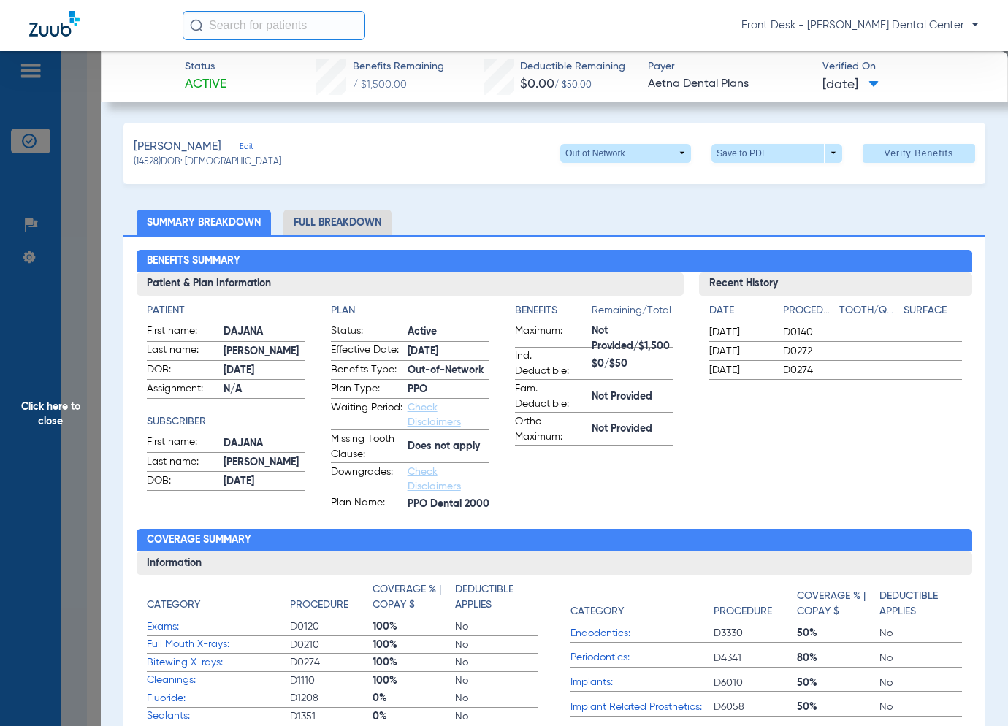
click at [69, 459] on span "Click here to close" at bounding box center [50, 414] width 101 height 726
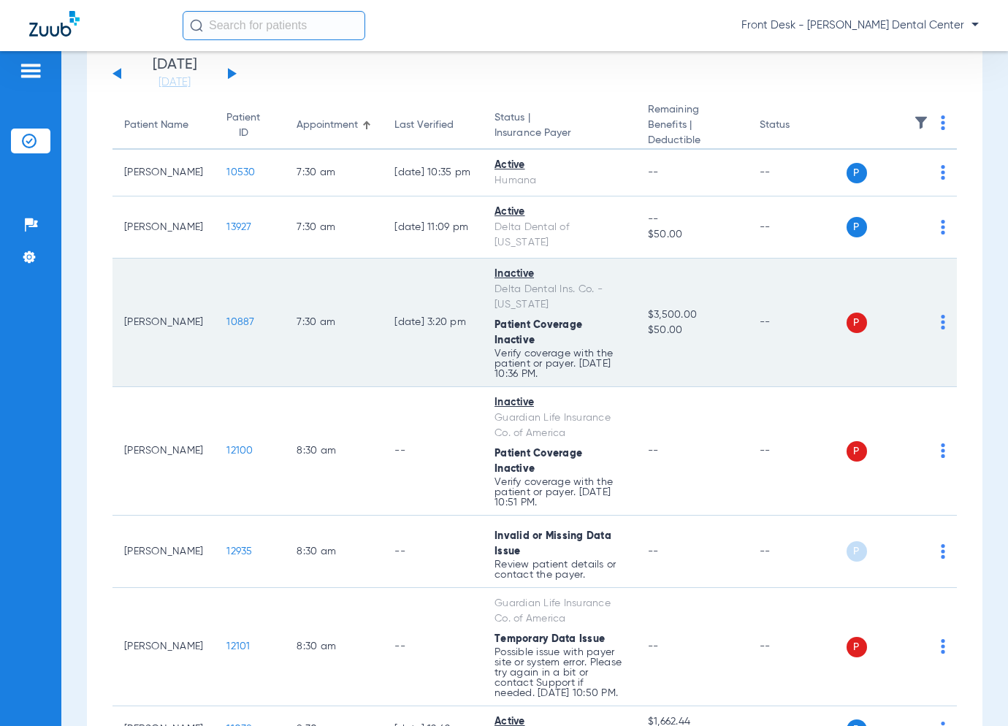
scroll to position [0, 0]
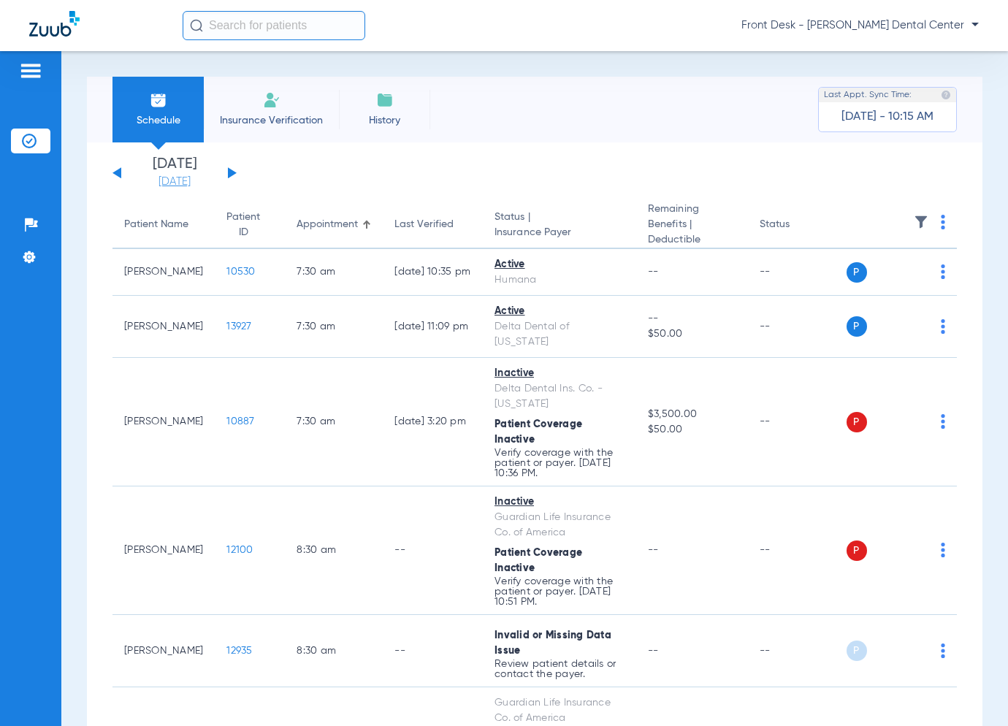
click at [193, 177] on link "[DATE]" at bounding box center [175, 182] width 88 height 15
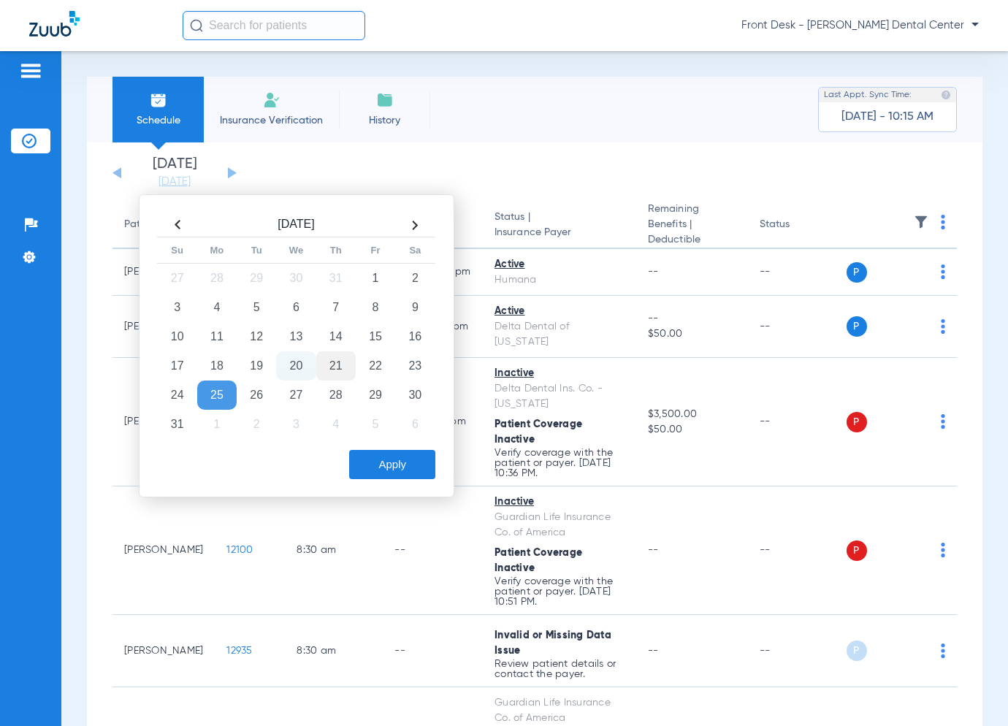
click at [340, 370] on td "21" at bounding box center [335, 365] width 39 height 29
click at [415, 458] on button "Apply" at bounding box center [392, 464] width 86 height 29
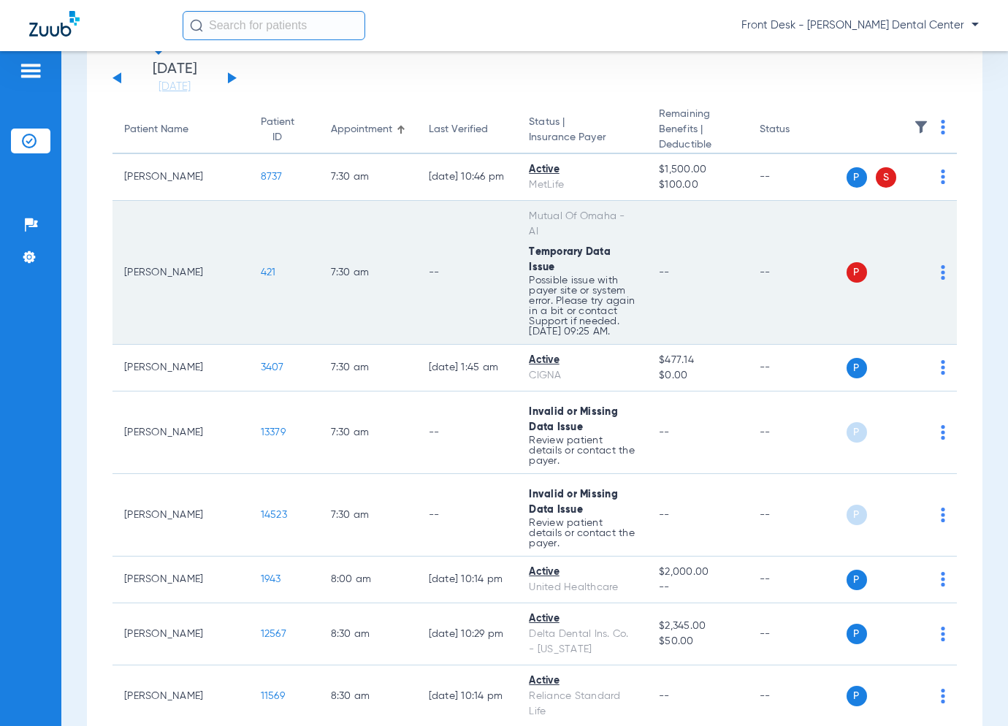
scroll to position [73, 0]
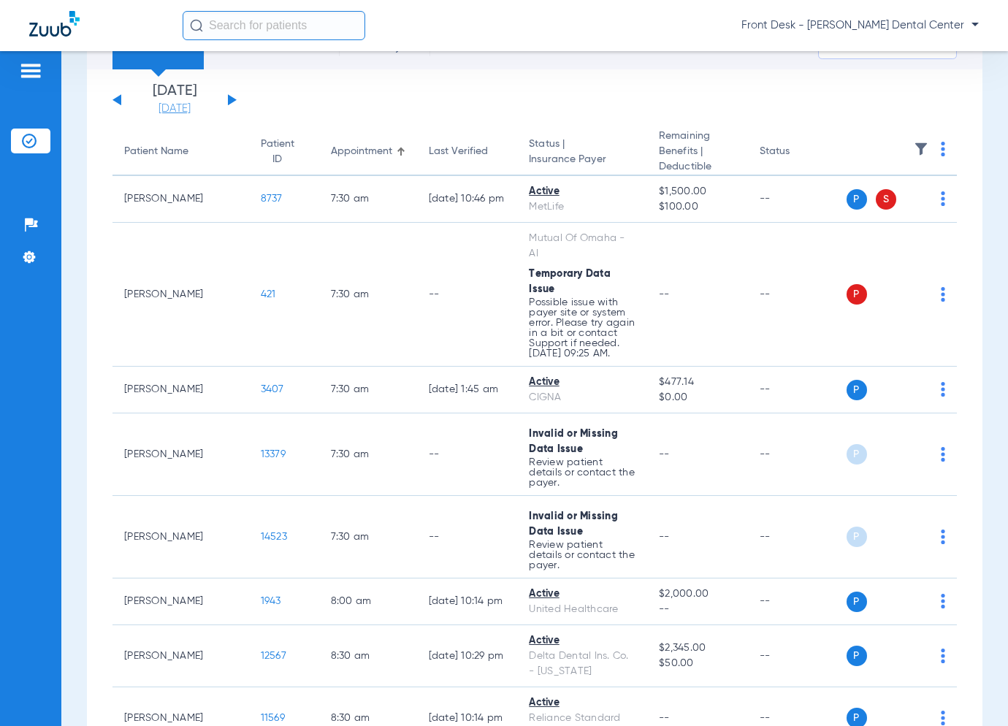
click at [196, 103] on link "[DATE]" at bounding box center [175, 109] width 88 height 15
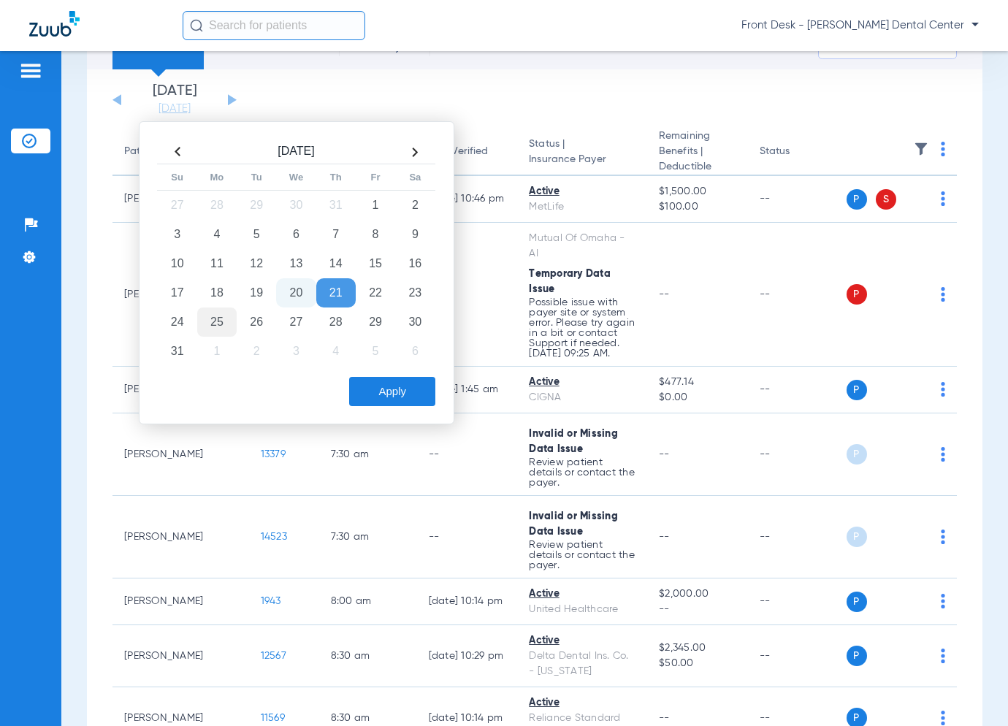
click at [215, 312] on td "25" at bounding box center [216, 322] width 39 height 29
click at [412, 388] on button "Apply" at bounding box center [392, 391] width 86 height 29
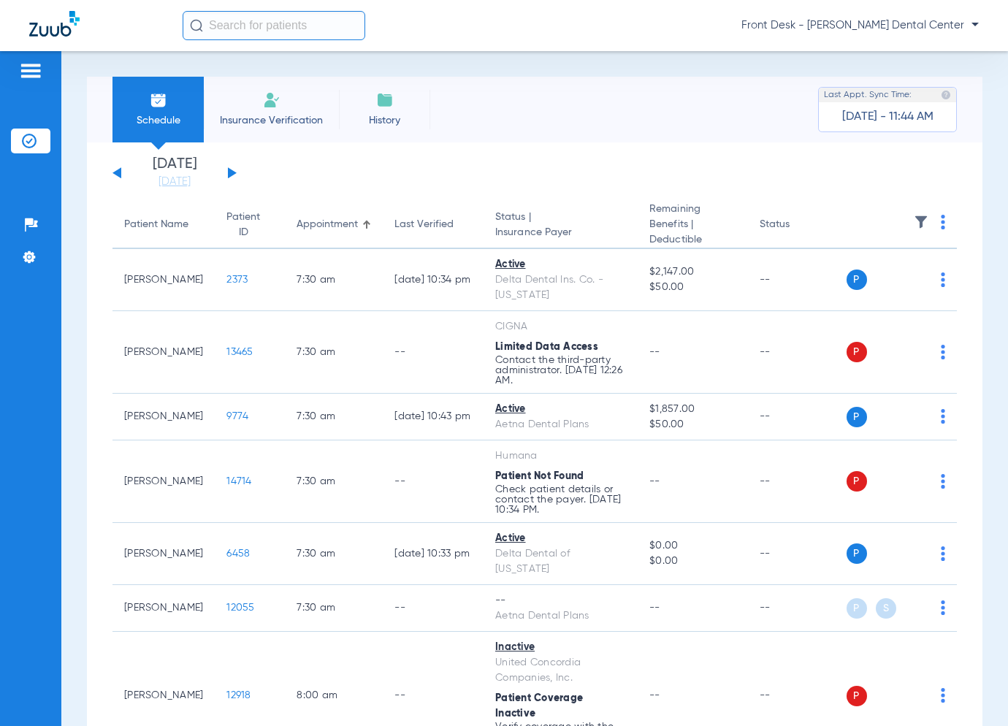
click at [196, 164] on li "Monday 08-25-2025" at bounding box center [175, 173] width 88 height 32
click at [186, 183] on link "[DATE]" at bounding box center [175, 182] width 88 height 15
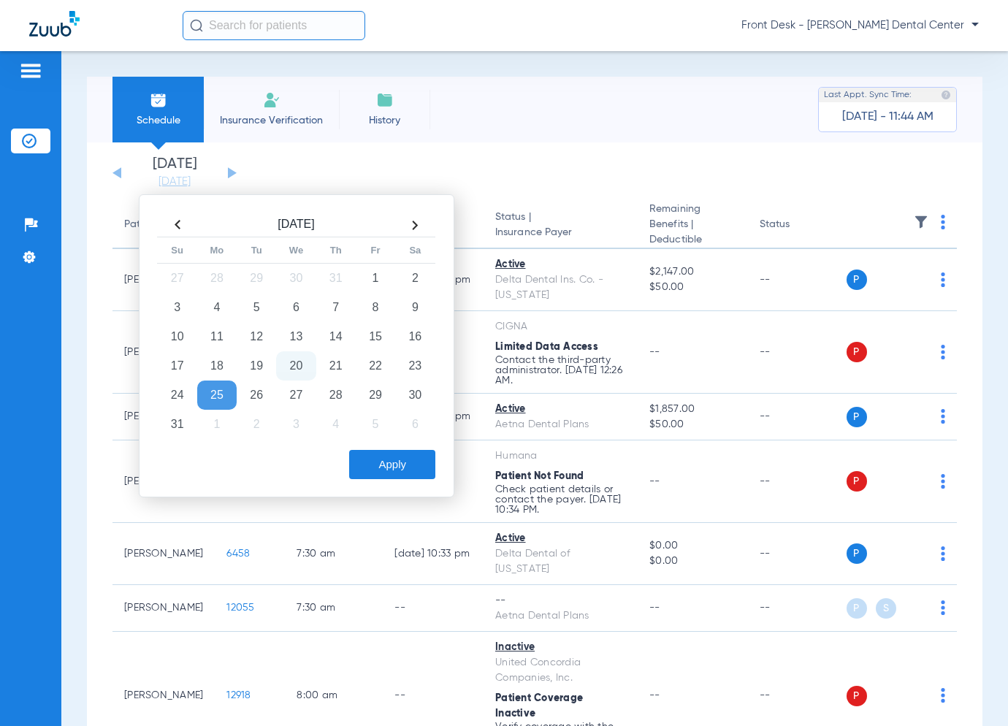
click at [286, 367] on td "20" at bounding box center [295, 365] width 39 height 29
click at [378, 457] on button "Apply" at bounding box center [392, 464] width 86 height 29
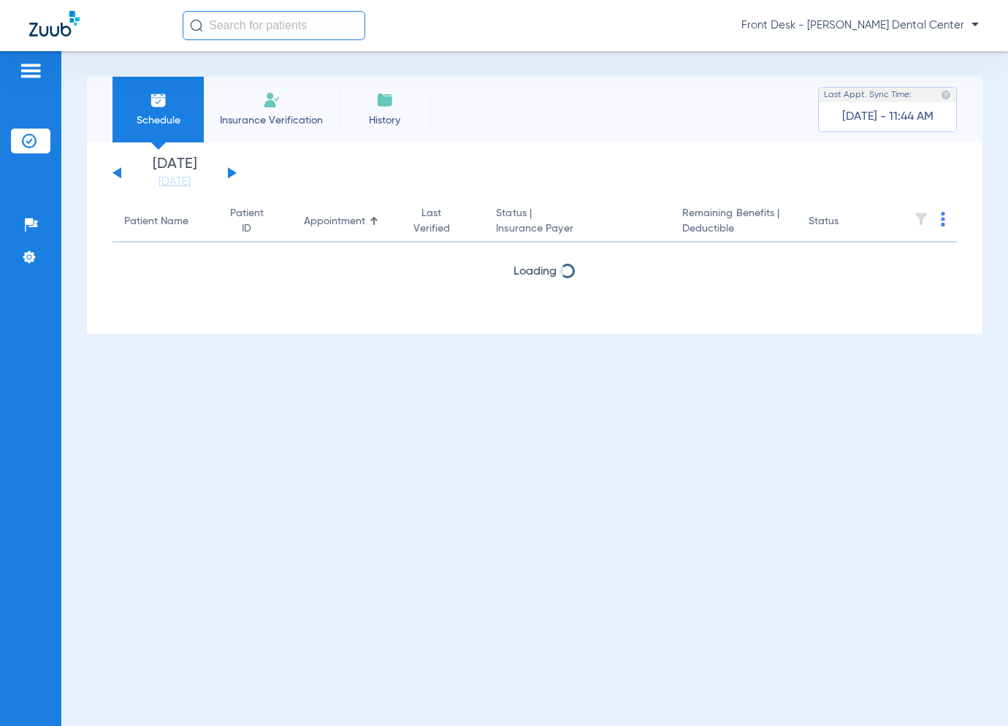
click at [486, 134] on div "Schedule Insurance Verification History Last Appt. Sync Time: Today - 11:44 AM" at bounding box center [534, 110] width 895 height 66
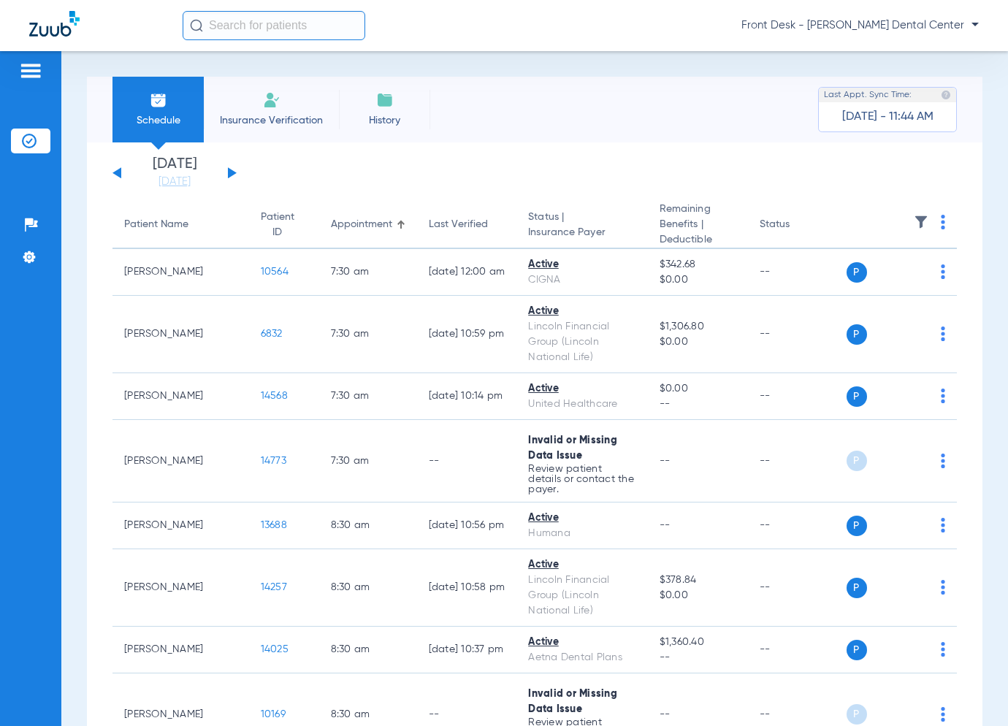
click at [167, 135] on li "Schedule" at bounding box center [157, 110] width 91 height 66
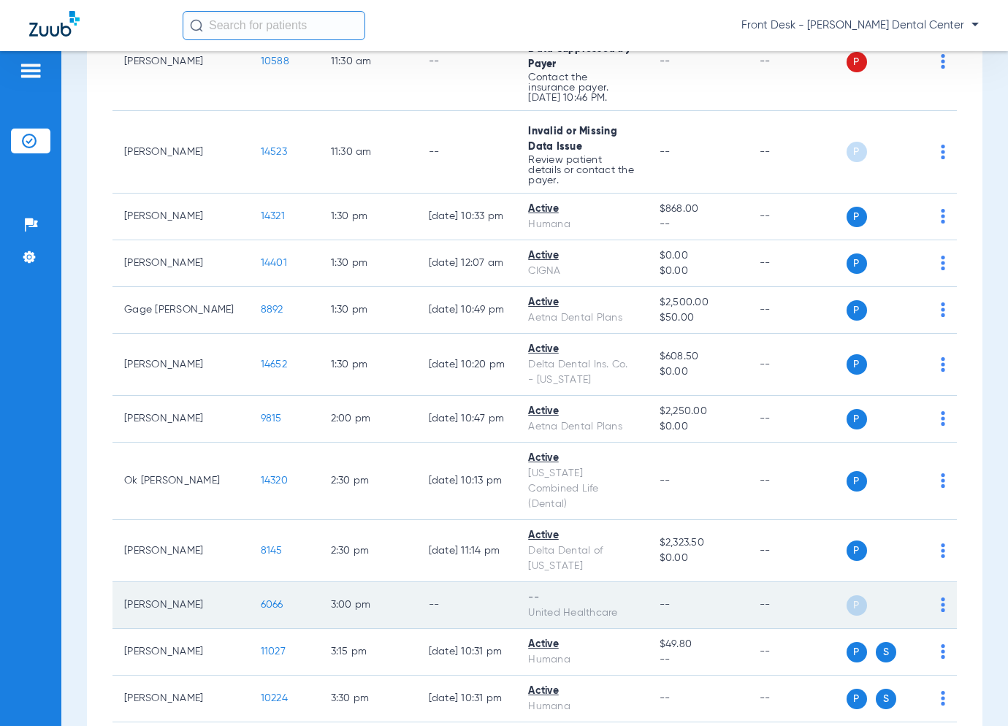
scroll to position [1521, 0]
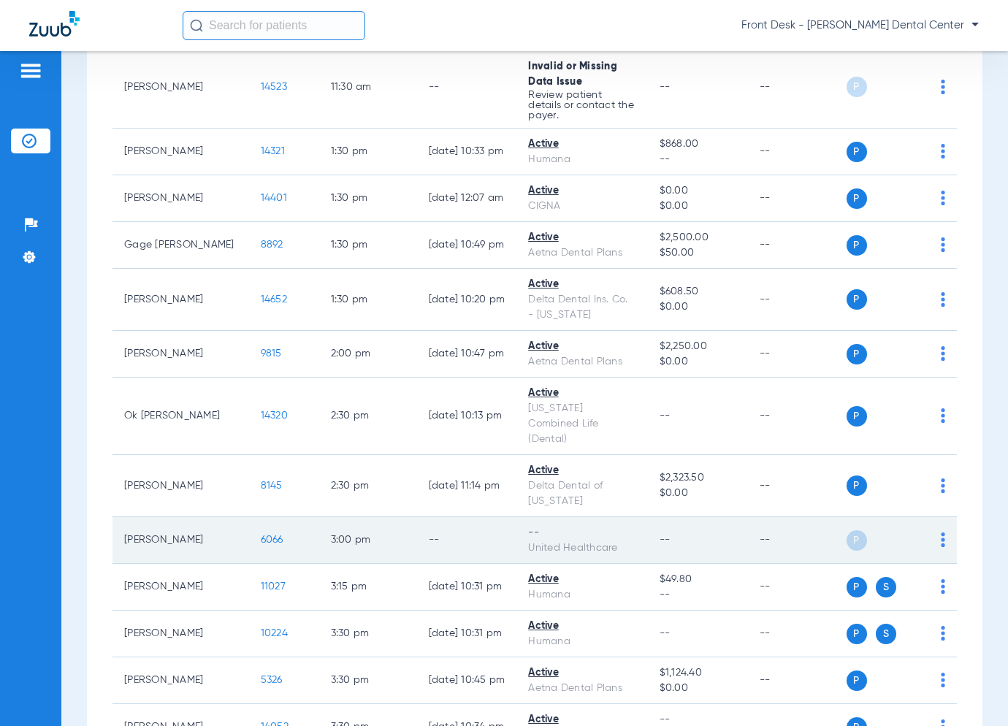
click at [261, 535] on span "6066" at bounding box center [272, 540] width 23 height 10
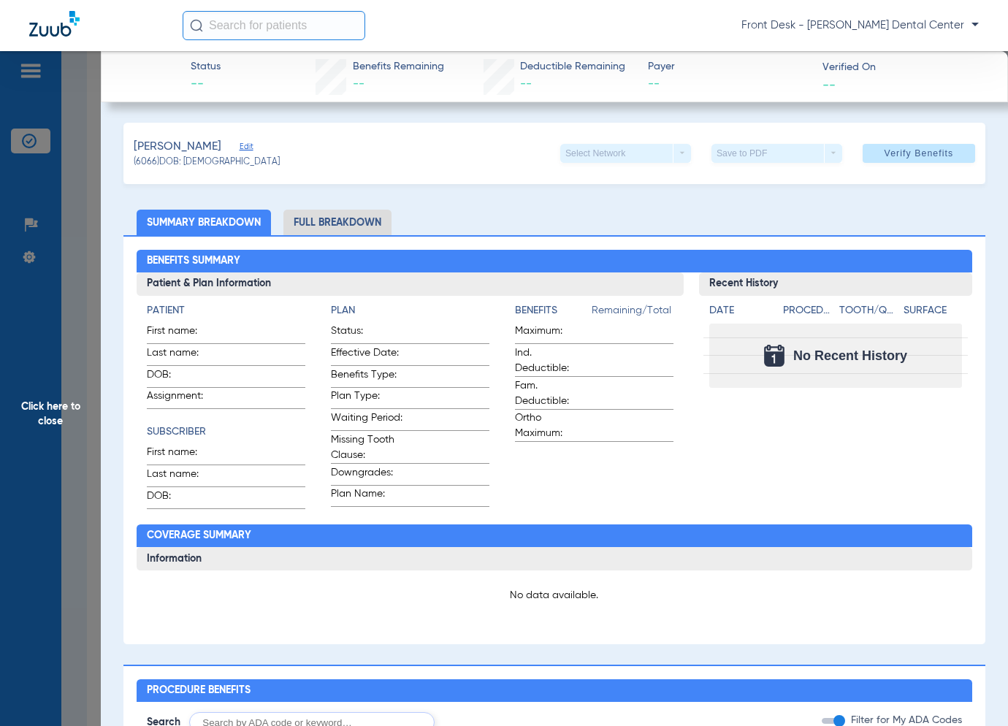
click at [58, 318] on span "Click here to close" at bounding box center [50, 414] width 101 height 726
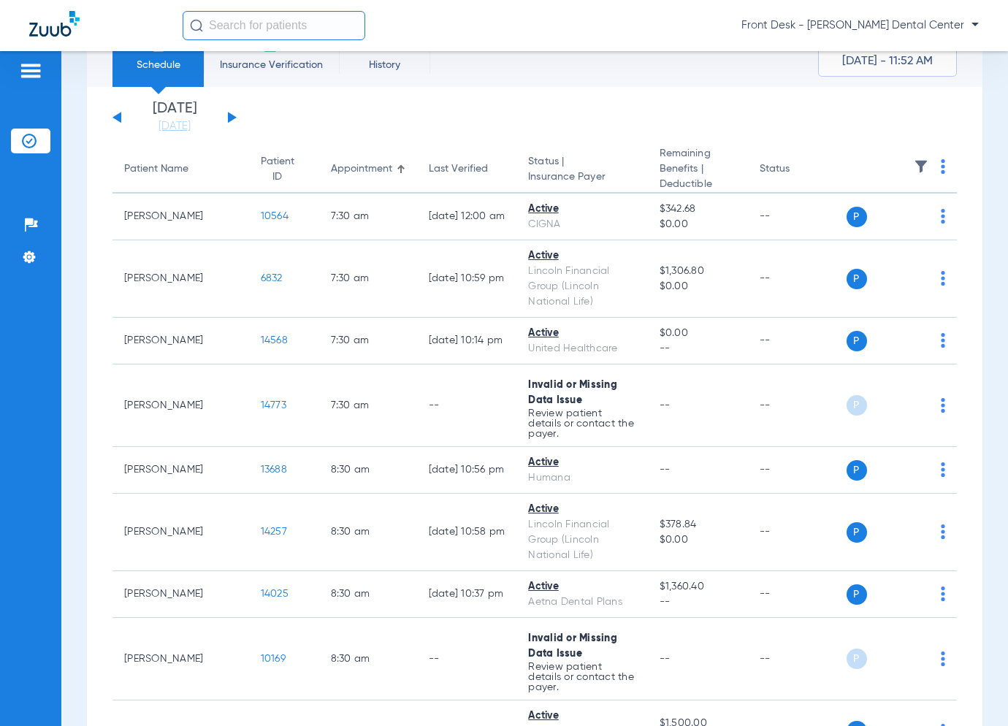
scroll to position [0, 0]
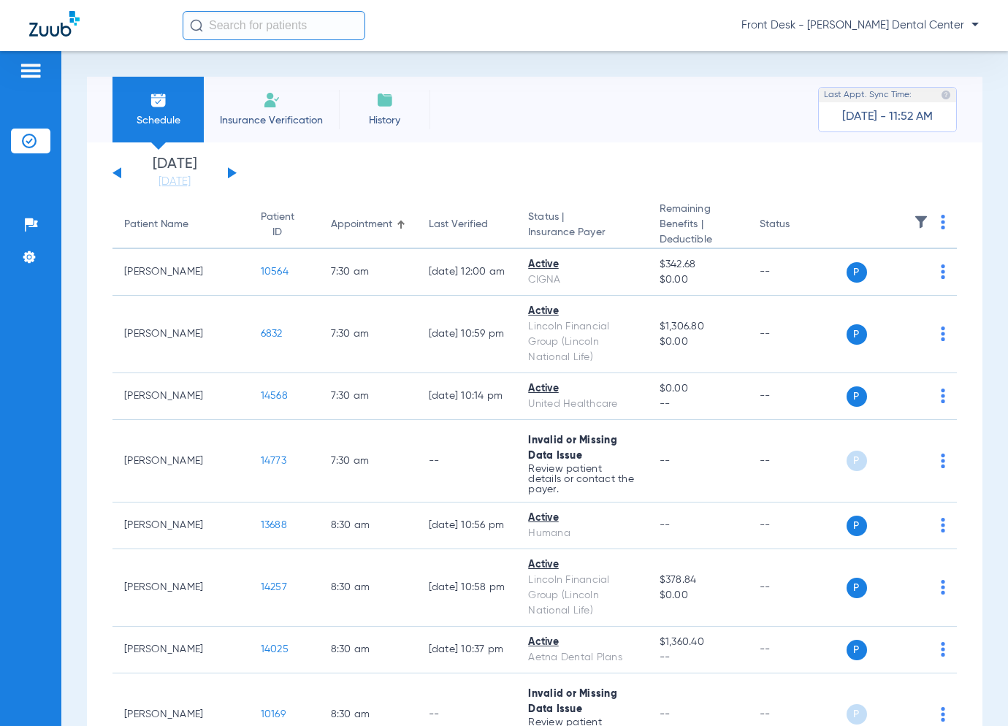
click at [234, 168] on div "[DATE] [DATE] [DATE] [DATE] [DATE] [DATE] [DATE] [DATE] [DATE] [DATE] [DATE] [D…" at bounding box center [174, 173] width 124 height 32
click at [232, 171] on button at bounding box center [232, 172] width 9 height 11
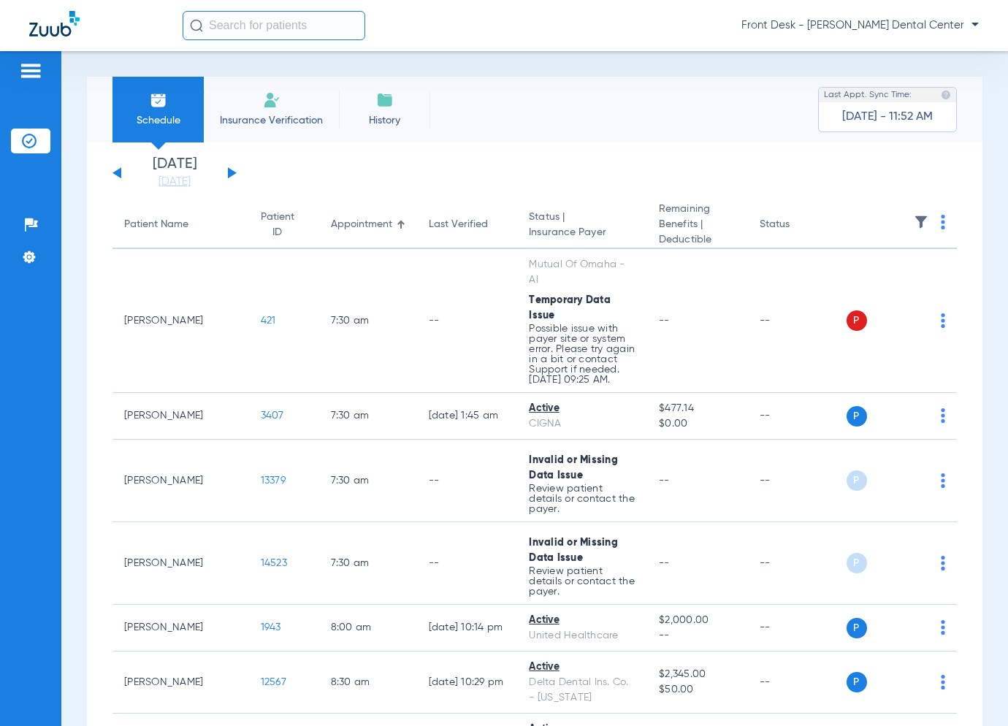
click at [120, 172] on button at bounding box center [116, 172] width 9 height 11
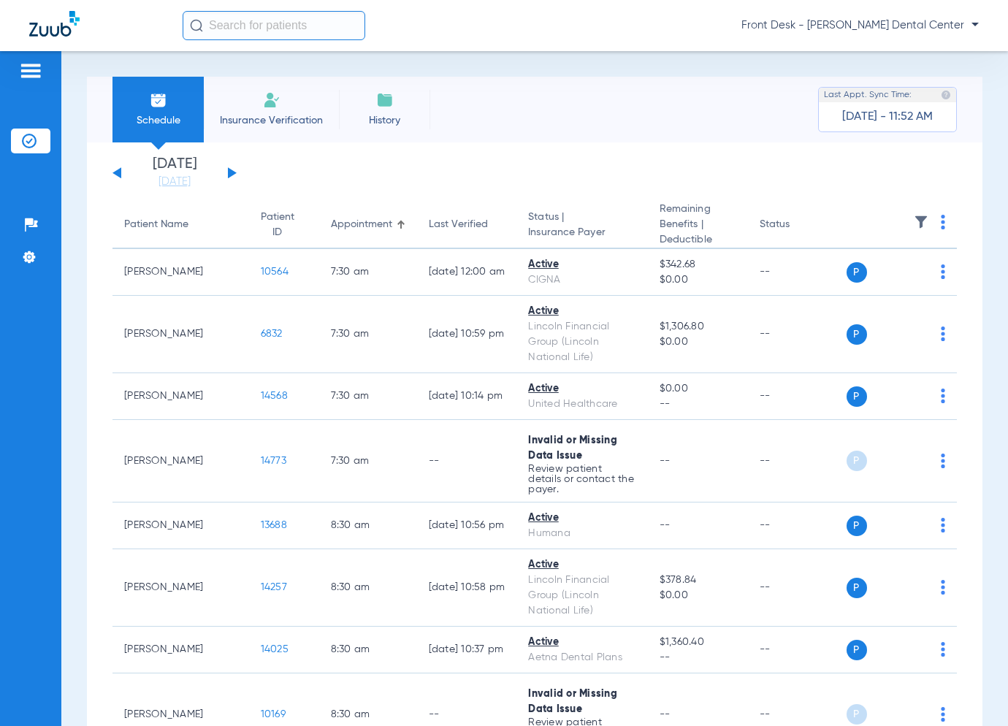
click at [230, 172] on button at bounding box center [232, 172] width 9 height 11
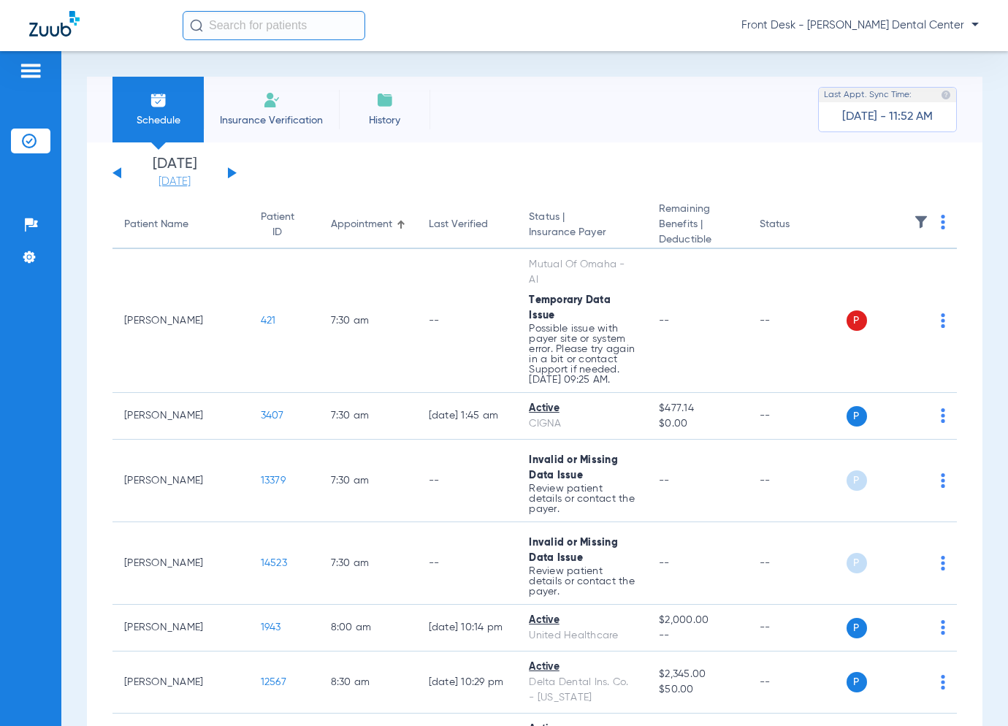
click at [173, 177] on link "[DATE]" at bounding box center [175, 182] width 88 height 15
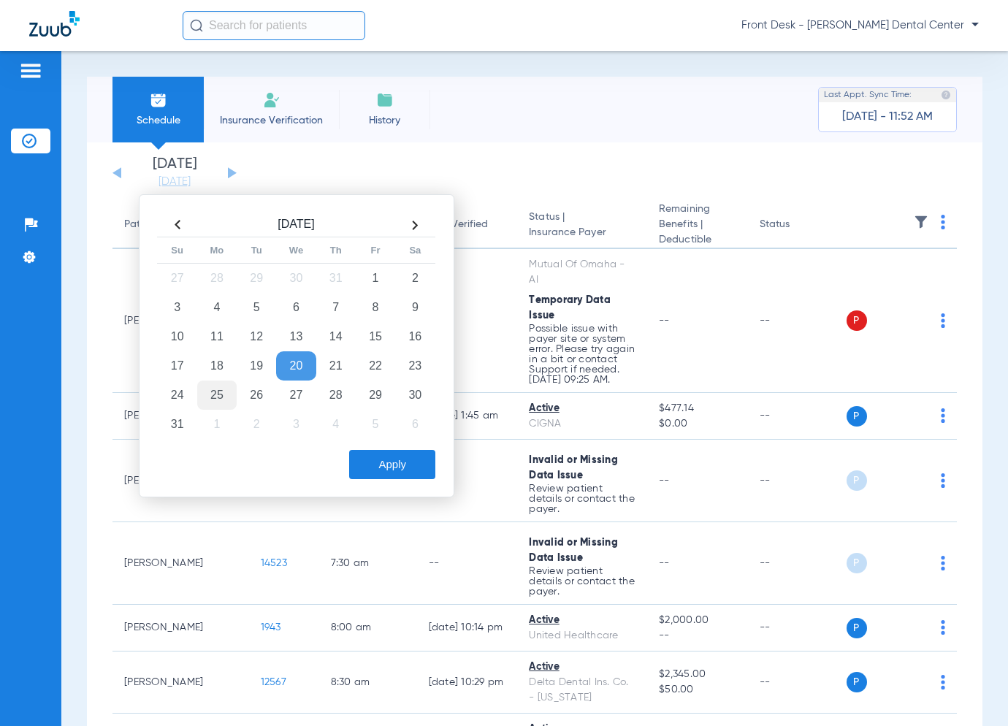
click at [202, 394] on td "25" at bounding box center [216, 395] width 39 height 29
click at [384, 462] on button "Apply" at bounding box center [392, 464] width 86 height 29
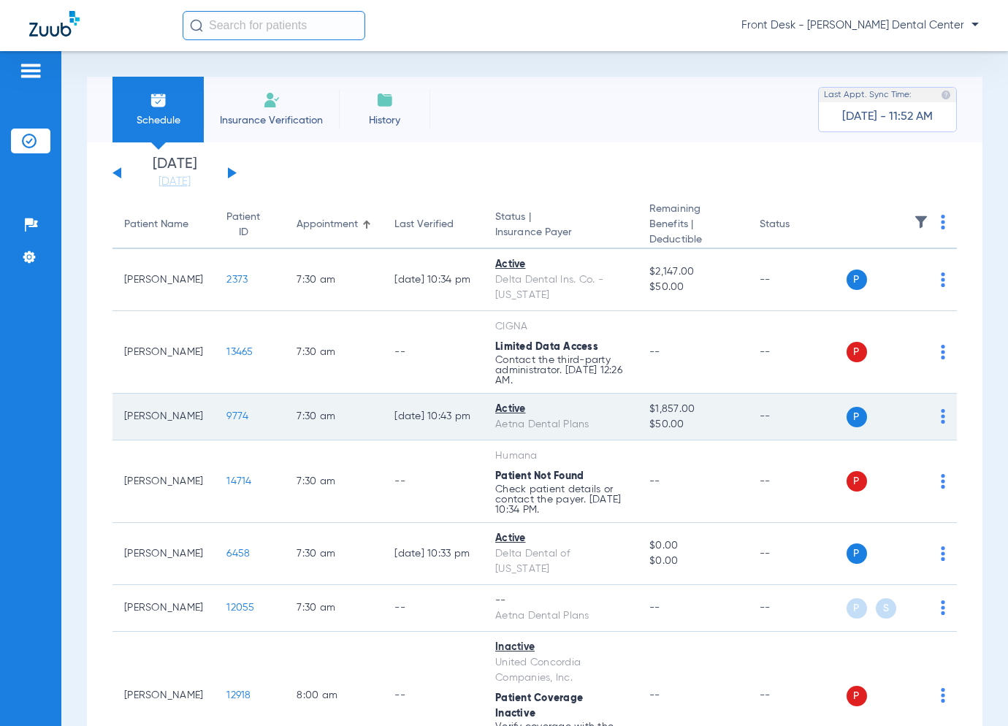
click at [226, 416] on span "9774" at bounding box center [237, 416] width 22 height 10
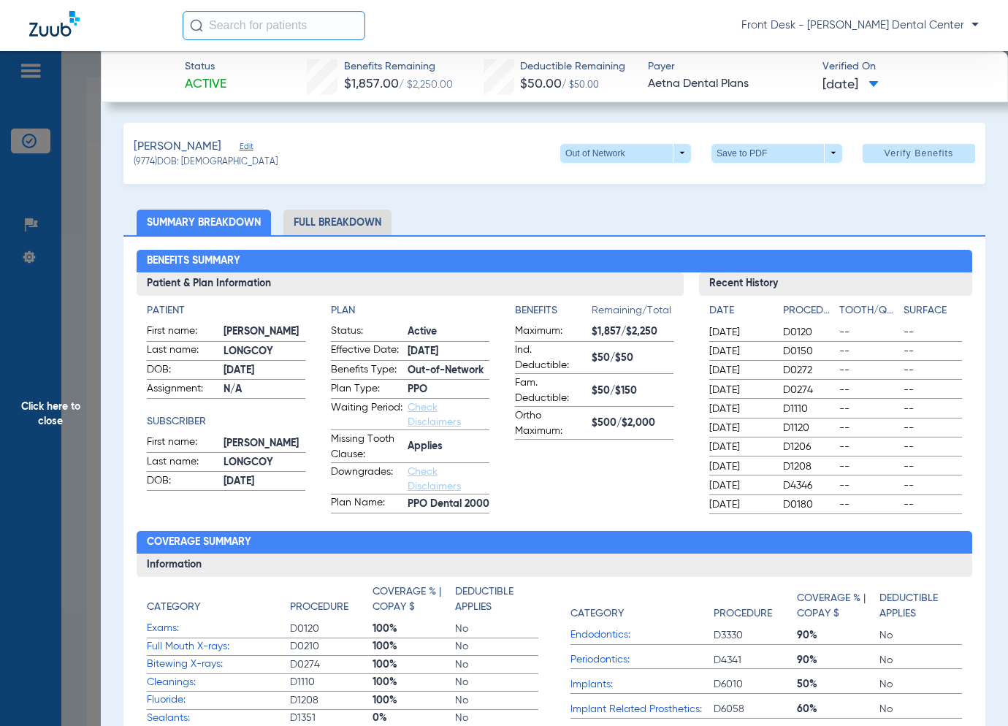
click at [82, 437] on span "Click here to close" at bounding box center [50, 414] width 101 height 726
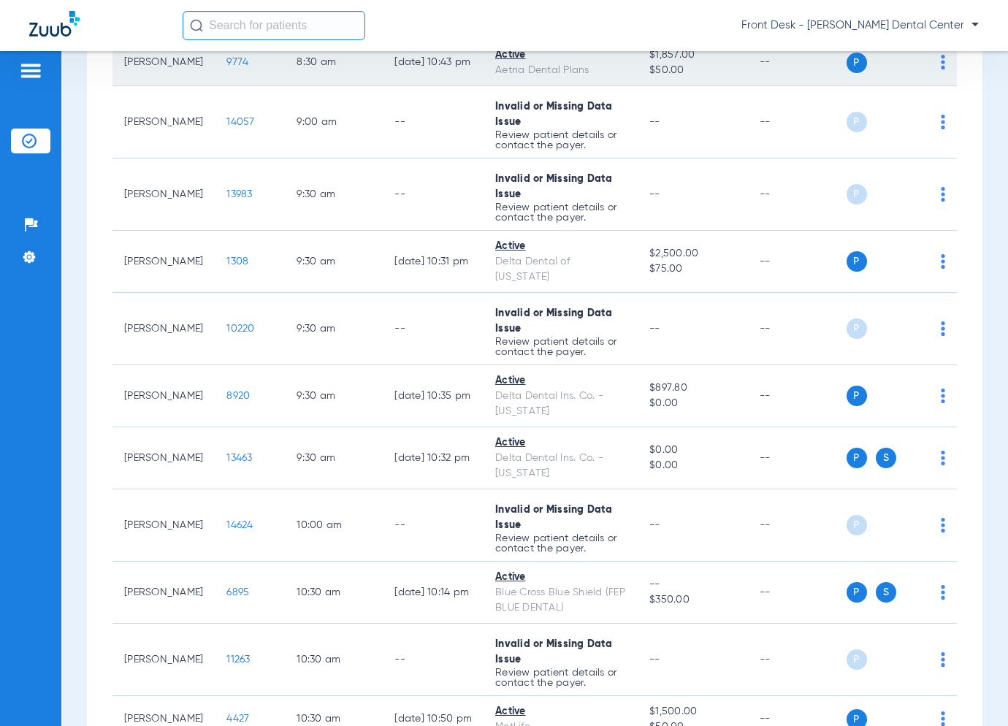
scroll to position [1096, 0]
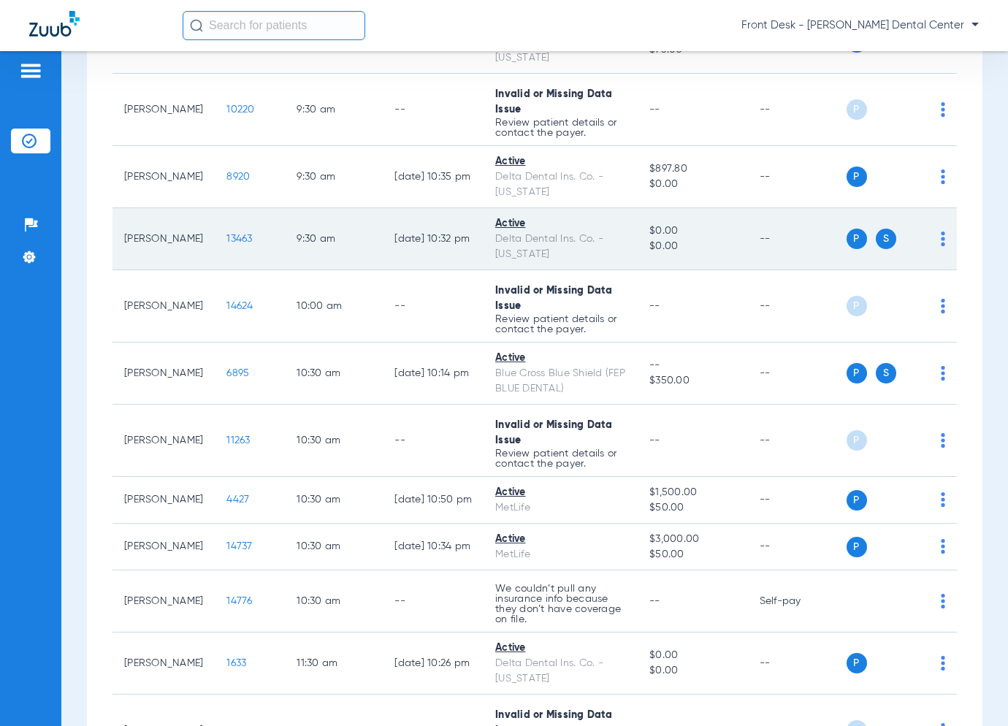
click at [226, 234] on span "13463" at bounding box center [239, 239] width 26 height 10
